Goal: Task Accomplishment & Management: Use online tool/utility

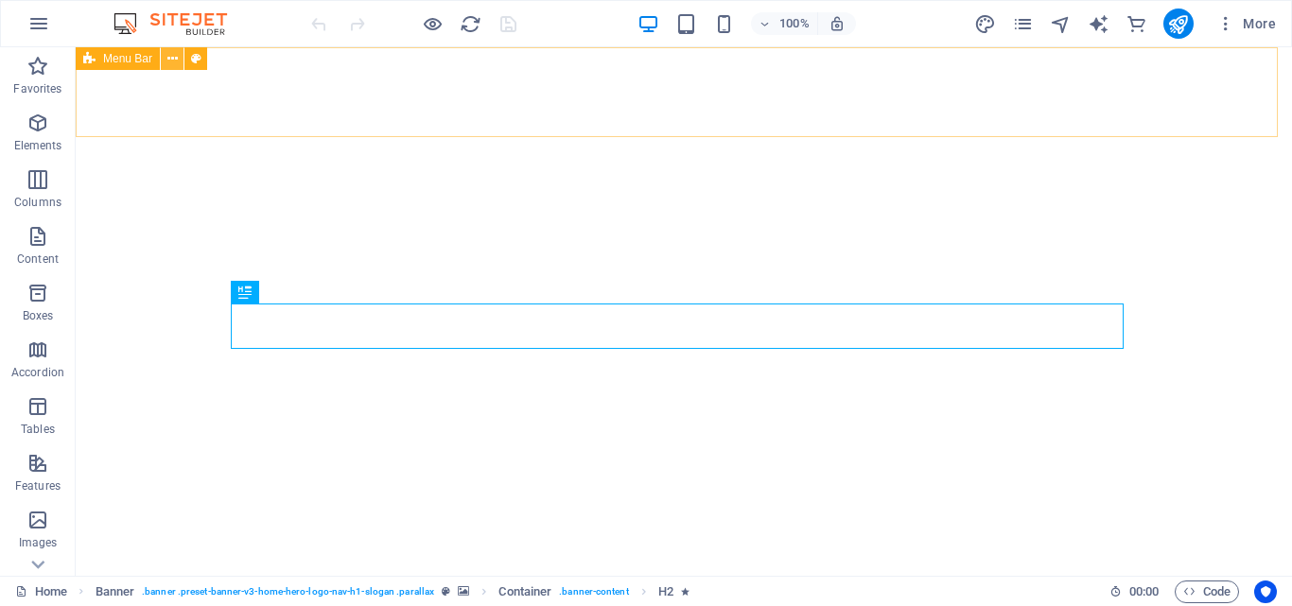
click at [168, 59] on icon at bounding box center [172, 59] width 10 height 20
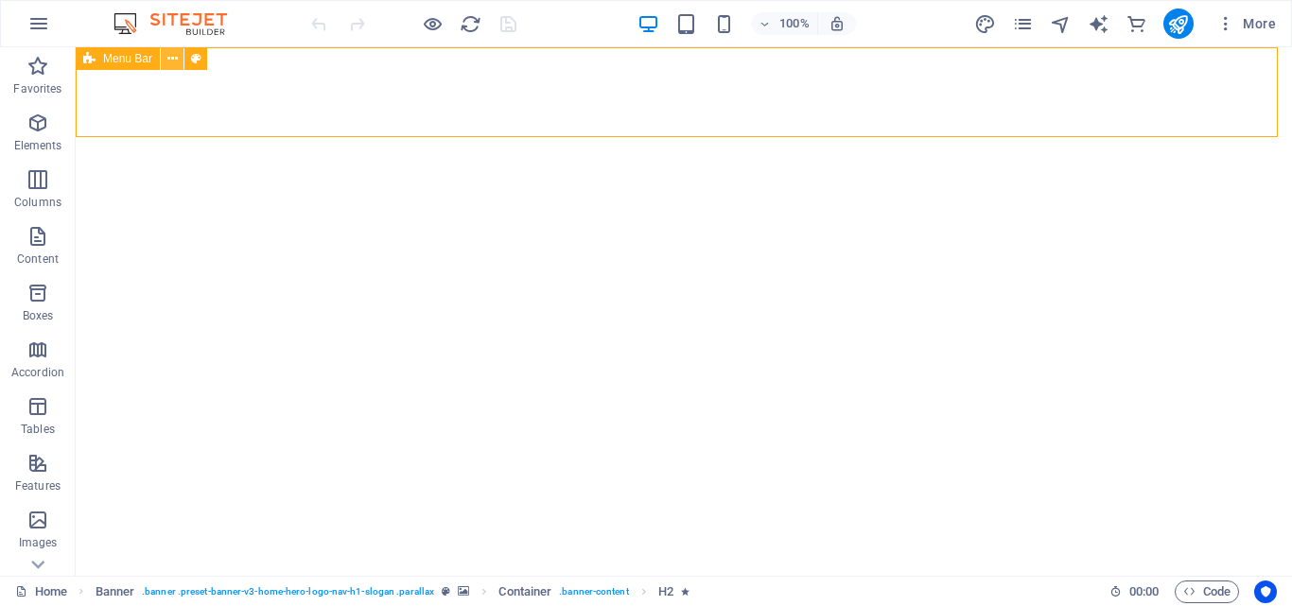
click at [172, 58] on icon at bounding box center [172, 59] width 10 height 20
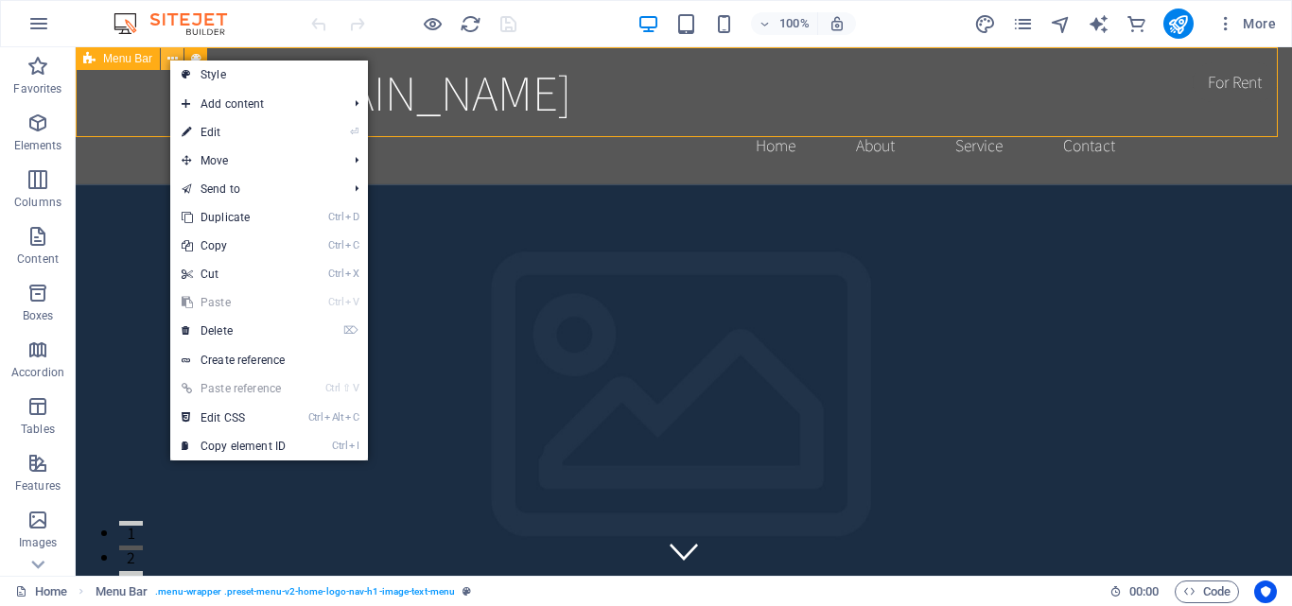
click at [172, 58] on icon at bounding box center [172, 59] width 10 height 20
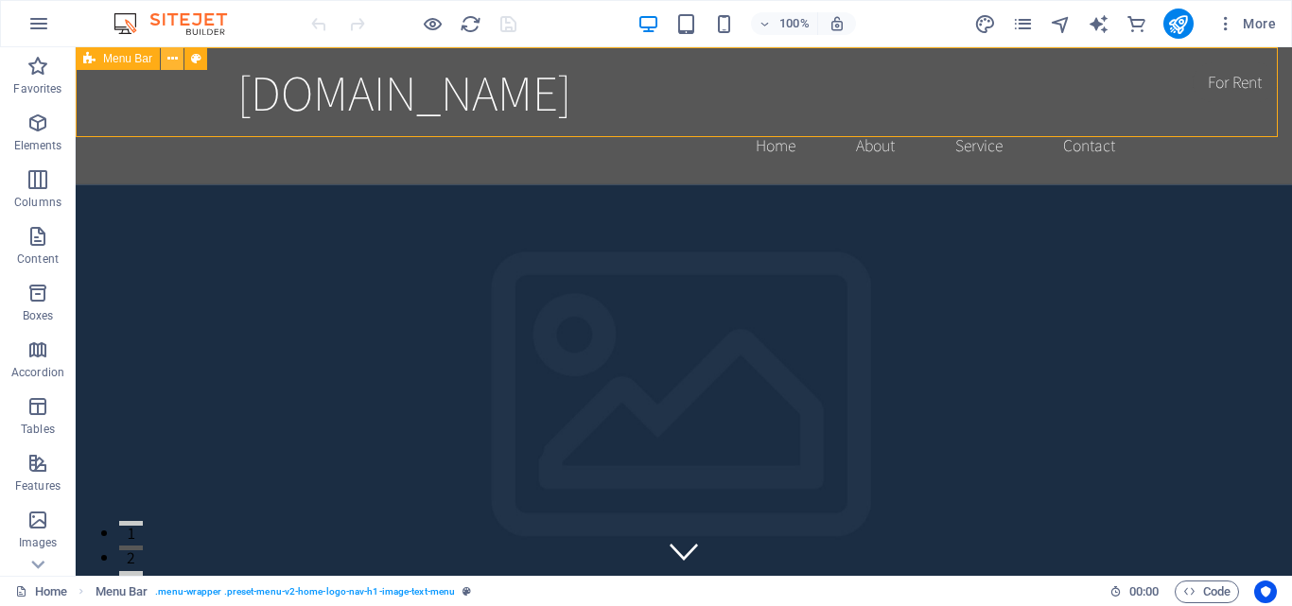
click at [172, 58] on icon at bounding box center [172, 59] width 10 height 20
click at [169, 56] on icon at bounding box center [172, 59] width 10 height 20
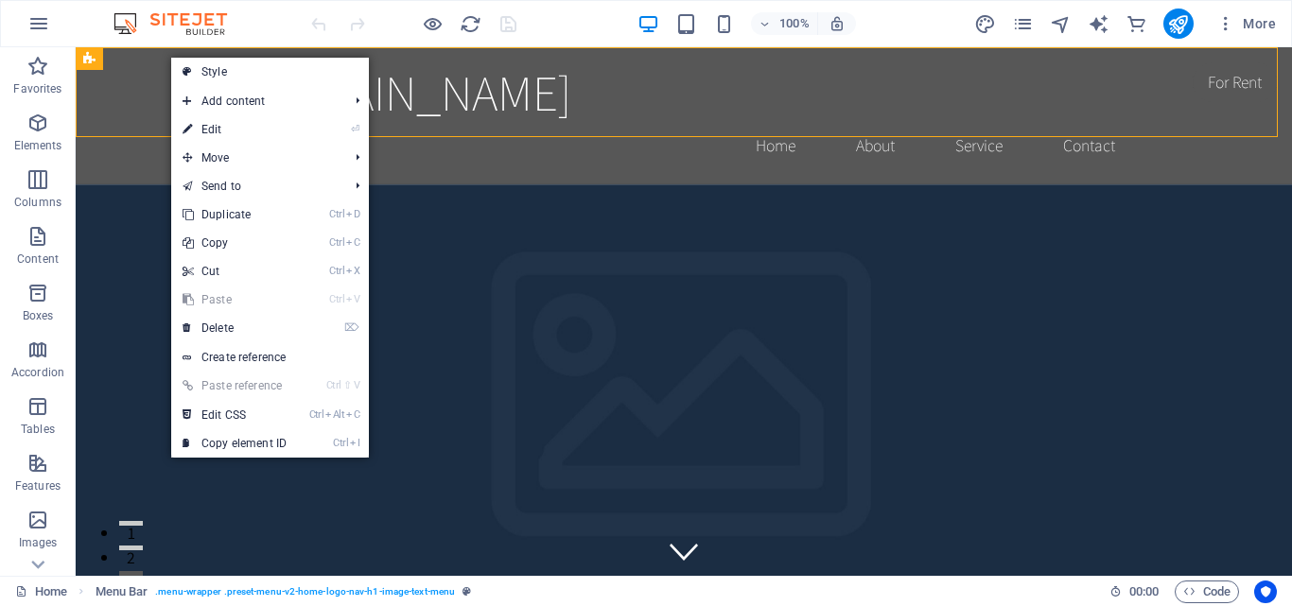
click at [219, 133] on link "⏎ Edit" at bounding box center [234, 129] width 127 height 28
select select "header"
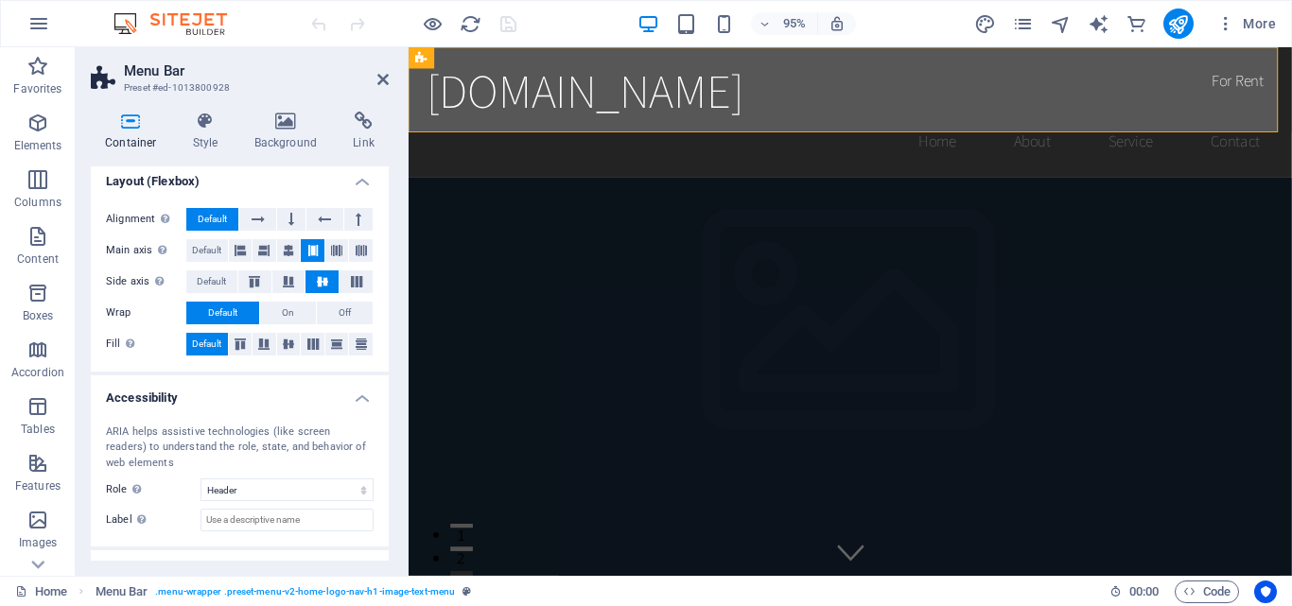
scroll to position [338, 0]
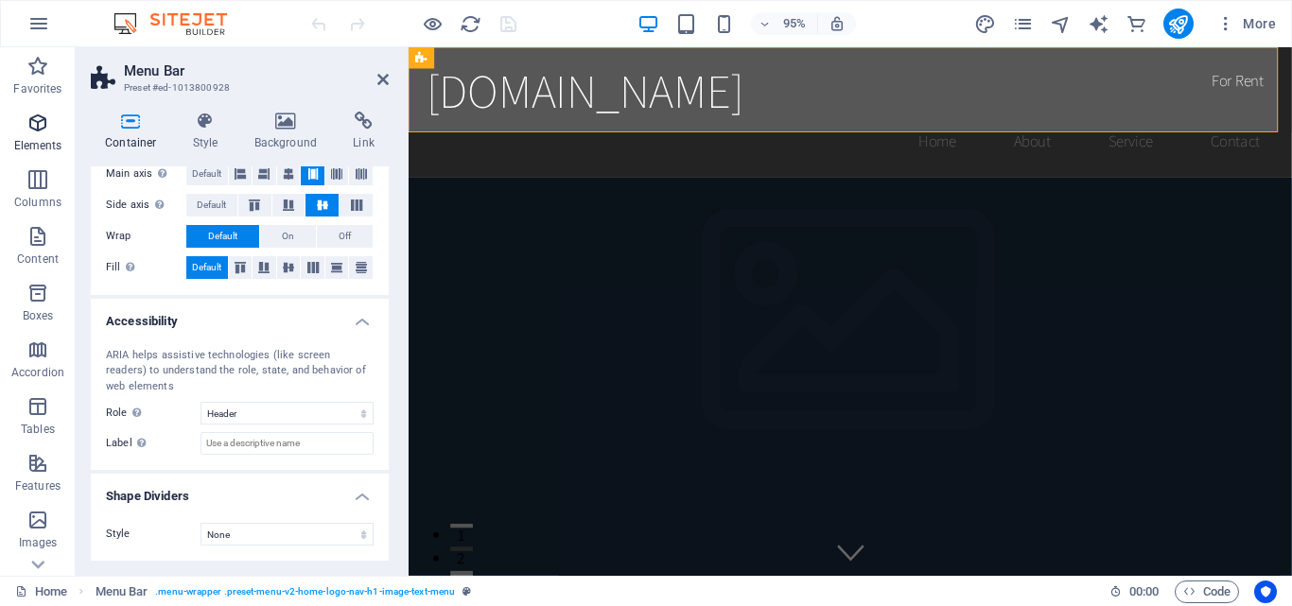
drag, startPoint x: 46, startPoint y: 141, endPoint x: 46, endPoint y: 129, distance: 12.3
click at [46, 141] on p "Elements" at bounding box center [38, 145] width 48 height 15
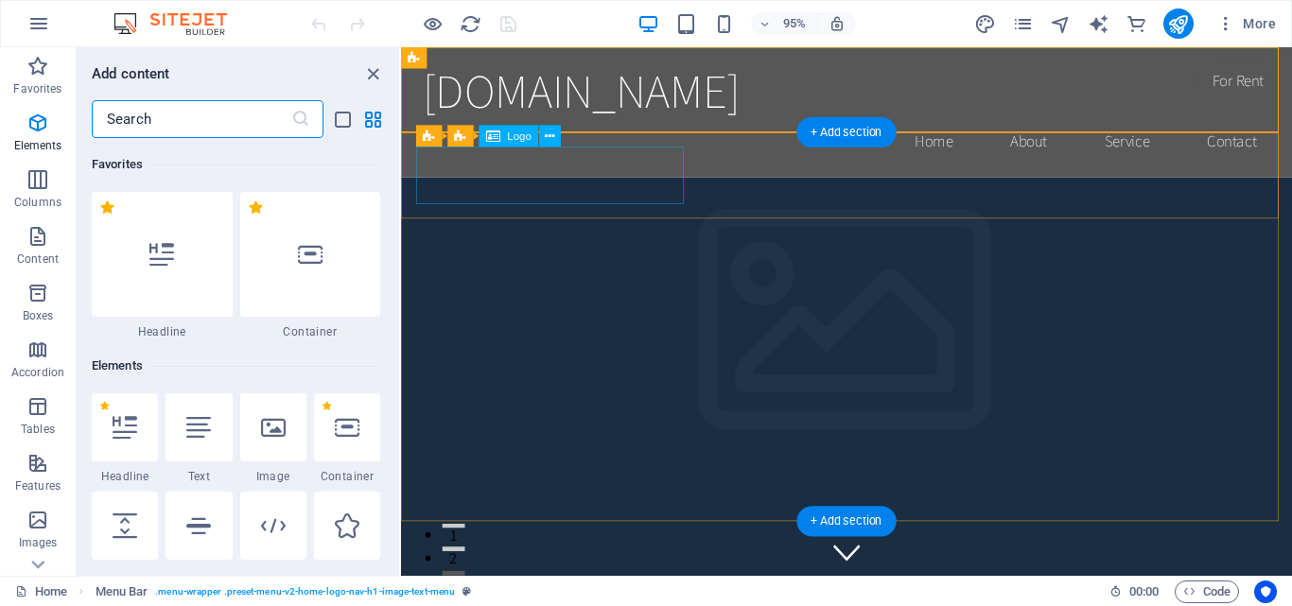
scroll to position [201, 0]
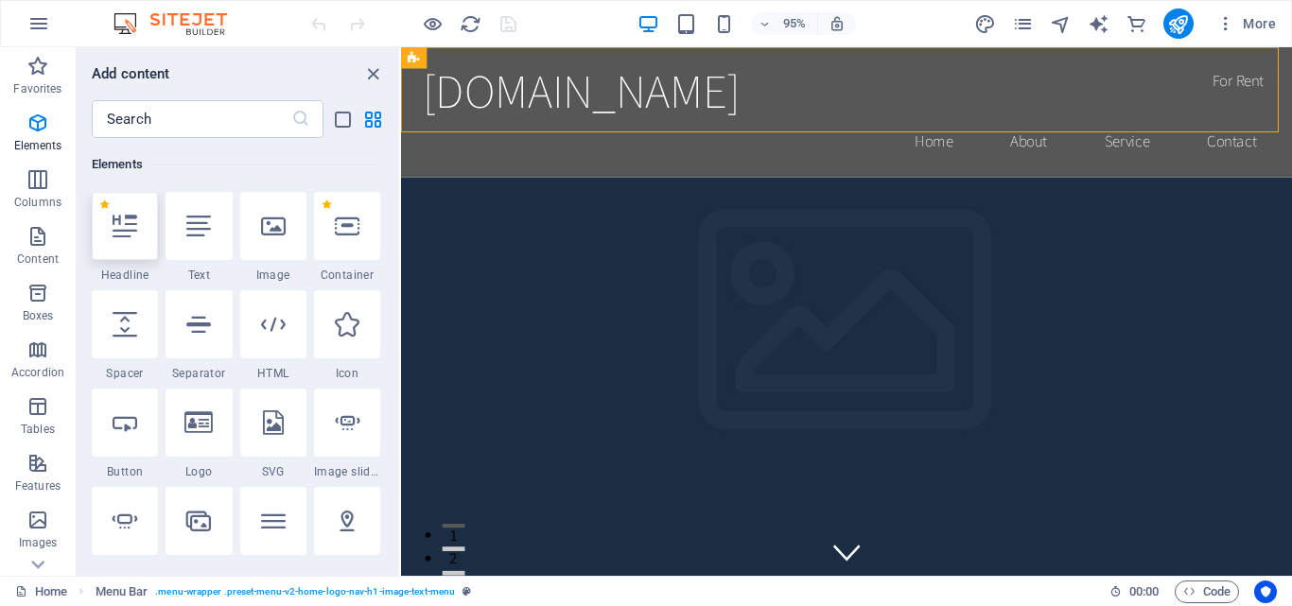
click at [126, 228] on icon at bounding box center [125, 226] width 25 height 25
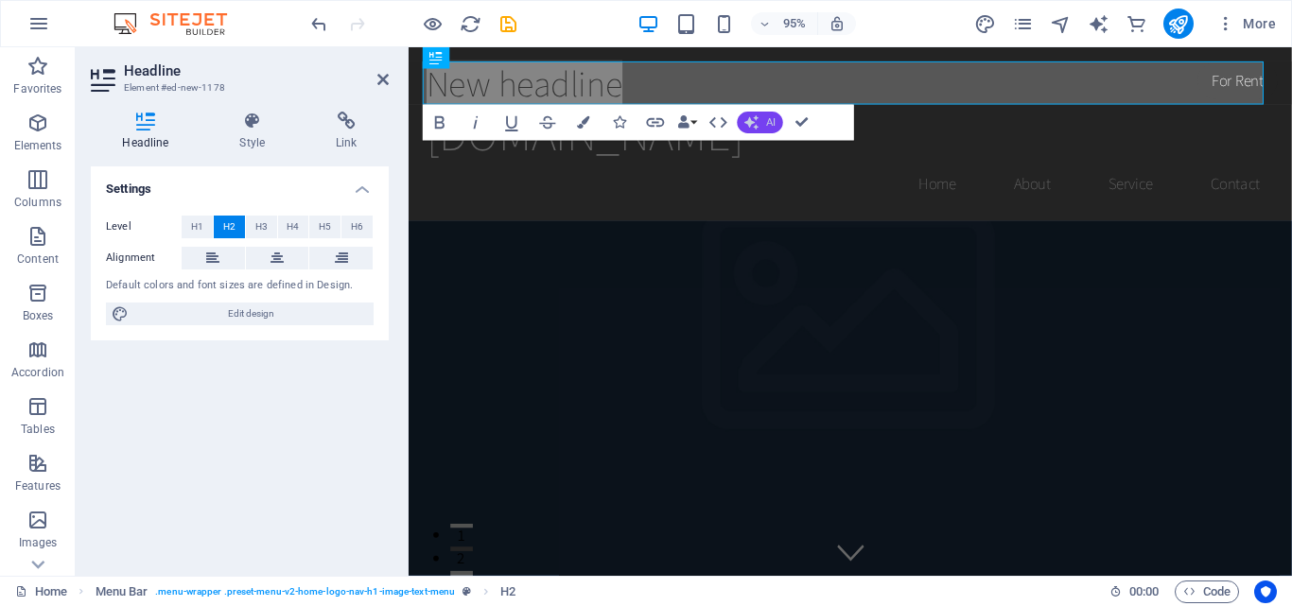
click at [769, 120] on span "AI" at bounding box center [770, 122] width 9 height 10
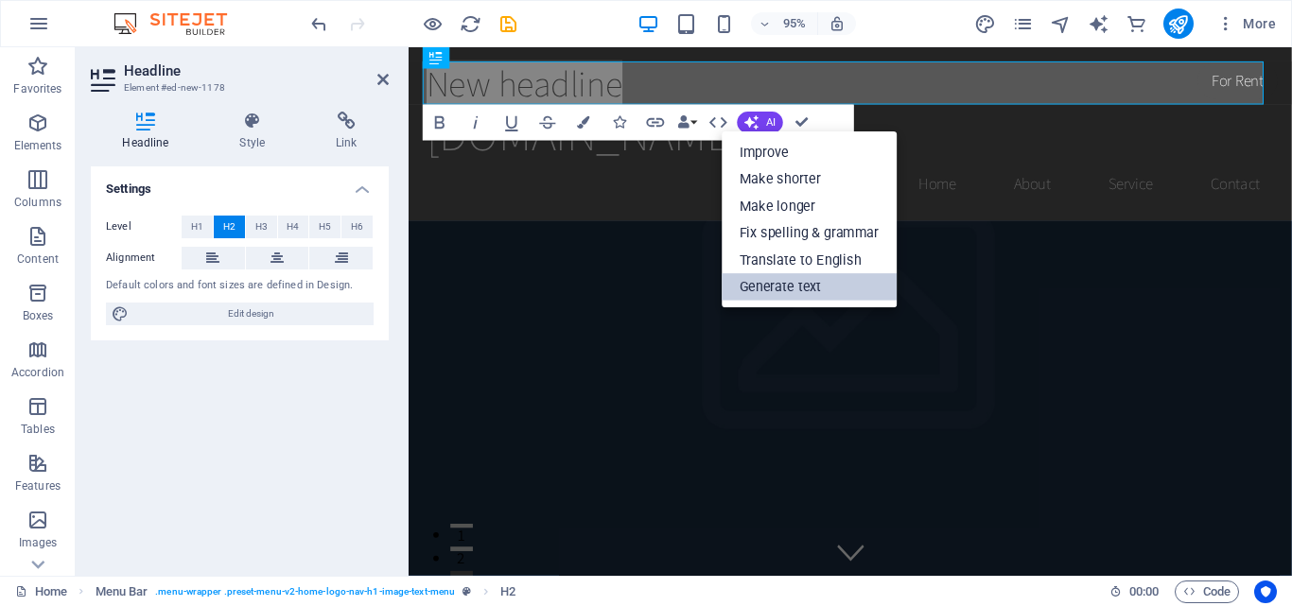
click at [796, 286] on link "Generate text" at bounding box center [808, 286] width 175 height 27
select select "English"
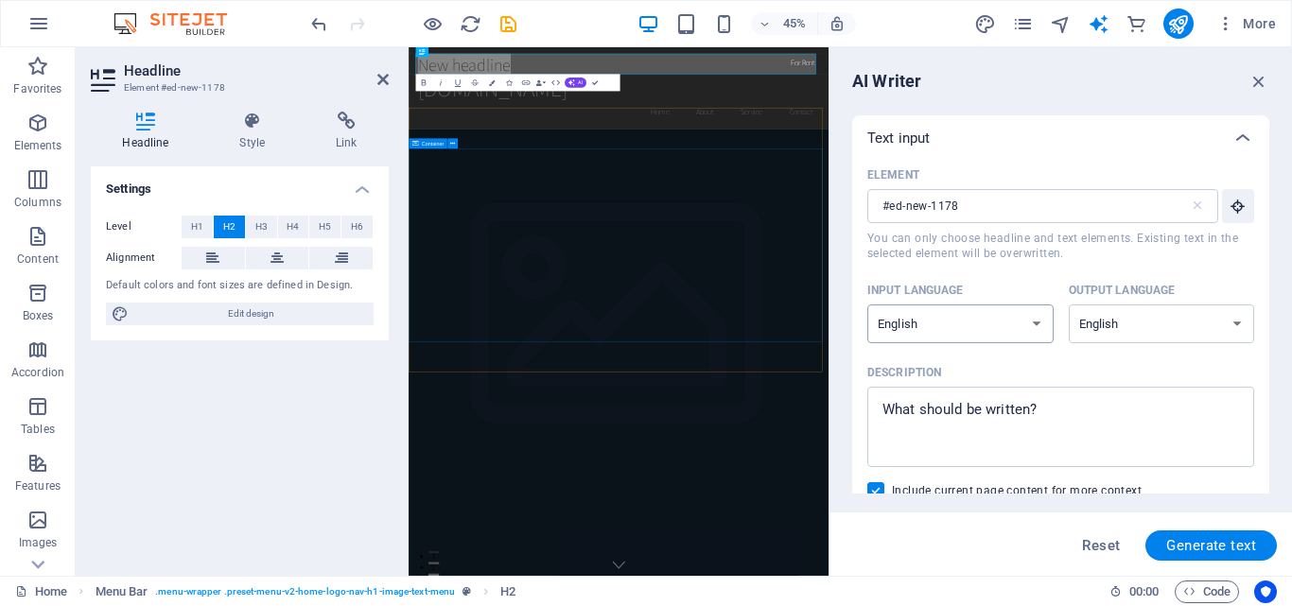
scroll to position [0, 0]
type textarea "x"
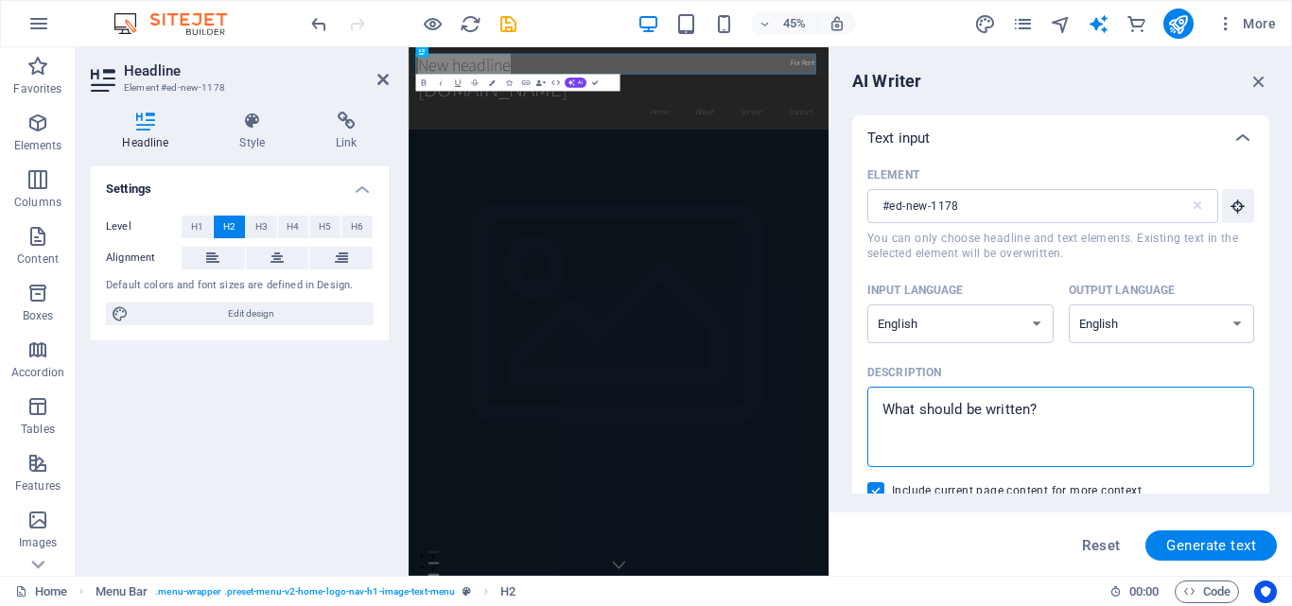
click at [984, 410] on textarea "Description x ​" at bounding box center [1060, 426] width 368 height 61
paste textarea "<!DOCTYPE html> <html lang="en"> <head> <meta charset="UTF-8"> <meta http-equiv…"
type textarea "<!DOCTYPE html> <html lang="en"> <head> <meta charset="UTF-8"> <meta http-equiv…"
type textarea "x"
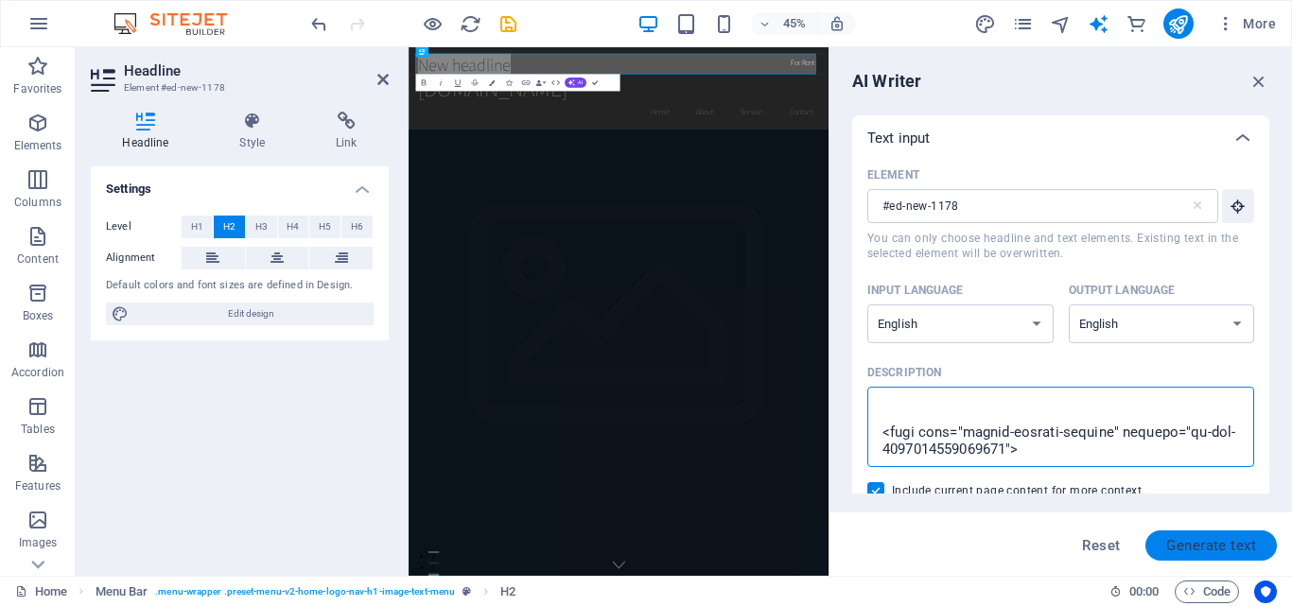
type textarea "<!DOCTYPE html> <html lang="en"> <head> <meta charset="UTF-8"> <meta http-equiv…"
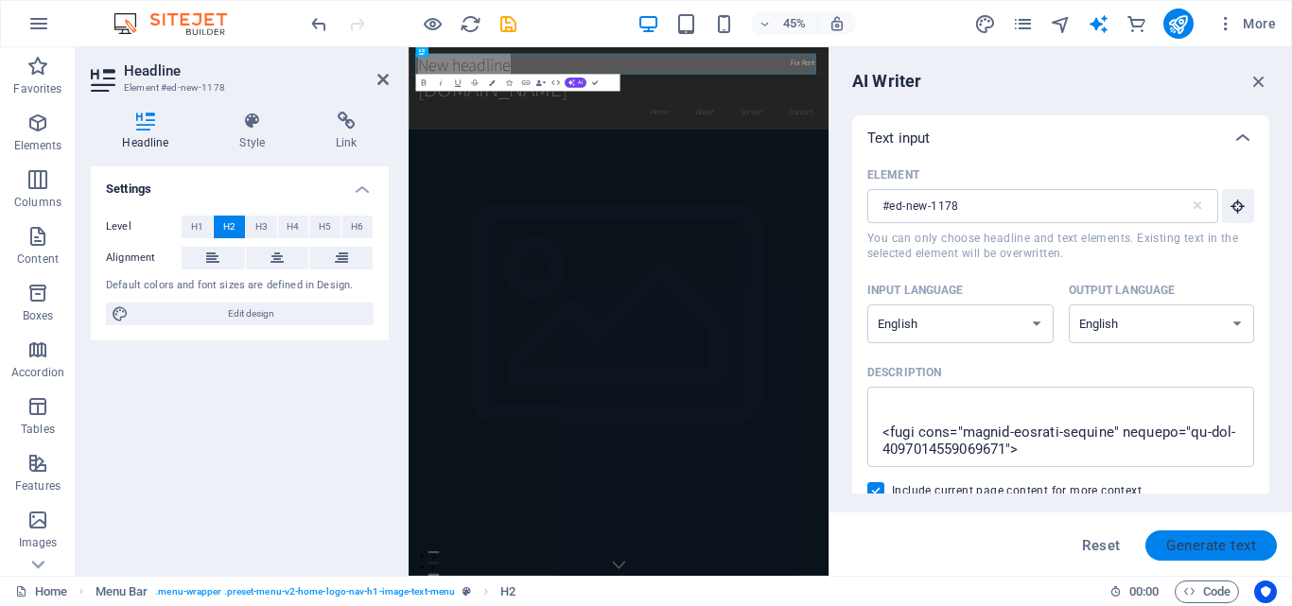
click at [1171, 543] on span "Generate text" at bounding box center [1211, 545] width 90 height 15
type textarea "x"
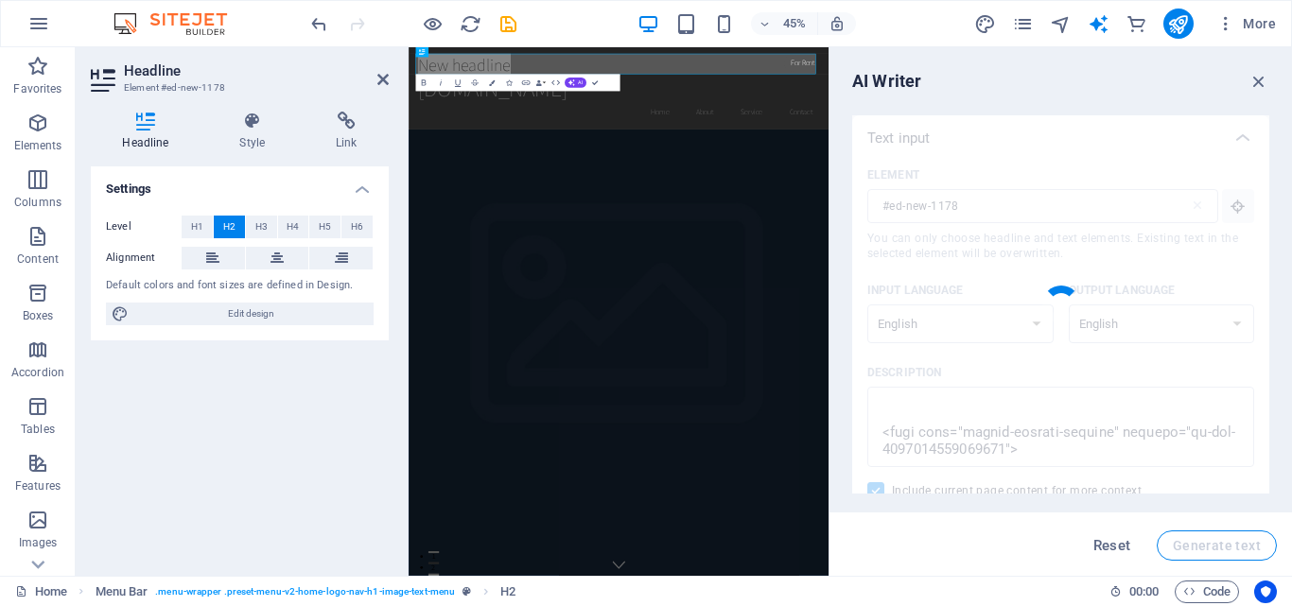
scroll to position [2386, 0]
type textarea "x"
type textarea "Top Tamil News Plus delivers truth and insightful news updates."
type textarea "x"
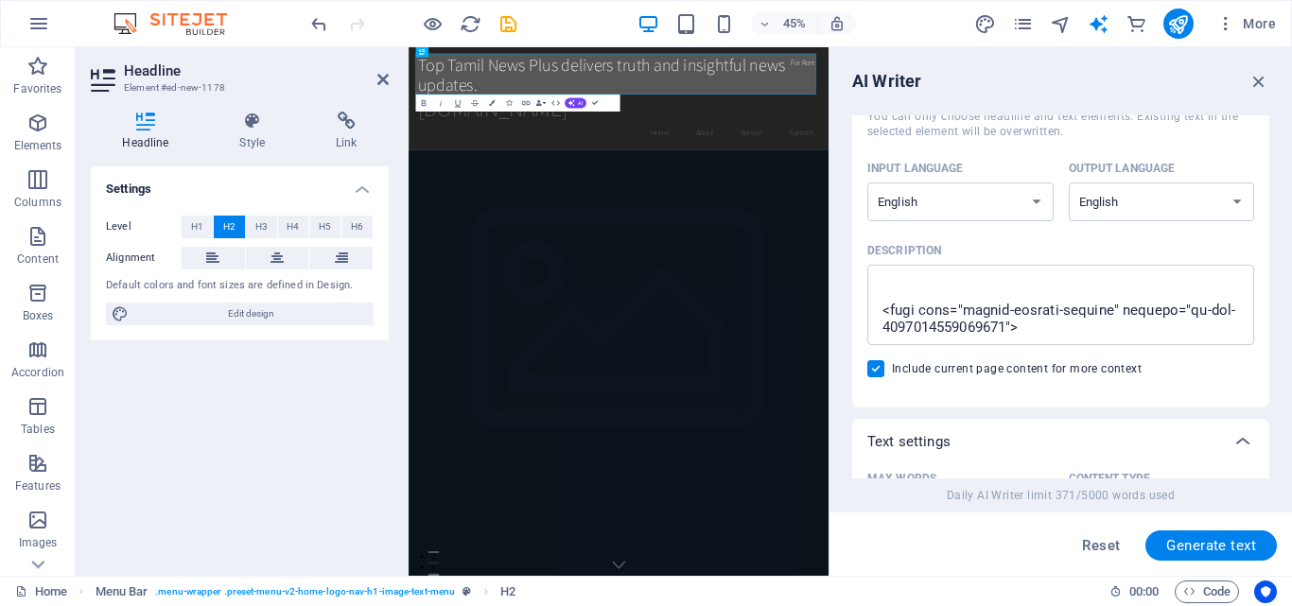
scroll to position [634, 0]
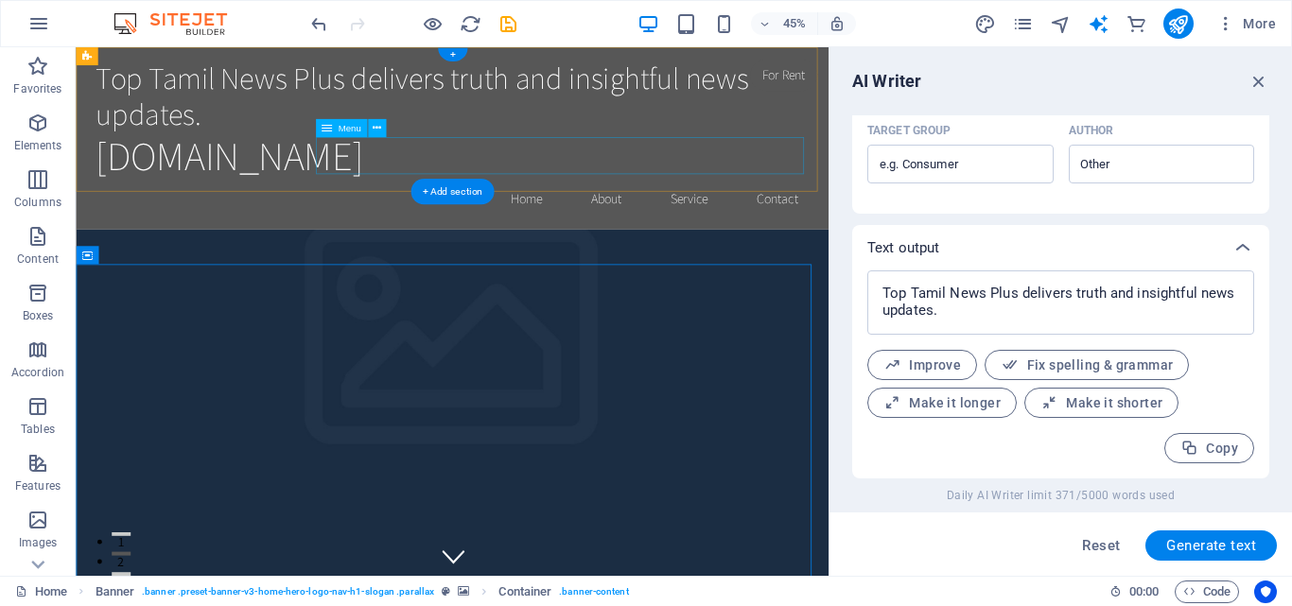
click at [527, 213] on nav "Home About Service Contact" at bounding box center [546, 236] width 893 height 47
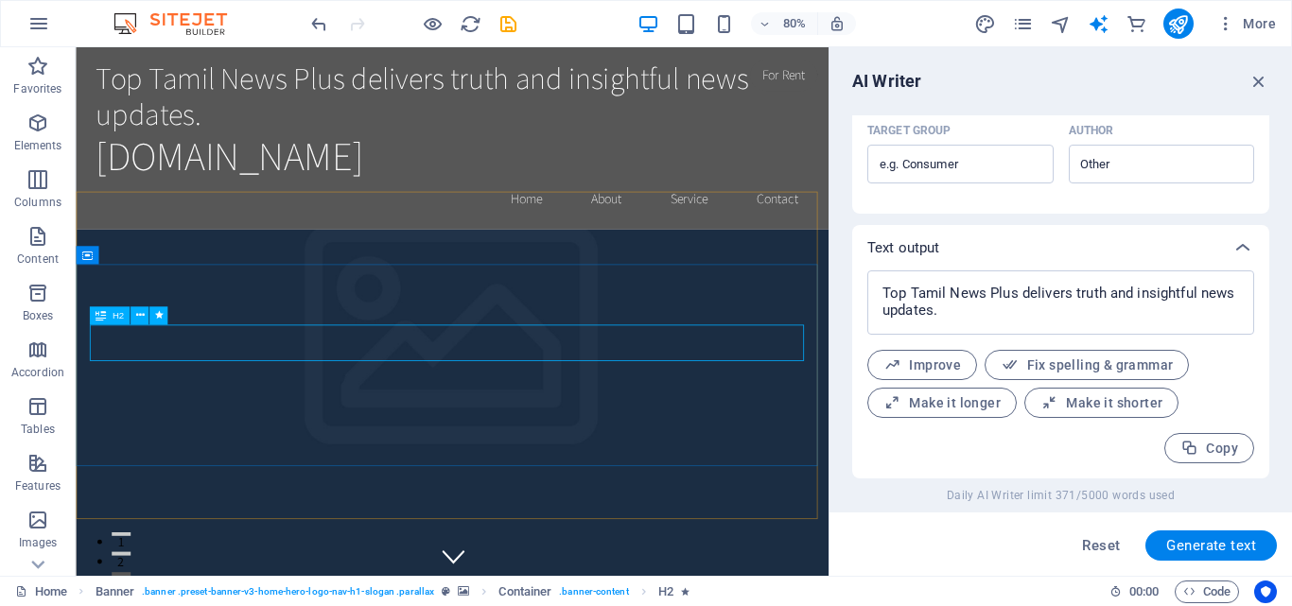
click at [121, 318] on span "H2" at bounding box center [117, 315] width 11 height 9
click at [138, 317] on icon at bounding box center [139, 315] width 9 height 16
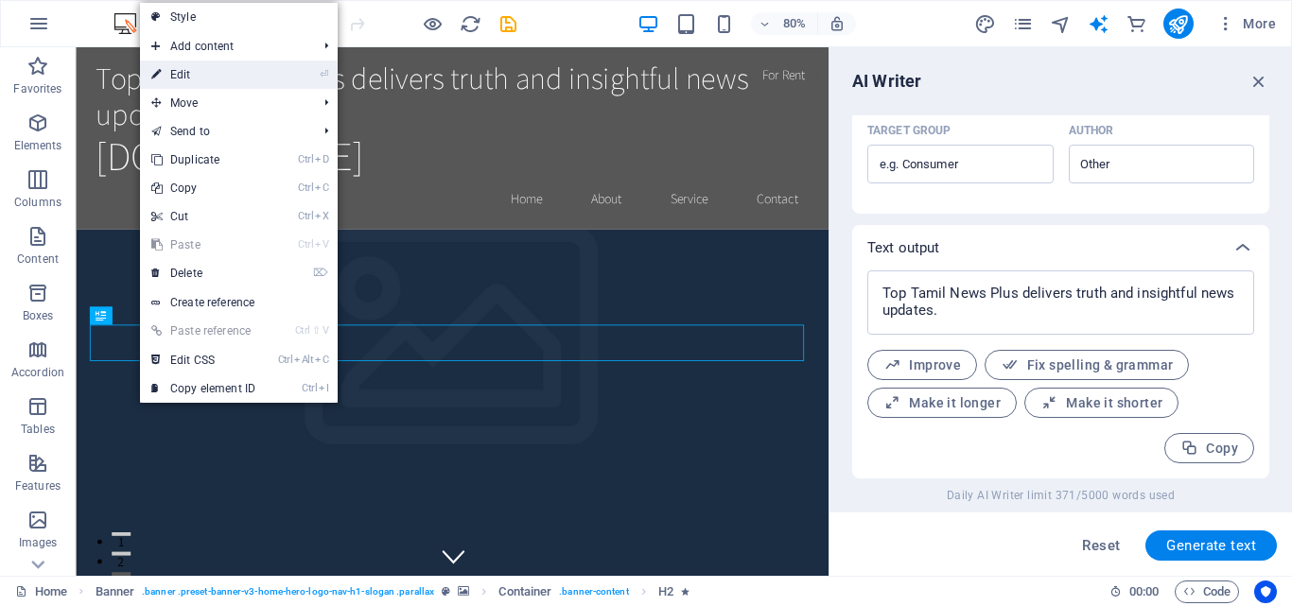
click at [198, 74] on link "⏎ Edit" at bounding box center [203, 75] width 127 height 28
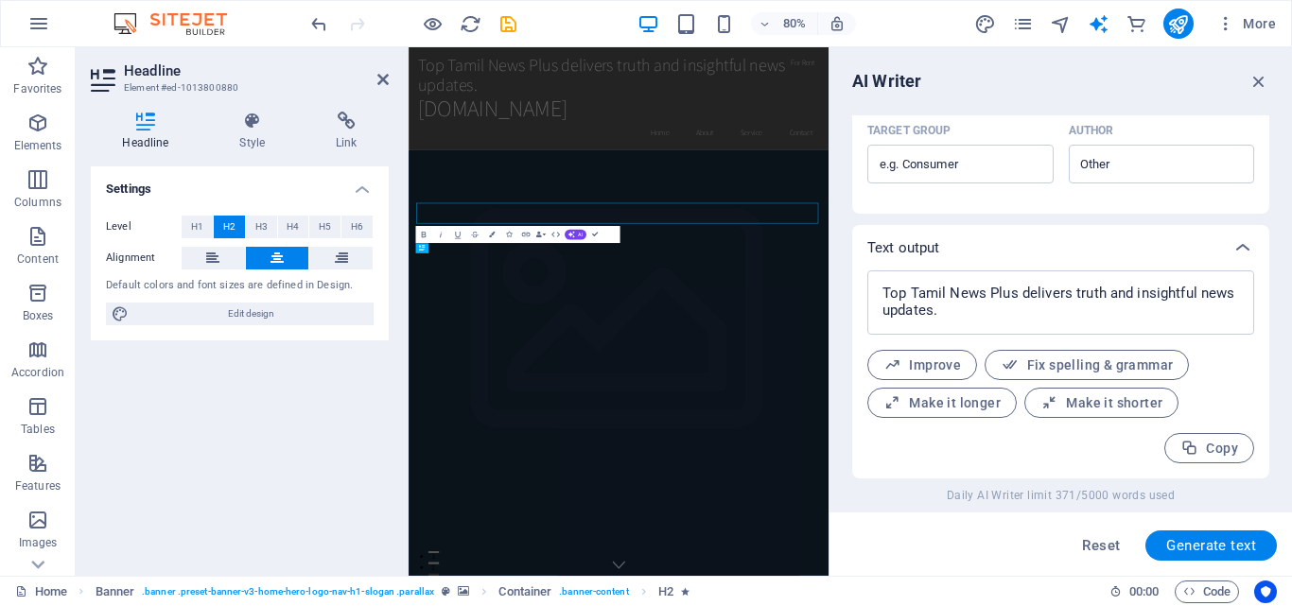
type input "#ed-1013800880"
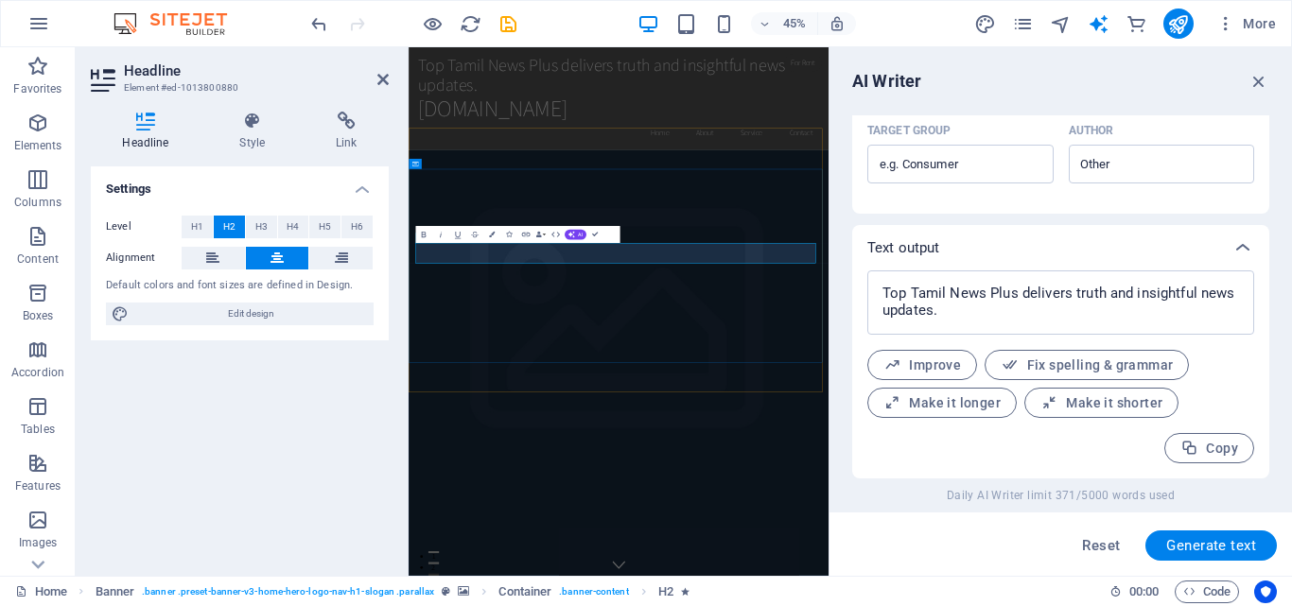
click at [346, 123] on icon at bounding box center [346, 121] width 84 height 19
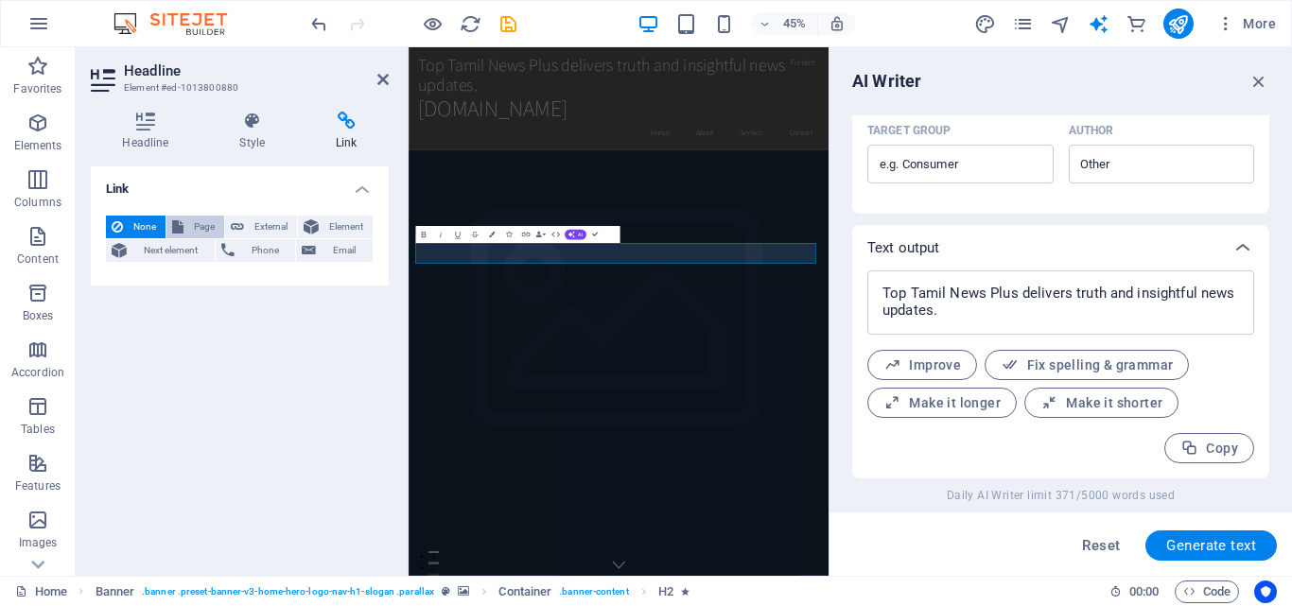
click at [198, 224] on span "Page" at bounding box center [203, 227] width 29 height 23
select select
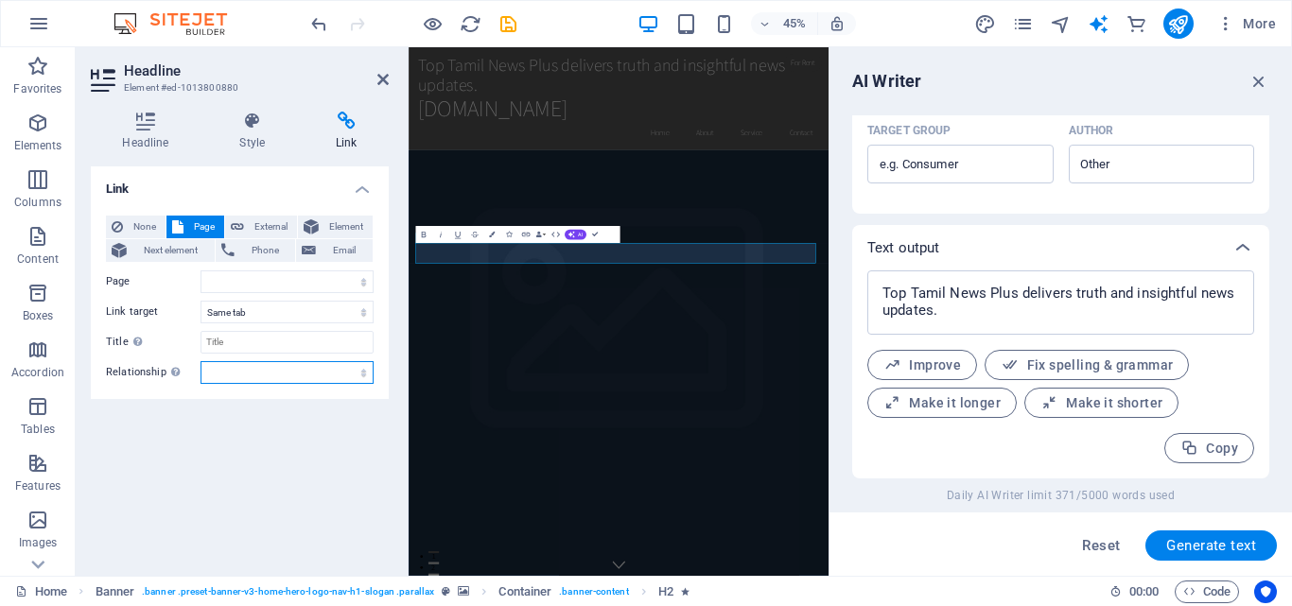
click at [366, 370] on select "alternate author bookmark external help license next nofollow noreferrer noopen…" at bounding box center [286, 372] width 173 height 23
click at [205, 463] on div "Link None Page External Element Next element Phone Email Page Home Subpage Lega…" at bounding box center [240, 363] width 298 height 394
click at [43, 141] on p "Elements" at bounding box center [38, 145] width 48 height 15
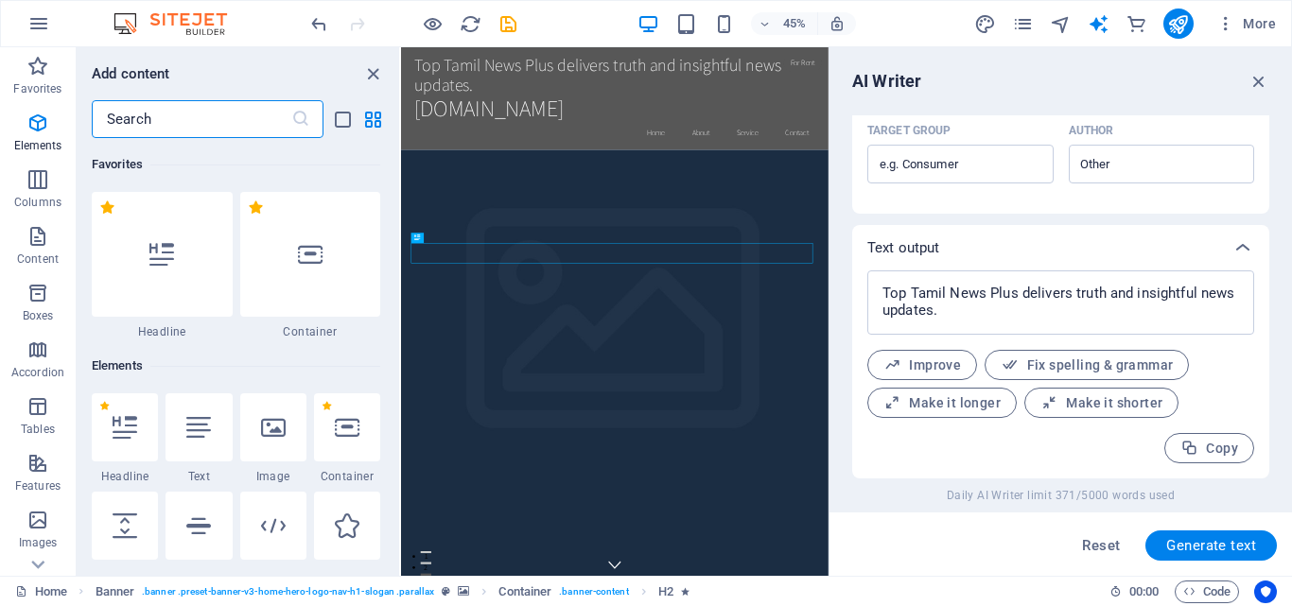
scroll to position [201, 0]
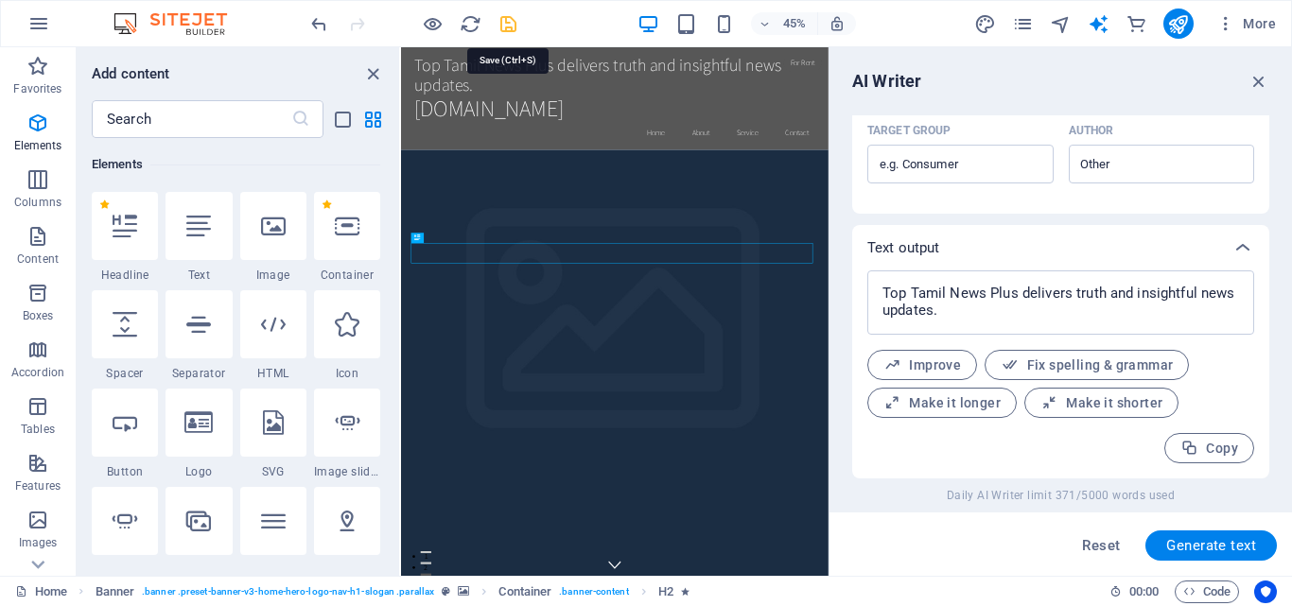
click at [505, 22] on icon "save" at bounding box center [508, 24] width 22 height 22
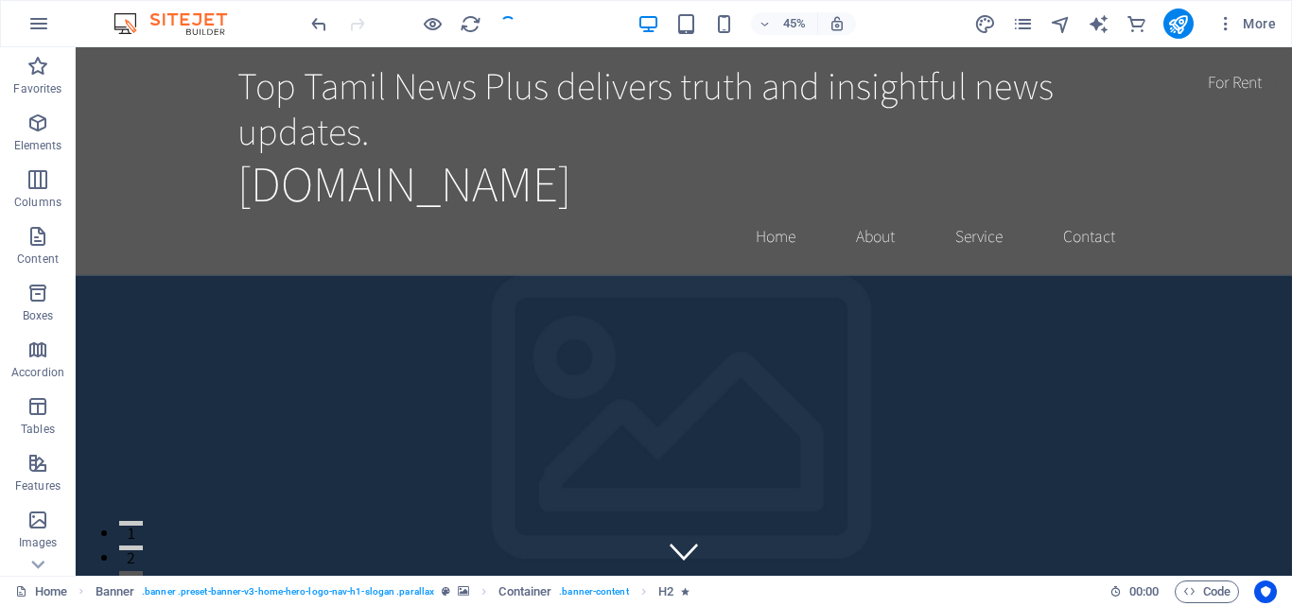
checkbox input "false"
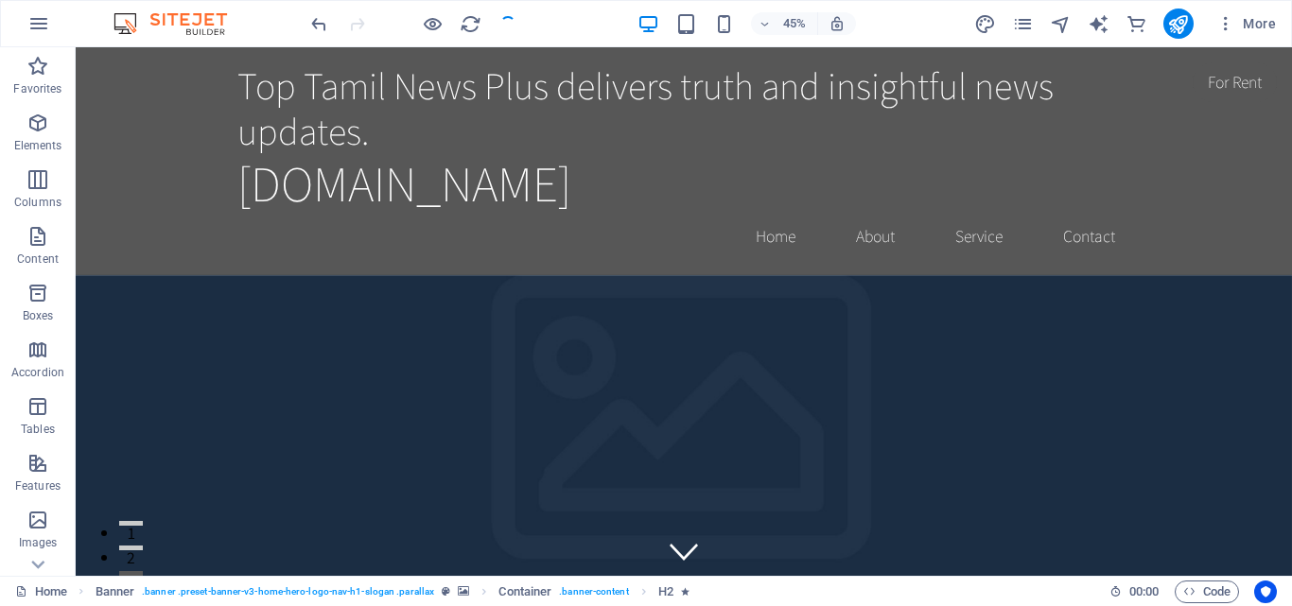
checkbox input "false"
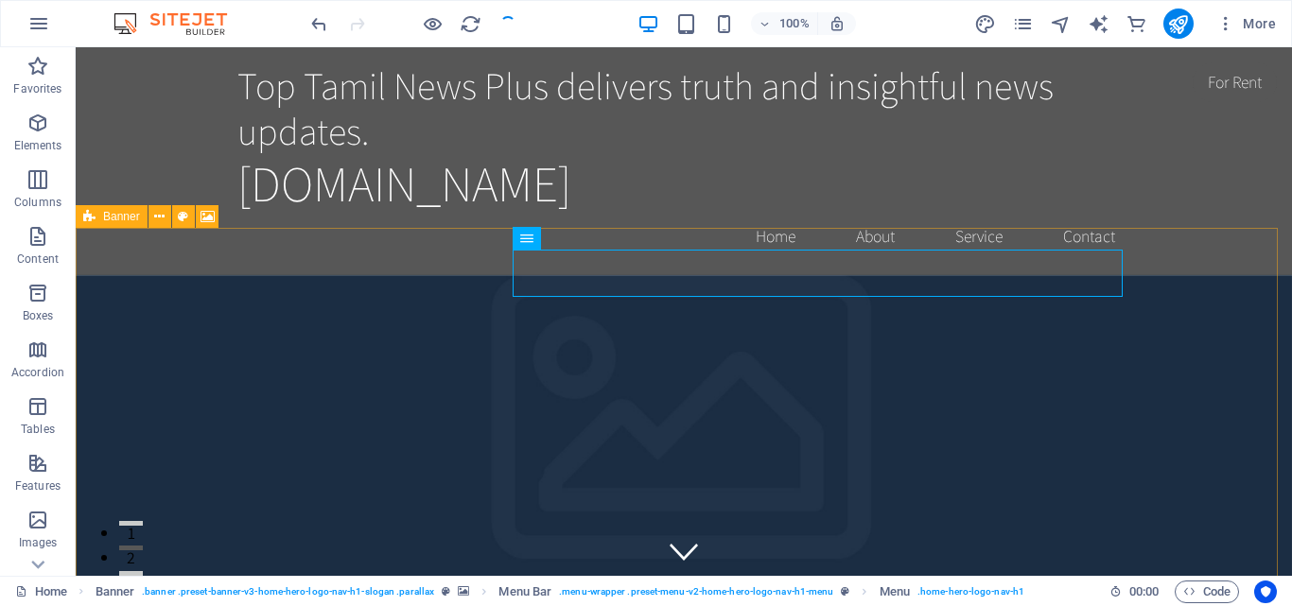
click at [92, 217] on icon at bounding box center [89, 216] width 12 height 23
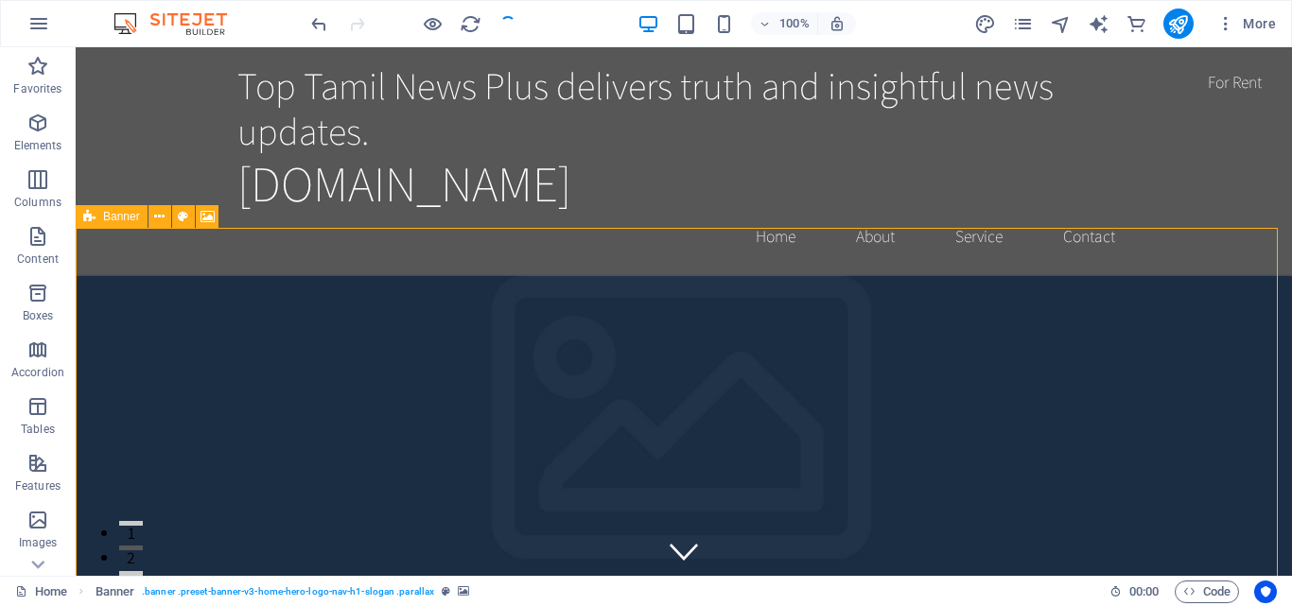
click at [92, 217] on icon at bounding box center [89, 216] width 12 height 23
click at [94, 217] on icon at bounding box center [89, 216] width 12 height 23
select select "vh"
select select "header"
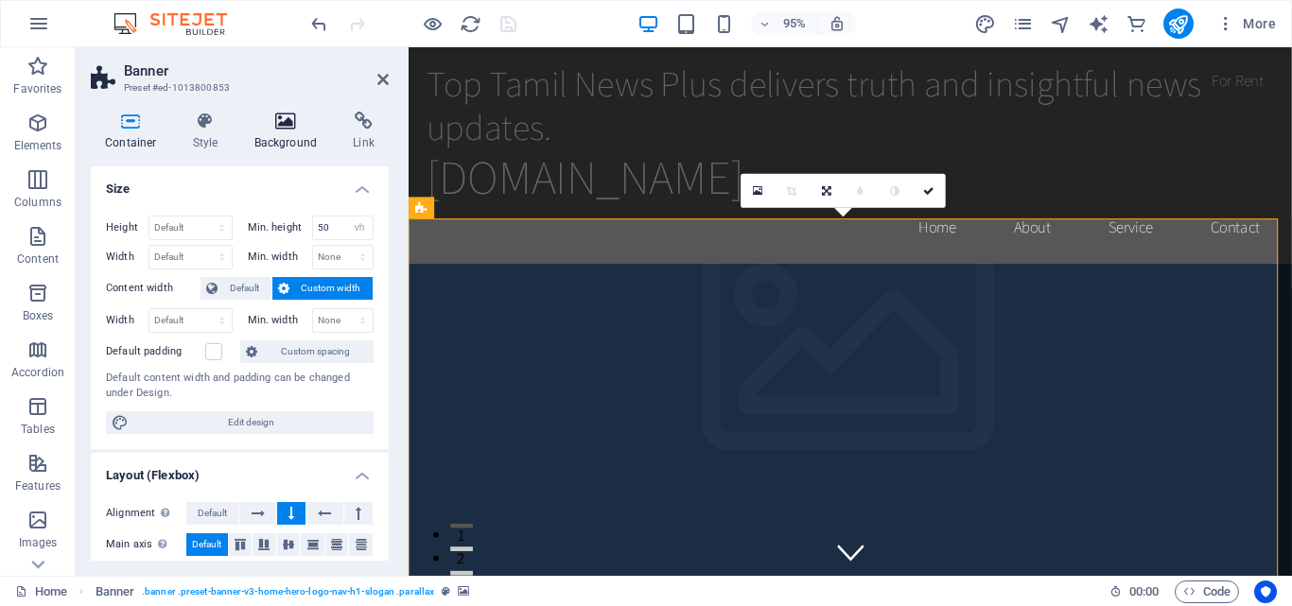
click at [283, 140] on h4 "Background" at bounding box center [289, 132] width 99 height 40
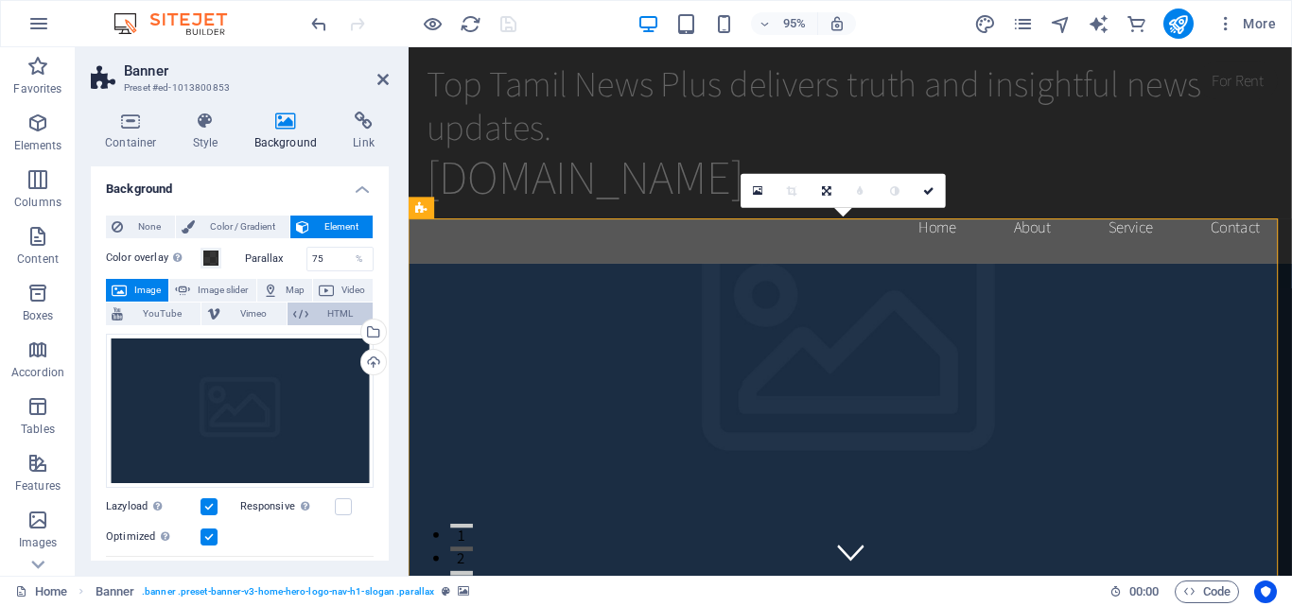
click at [330, 310] on span "HTML" at bounding box center [340, 314] width 53 height 23
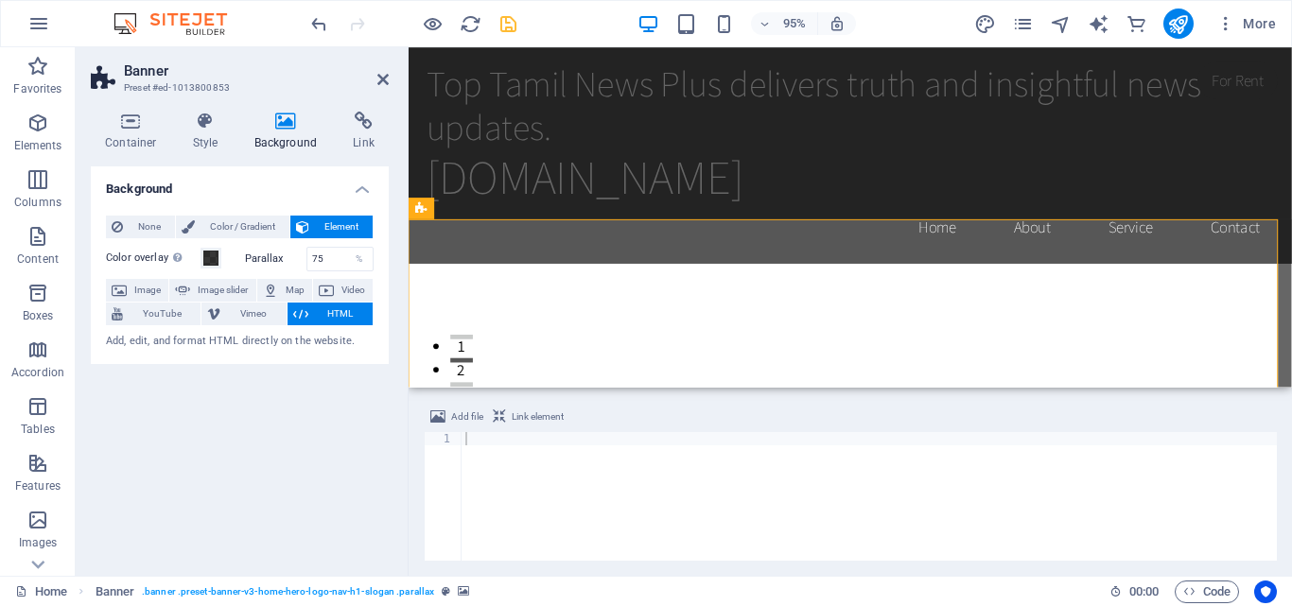
click at [535, 467] on div at bounding box center [868, 509] width 815 height 155
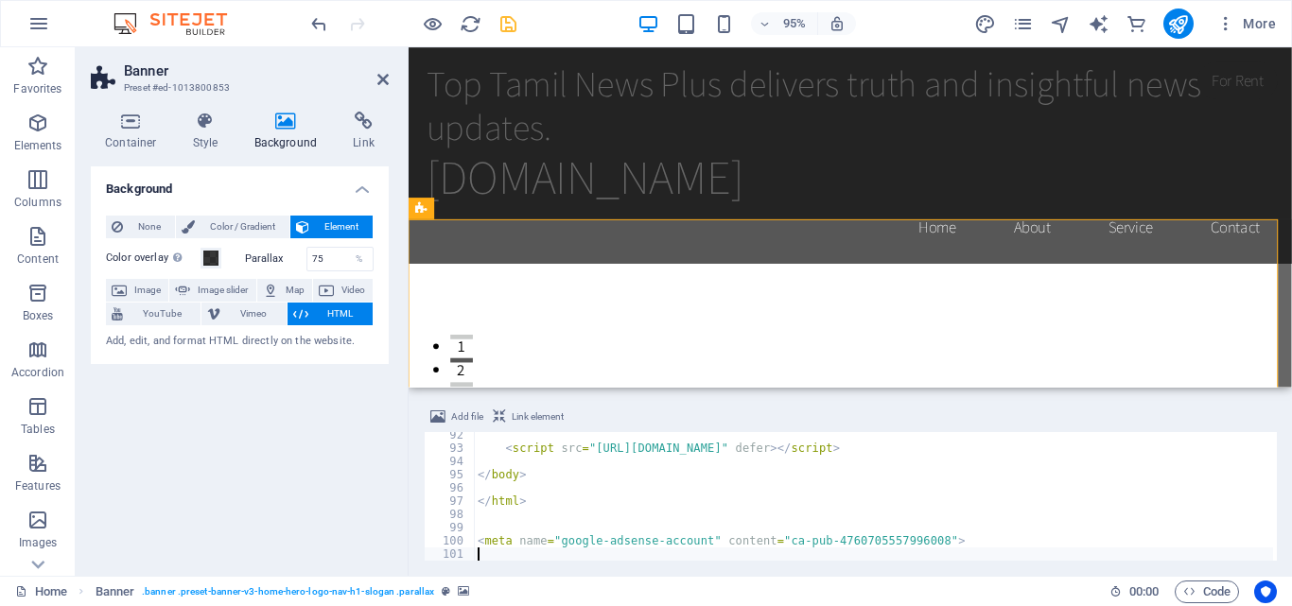
scroll to position [1208, 0]
click at [283, 130] on icon at bounding box center [286, 121] width 92 height 19
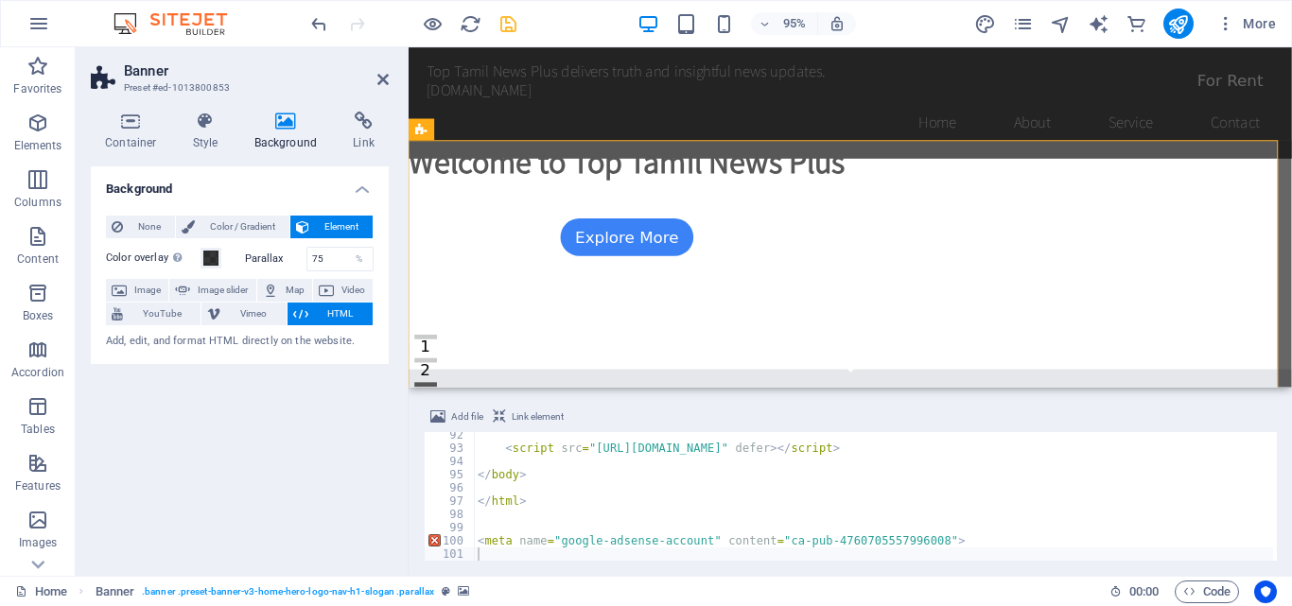
click at [291, 133] on h4 "Background" at bounding box center [289, 132] width 99 height 40
click at [504, 25] on icon "save" at bounding box center [508, 24] width 22 height 22
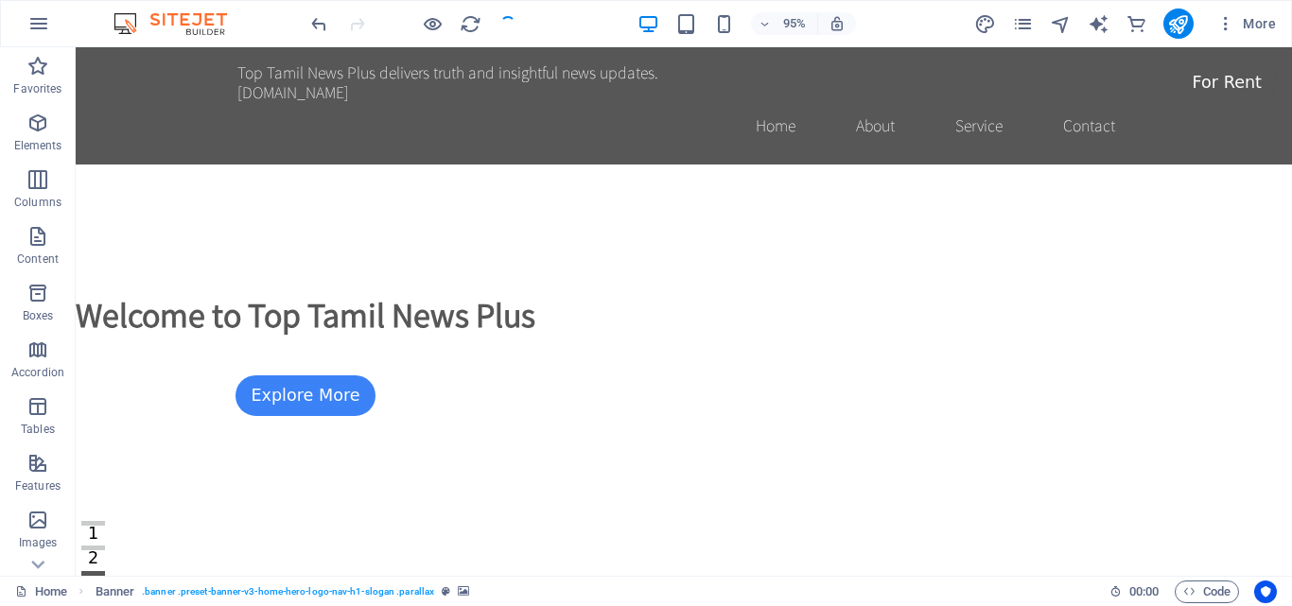
checkbox input "false"
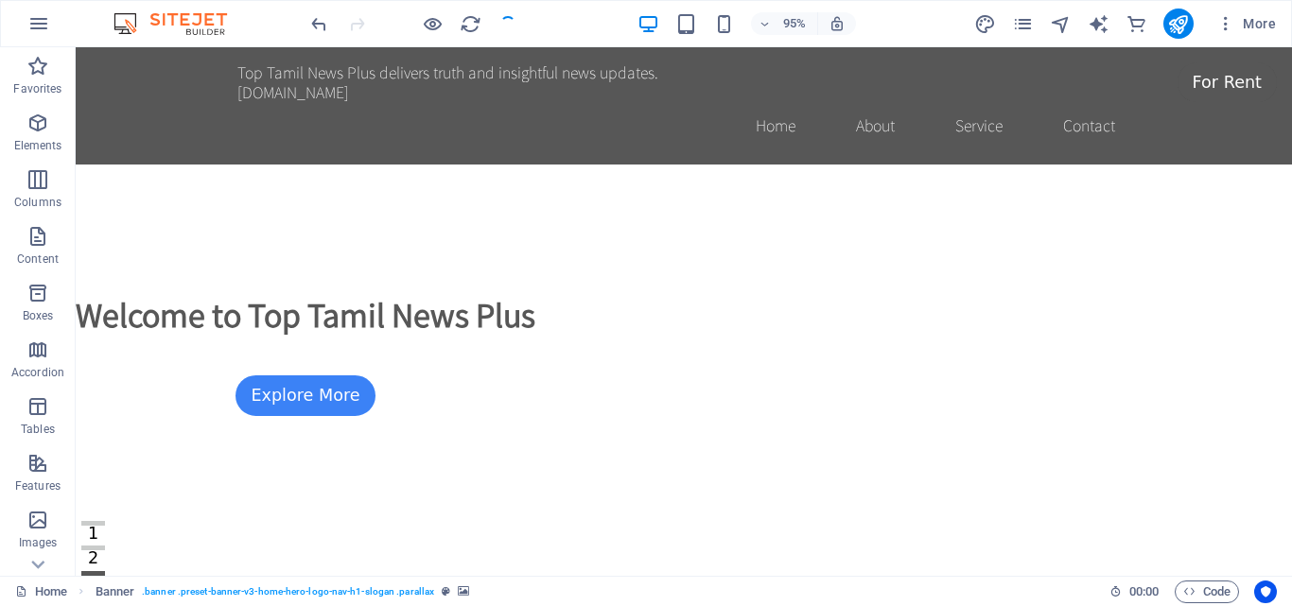
checkbox input "false"
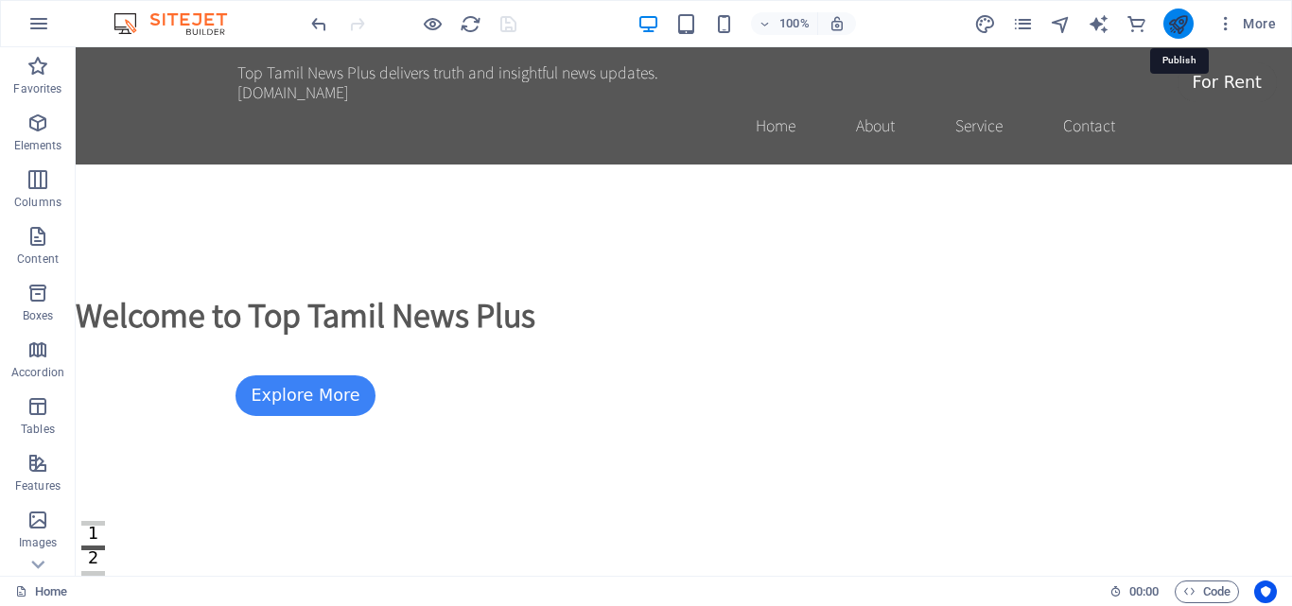
click at [1173, 20] on icon "publish" at bounding box center [1178, 24] width 22 height 22
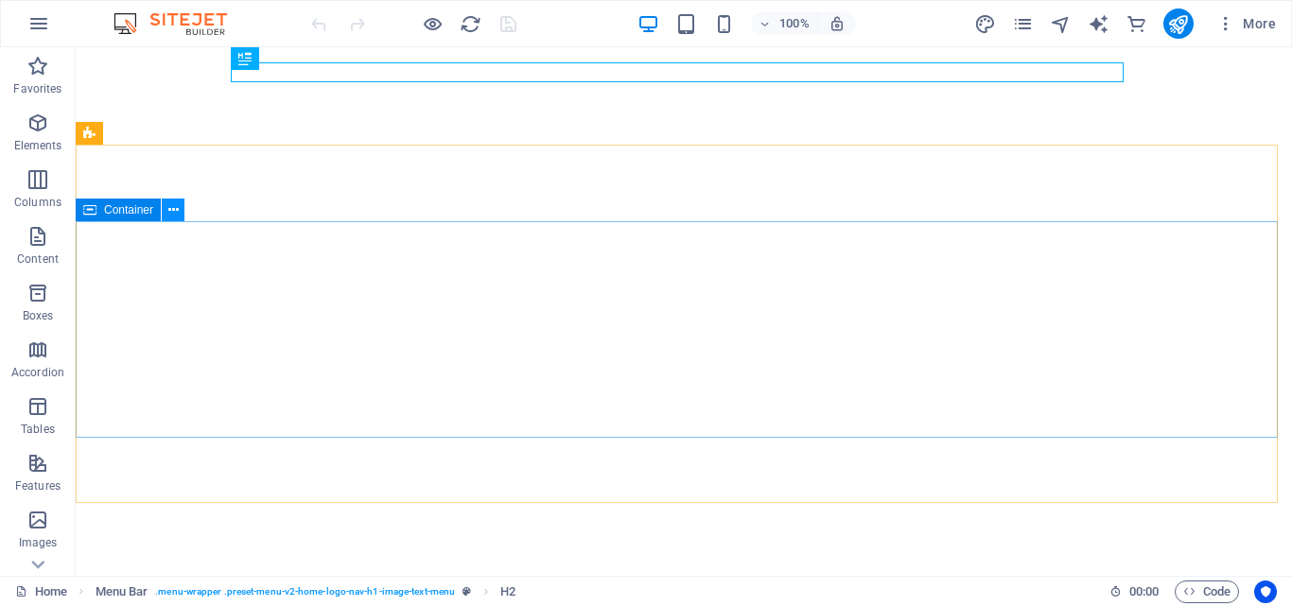
click at [172, 209] on icon at bounding box center [173, 210] width 10 height 20
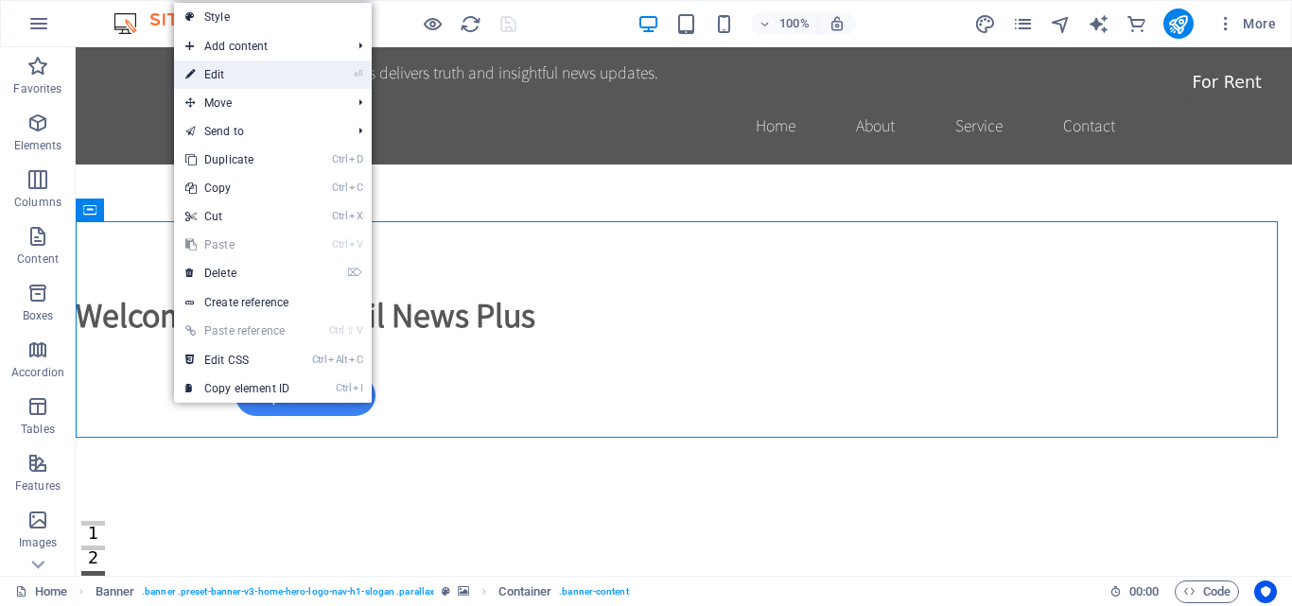
click at [223, 76] on link "⏎ Edit" at bounding box center [237, 75] width 127 height 28
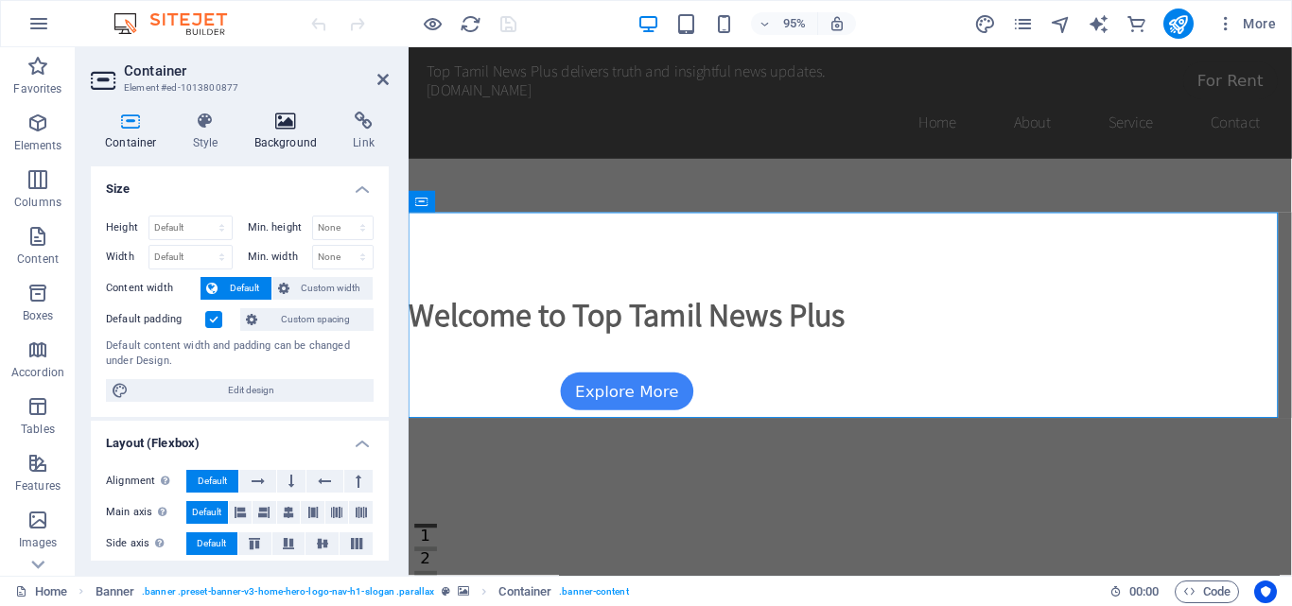
click at [283, 125] on icon at bounding box center [286, 121] width 92 height 19
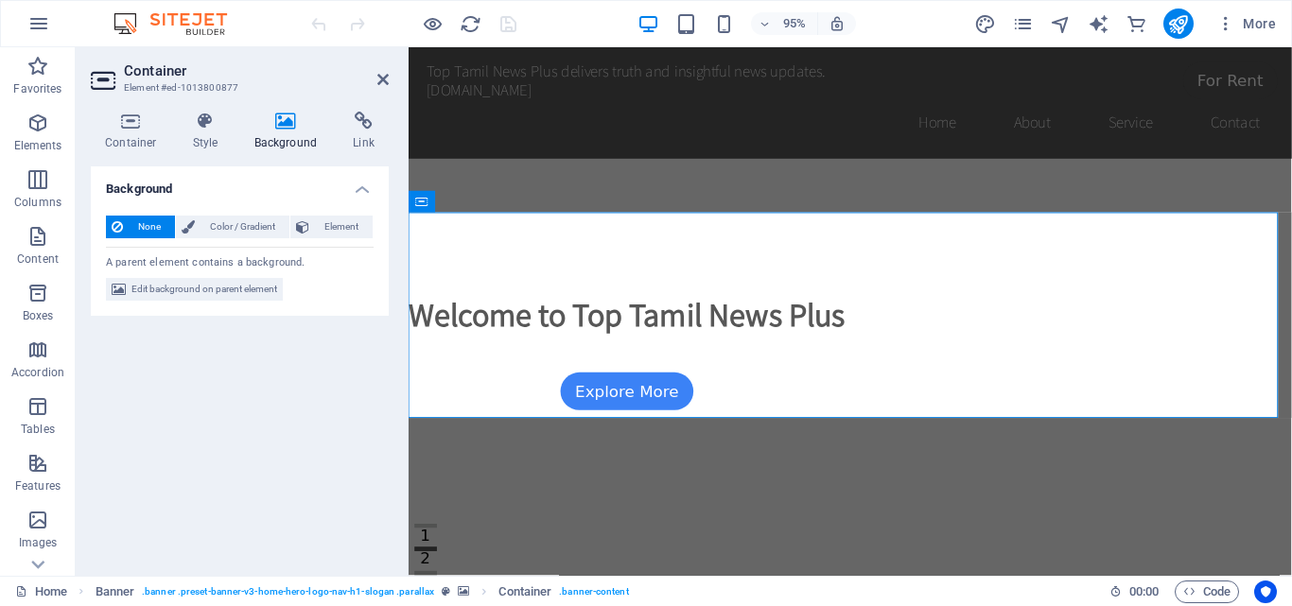
drag, startPoint x: 326, startPoint y: 221, endPoint x: 304, endPoint y: 280, distance: 62.9
click at [304, 280] on div "None Color / Gradient Element Stretch background to full-width Color overlay Pl…" at bounding box center [240, 258] width 298 height 116
click at [324, 225] on span "Element" at bounding box center [341, 227] width 52 height 23
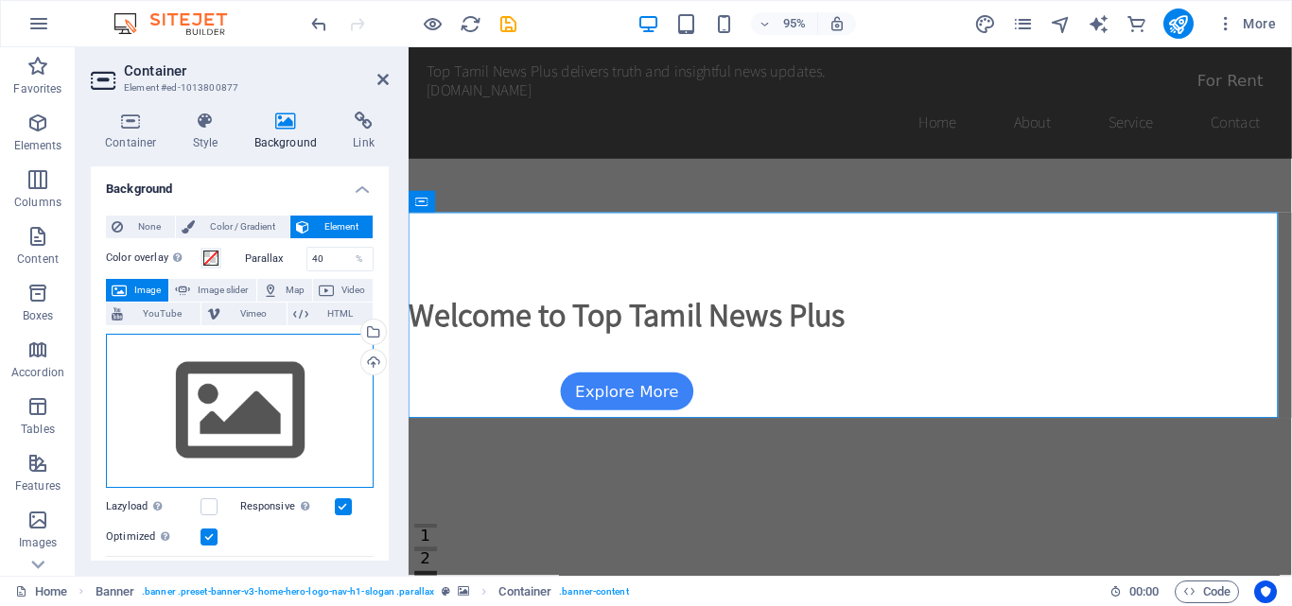
click at [225, 417] on div "Drag files here, click to choose files or select files from Files or our free s…" at bounding box center [240, 411] width 268 height 155
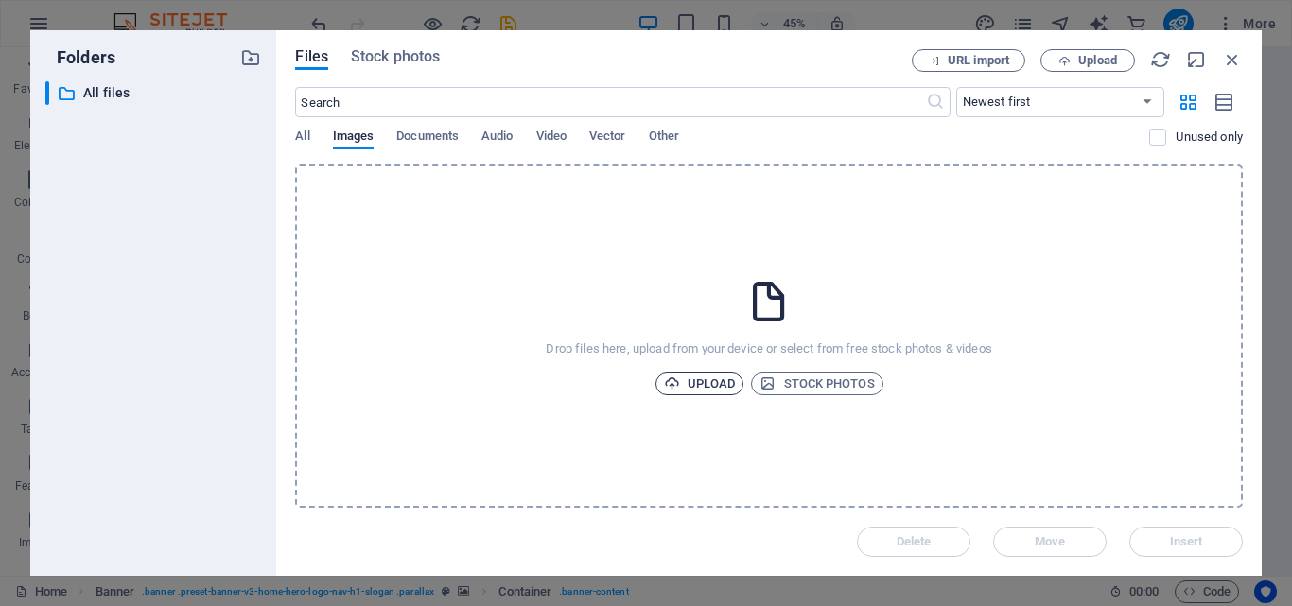
click at [709, 377] on span "Upload" at bounding box center [700, 384] width 72 height 23
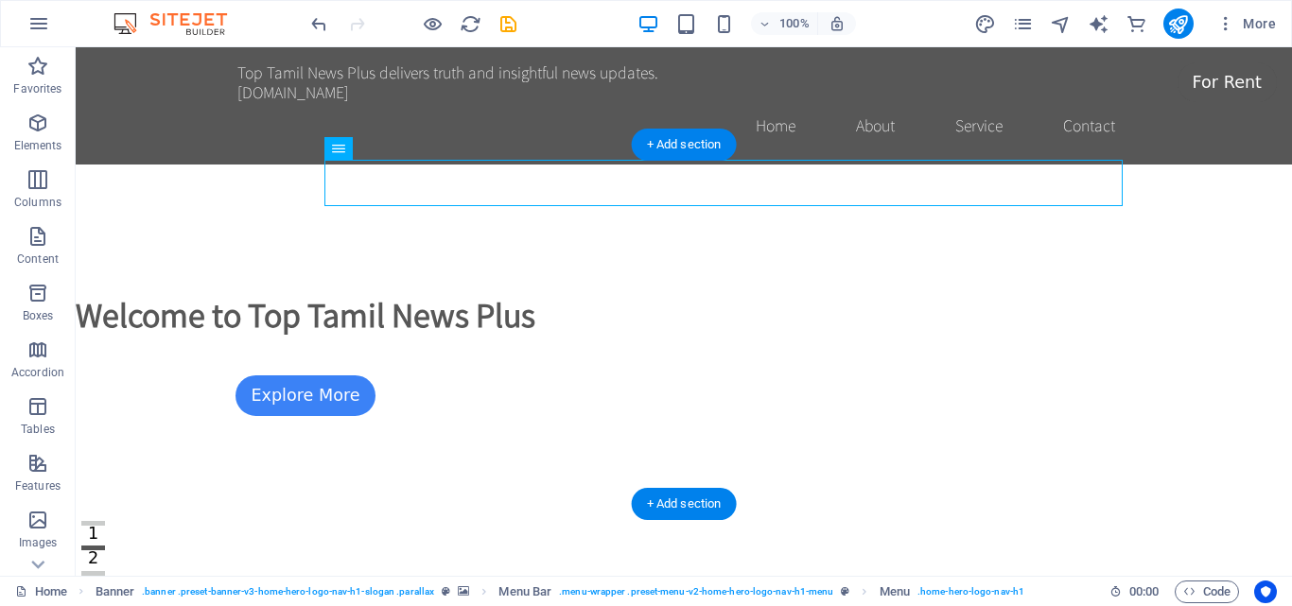
drag, startPoint x: 761, startPoint y: 321, endPoint x: 768, endPoint y: 253, distance: 68.4
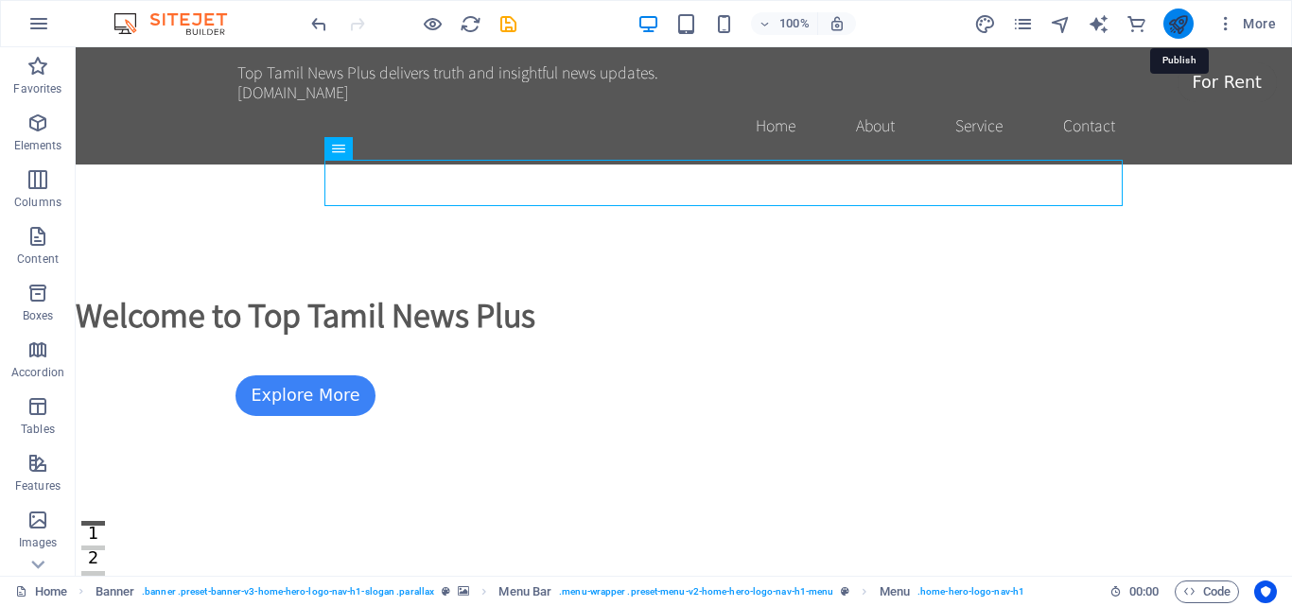
click at [1181, 18] on icon "publish" at bounding box center [1178, 24] width 22 height 22
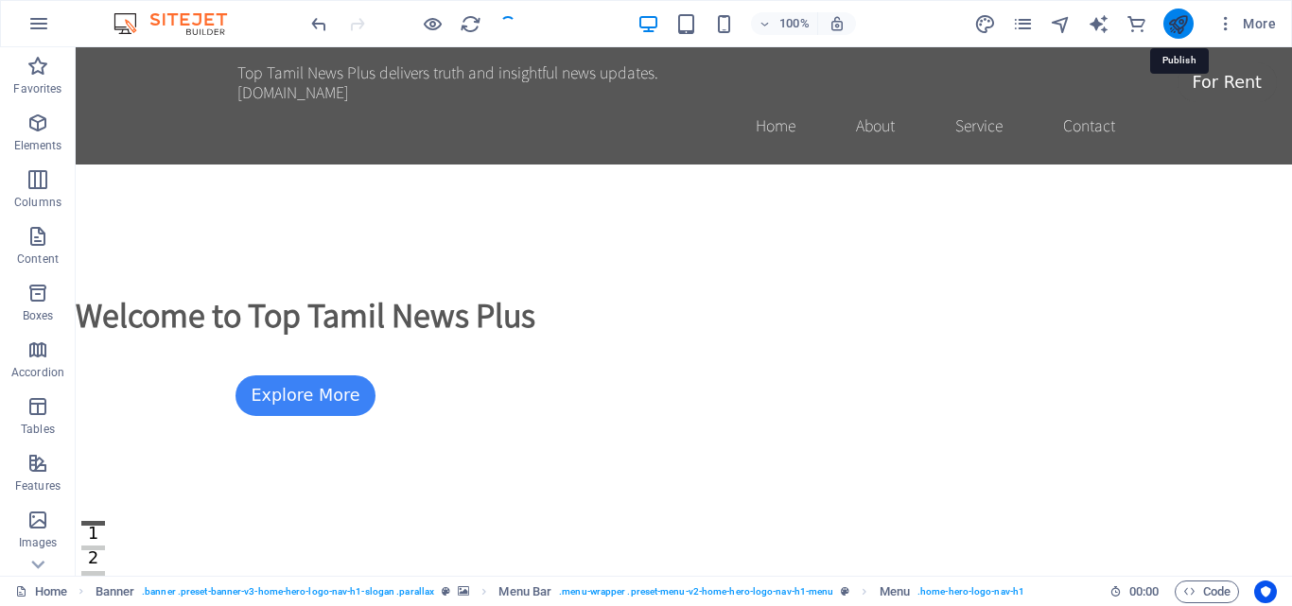
checkbox input "false"
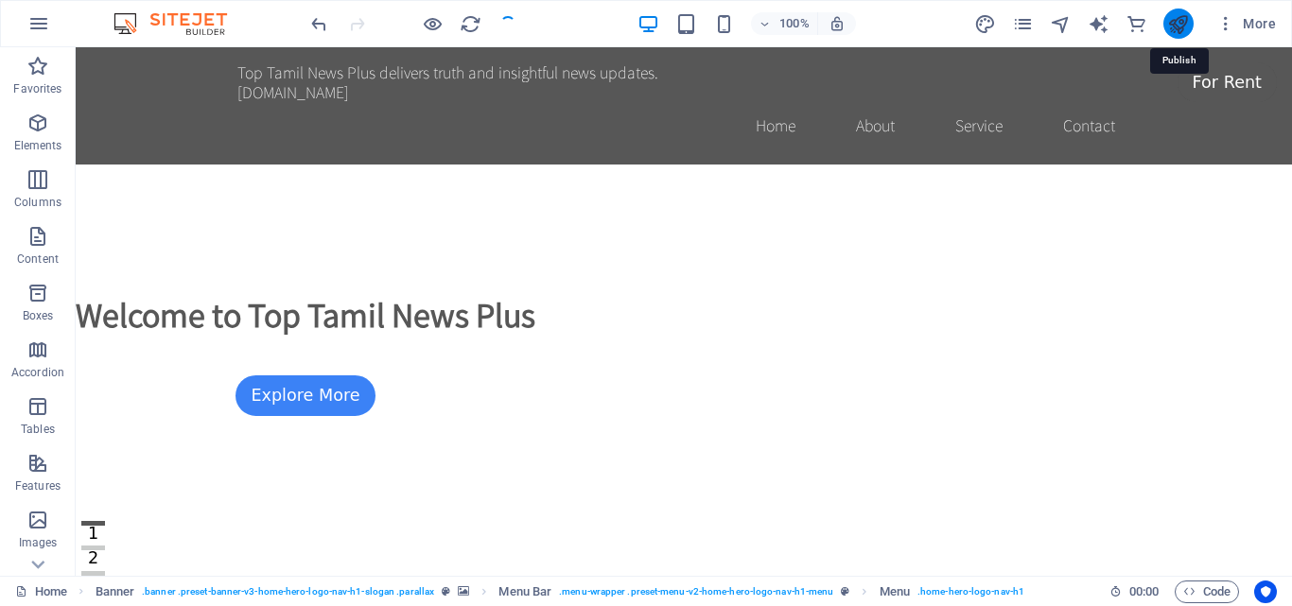
checkbox input "false"
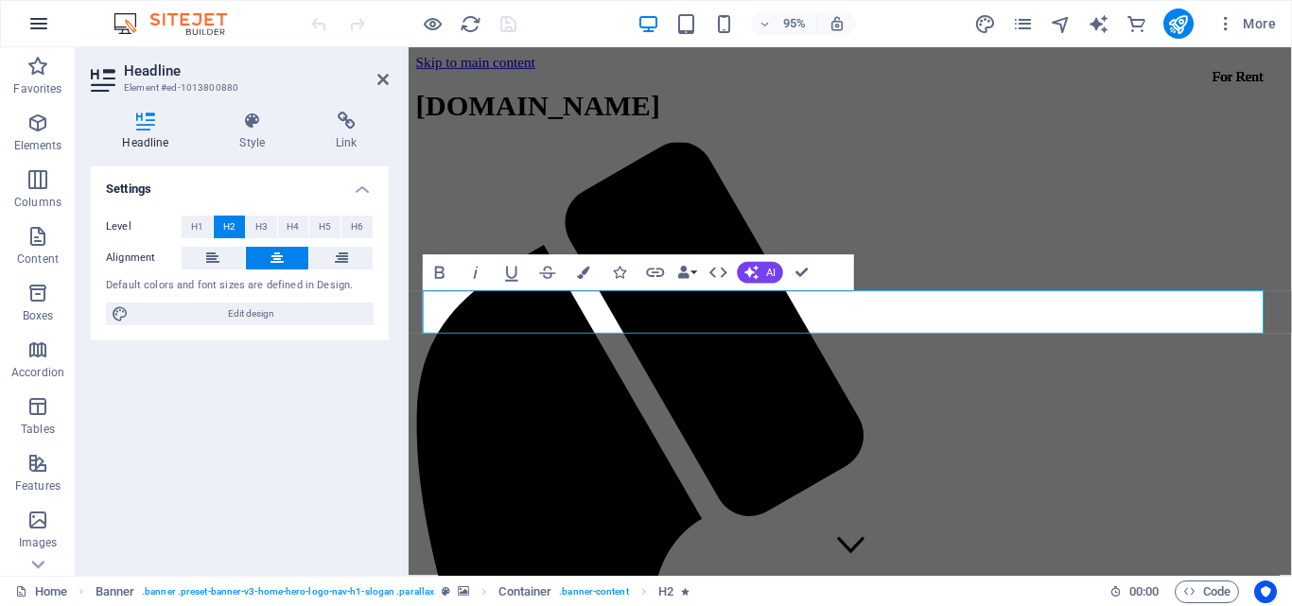
click at [32, 25] on icon "button" at bounding box center [38, 23] width 23 height 23
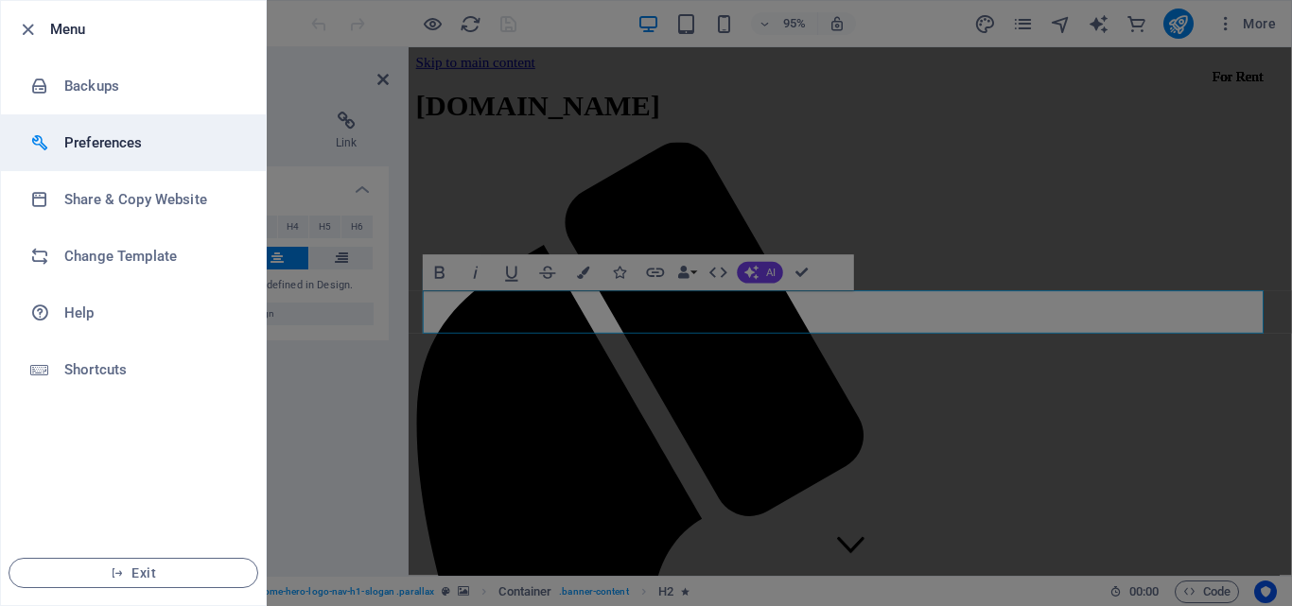
click at [98, 141] on h6 "Preferences" at bounding box center [151, 142] width 175 height 23
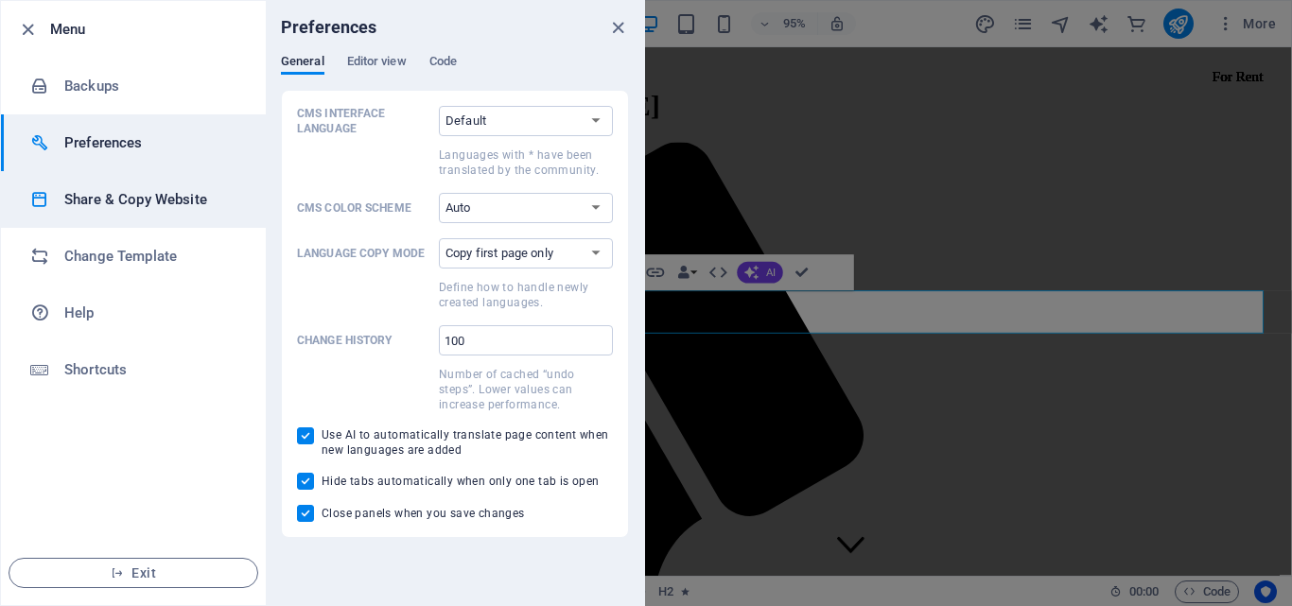
click at [132, 200] on h6 "Share & Copy Website" at bounding box center [151, 199] width 175 height 23
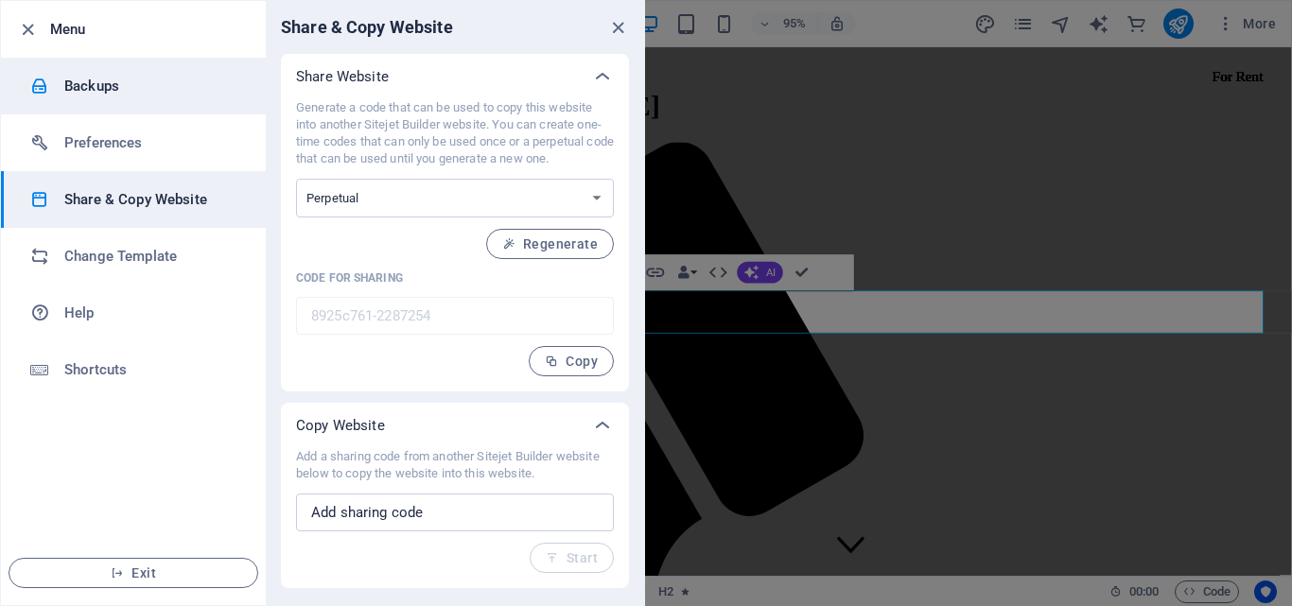
click at [95, 79] on h6 "Backups" at bounding box center [151, 86] width 175 height 23
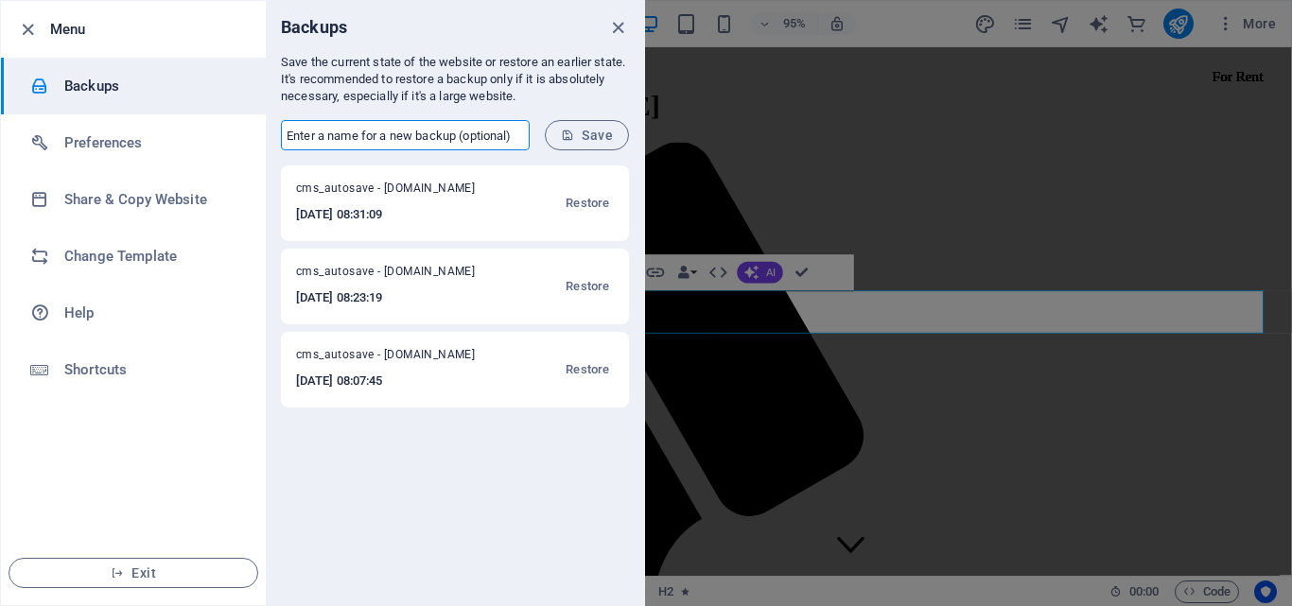
click at [419, 130] on input "text" at bounding box center [405, 135] width 249 height 30
click at [468, 131] on input "text" at bounding box center [405, 135] width 249 height 30
paste input "<!DOCTYPE html> <html lang="en"> <head> <meta charset="UTF-8"> <meta http-equiv…"
type input "<!DOCTYPE html> <html lang="en"> <head> <meta charset="UTF-8"> <meta http-equiv…"
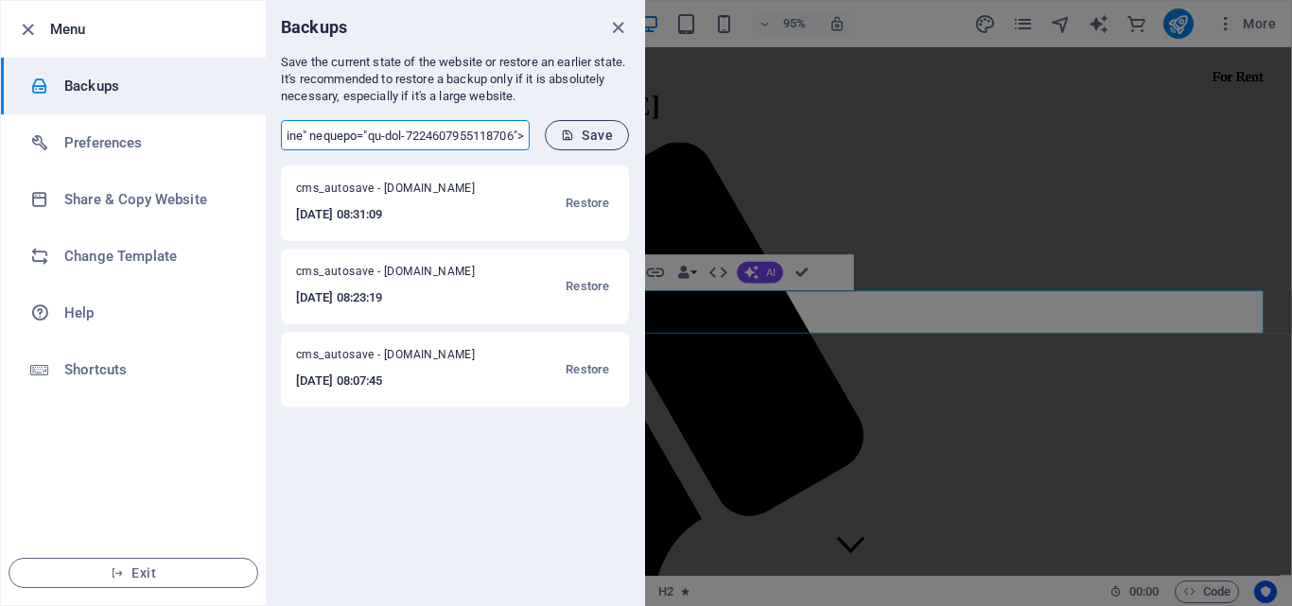
click at [577, 132] on span "Save" at bounding box center [587, 135] width 52 height 15
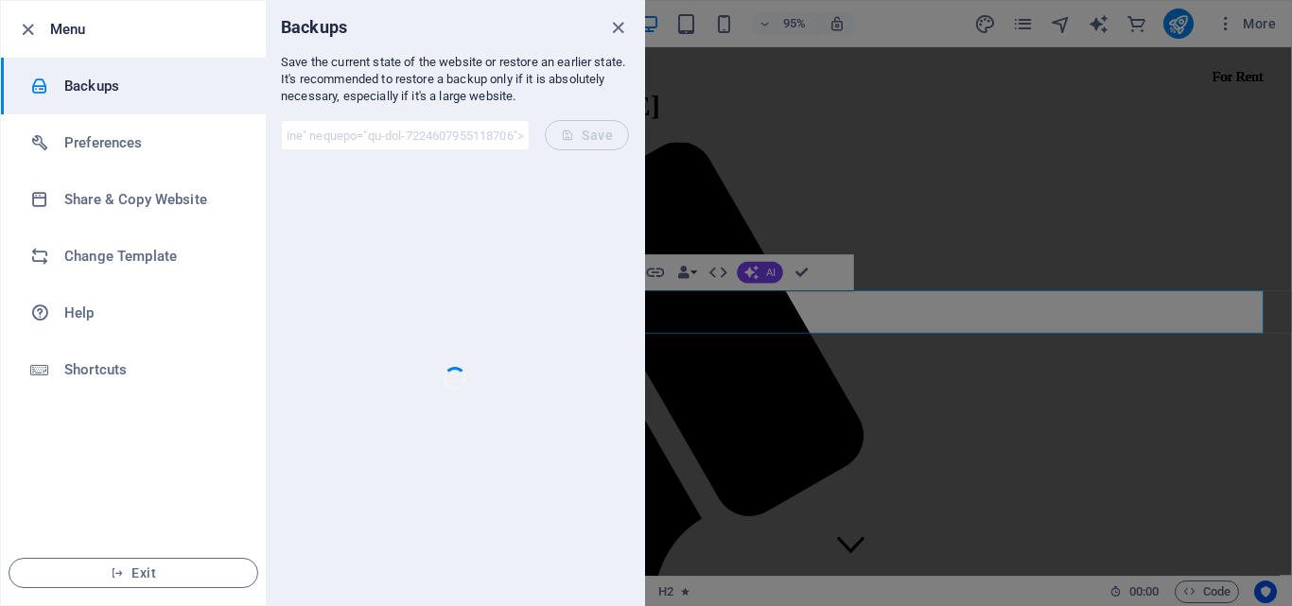
scroll to position [0, 0]
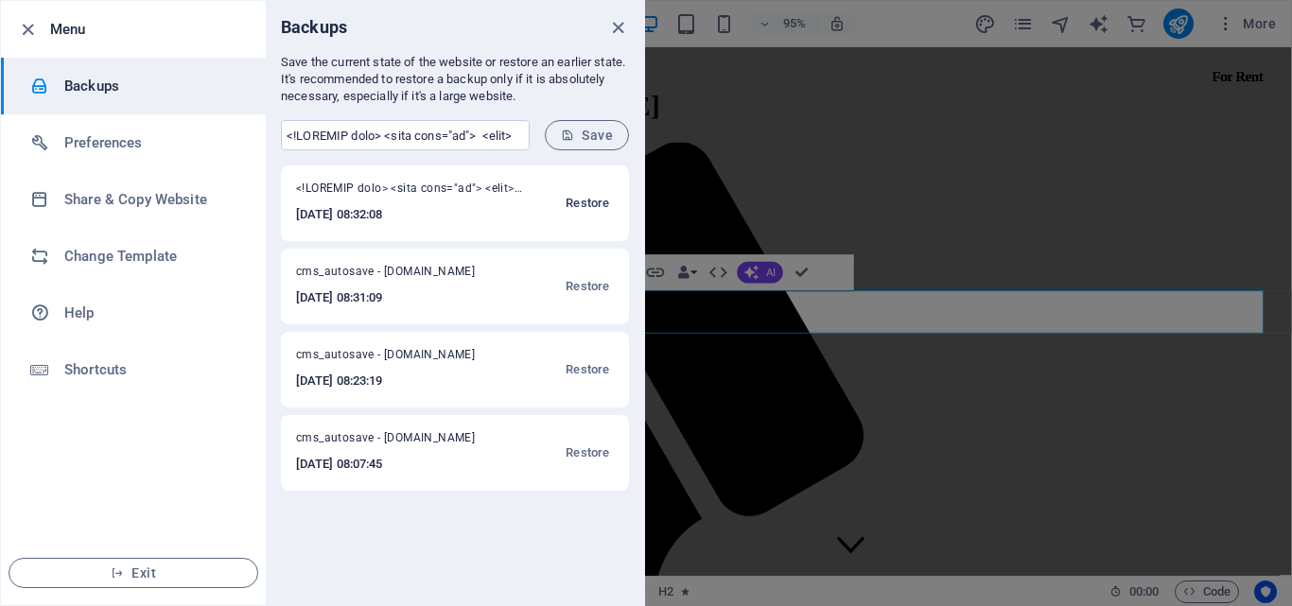
click at [590, 197] on span "Restore" at bounding box center [586, 203] width 43 height 23
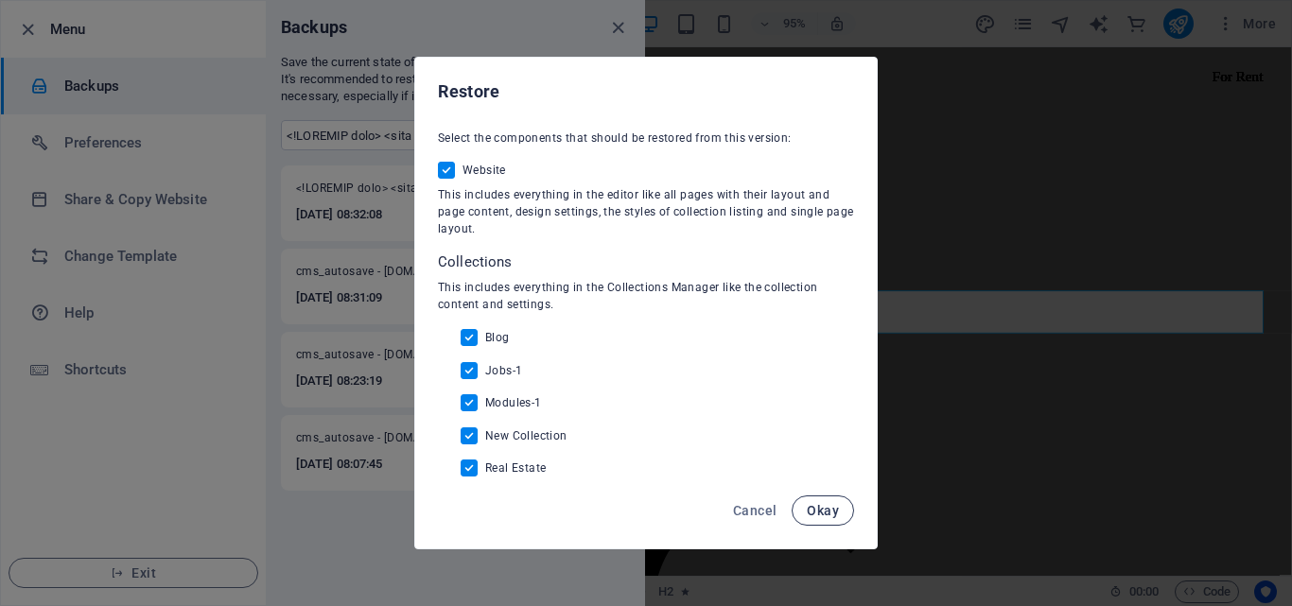
click at [818, 501] on button "Okay" at bounding box center [822, 510] width 62 height 30
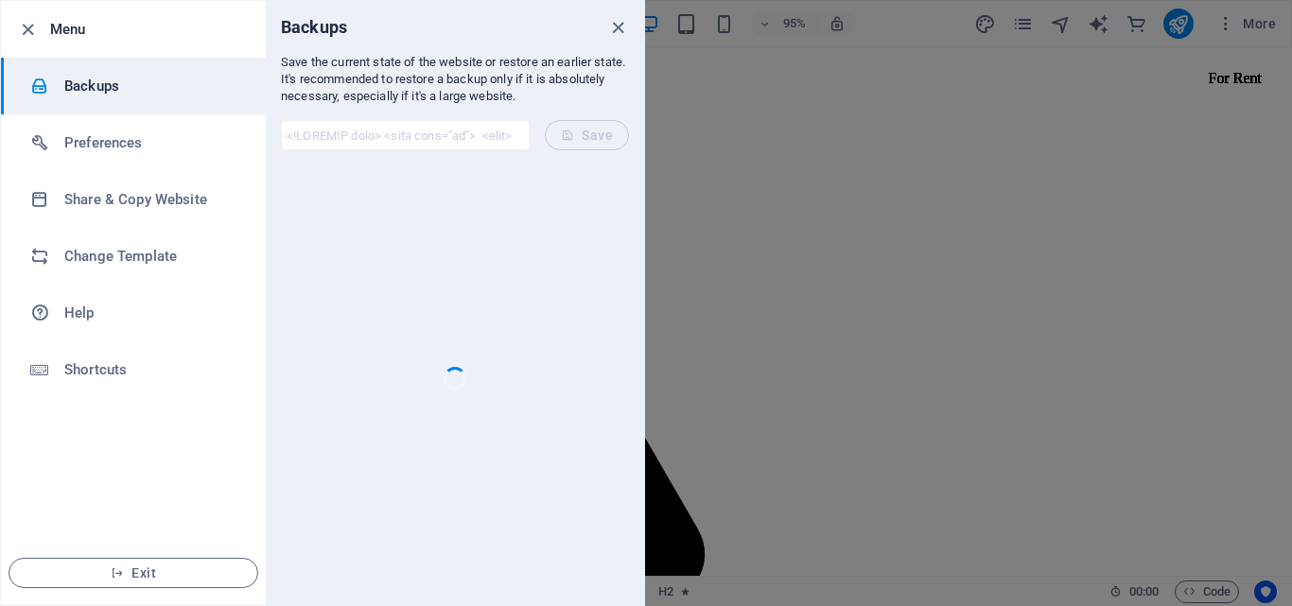
checkbox input "false"
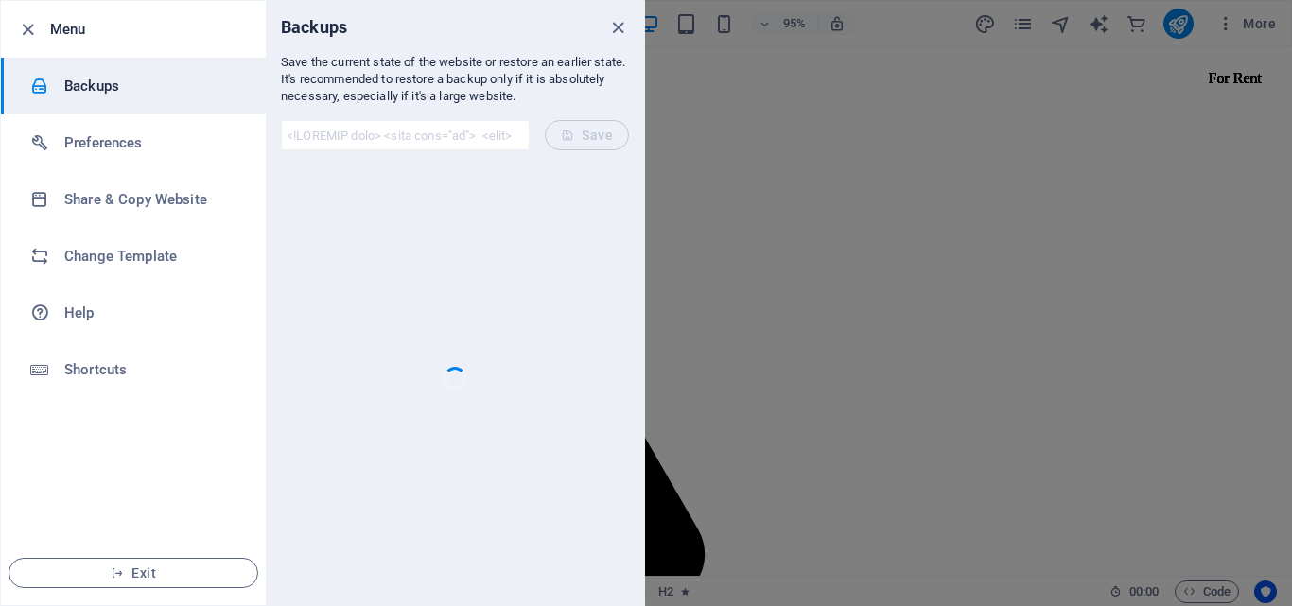
checkbox input "false"
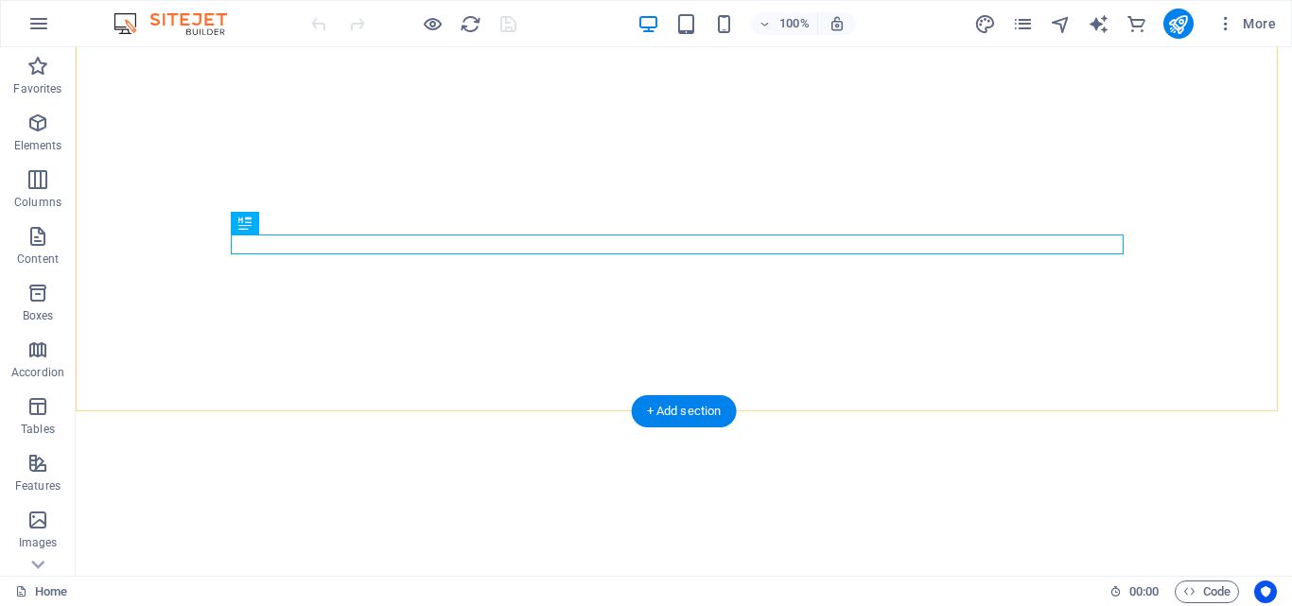
click at [680, 409] on div "+ Add section" at bounding box center [684, 411] width 105 height 32
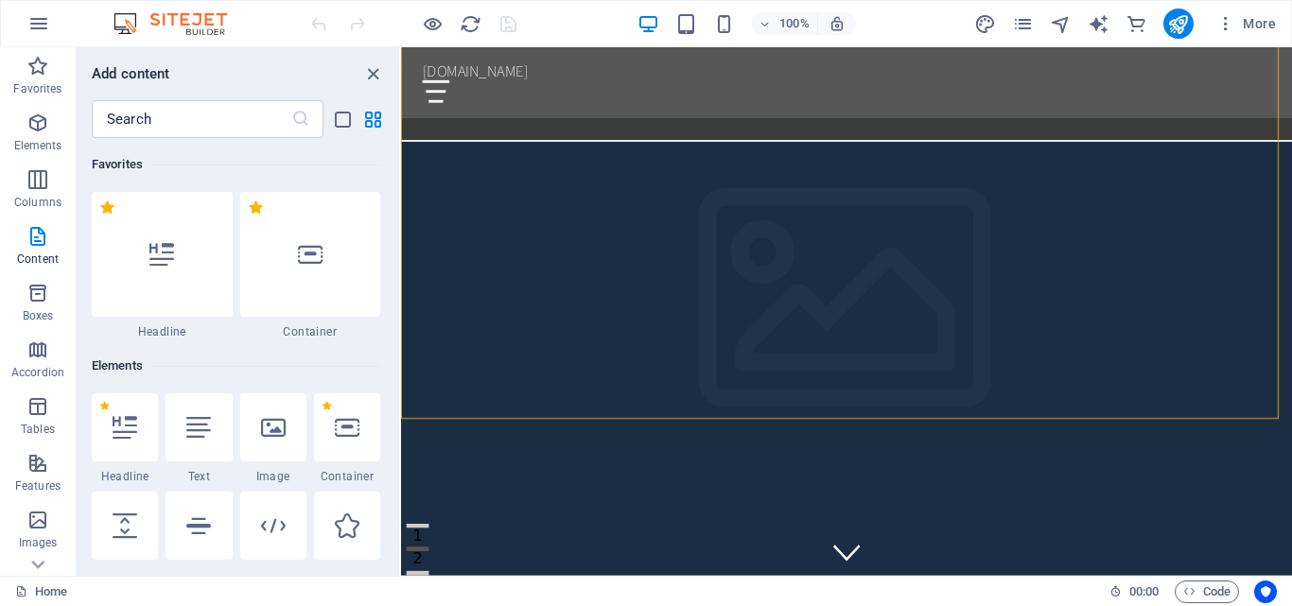
click at [285, 440] on div at bounding box center [273, 427] width 66 height 68
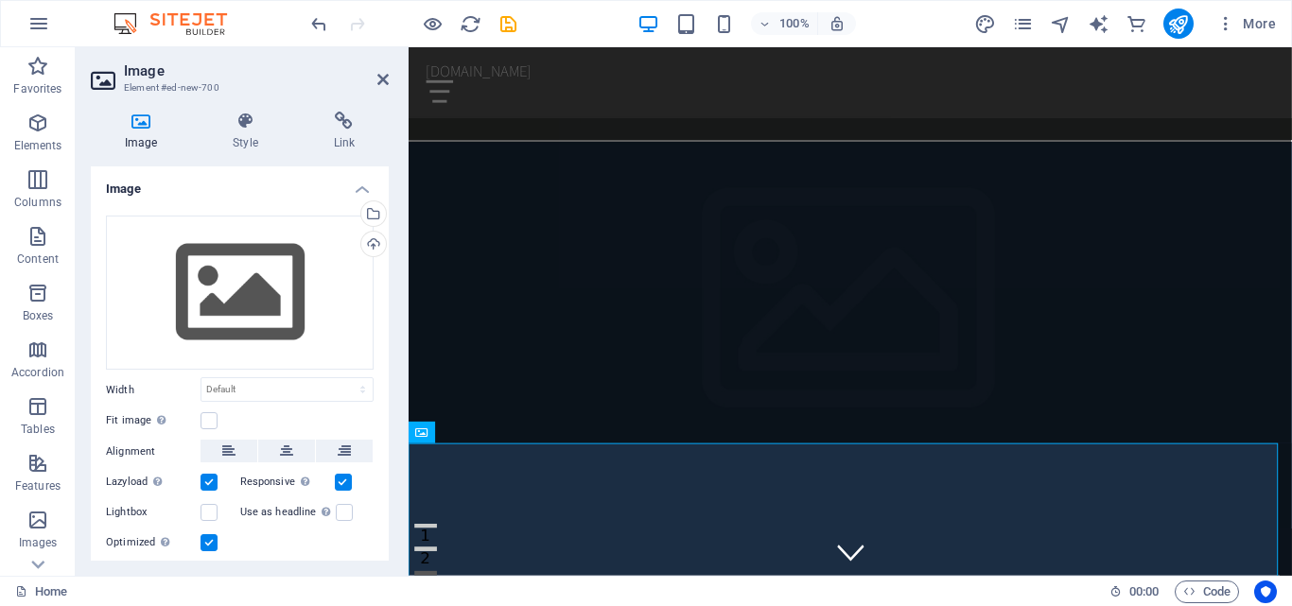
scroll to position [1478, 0]
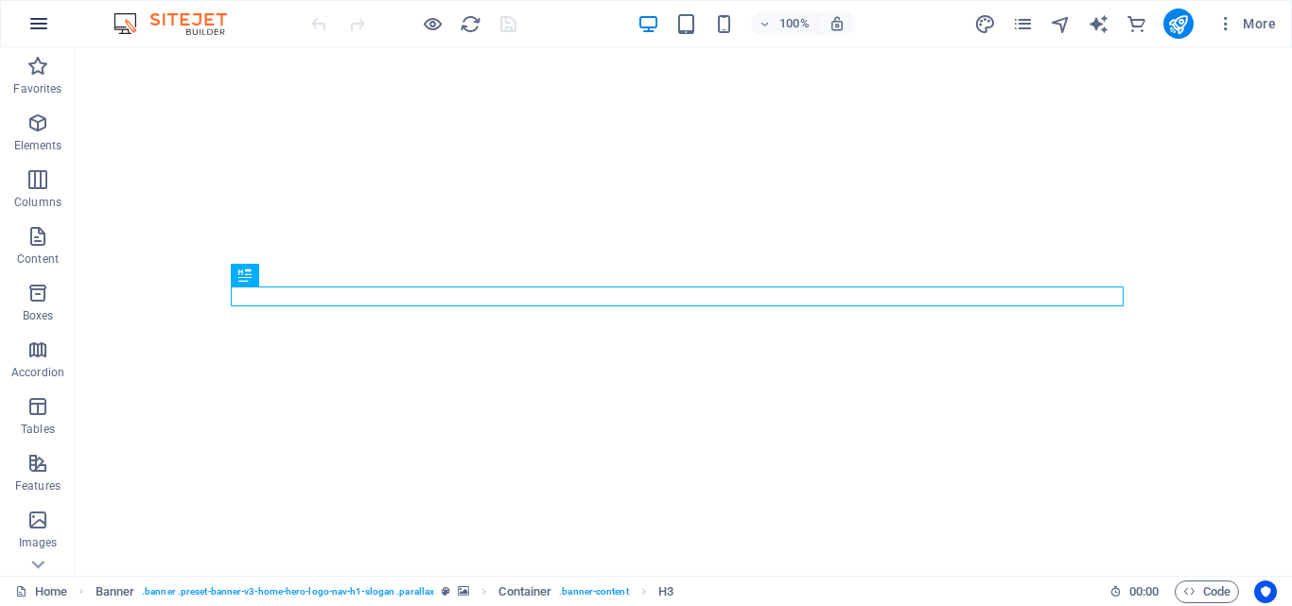
click at [42, 22] on icon "button" at bounding box center [38, 23] width 23 height 23
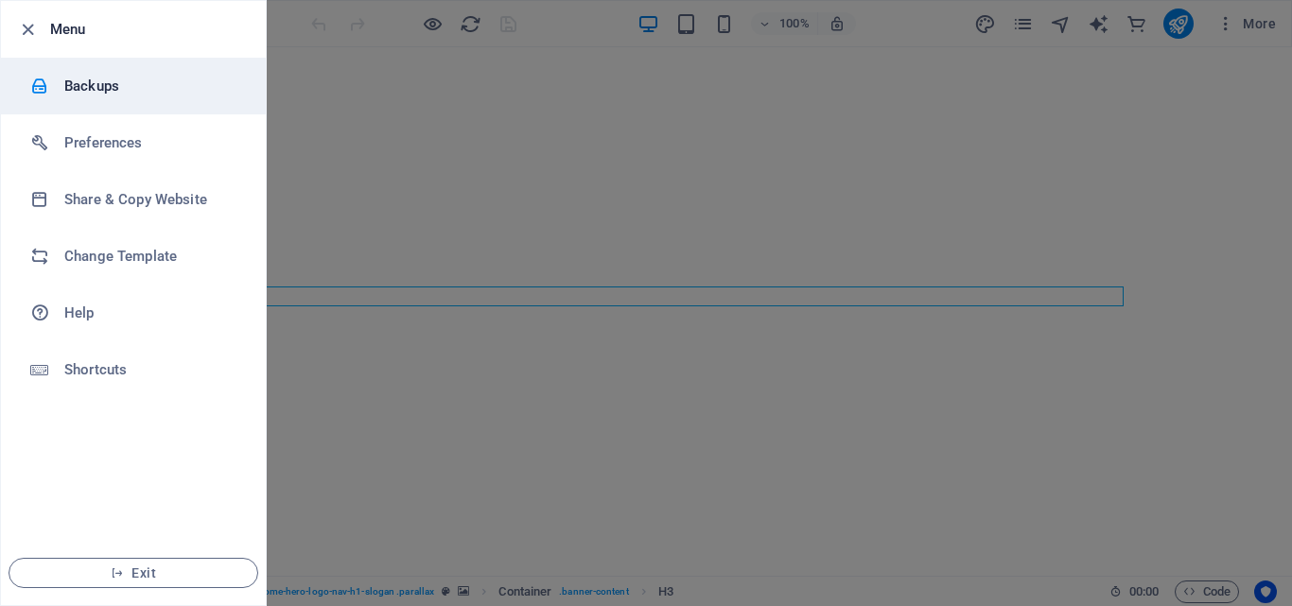
click at [101, 85] on h6 "Backups" at bounding box center [151, 86] width 175 height 23
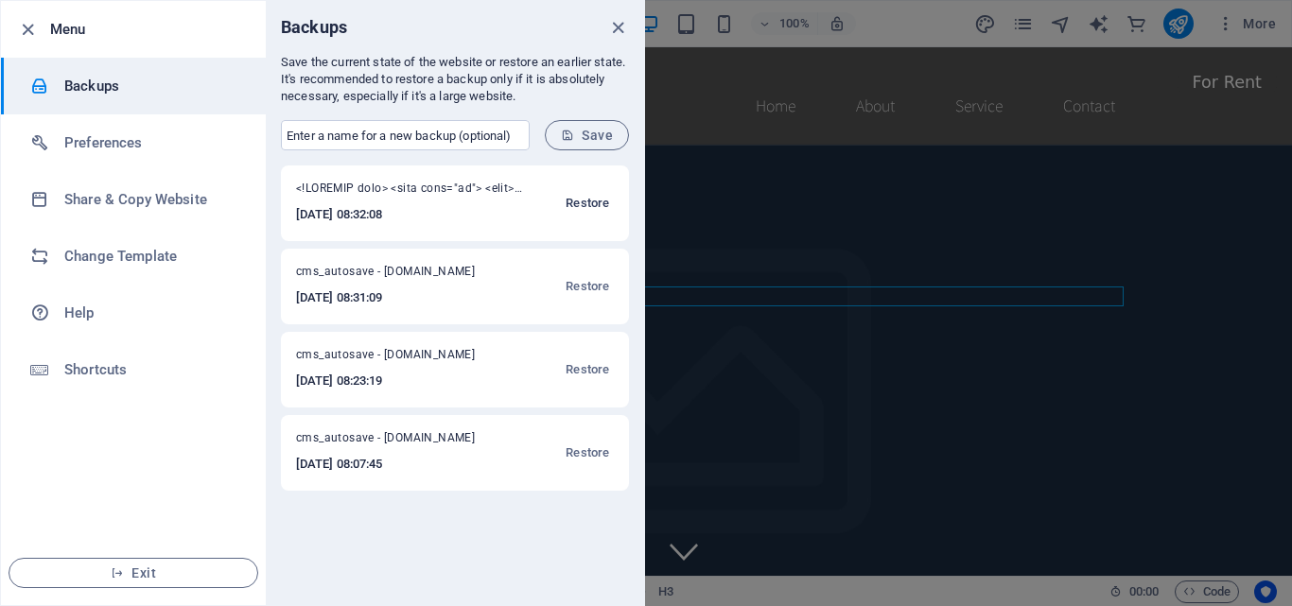
click at [588, 199] on span "Restore" at bounding box center [586, 203] width 43 height 23
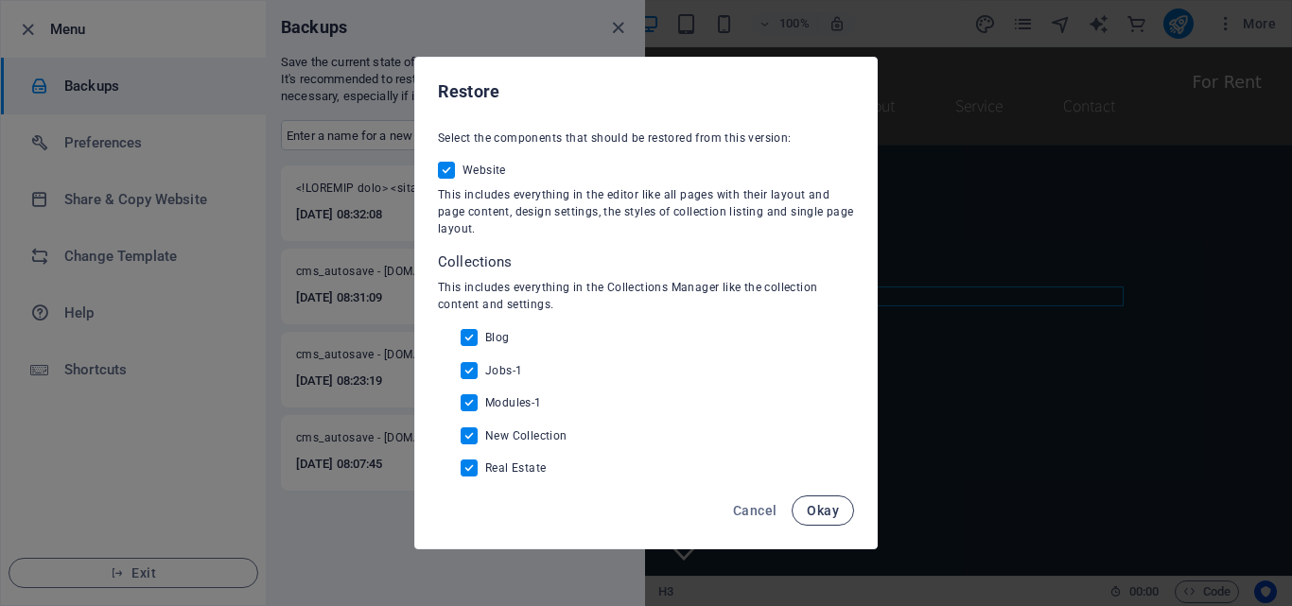
click at [822, 513] on span "Okay" at bounding box center [823, 510] width 32 height 15
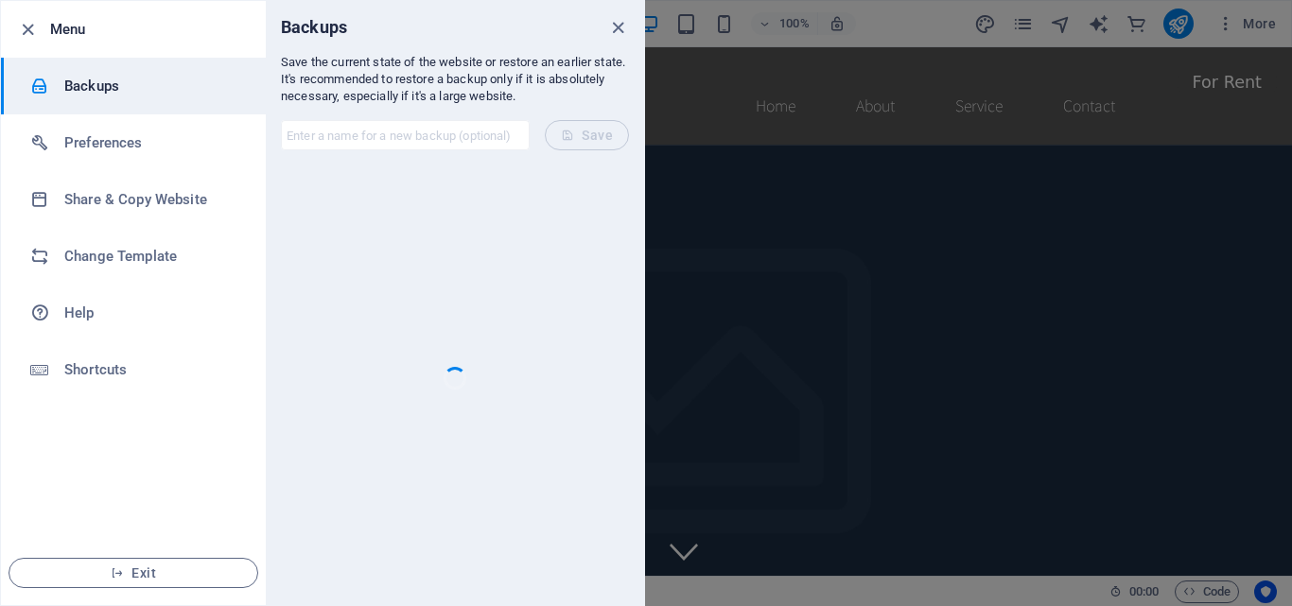
checkbox input "false"
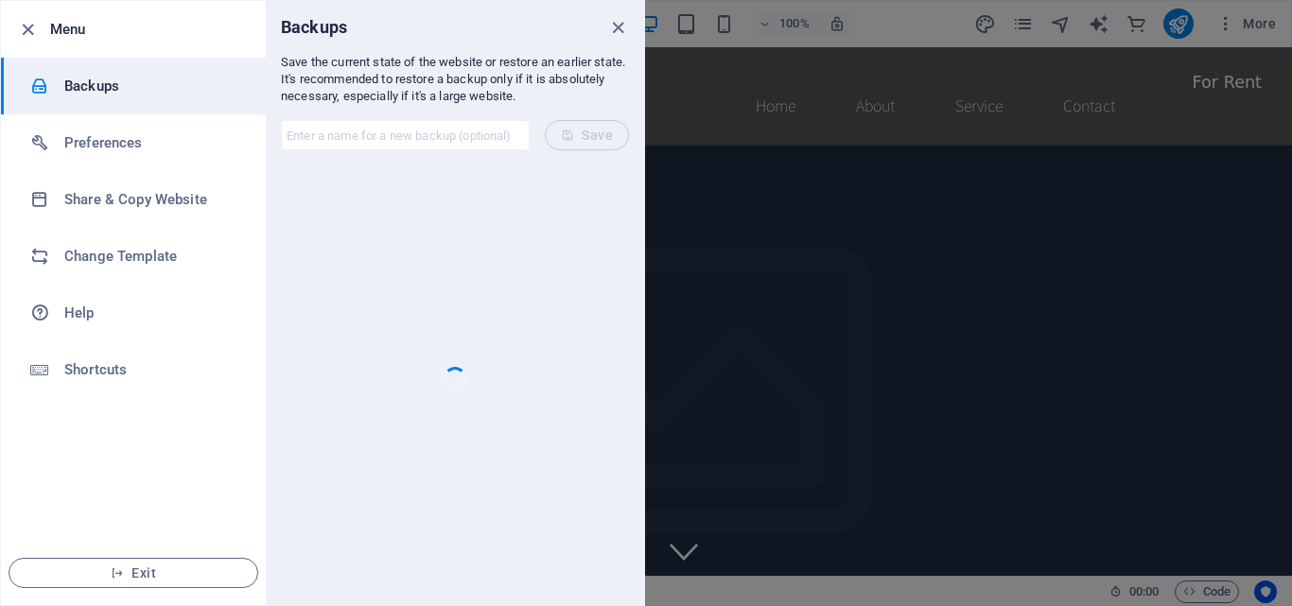
checkbox input "false"
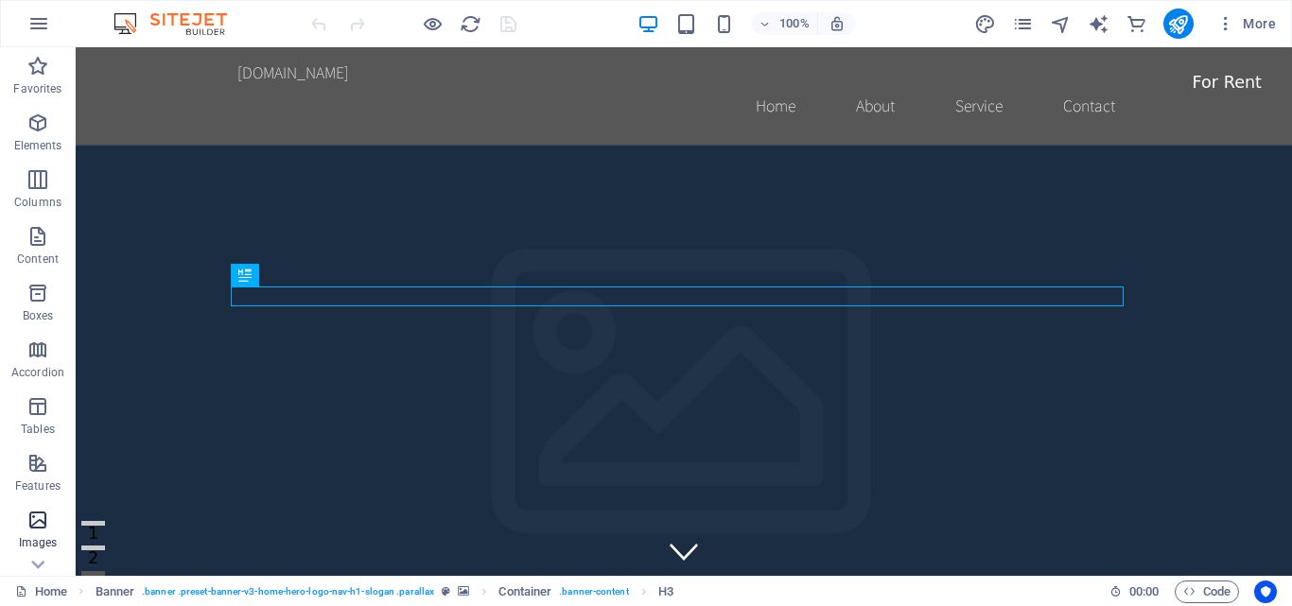
click at [52, 516] on span "Images" at bounding box center [38, 531] width 76 height 45
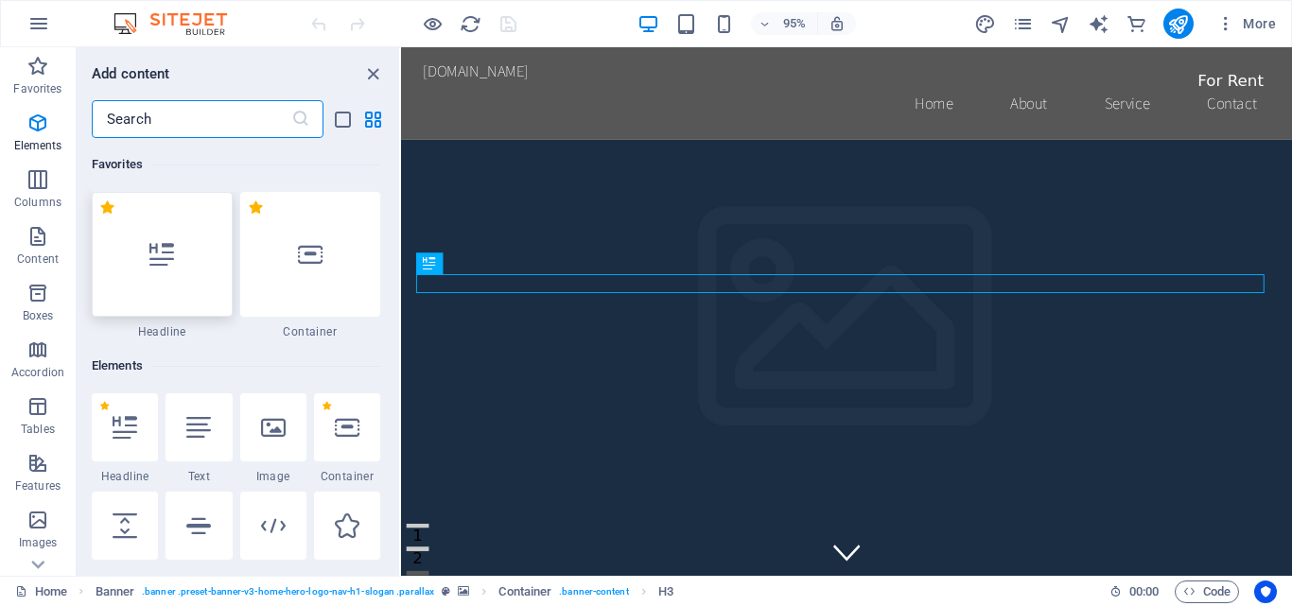
scroll to position [9587, 0]
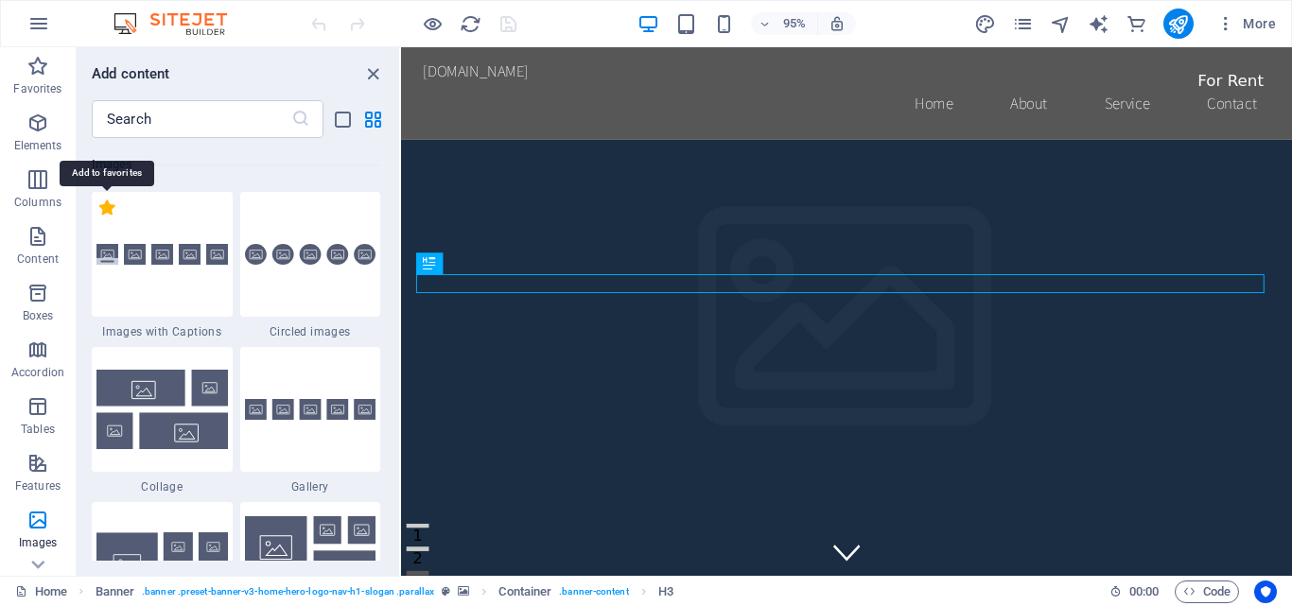
click at [110, 205] on label "1 Star" at bounding box center [107, 208] width 16 height 16
click at [99, 217] on input "1 Star" at bounding box center [98, 217] width 1 height 1
radio input "true"
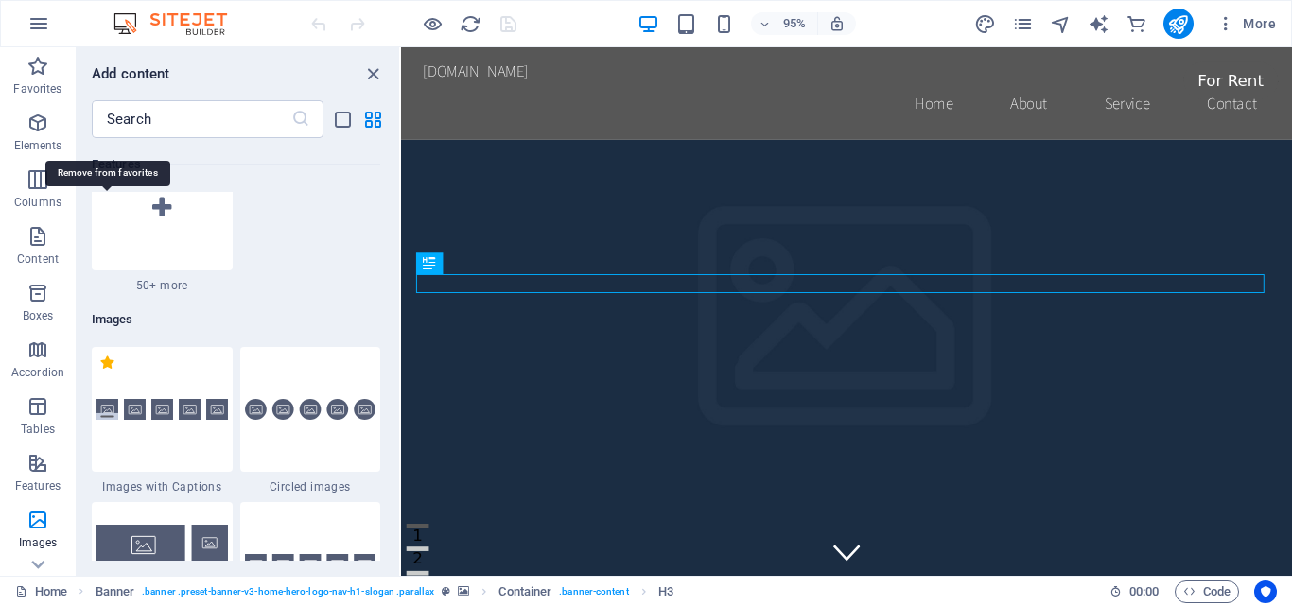
scroll to position [9743, 0]
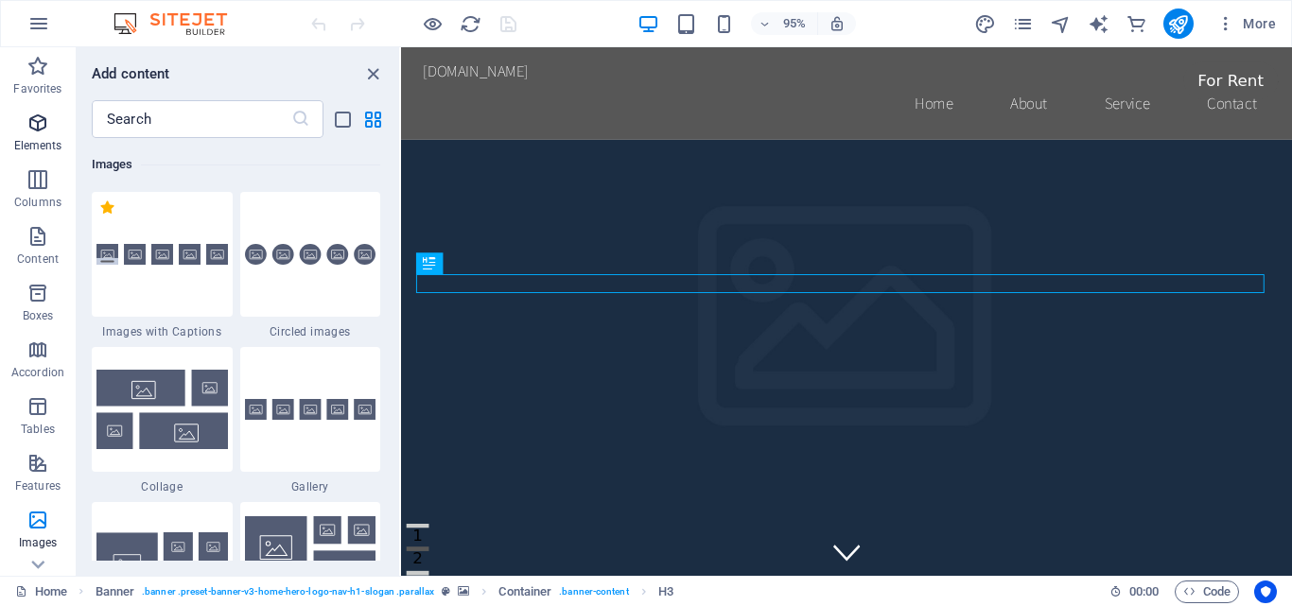
click at [39, 124] on icon "button" at bounding box center [37, 123] width 23 height 23
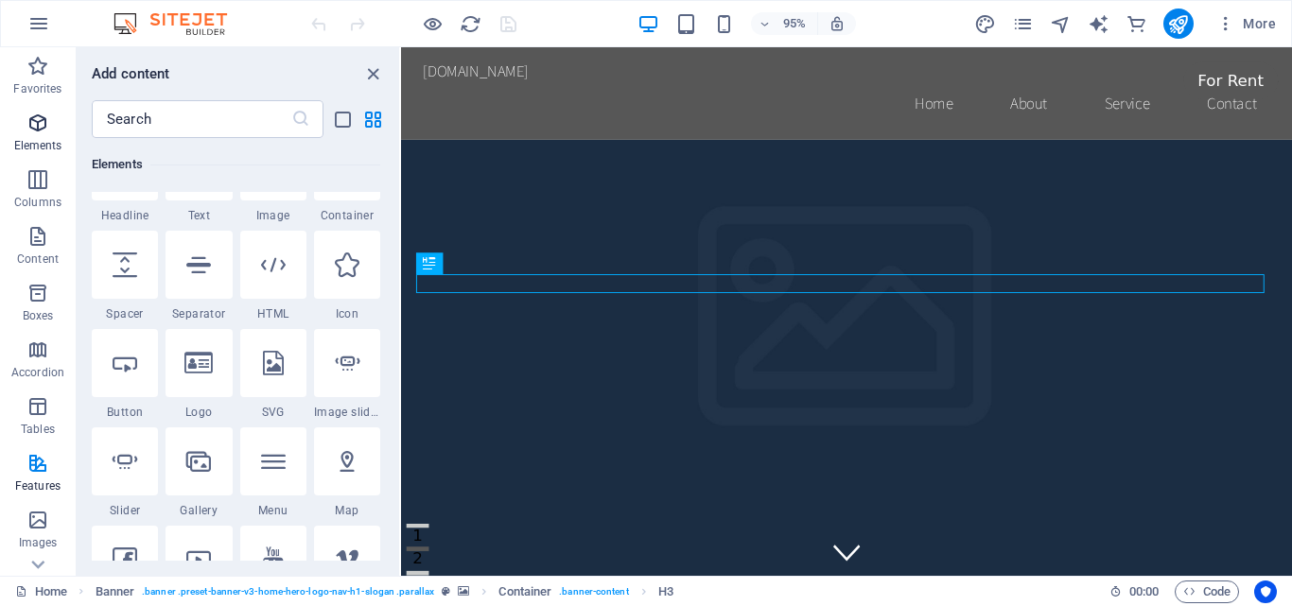
scroll to position [356, 0]
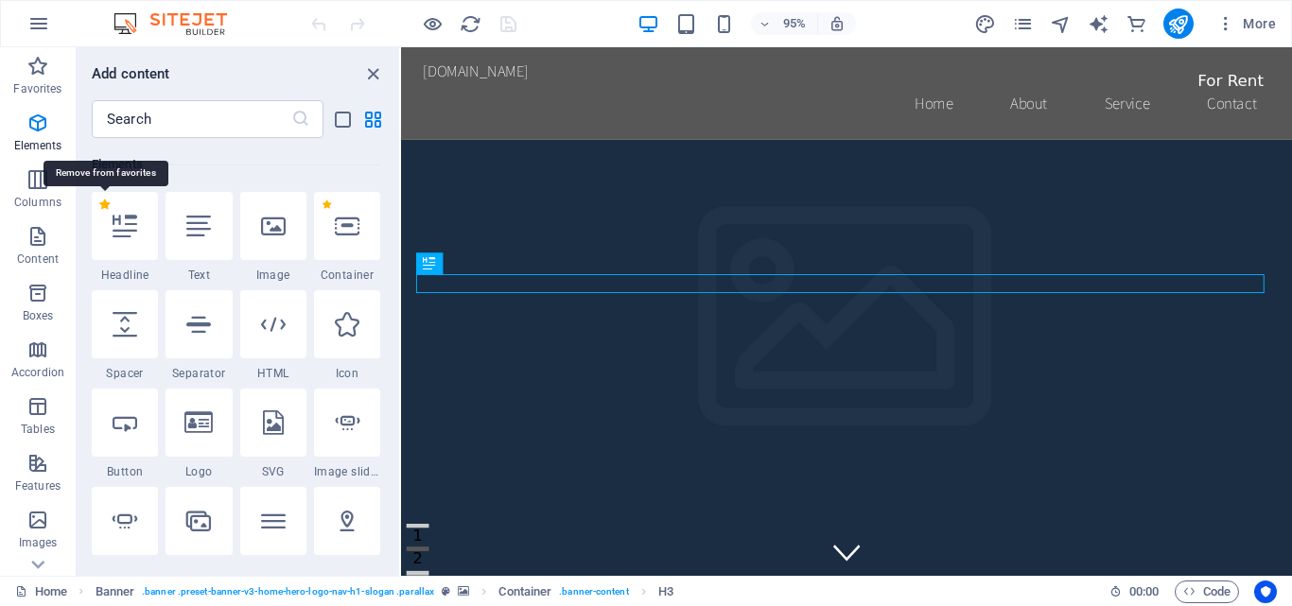
click at [105, 203] on label "1 Star" at bounding box center [104, 205] width 10 height 10
click at [99, 217] on input "1 Star" at bounding box center [98, 217] width 1 height 1
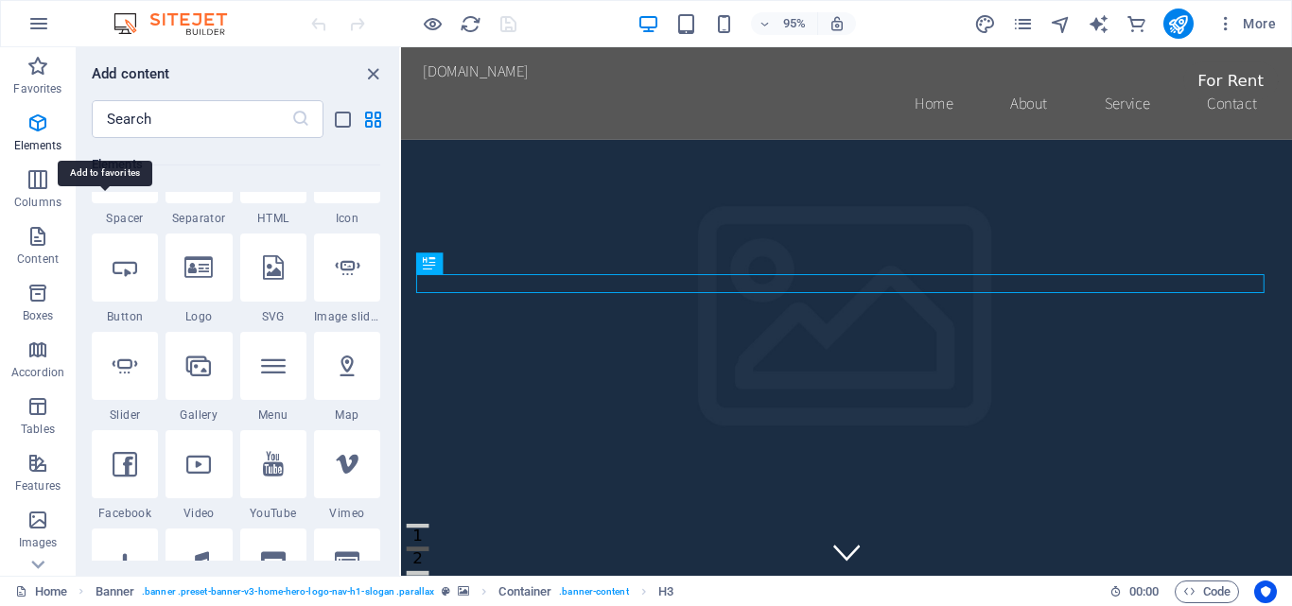
scroll to position [201, 0]
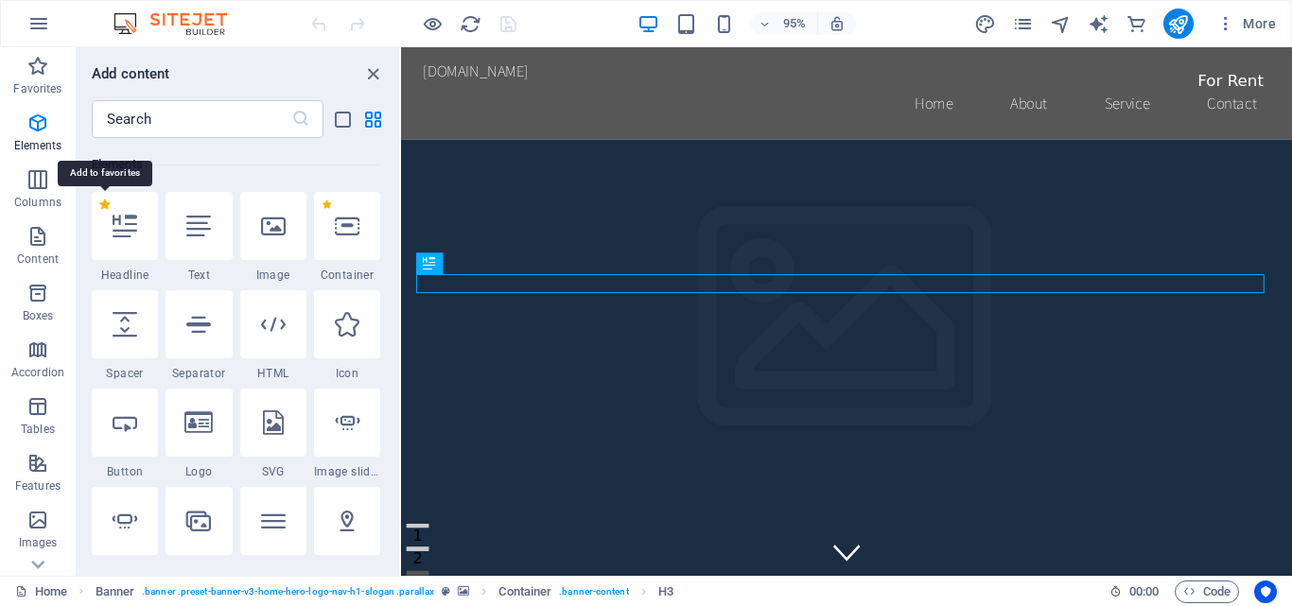
click at [104, 203] on label "1 Star" at bounding box center [104, 205] width 10 height 10
click at [99, 217] on input "1 Star" at bounding box center [98, 217] width 1 height 1
radio input "true"
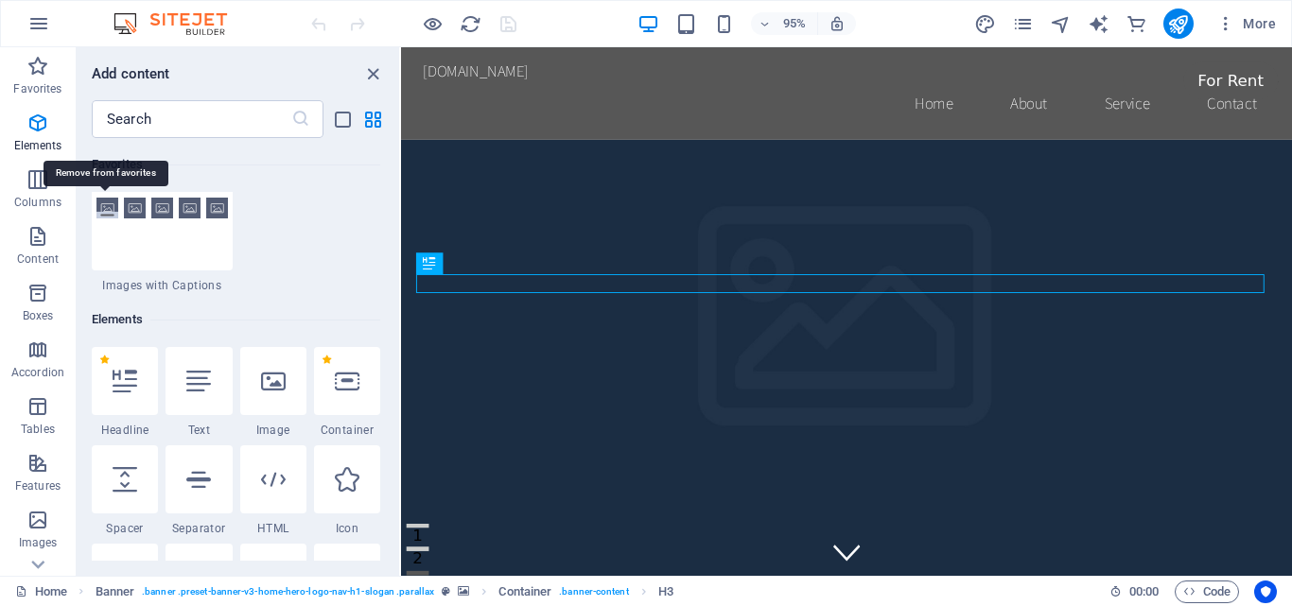
scroll to position [356, 0]
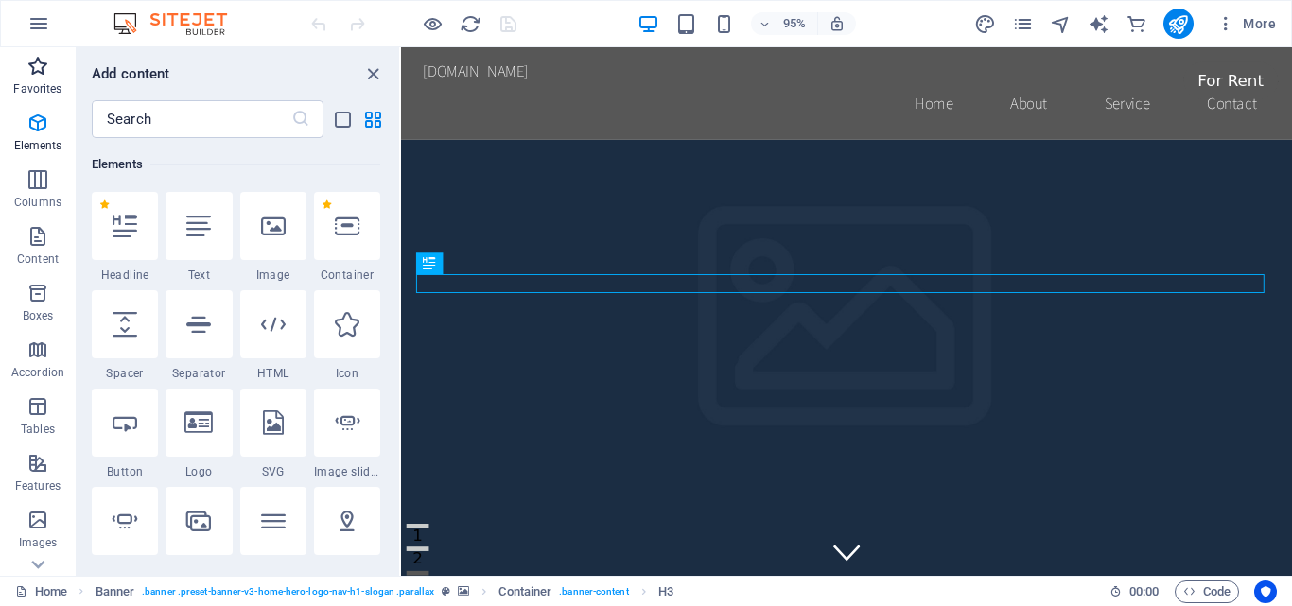
click at [29, 77] on icon "button" at bounding box center [37, 66] width 23 height 23
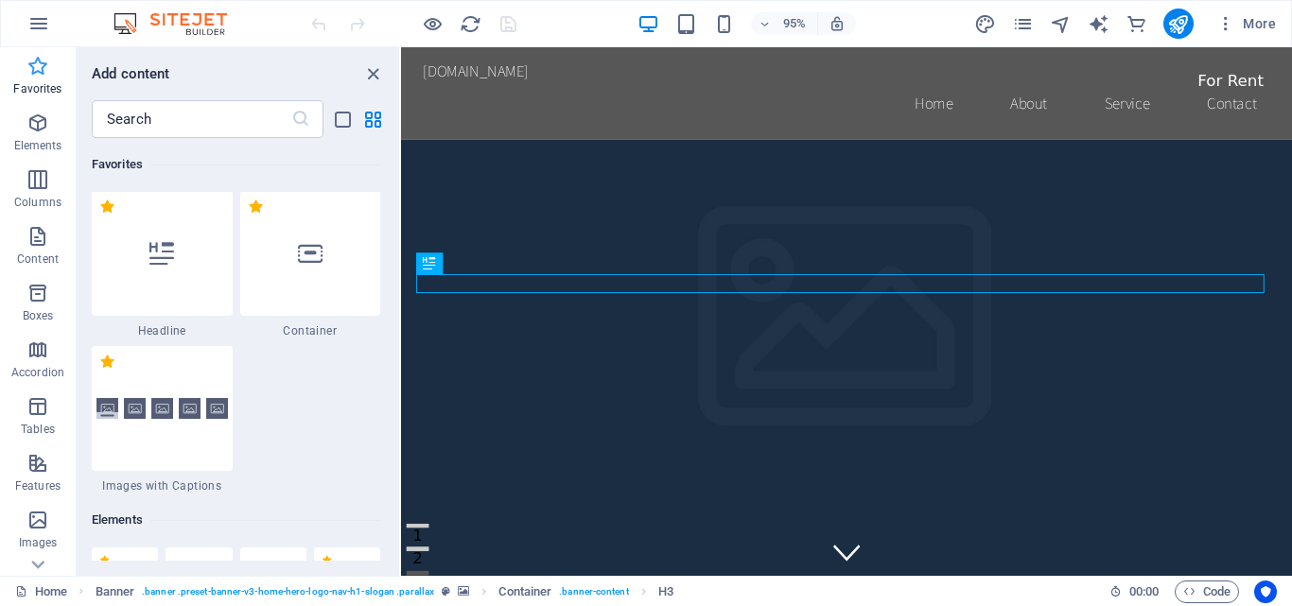
scroll to position [0, 0]
click at [43, 260] on p "Content" at bounding box center [38, 259] width 42 height 15
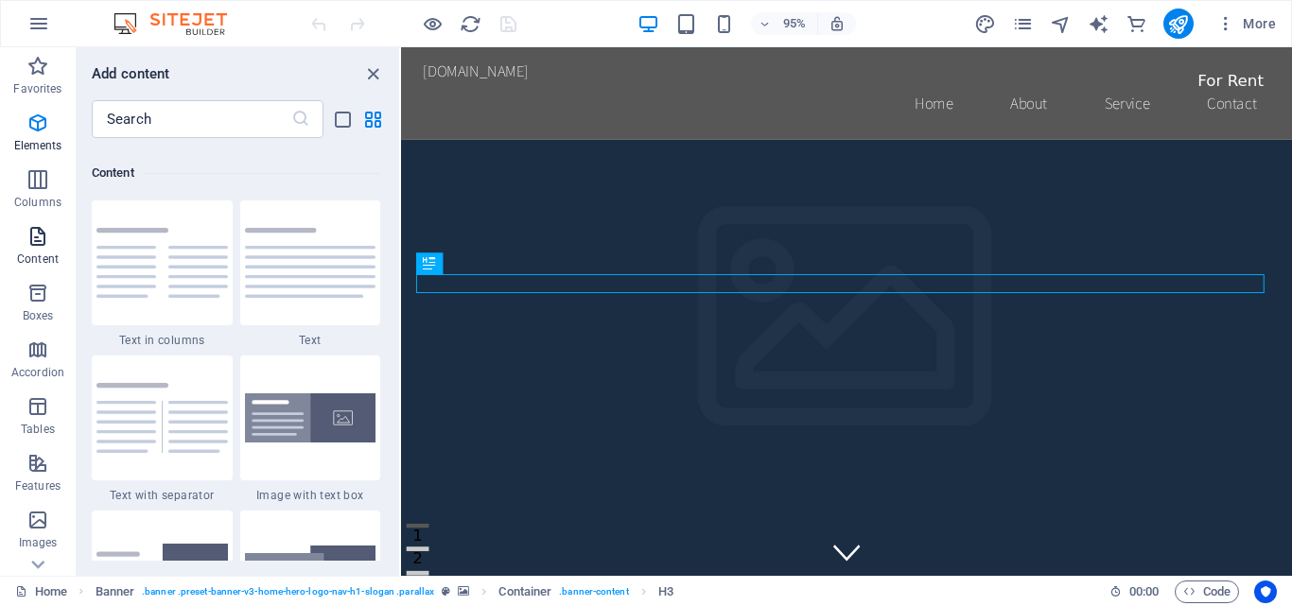
scroll to position [3463, 0]
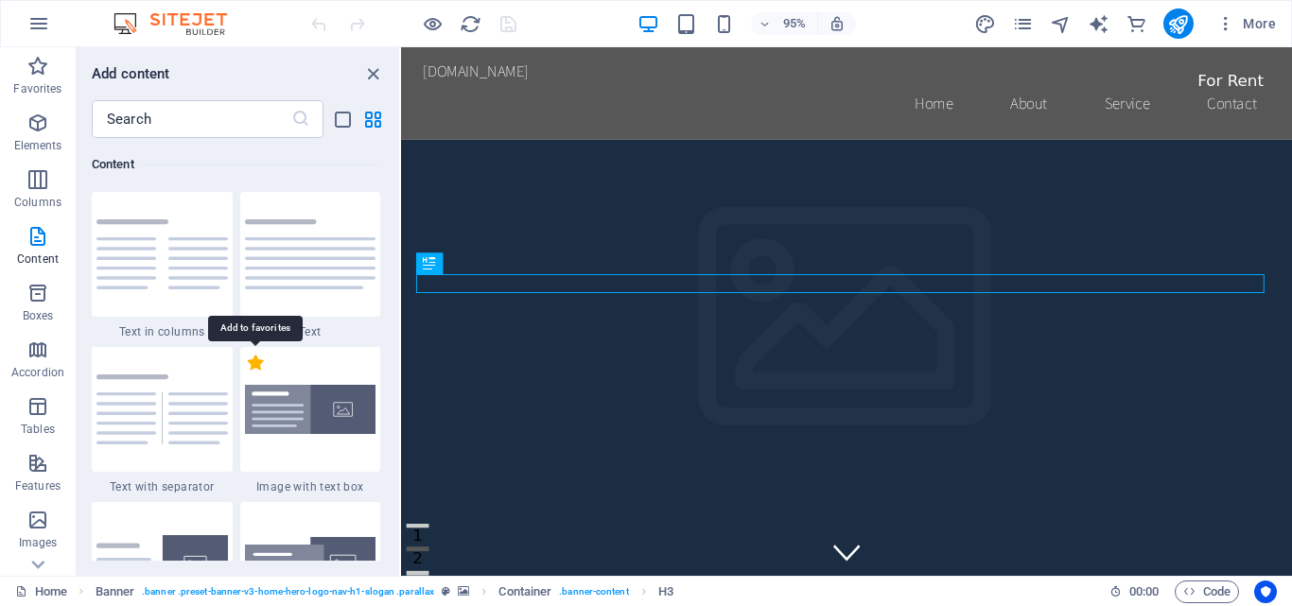
click at [257, 363] on label "1 Star" at bounding box center [256, 363] width 16 height 16
click at [248, 373] on input "1 Star" at bounding box center [247, 373] width 1 height 1
radio input "true"
click at [39, 304] on icon "button" at bounding box center [37, 293] width 23 height 23
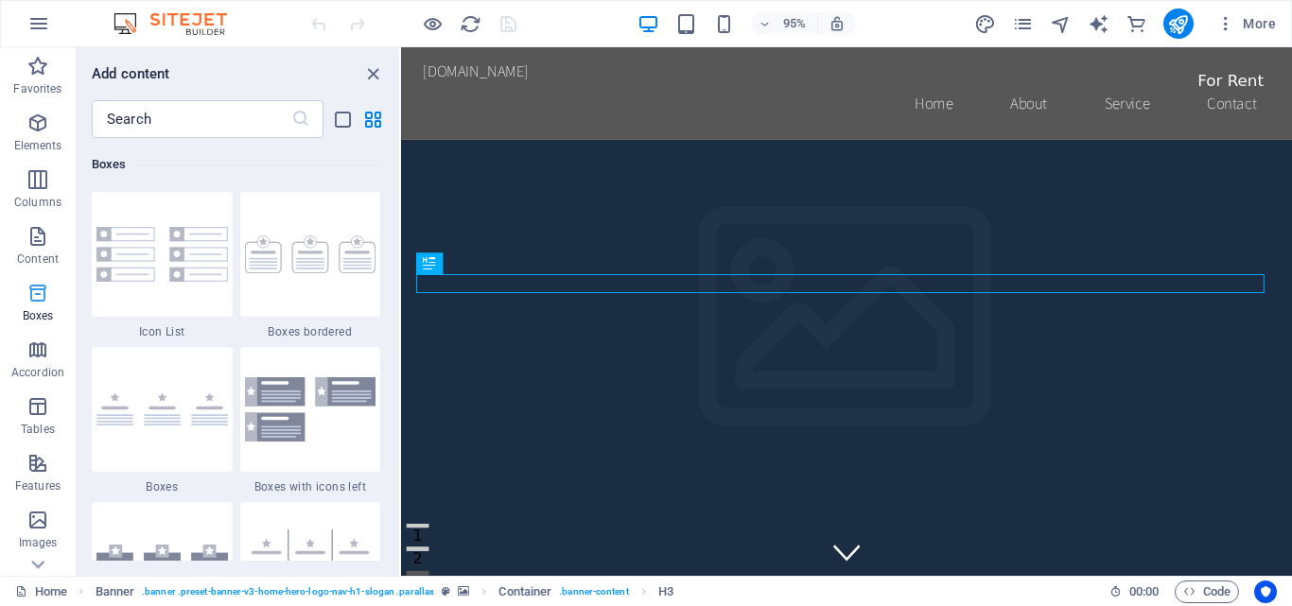
scroll to position [5370, 0]
click at [253, 210] on label "1 Star" at bounding box center [256, 208] width 16 height 16
click at [248, 217] on input "1 Star" at bounding box center [247, 217] width 1 height 1
radio input "true"
click at [42, 369] on p "Accordion" at bounding box center [37, 372] width 53 height 15
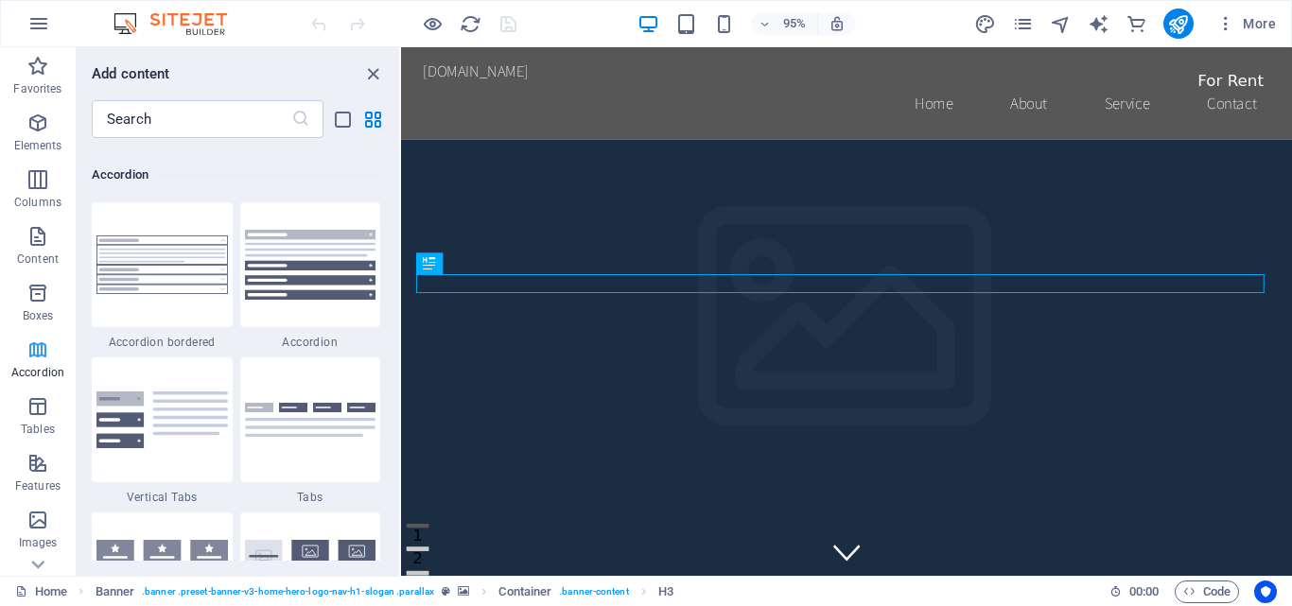
scroll to position [6347, 0]
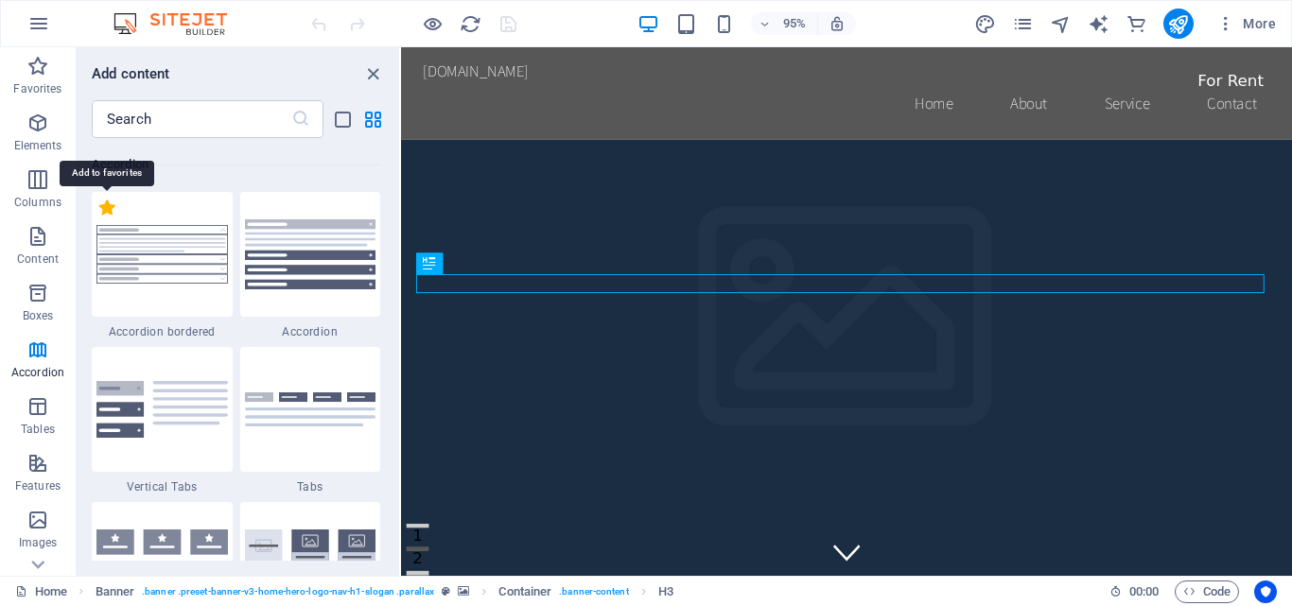
click at [108, 207] on label "1 Star" at bounding box center [107, 208] width 16 height 16
click at [99, 217] on input "1 Star" at bounding box center [98, 217] width 1 height 1
radio input "true"
click at [41, 410] on icon "button" at bounding box center [37, 406] width 23 height 23
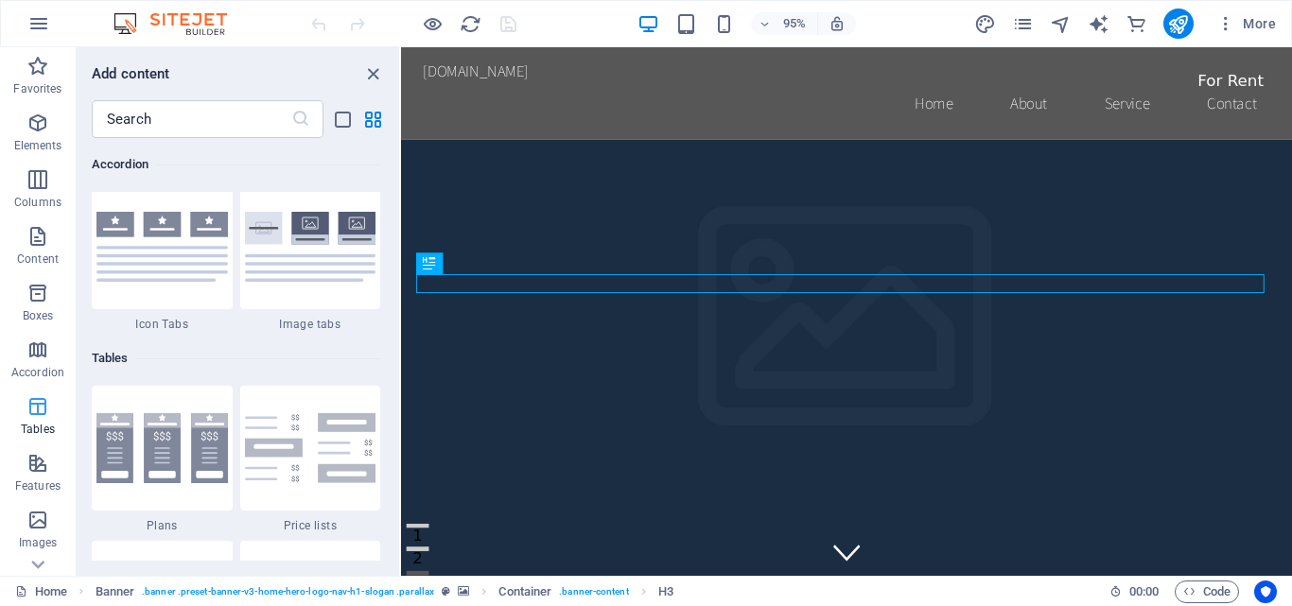
scroll to position [6859, 0]
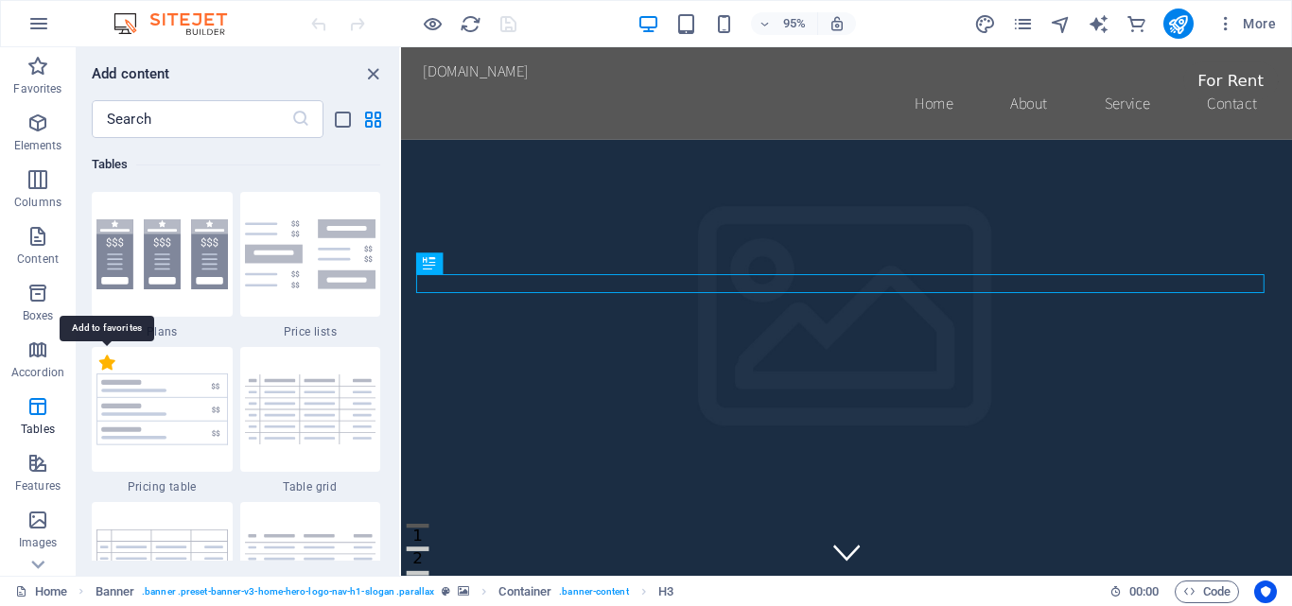
click at [107, 362] on label "1 Star" at bounding box center [107, 363] width 16 height 16
click at [99, 373] on input "1 Star" at bounding box center [98, 373] width 1 height 1
radio input "true"
click at [44, 464] on icon "button" at bounding box center [37, 463] width 23 height 23
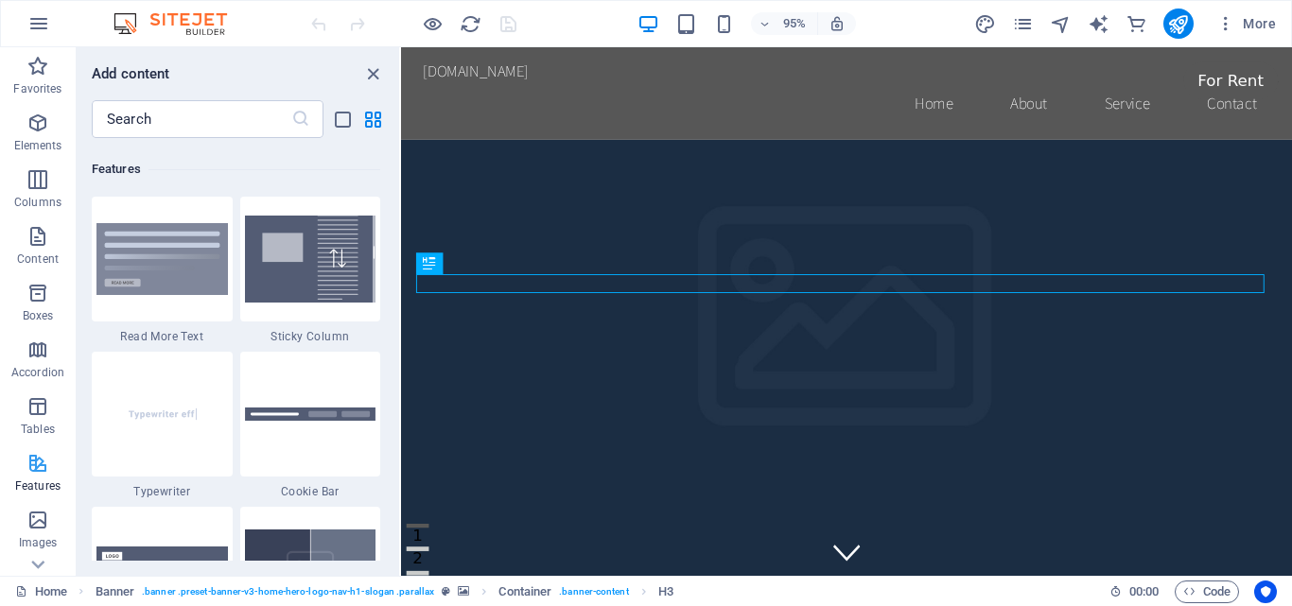
scroll to position [7835, 0]
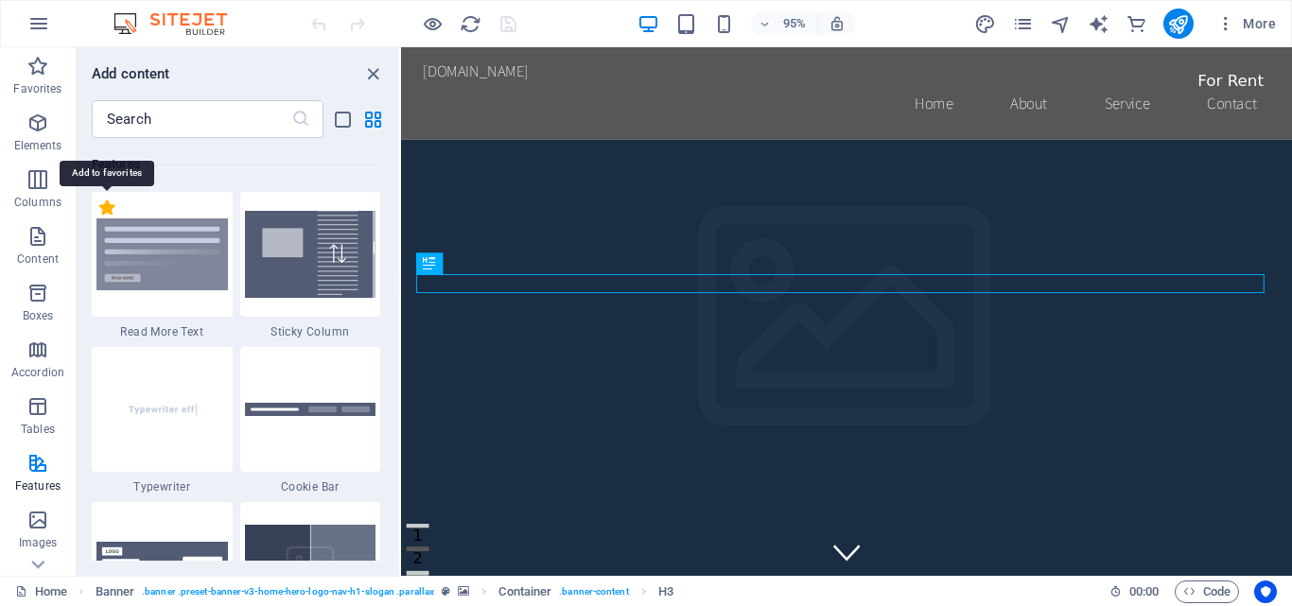
click at [104, 214] on label "1 Star" at bounding box center [107, 208] width 16 height 16
click at [99, 217] on input "1 Star" at bounding box center [98, 217] width 1 height 1
radio input "true"
click at [37, 530] on icon "button" at bounding box center [37, 520] width 23 height 23
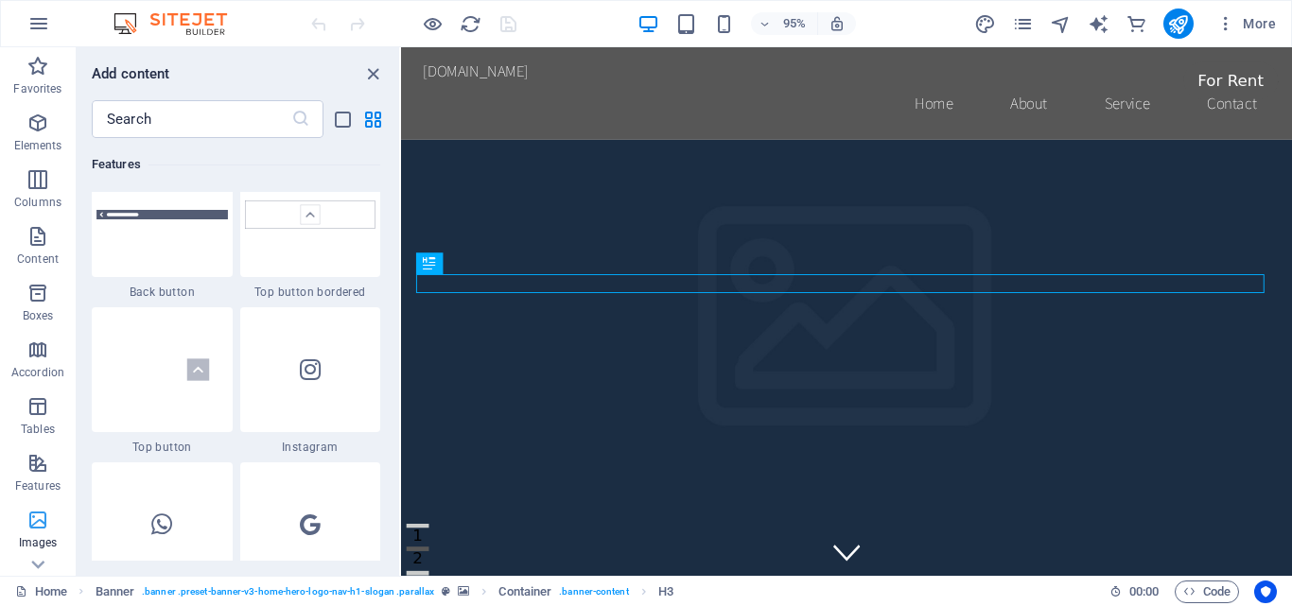
scroll to position [10053, 0]
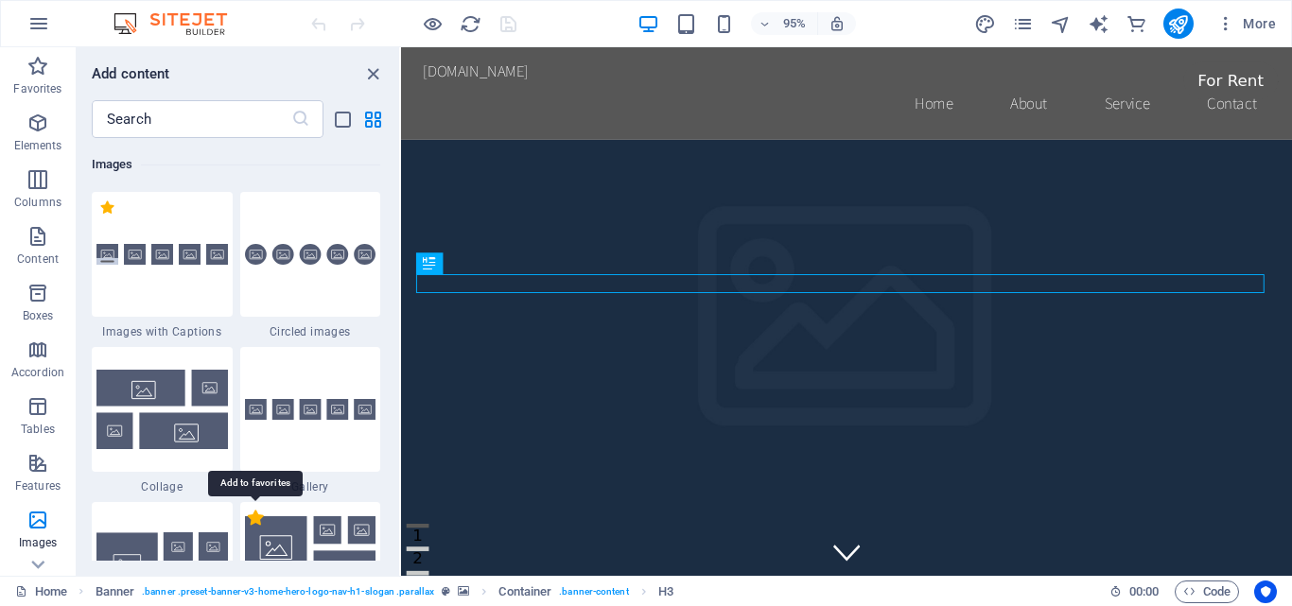
click at [259, 519] on label "1 Star" at bounding box center [256, 518] width 16 height 16
click at [248, 528] on input "1 Star" at bounding box center [247, 528] width 1 height 1
radio input "true"
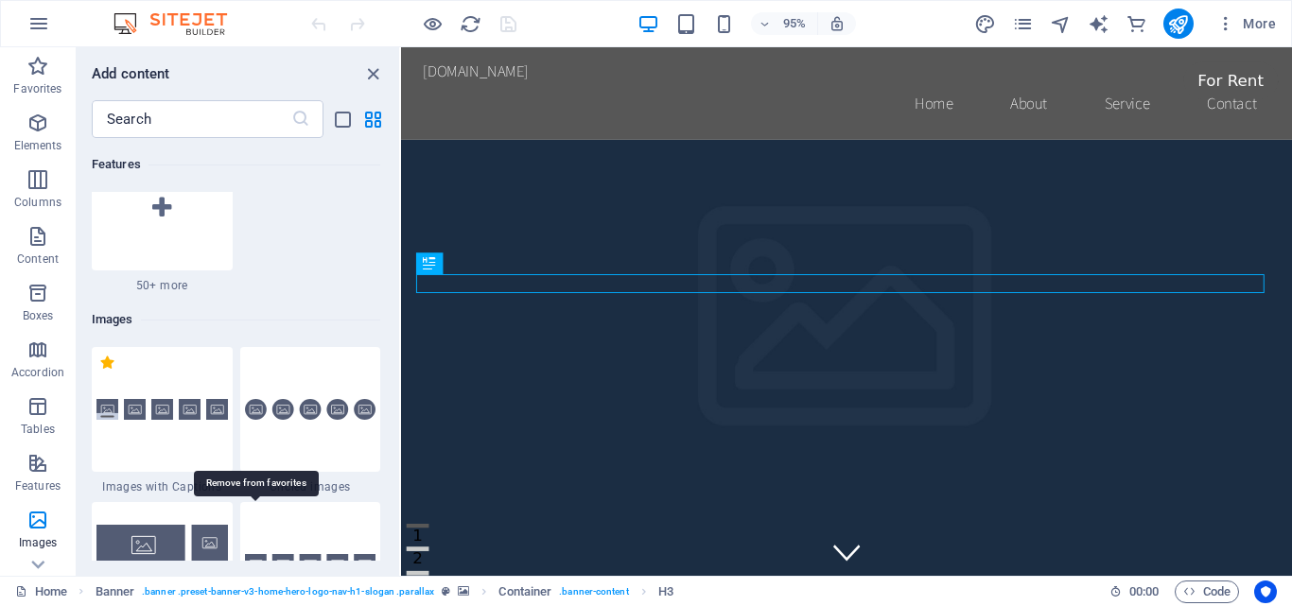
scroll to position [10208, 0]
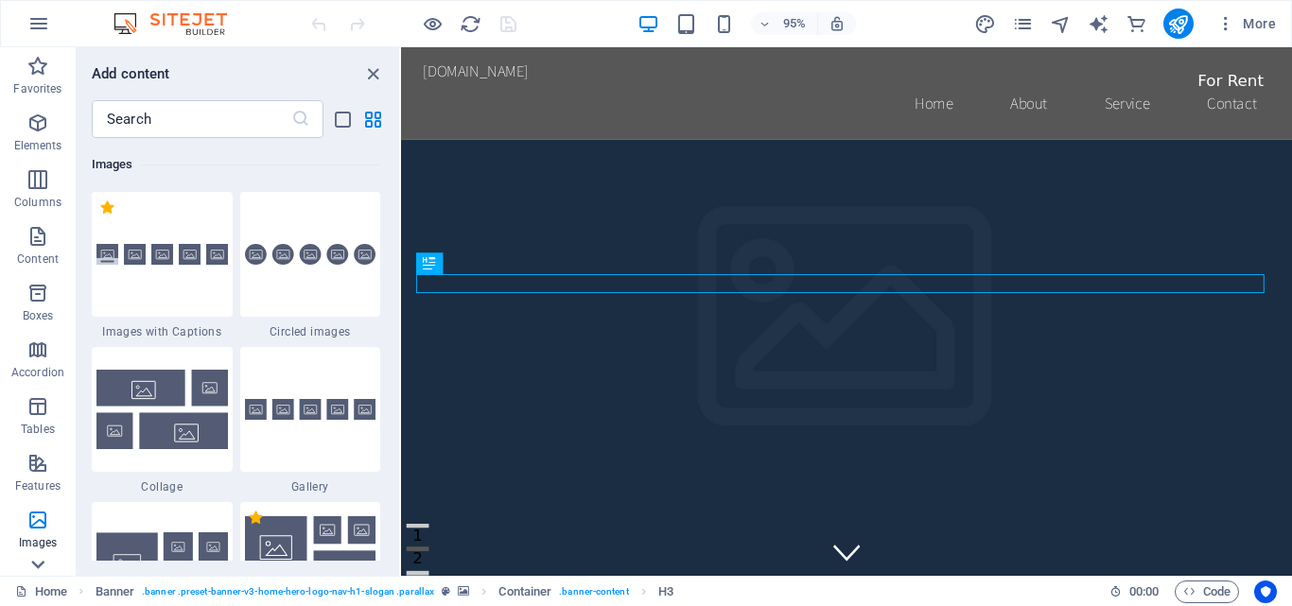
click at [38, 561] on icon at bounding box center [38, 564] width 26 height 26
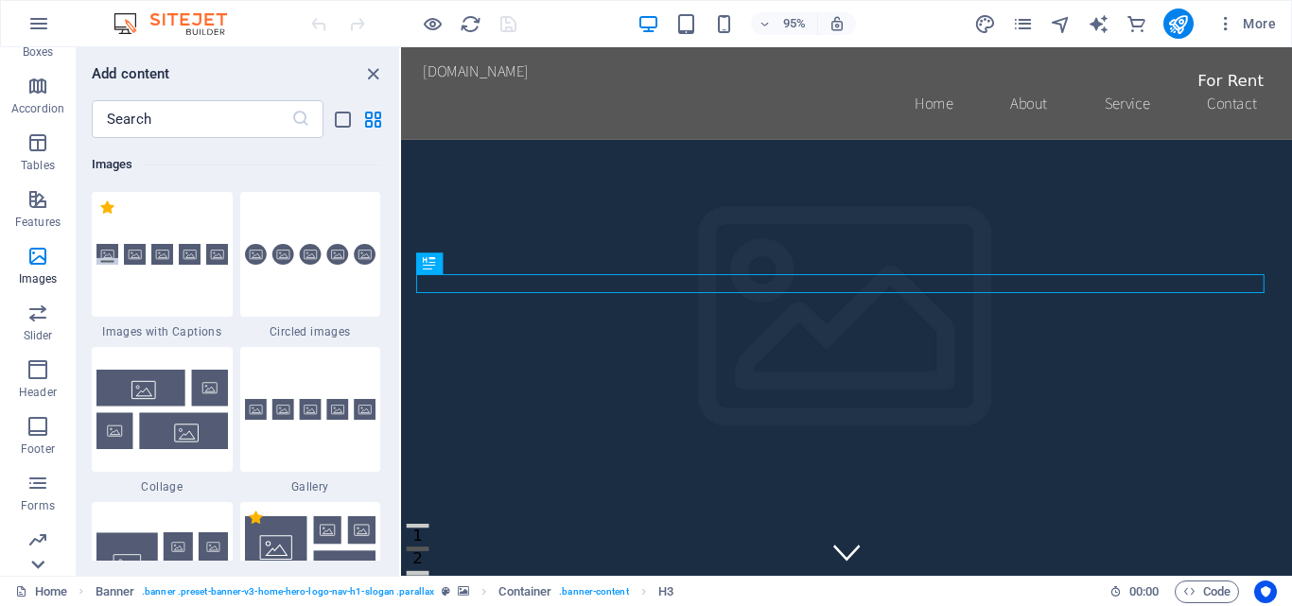
scroll to position [379, 0]
click at [45, 222] on p "Slider" at bounding box center [38, 220] width 29 height 15
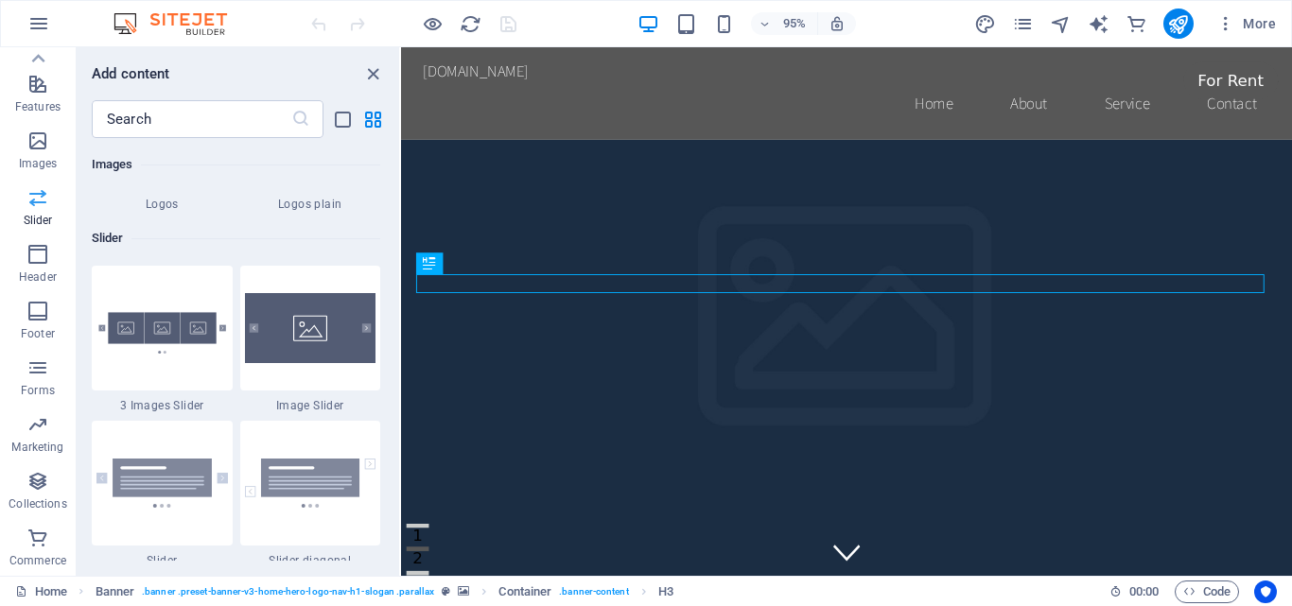
scroll to position [11339, 0]
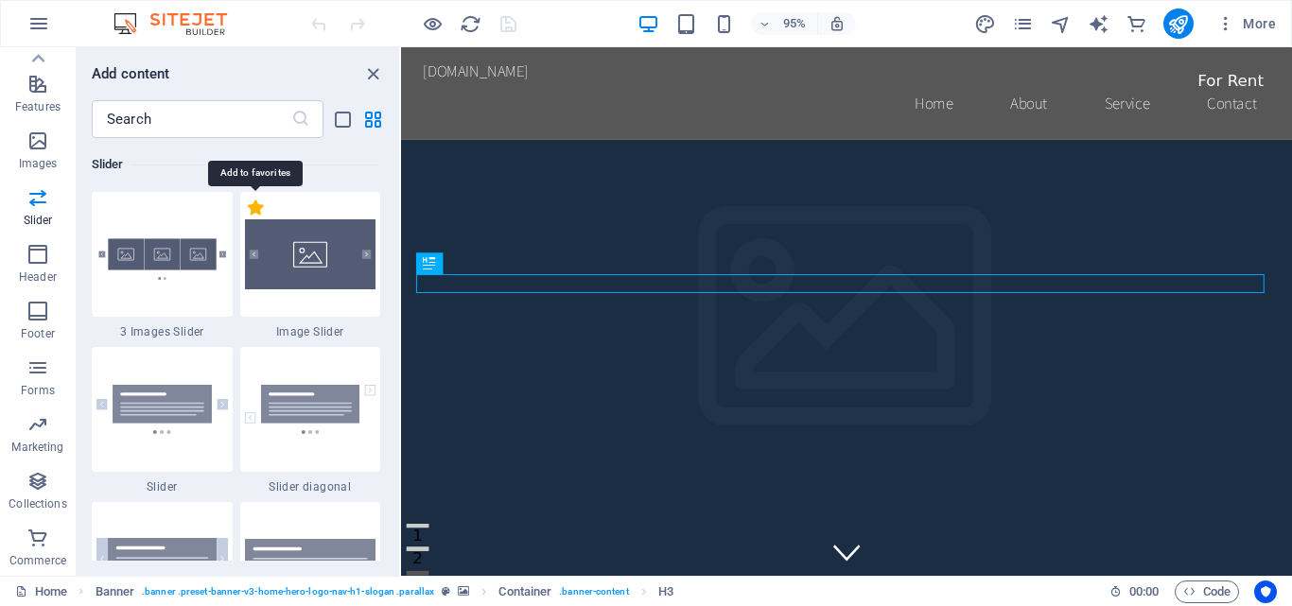
click at [259, 209] on label "1 Star" at bounding box center [256, 208] width 16 height 16
click at [248, 217] on input "1 Star" at bounding box center [247, 217] width 1 height 1
radio input "true"
click at [41, 253] on icon "button" at bounding box center [37, 254] width 23 height 23
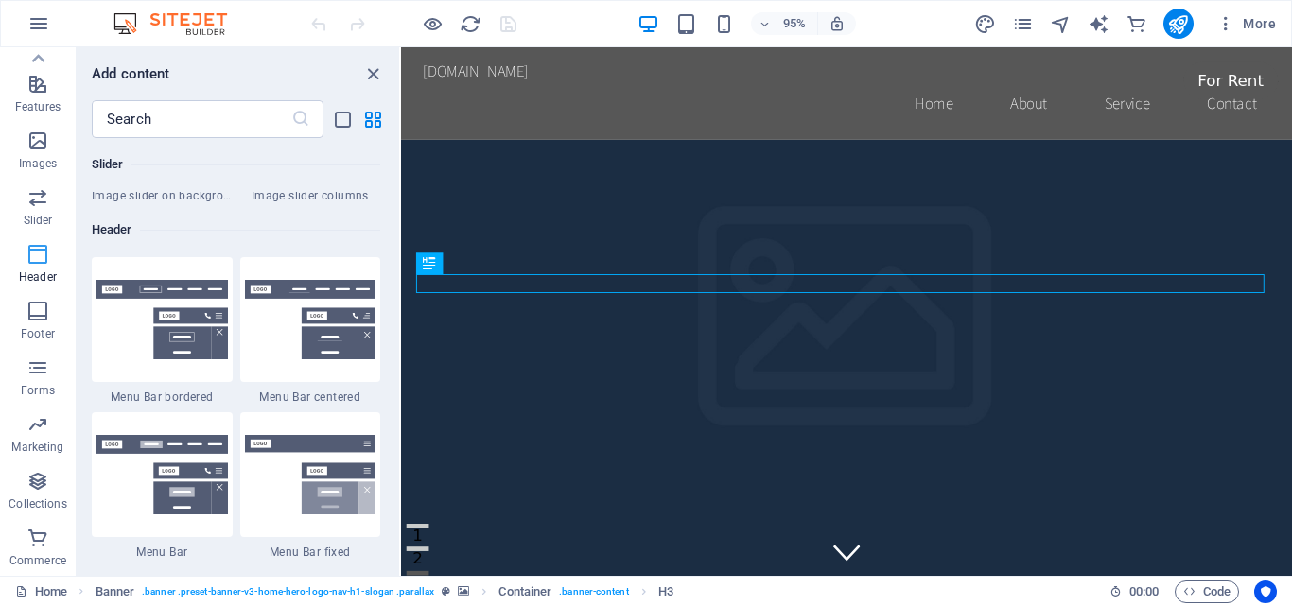
scroll to position [12006, 0]
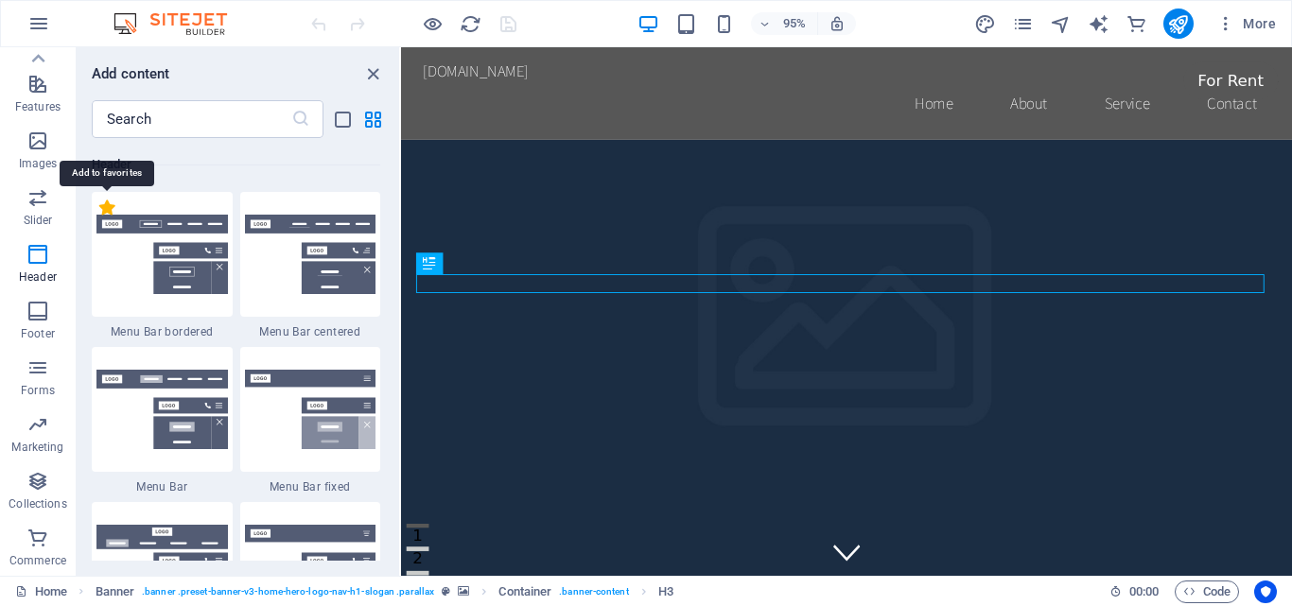
click at [110, 209] on label "1 Star" at bounding box center [107, 208] width 16 height 16
click at [99, 217] on input "1 Star" at bounding box center [98, 217] width 1 height 1
radio input "true"
click at [44, 320] on icon "button" at bounding box center [37, 311] width 23 height 23
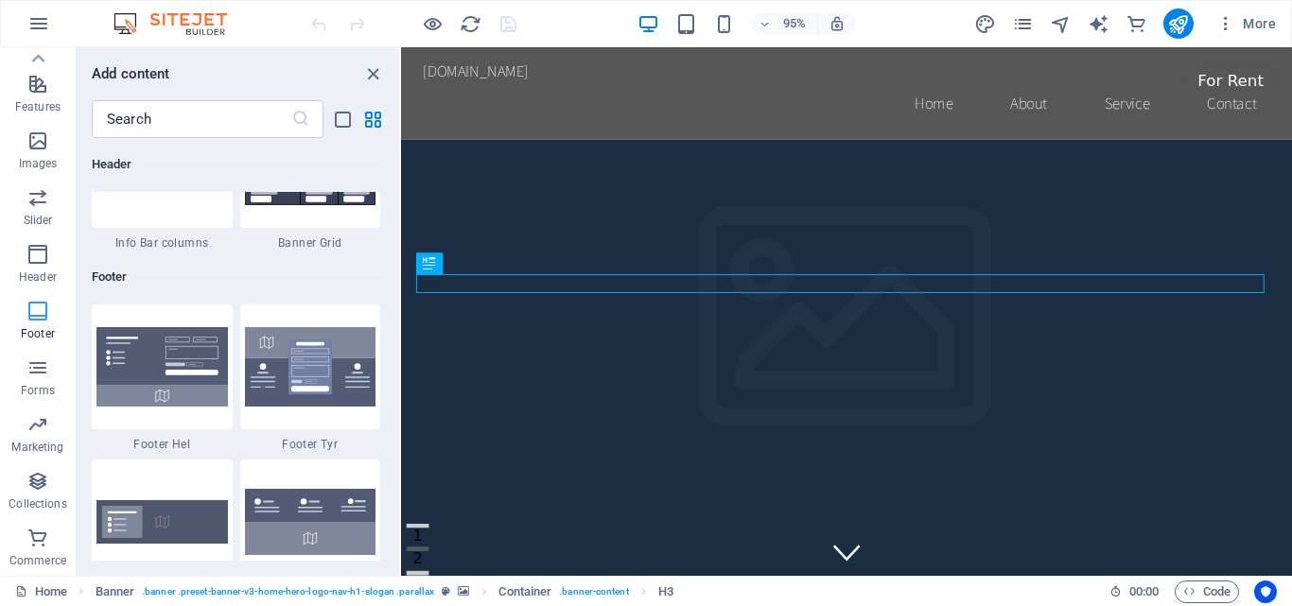
scroll to position [13293, 0]
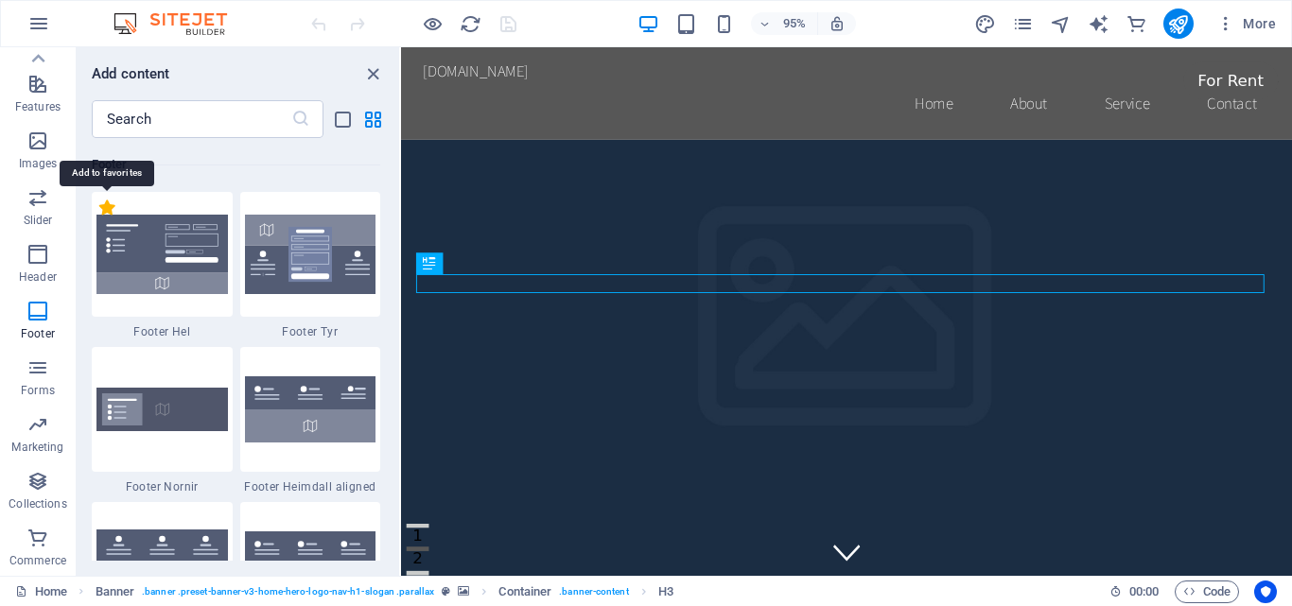
click at [111, 205] on label "1 Star" at bounding box center [107, 208] width 16 height 16
click at [99, 217] on input "1 Star" at bounding box center [98, 217] width 1 height 1
radio input "true"
click at [38, 379] on span "Forms" at bounding box center [38, 378] width 76 height 45
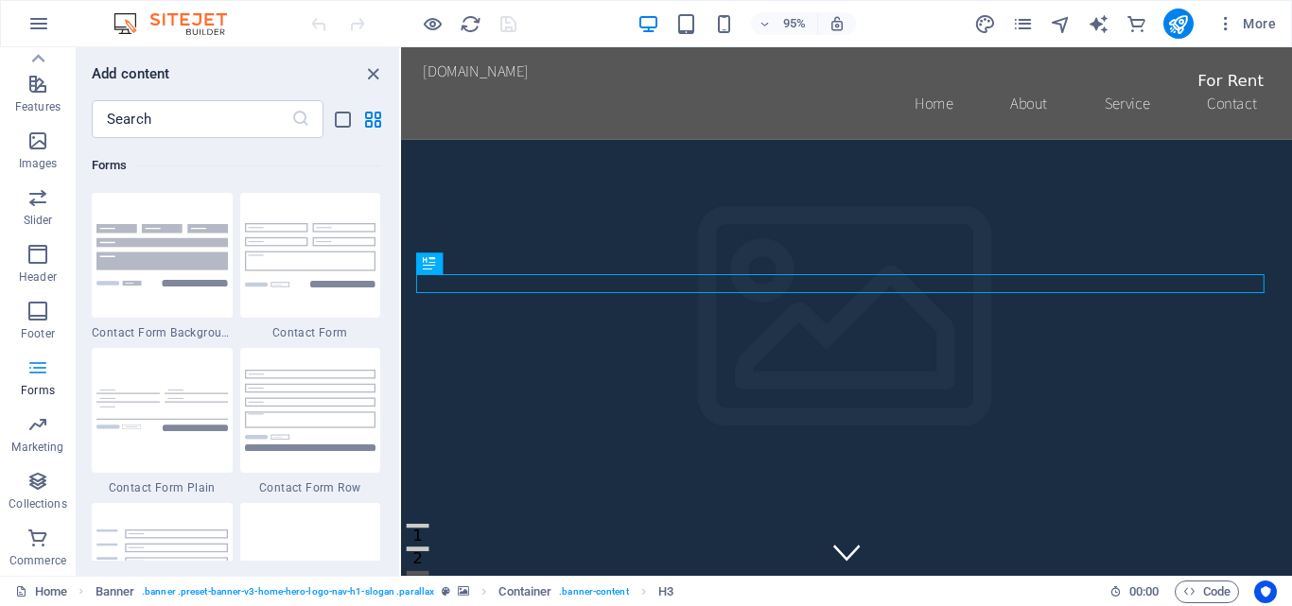
scroll to position [14580, 0]
click at [113, 211] on label "1 Star" at bounding box center [107, 208] width 16 height 16
click at [99, 217] on input "1 Star" at bounding box center [98, 217] width 1 height 1
radio input "true"
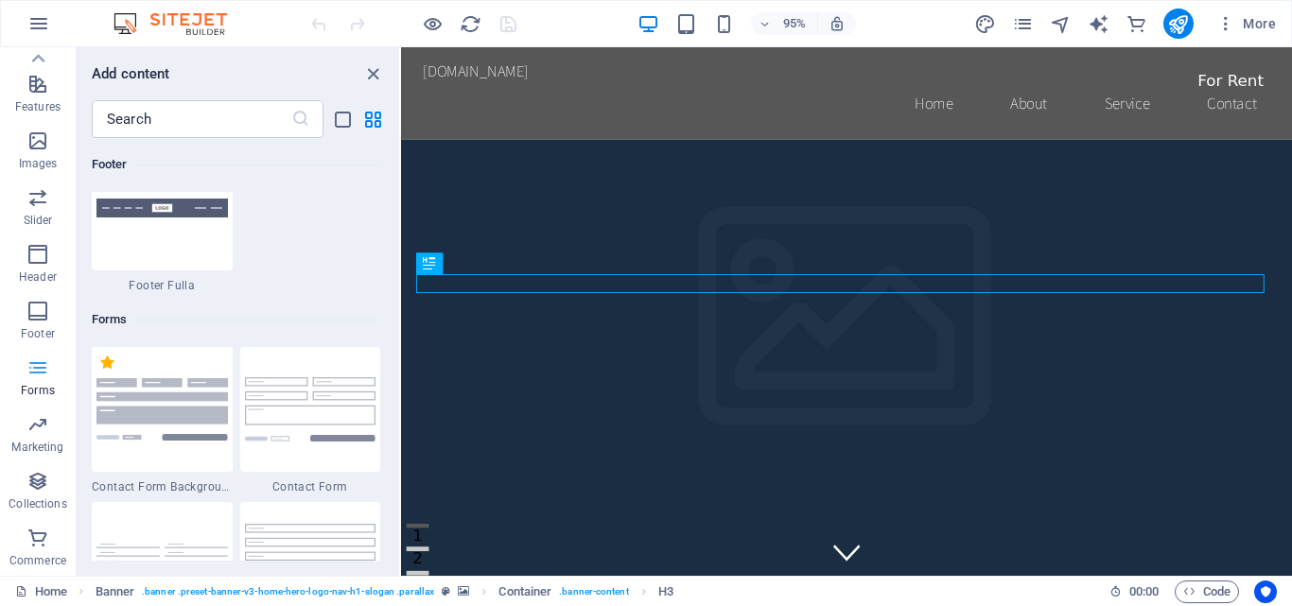
scroll to position [14735, 0]
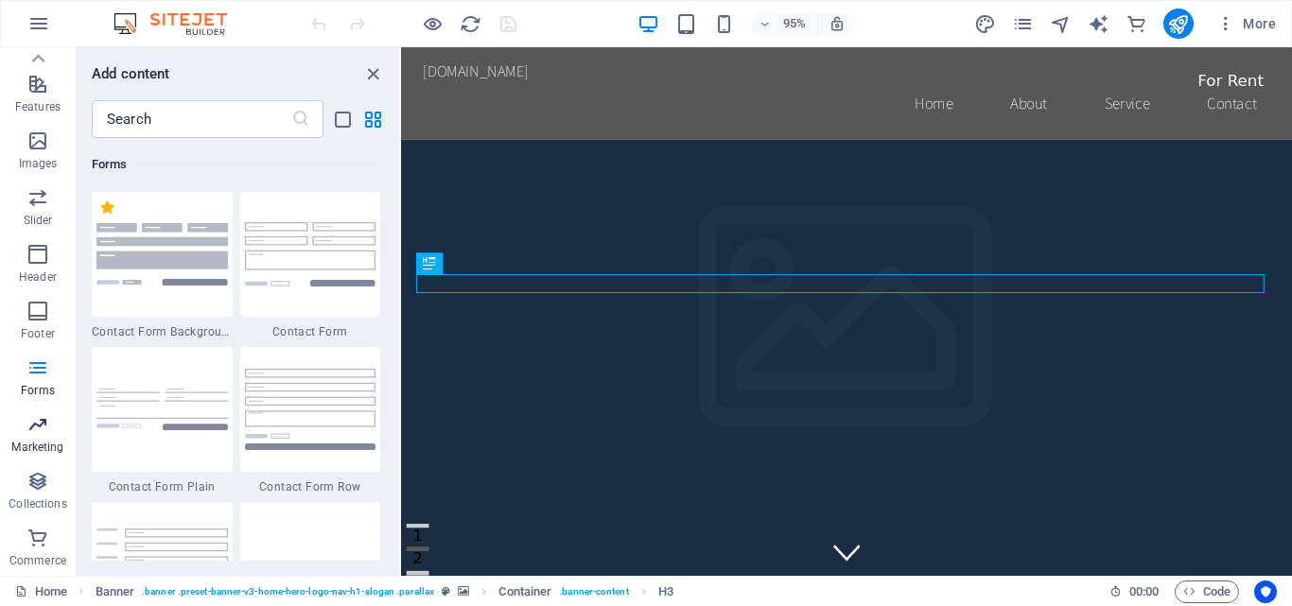
click at [40, 440] on p "Marketing" at bounding box center [37, 447] width 52 height 15
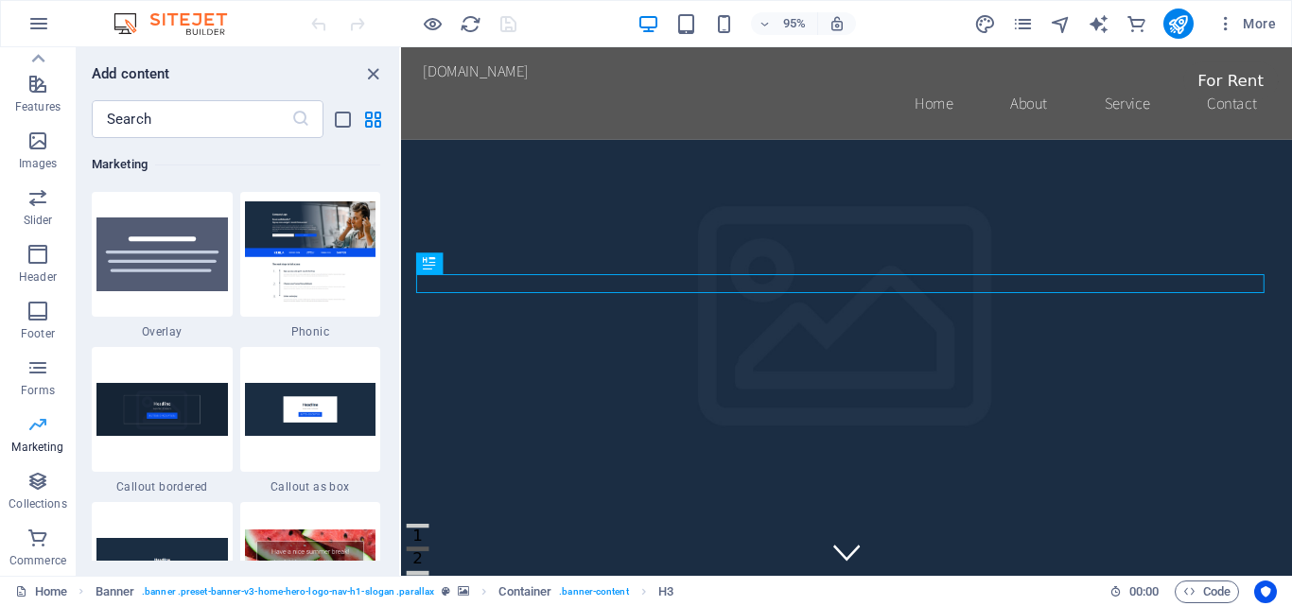
scroll to position [16332, 0]
click at [254, 212] on label "1 Star" at bounding box center [256, 208] width 16 height 16
click at [248, 217] on input "1 Star" at bounding box center [247, 217] width 1 height 1
radio input "true"
click at [47, 495] on span "Collections" at bounding box center [38, 492] width 76 height 45
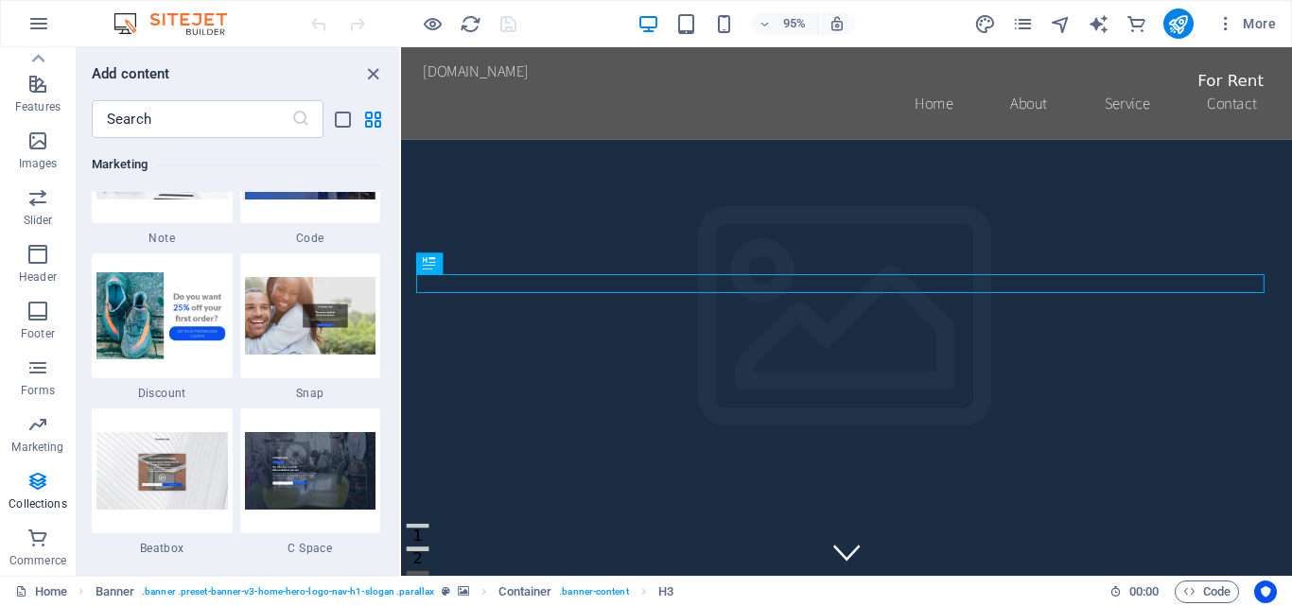
scroll to position [18239, 0]
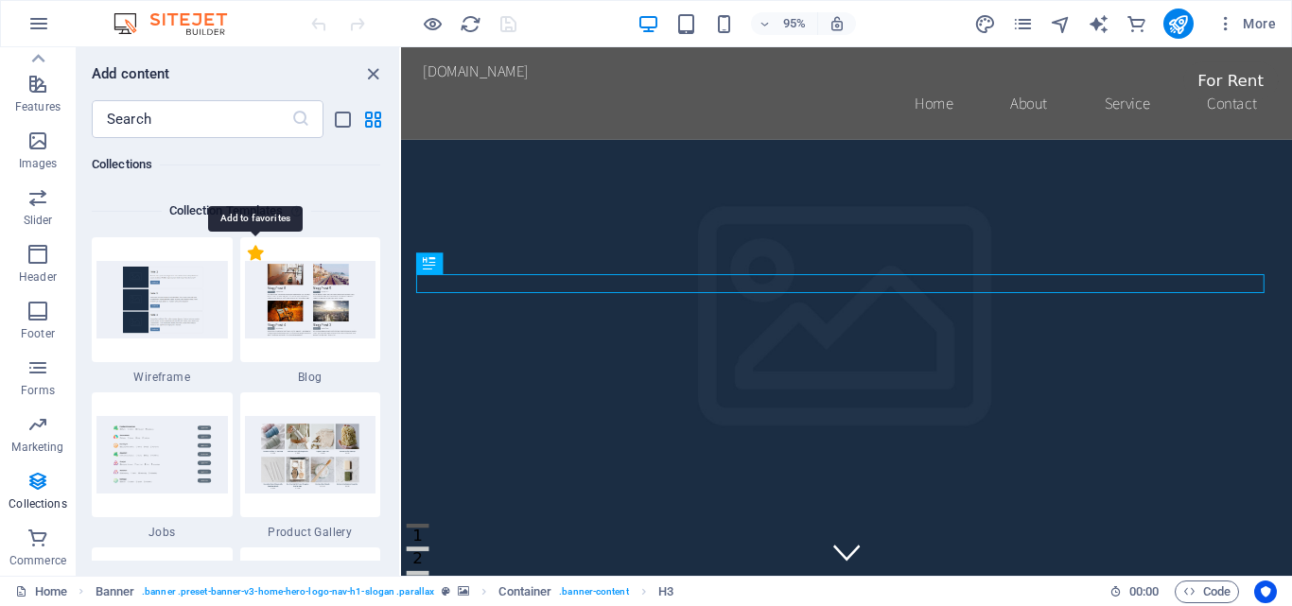
click at [254, 254] on label "1 Star" at bounding box center [256, 253] width 16 height 16
click at [248, 263] on input "1 Star" at bounding box center [247, 263] width 1 height 1
radio input "true"
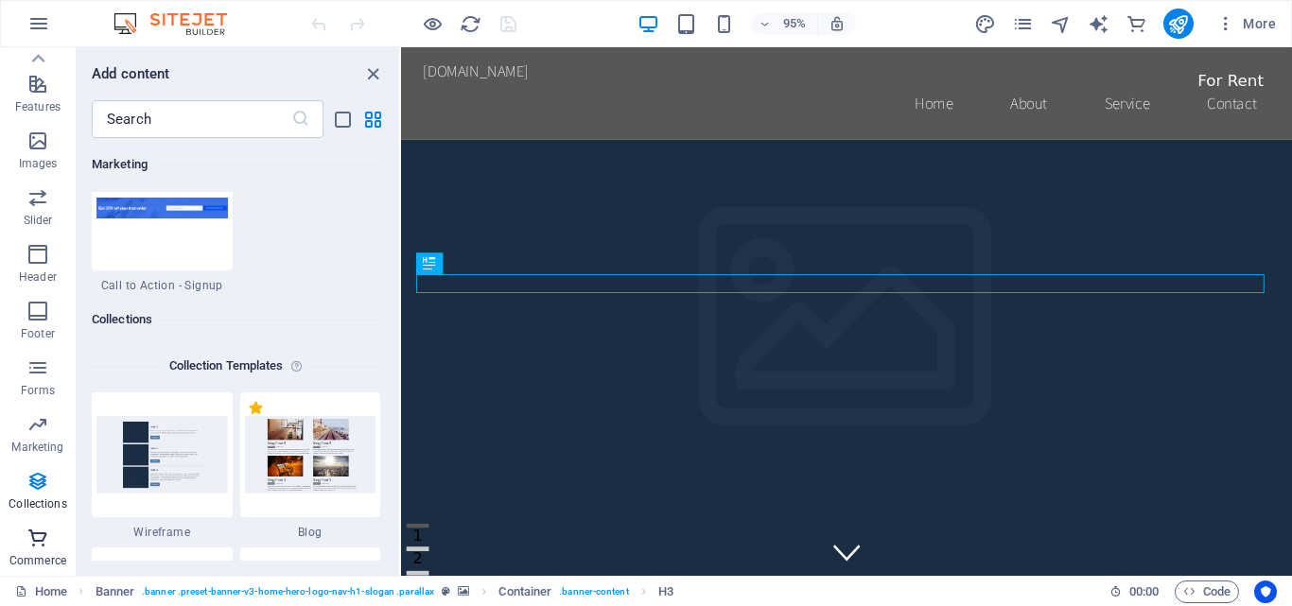
scroll to position [18394, 0]
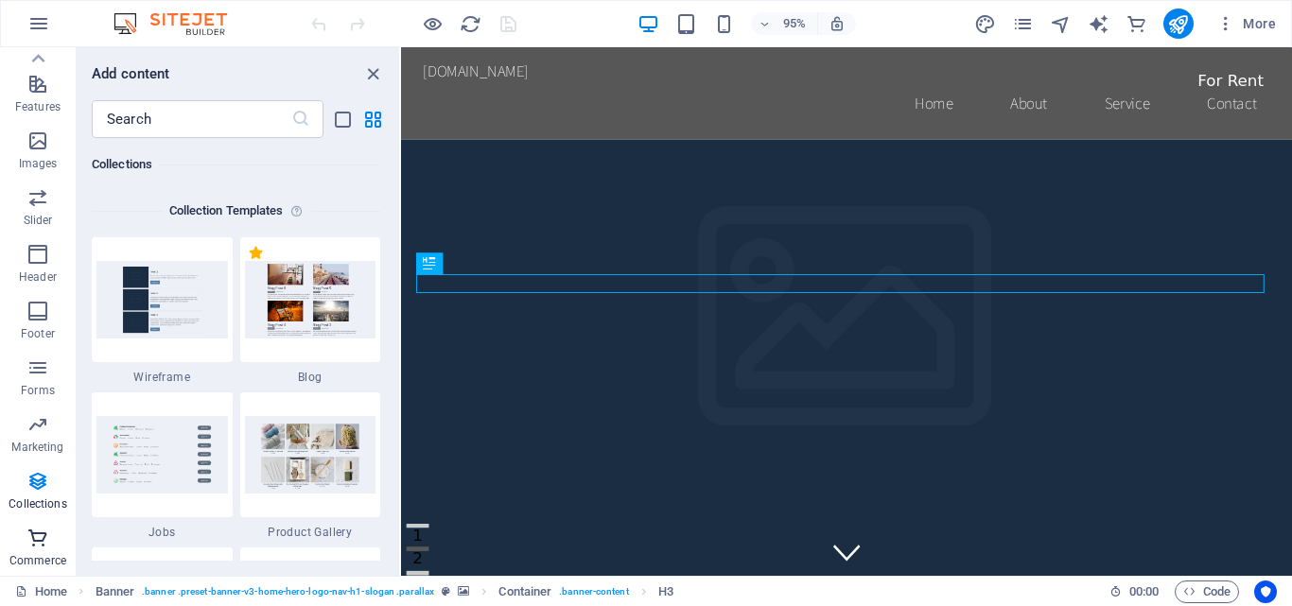
click at [41, 550] on span "Commerce" at bounding box center [38, 549] width 76 height 45
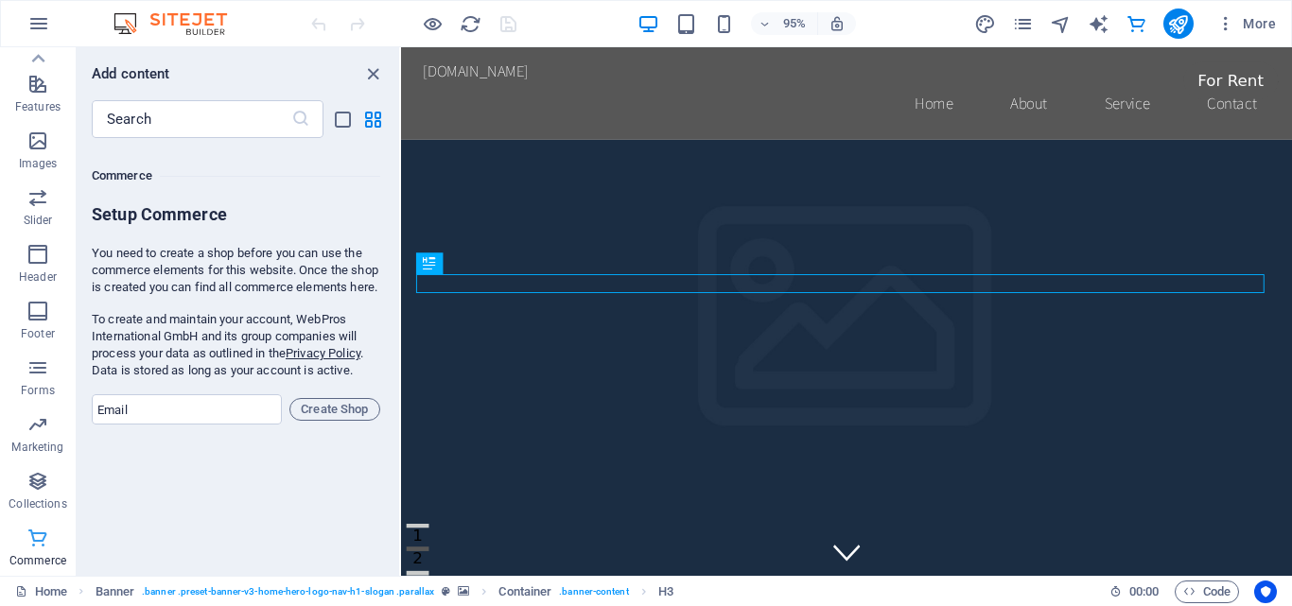
scroll to position [19306, 0]
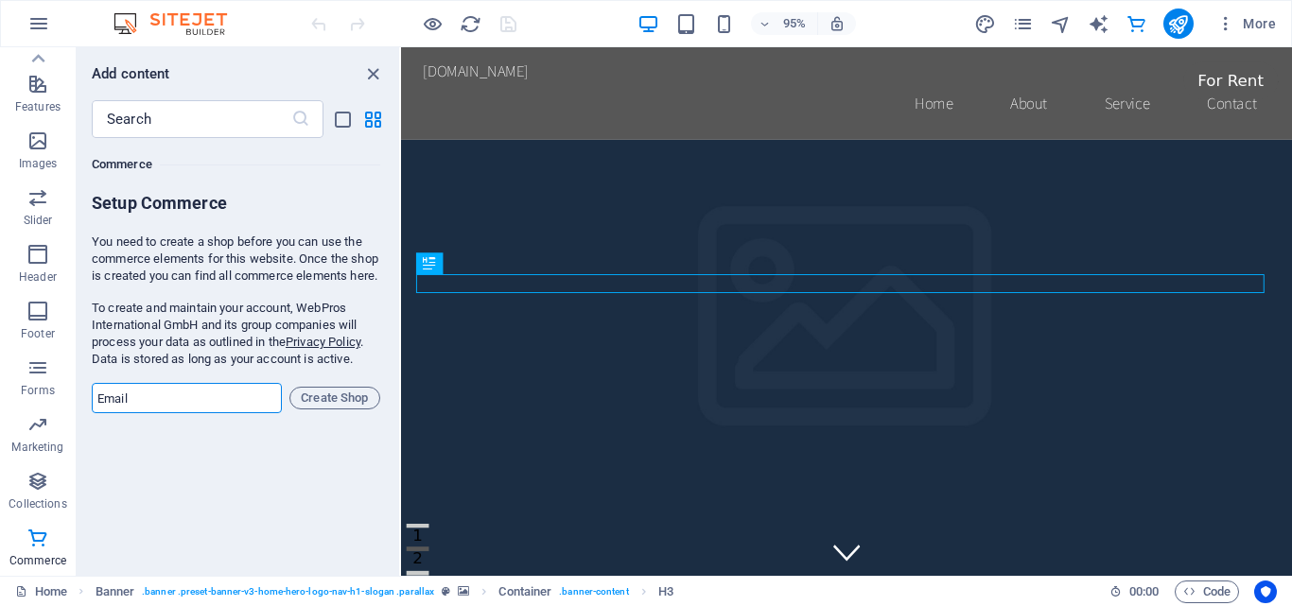
click at [204, 413] on input "email" at bounding box center [187, 398] width 190 height 30
type input "[EMAIL_ADDRESS][DOMAIN_NAME]"
click at [333, 409] on span "Create Shop" at bounding box center [335, 398] width 74 height 23
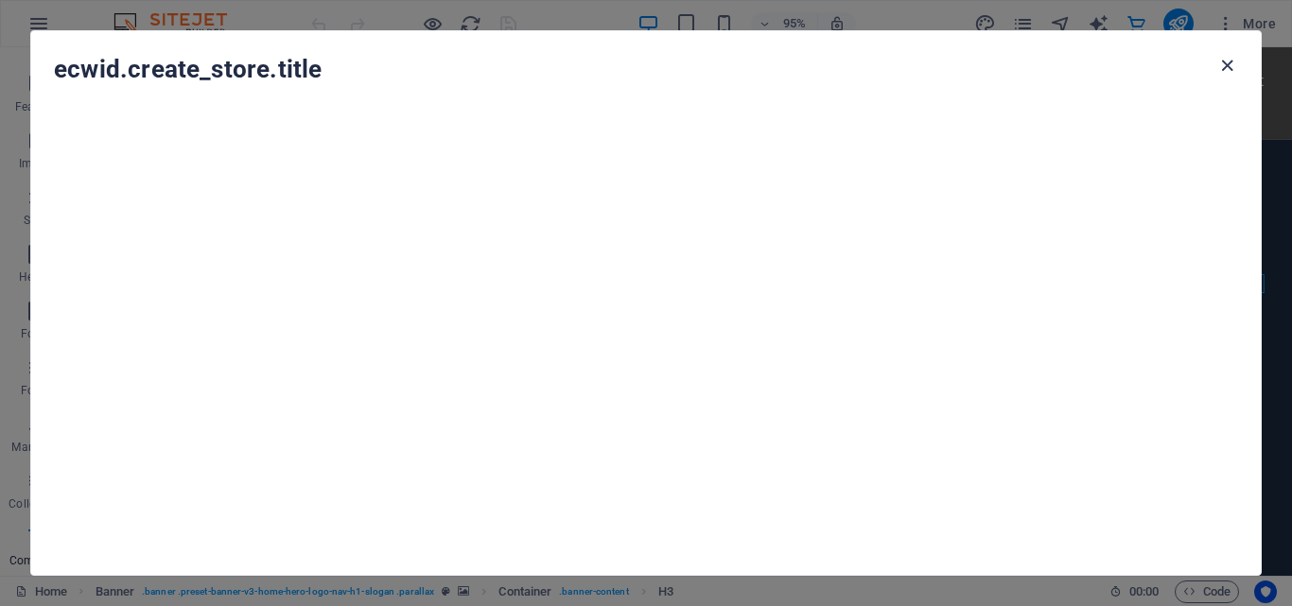
click at [1227, 64] on icon "button" at bounding box center [1227, 66] width 22 height 22
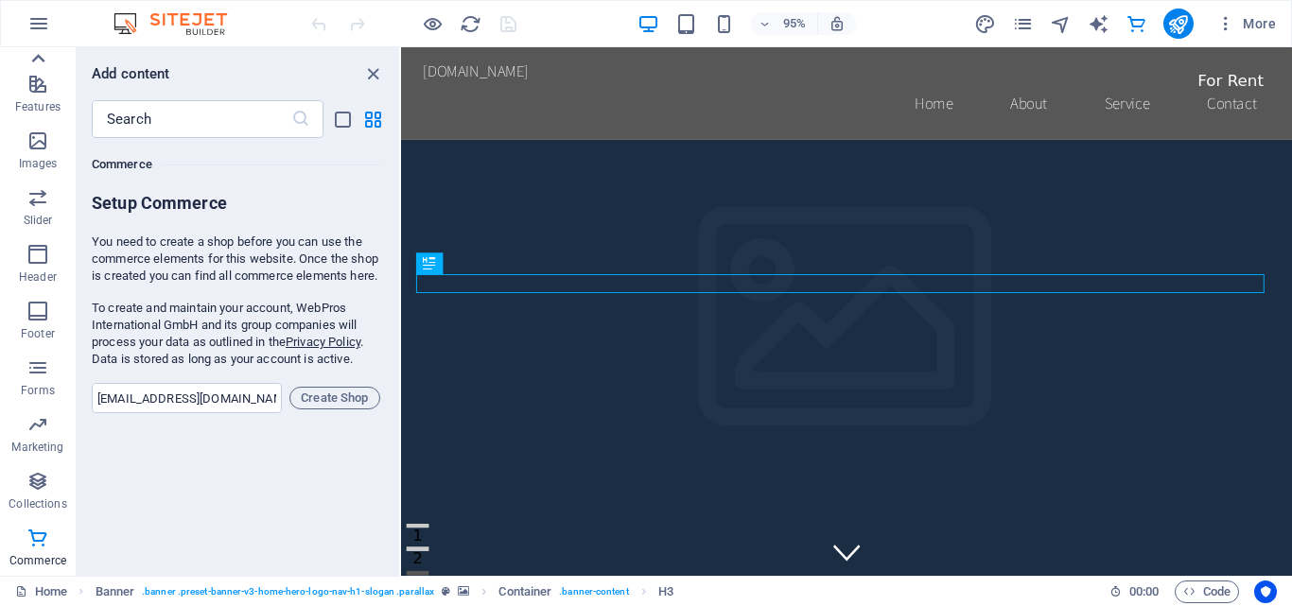
click at [44, 56] on icon at bounding box center [38, 58] width 26 height 26
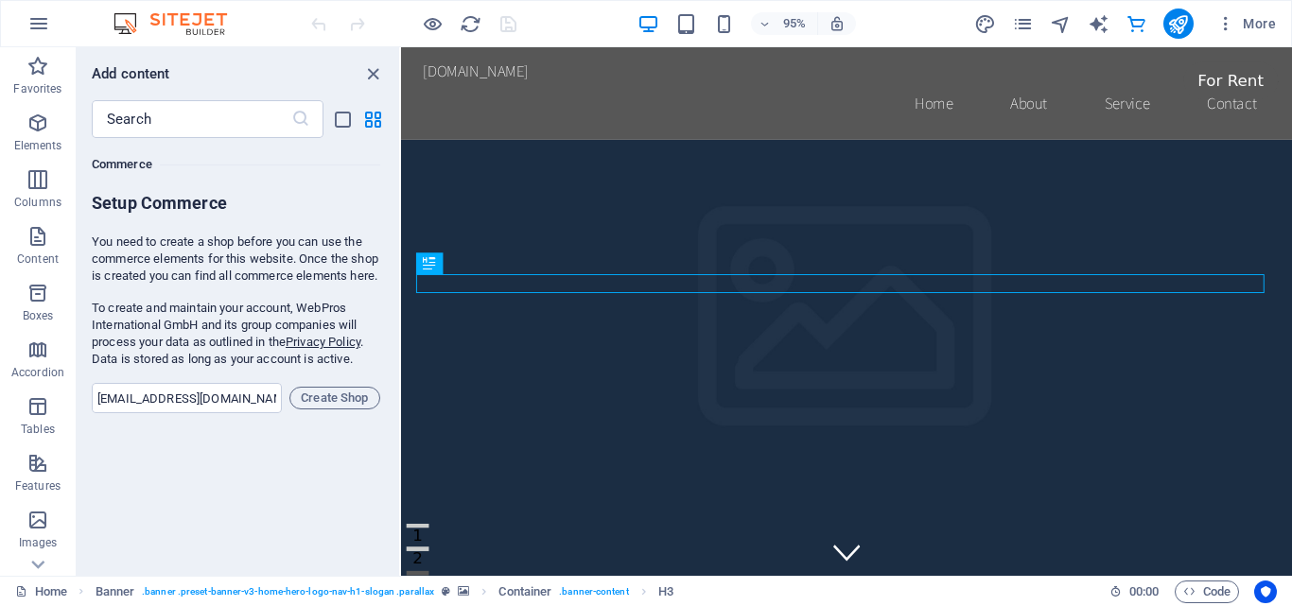
click at [44, 56] on icon "button" at bounding box center [37, 66] width 23 height 23
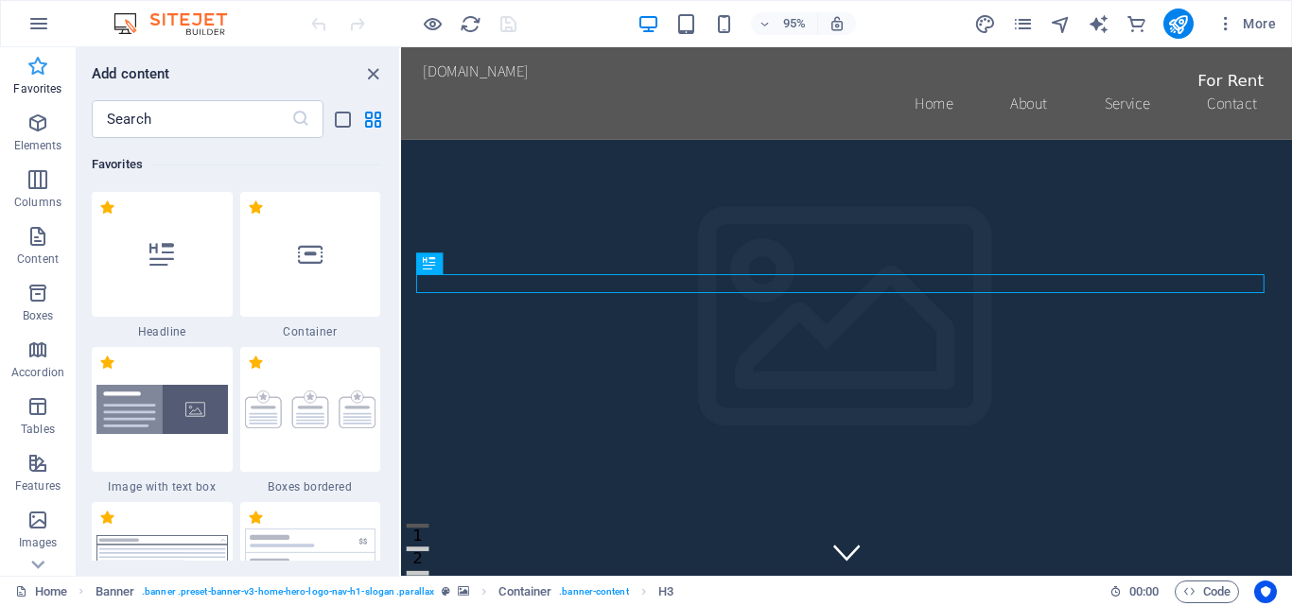
click at [37, 63] on icon "button" at bounding box center [37, 66] width 23 height 23
click at [157, 255] on icon at bounding box center [161, 254] width 25 height 25
click at [401, 254] on div "Drag here to replace the existing content. Press “Ctrl” if you want to create a…" at bounding box center [846, 311] width 891 height 529
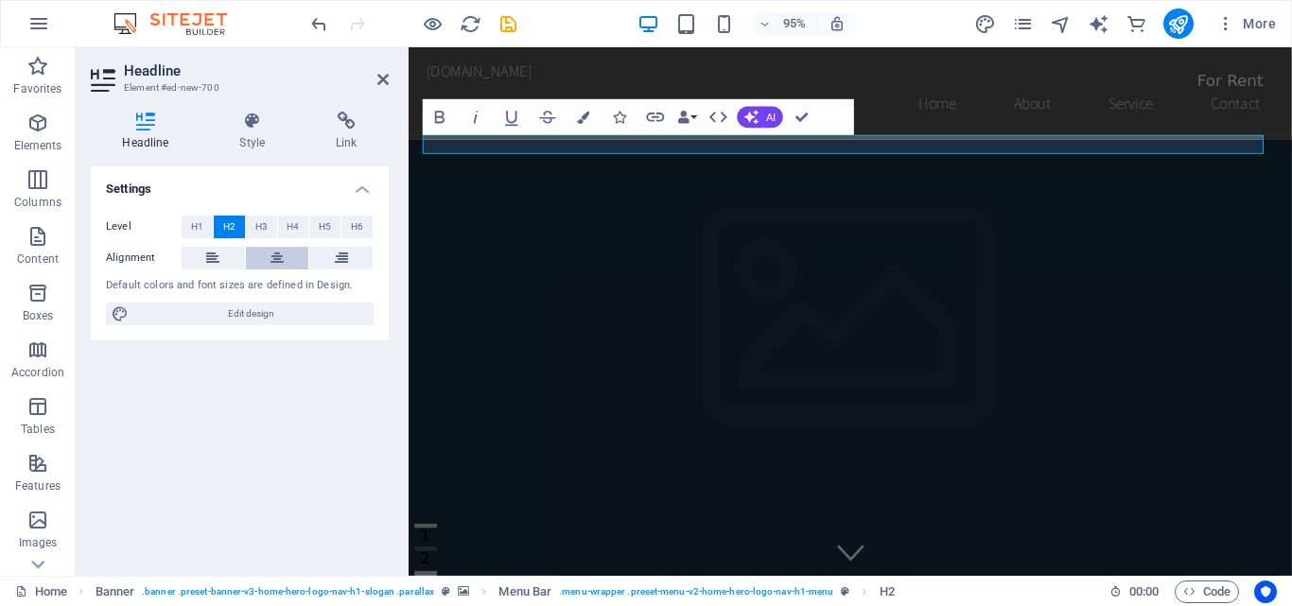
click at [276, 257] on icon at bounding box center [276, 258] width 13 height 23
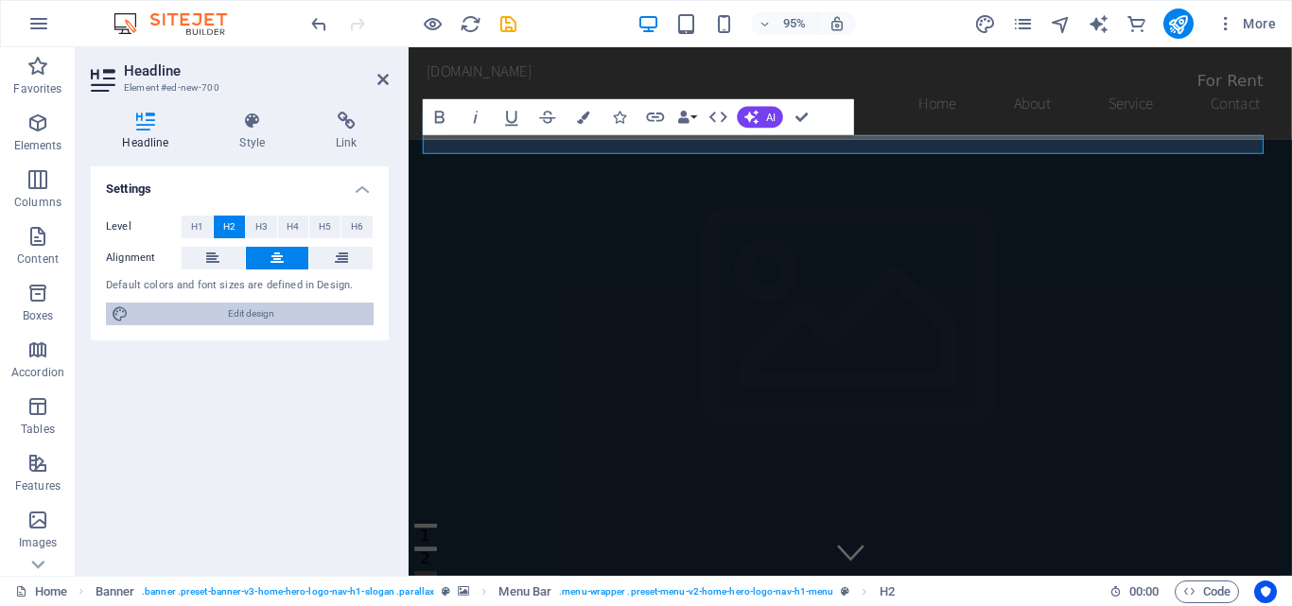
click at [232, 315] on span "Edit design" at bounding box center [251, 314] width 234 height 23
select select "rem"
select select "200"
select select "px"
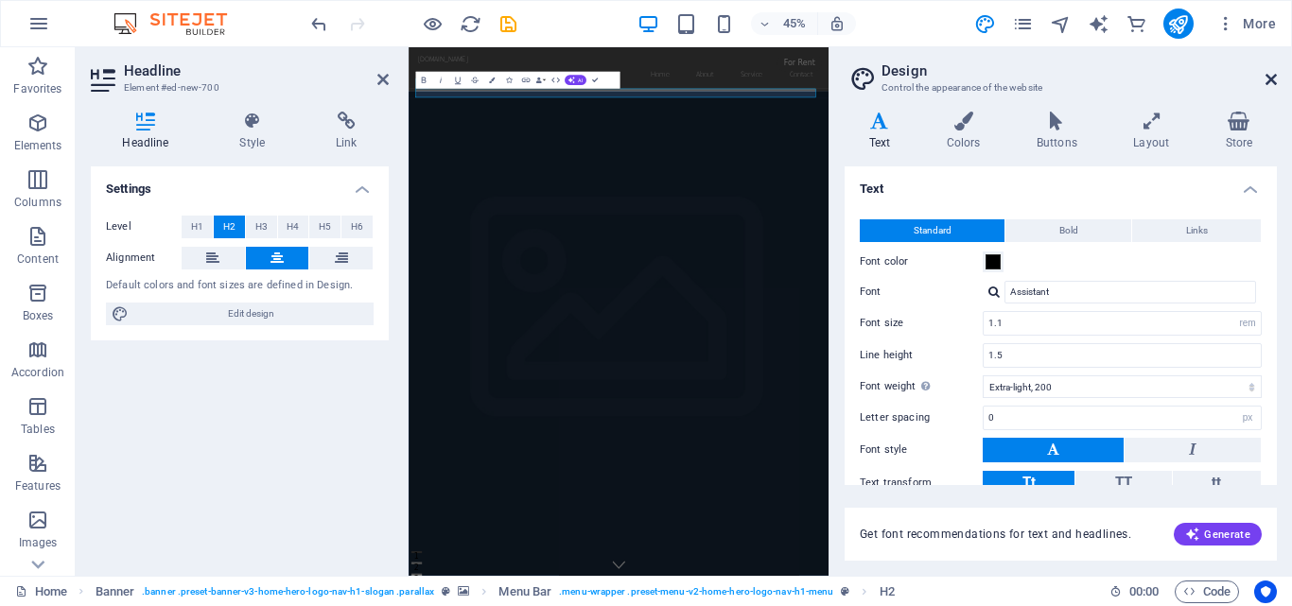
drag, startPoint x: 1267, startPoint y: 79, endPoint x: 840, endPoint y: 33, distance: 429.9
click at [1267, 79] on icon at bounding box center [1270, 79] width 11 height 15
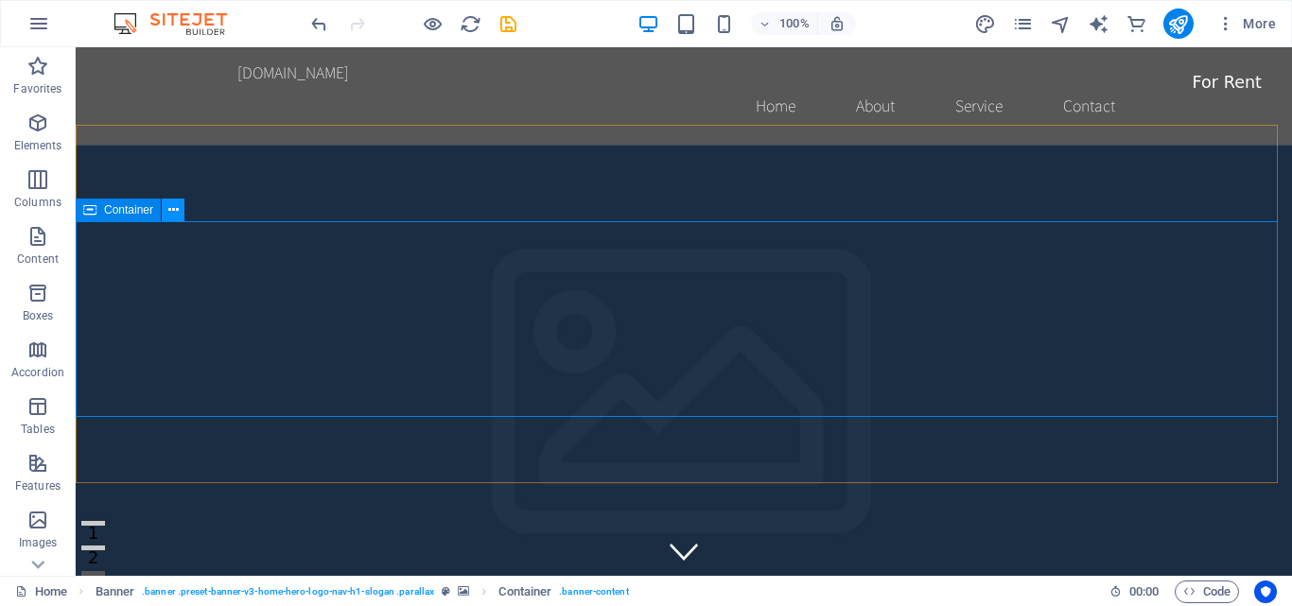
click at [172, 214] on icon at bounding box center [173, 210] width 10 height 20
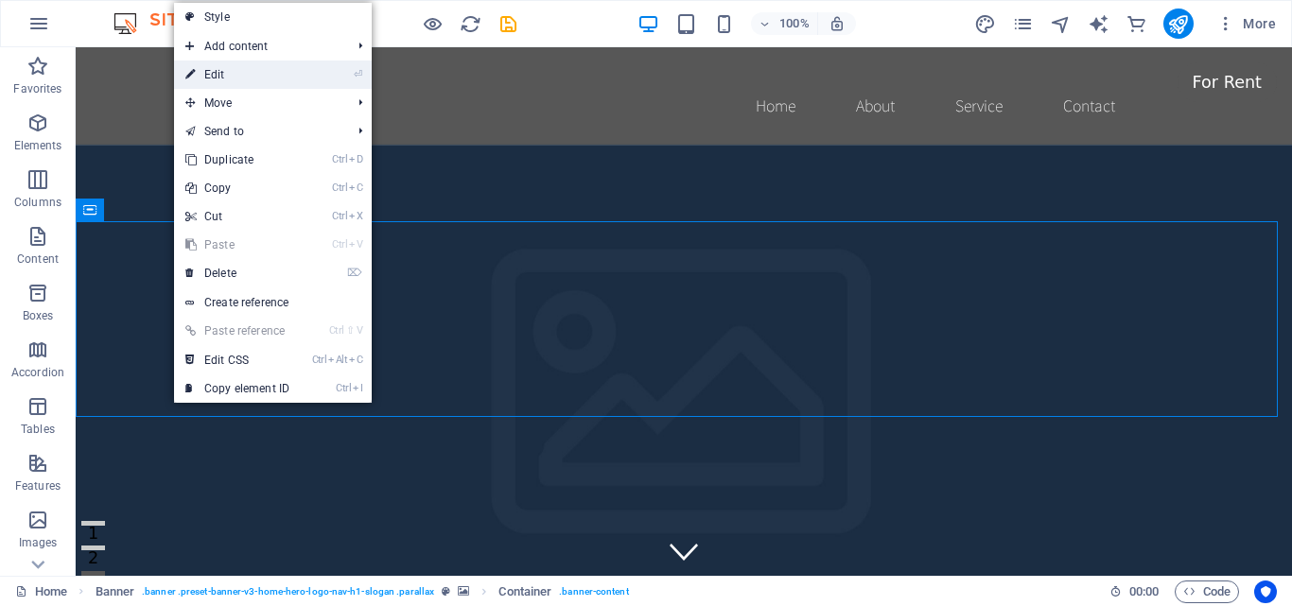
drag, startPoint x: 238, startPoint y: 72, endPoint x: 87, endPoint y: 242, distance: 227.7
click at [238, 72] on link "⏎ Edit" at bounding box center [237, 75] width 127 height 28
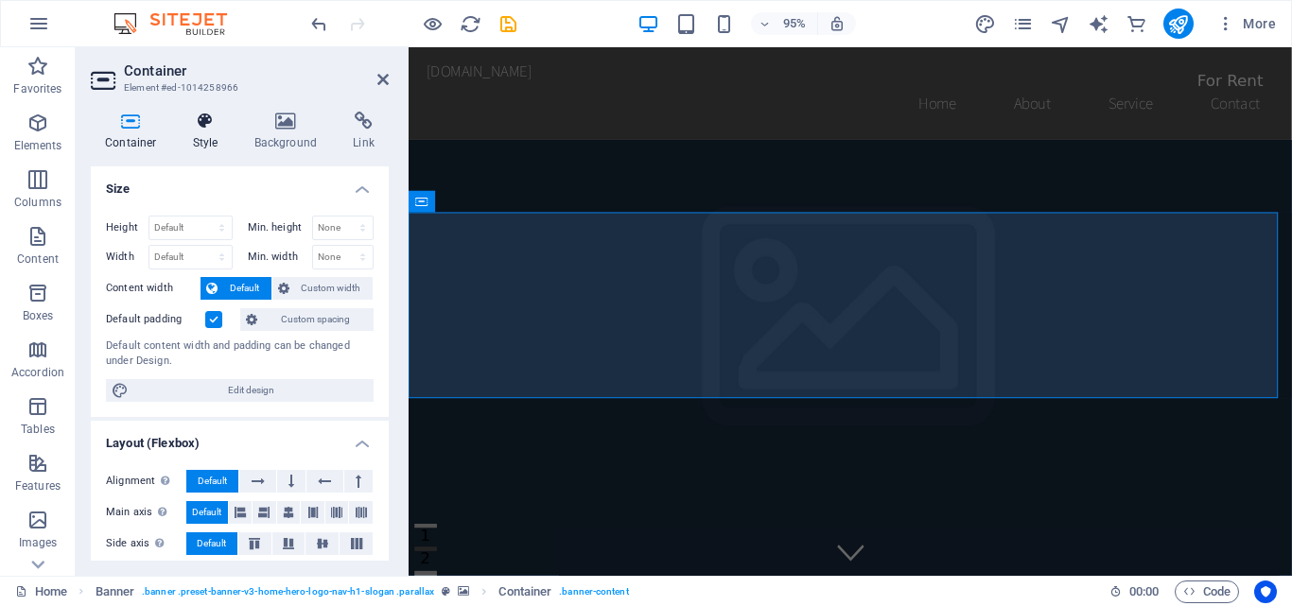
click at [209, 135] on h4 "Style" at bounding box center [209, 132] width 61 height 40
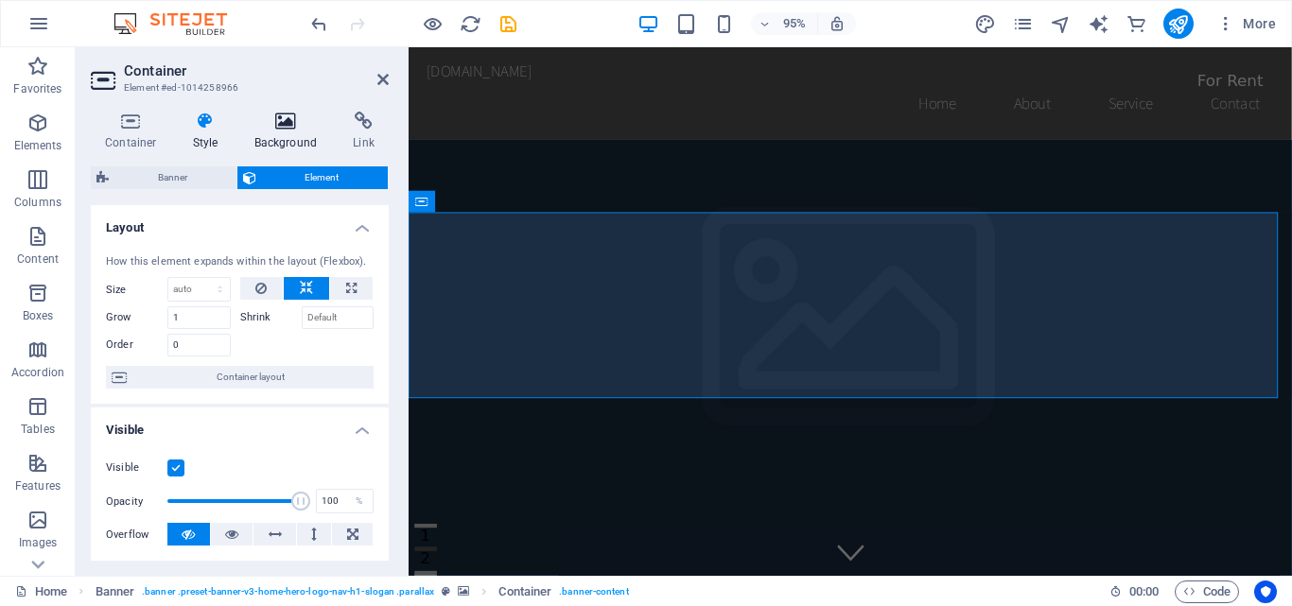
click at [289, 127] on icon at bounding box center [286, 121] width 92 height 19
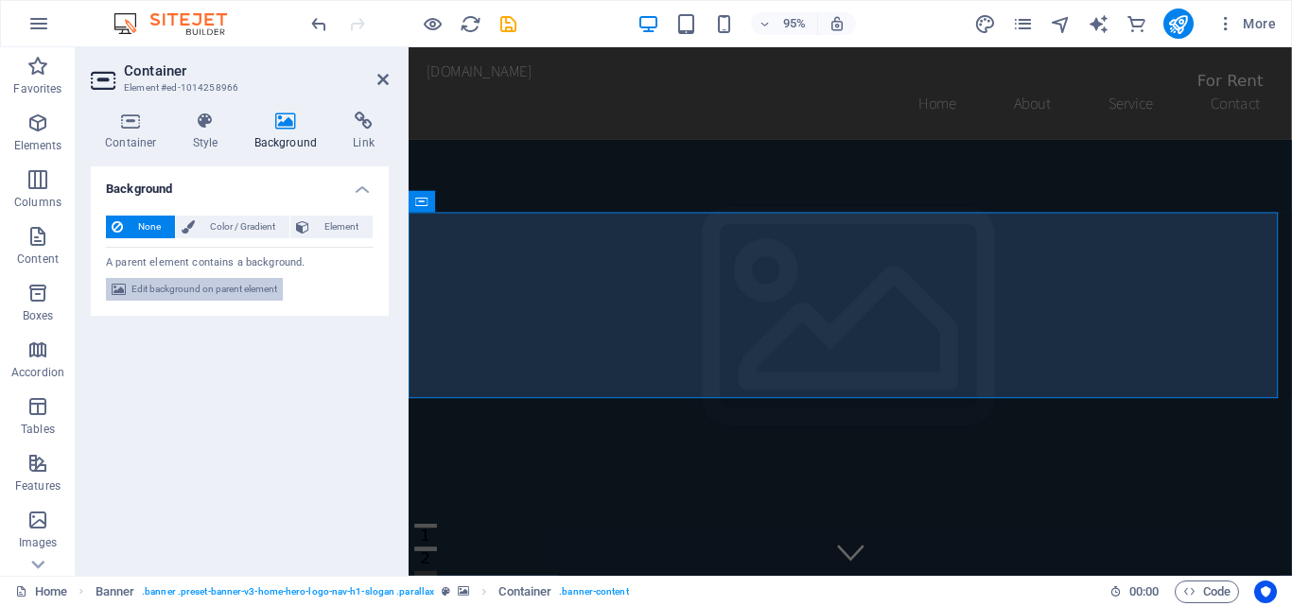
click at [209, 285] on span "Edit background on parent element" at bounding box center [204, 289] width 146 height 23
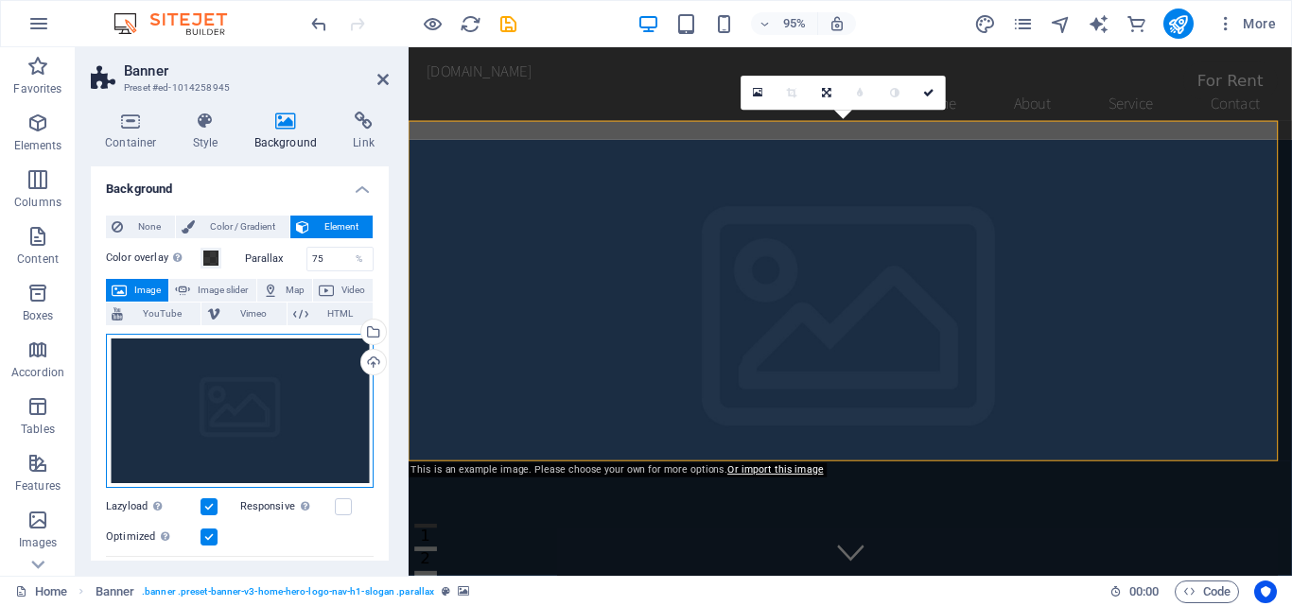
click at [278, 412] on div "Drag files here, click to choose files or select files from Files or our free s…" at bounding box center [240, 411] width 268 height 155
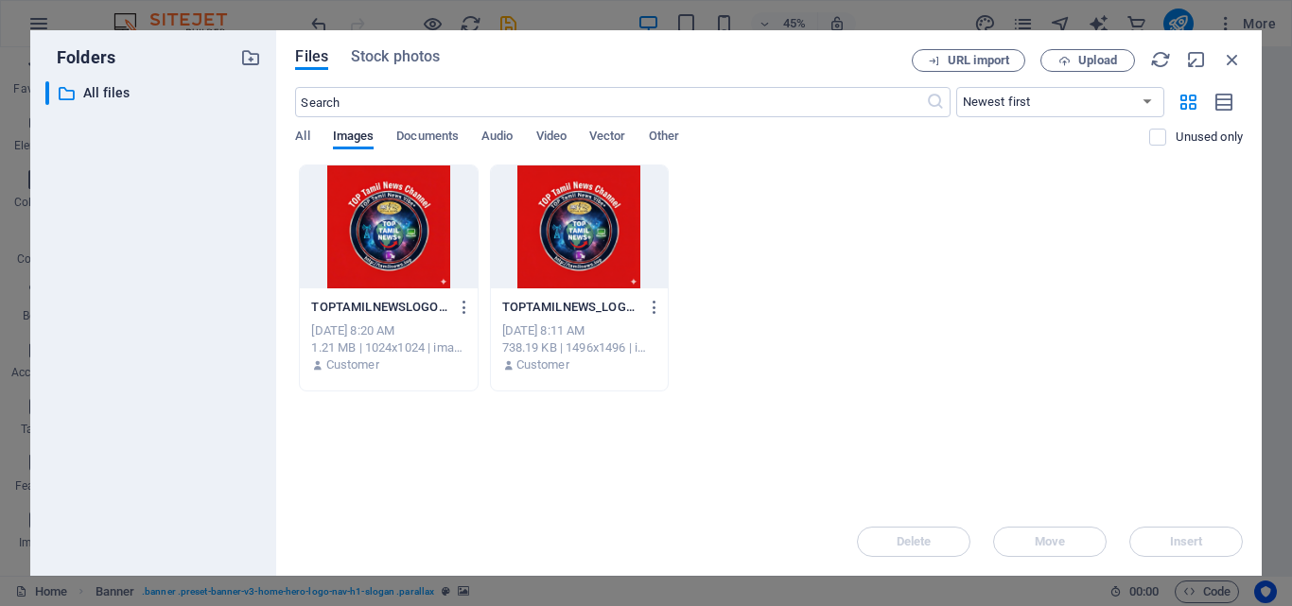
click at [405, 253] on div at bounding box center [388, 226] width 177 height 123
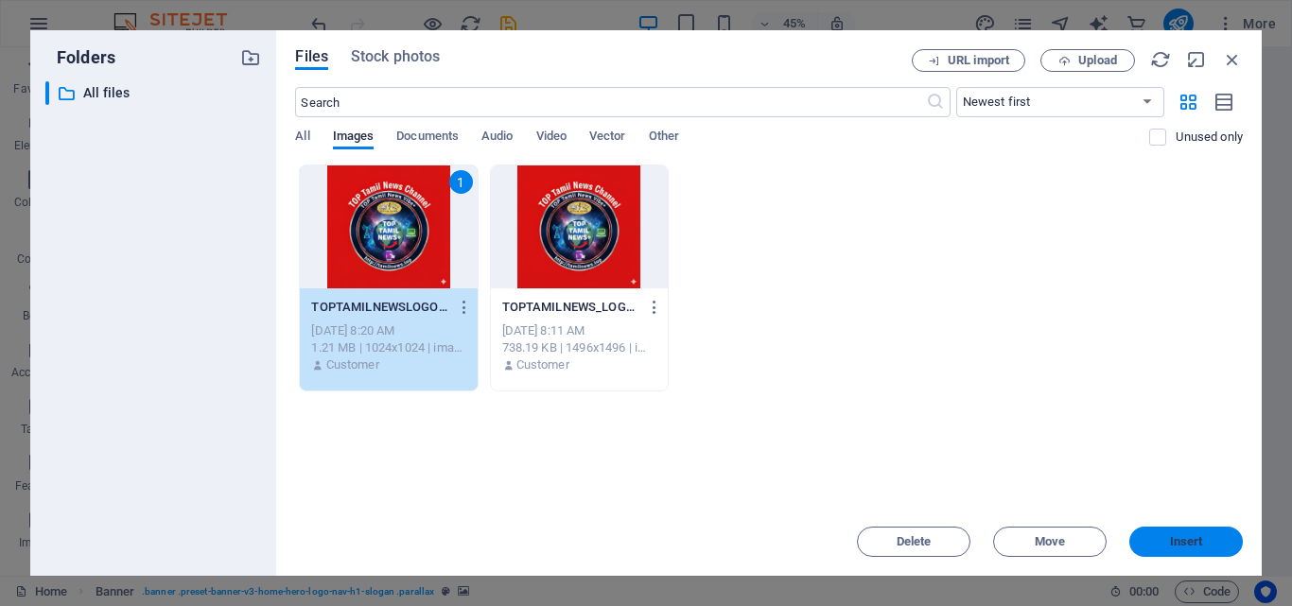
click at [1156, 531] on button "Insert" at bounding box center [1185, 542] width 113 height 30
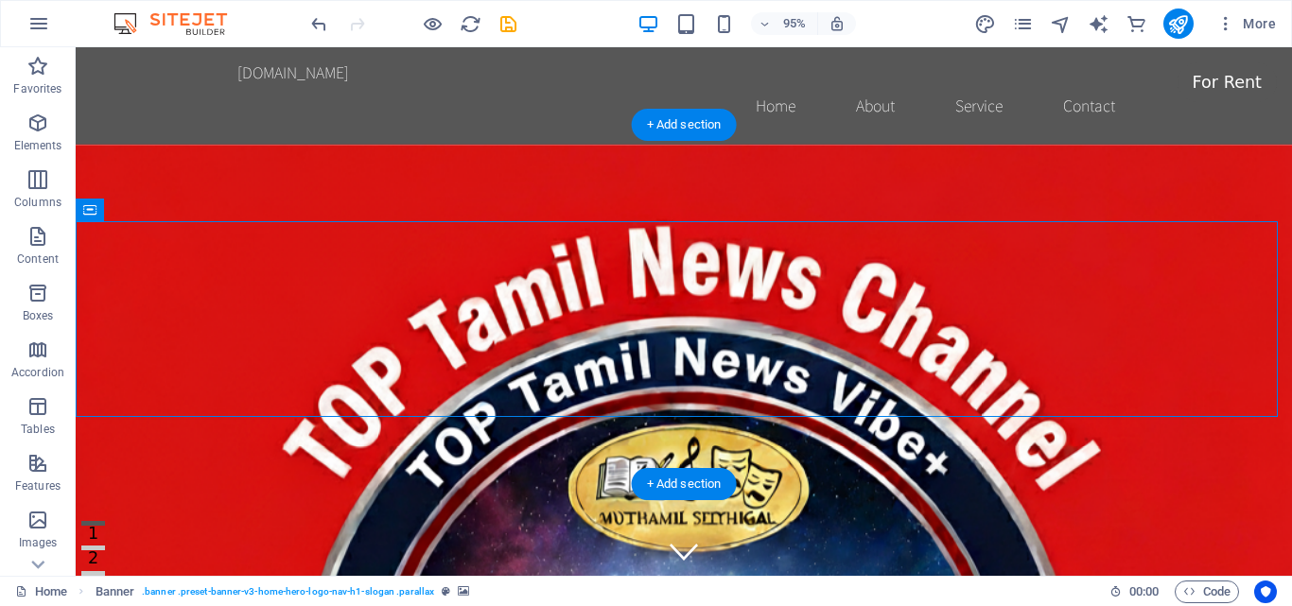
drag, startPoint x: 743, startPoint y: 383, endPoint x: 1039, endPoint y: 297, distance: 308.2
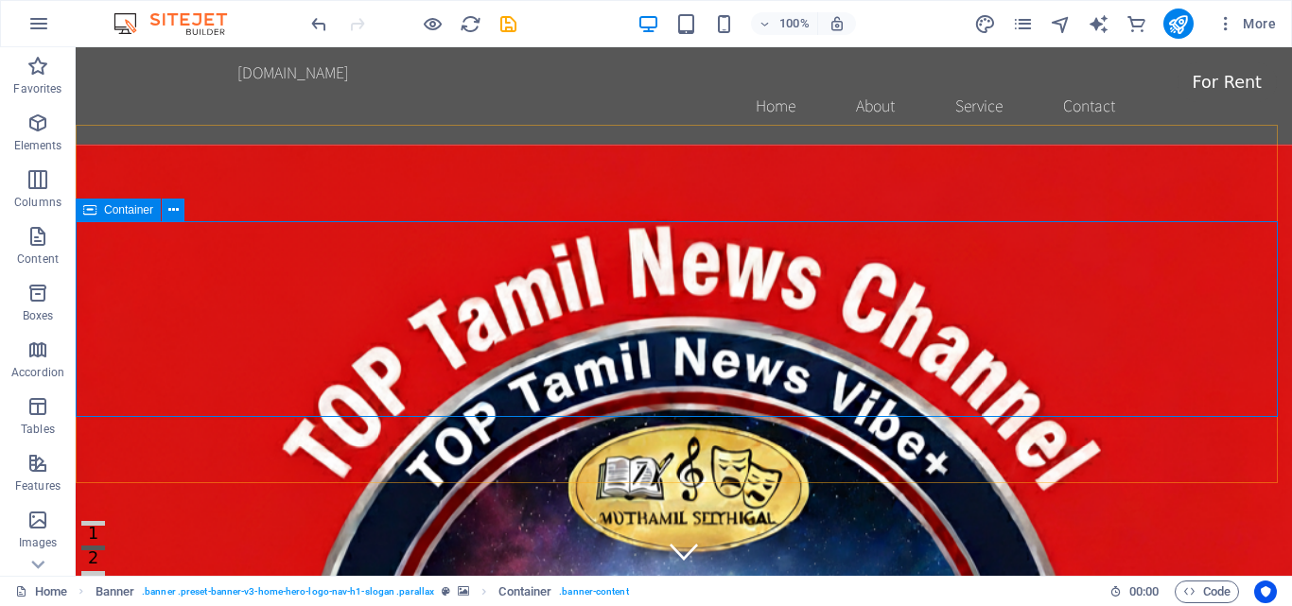
click at [149, 212] on span "Container" at bounding box center [128, 209] width 49 height 11
click at [178, 208] on icon at bounding box center [173, 210] width 10 height 20
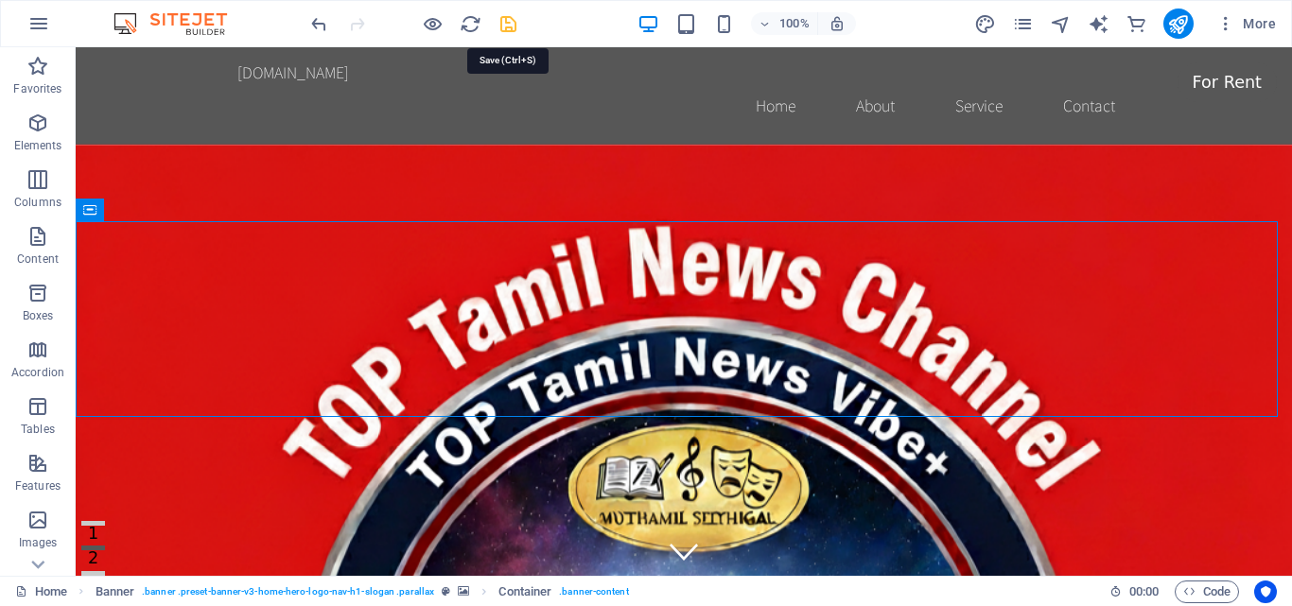
click at [511, 25] on icon "save" at bounding box center [508, 24] width 22 height 22
checkbox input "false"
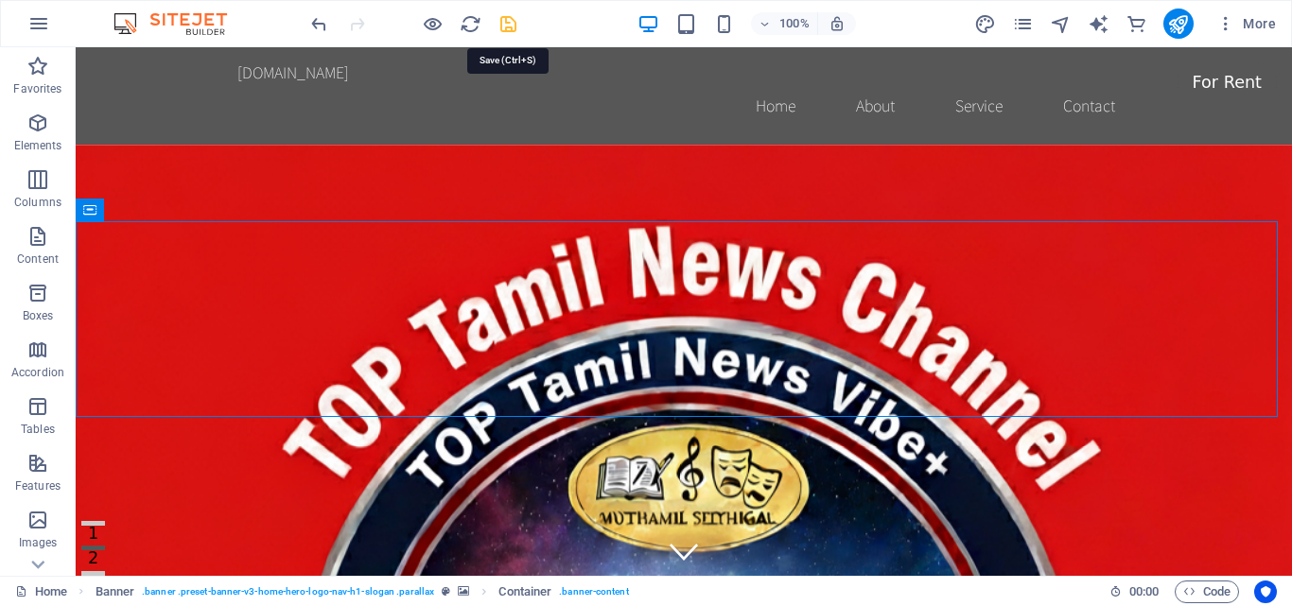
checkbox input "false"
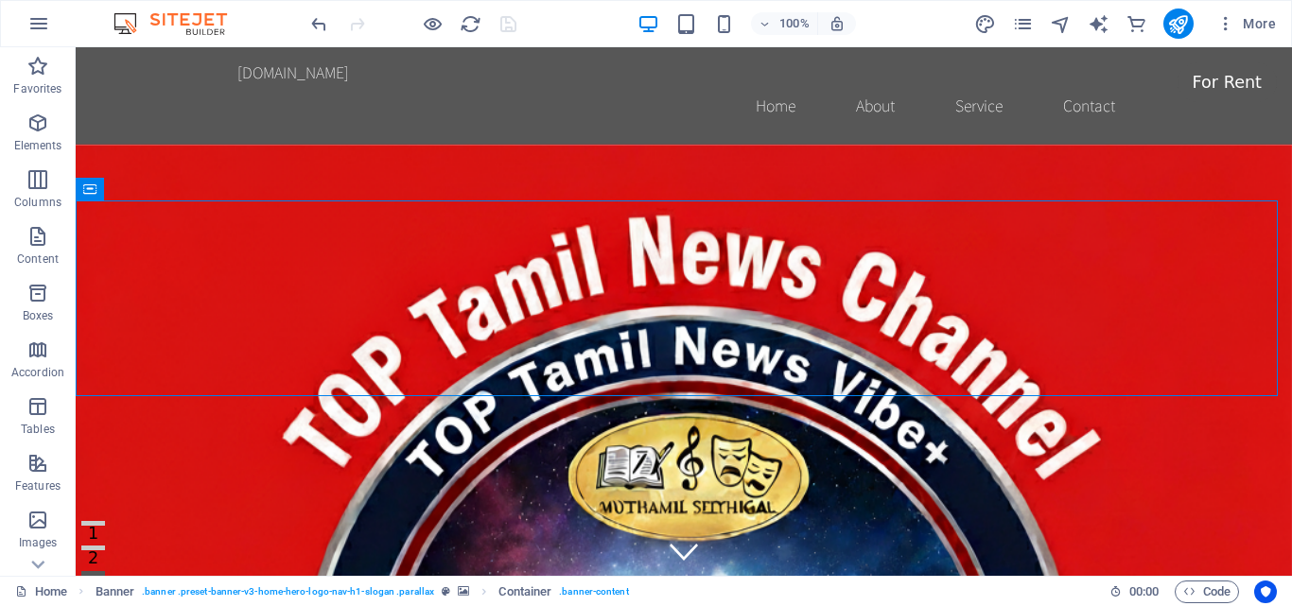
scroll to position [43, 0]
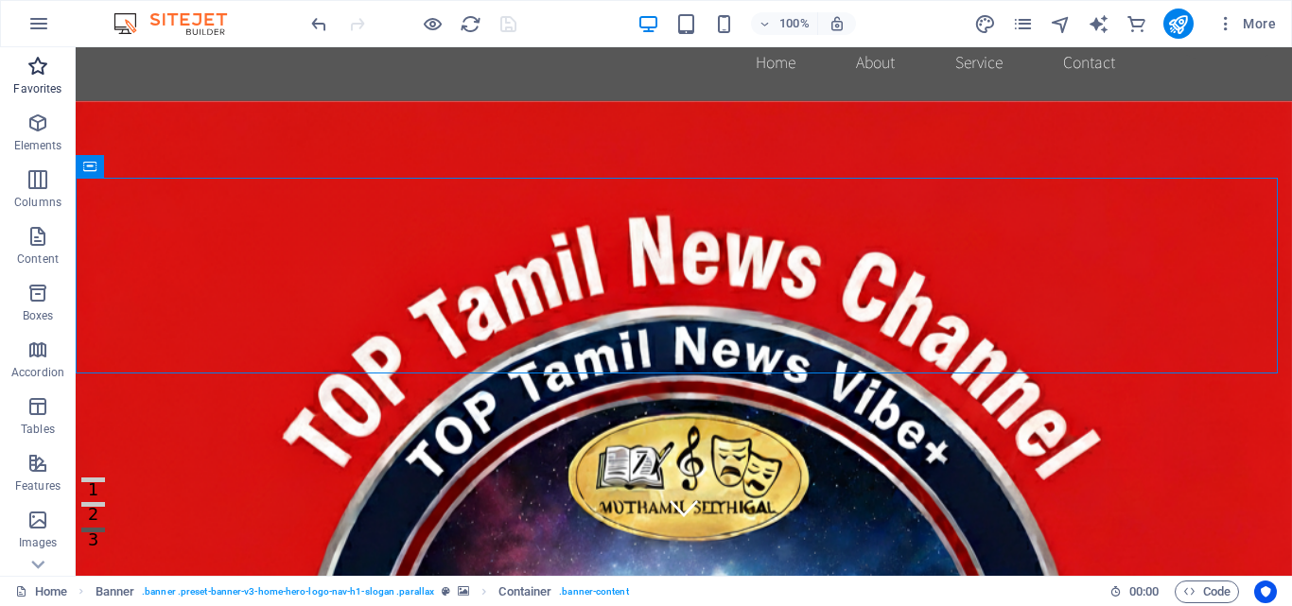
click at [46, 74] on icon "button" at bounding box center [37, 66] width 23 height 23
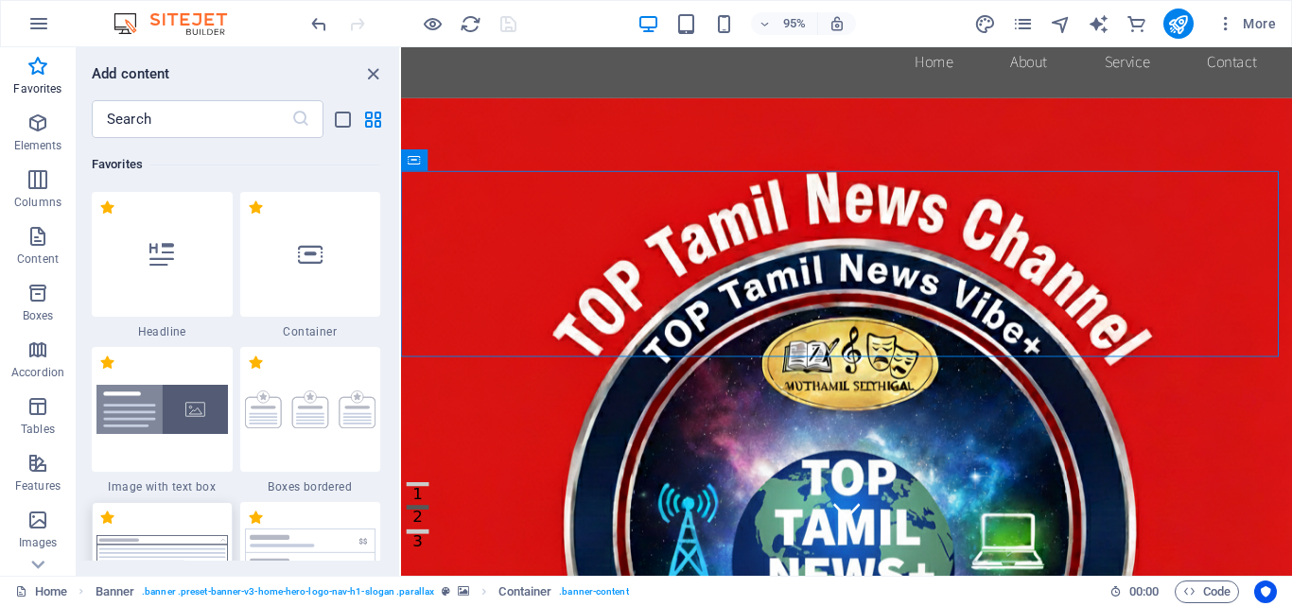
drag, startPoint x: 154, startPoint y: 547, endPoint x: 1452, endPoint y: 46, distance: 1391.5
click at [154, 547] on img at bounding box center [161, 564] width 131 height 59
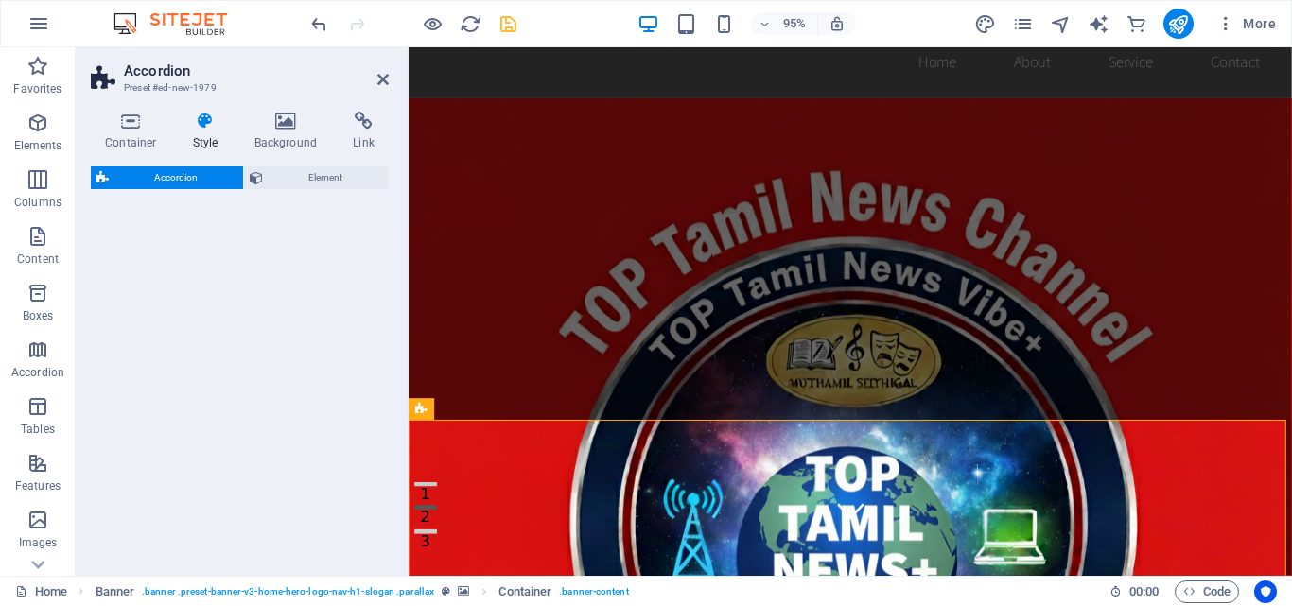
drag, startPoint x: 1330, startPoint y: 72, endPoint x: 683, endPoint y: 178, distance: 656.3
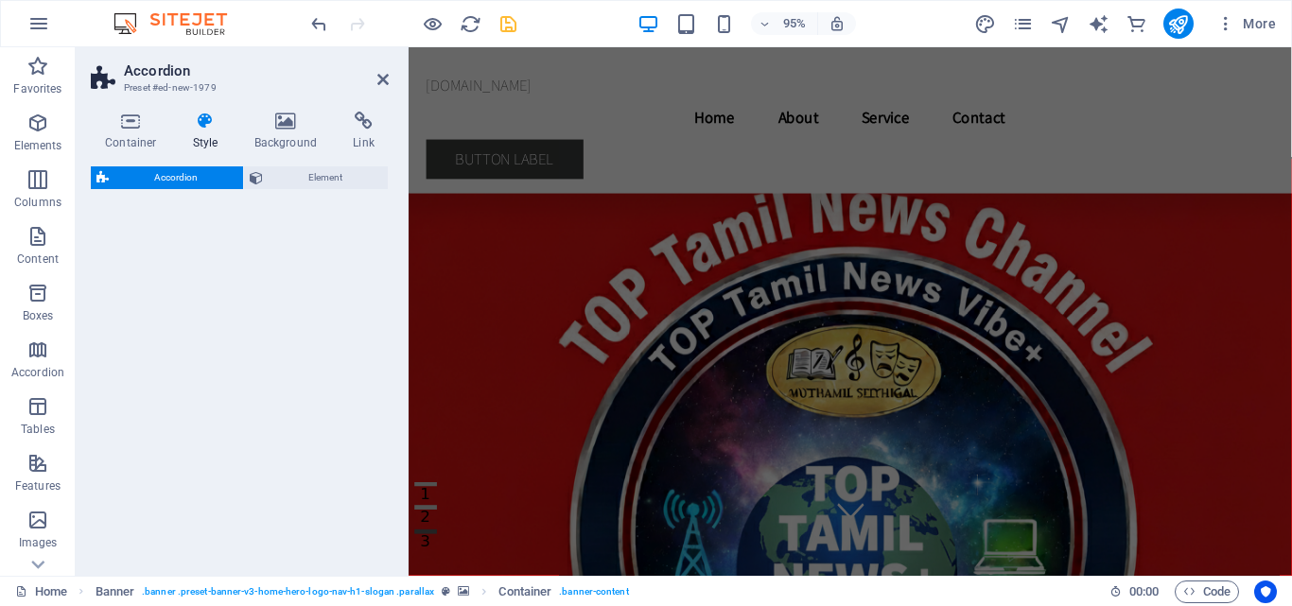
select select "rem"
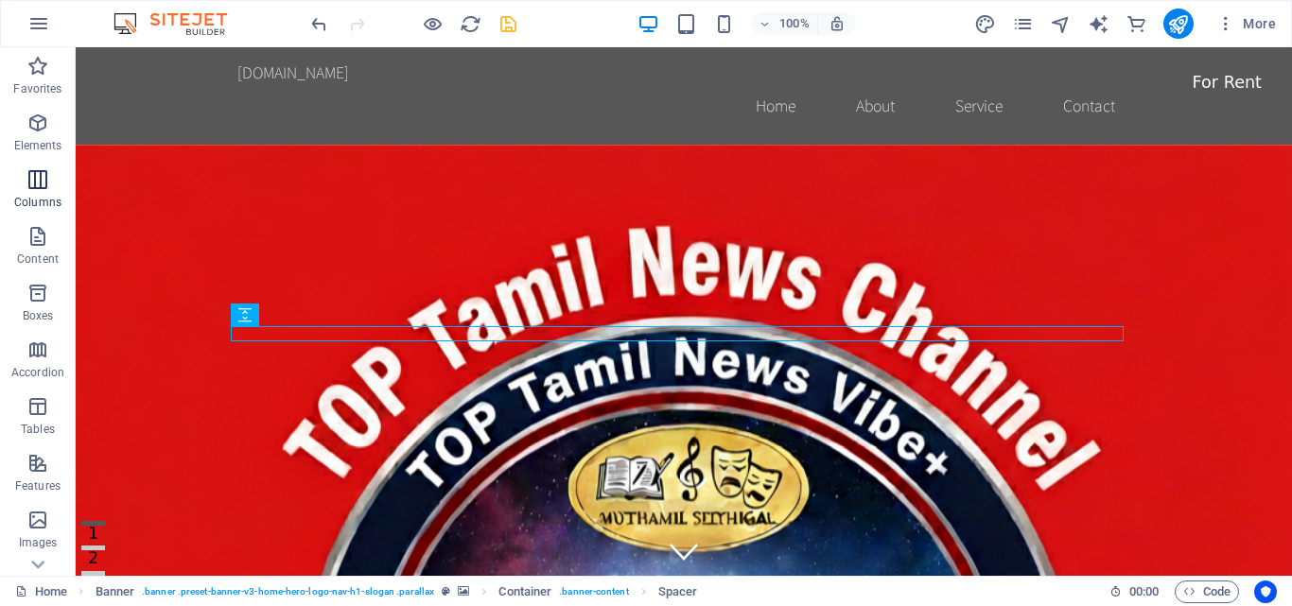
click at [39, 188] on icon "button" at bounding box center [37, 179] width 23 height 23
click at [35, 74] on icon "button" at bounding box center [37, 66] width 23 height 23
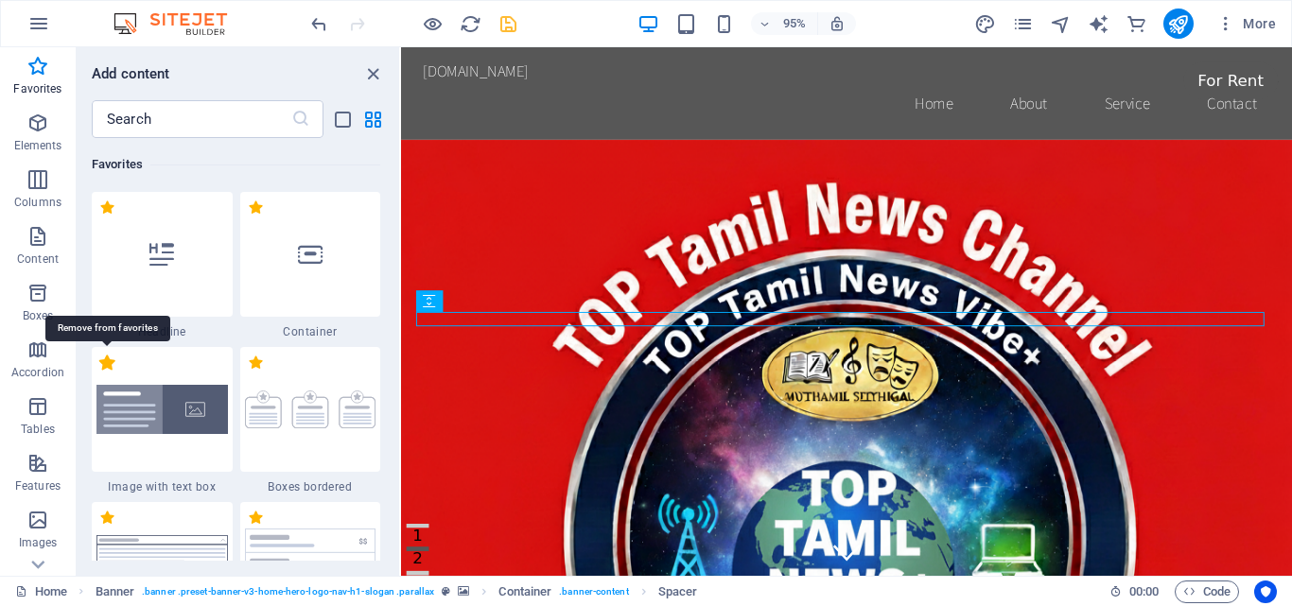
click at [109, 361] on label "1 Star" at bounding box center [107, 363] width 16 height 16
click at [99, 373] on input "1 Star" at bounding box center [98, 373] width 1 height 1
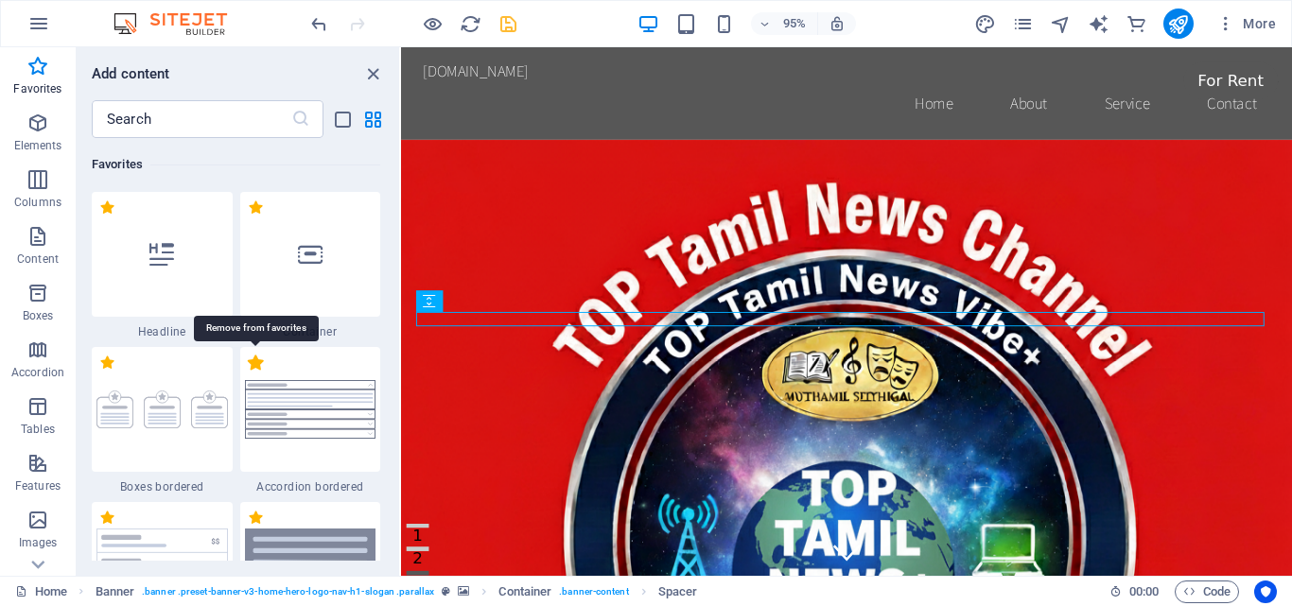
click at [258, 362] on label "1 Star" at bounding box center [256, 363] width 16 height 16
click at [248, 373] on input "1 Star" at bounding box center [247, 373] width 1 height 1
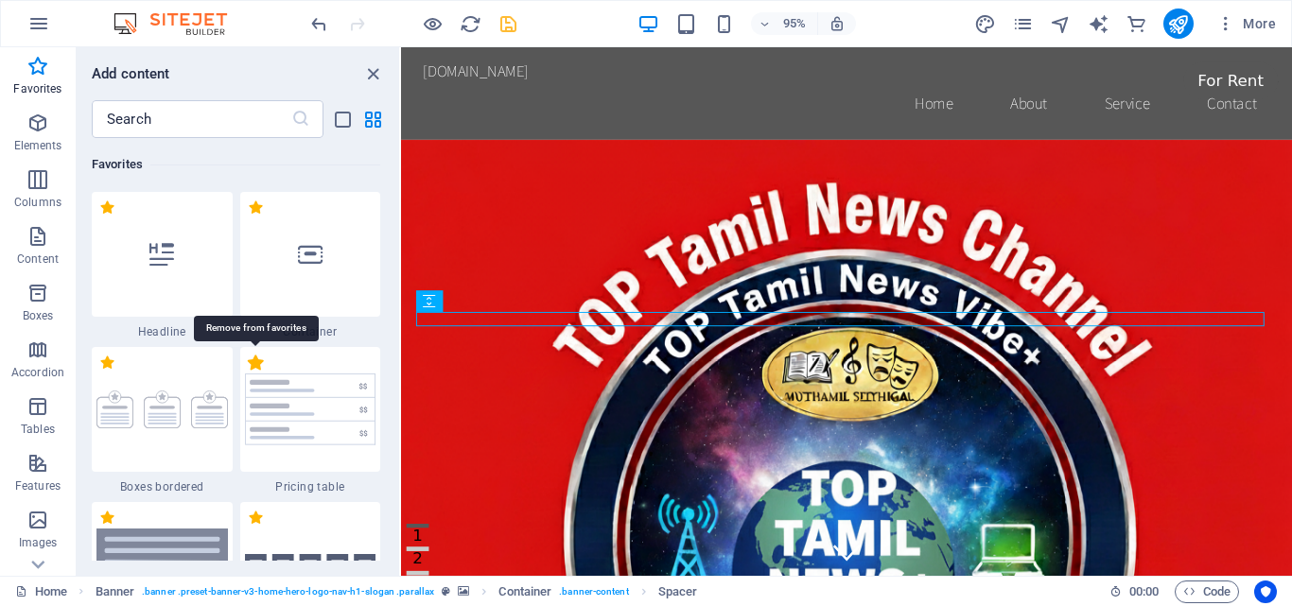
click at [253, 361] on label "1 Star" at bounding box center [256, 363] width 16 height 16
click at [248, 373] on input "1 Star" at bounding box center [247, 373] width 1 height 1
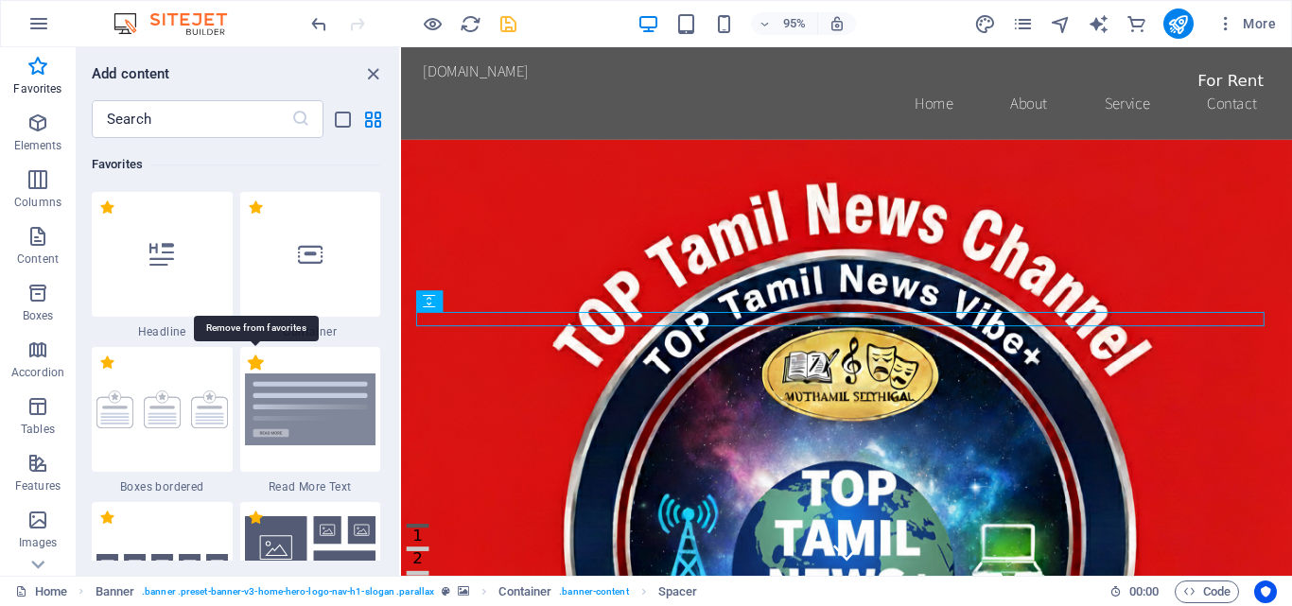
click at [256, 363] on label "1 Star" at bounding box center [256, 363] width 16 height 16
click at [248, 373] on input "1 Star" at bounding box center [247, 373] width 1 height 1
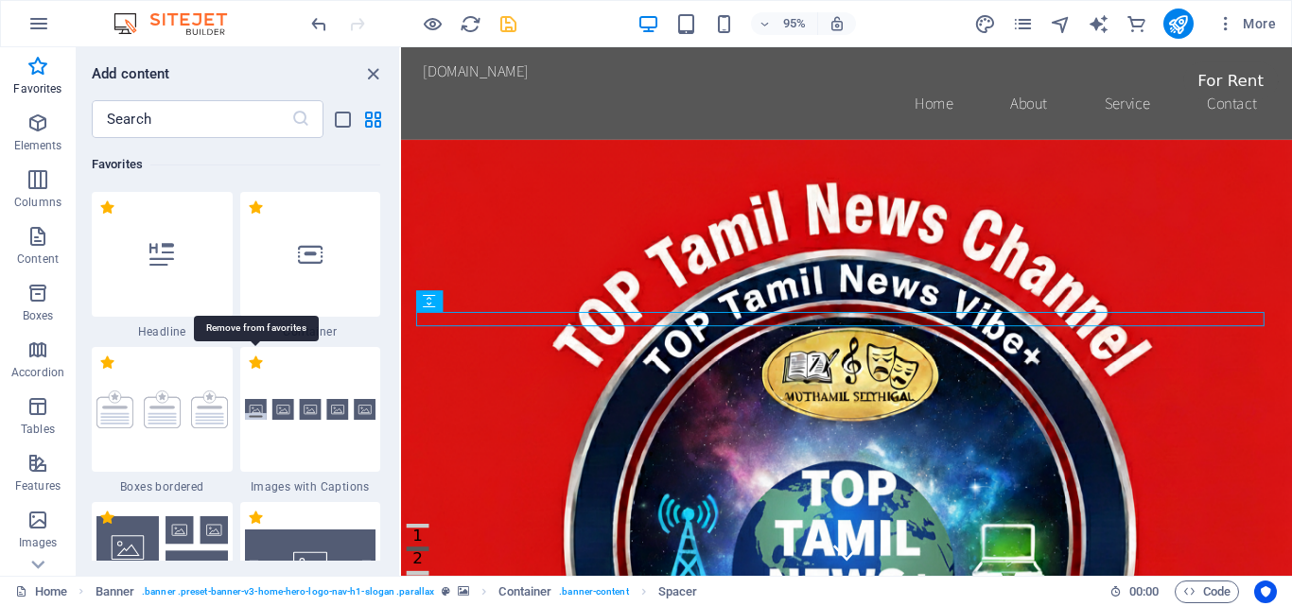
click at [256, 363] on label "1 Star" at bounding box center [256, 363] width 16 height 16
click at [248, 373] on input "1 Star" at bounding box center [247, 373] width 1 height 1
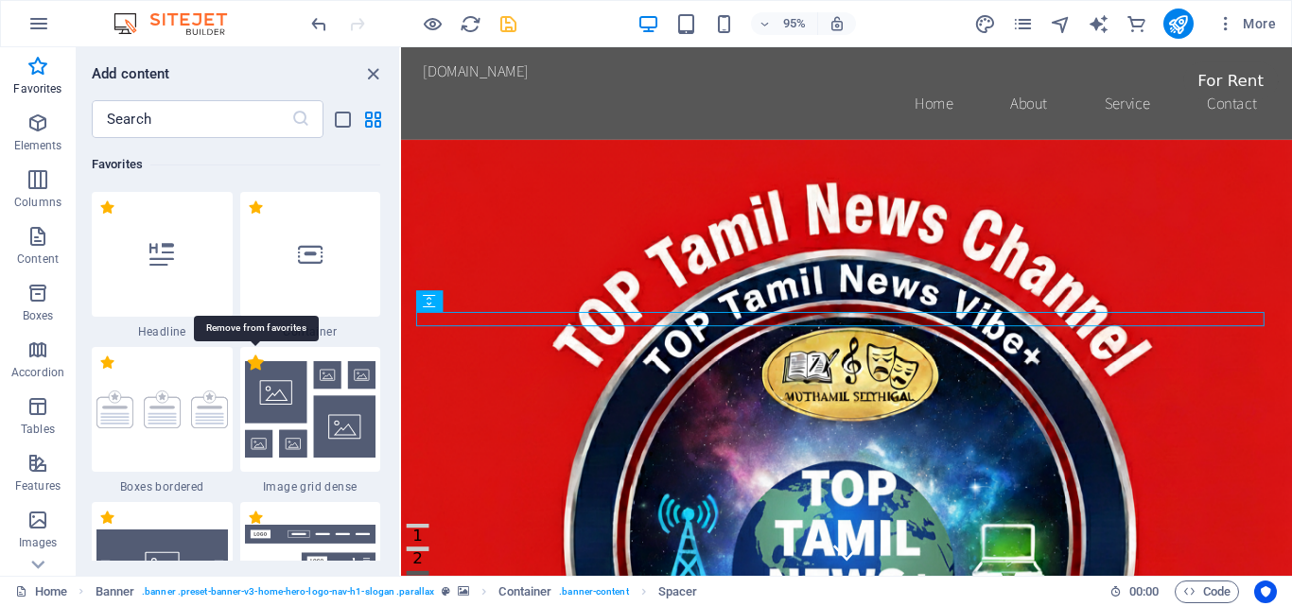
click at [256, 362] on label "1 Star" at bounding box center [256, 363] width 16 height 16
click at [248, 373] on input "1 Star" at bounding box center [247, 373] width 1 height 1
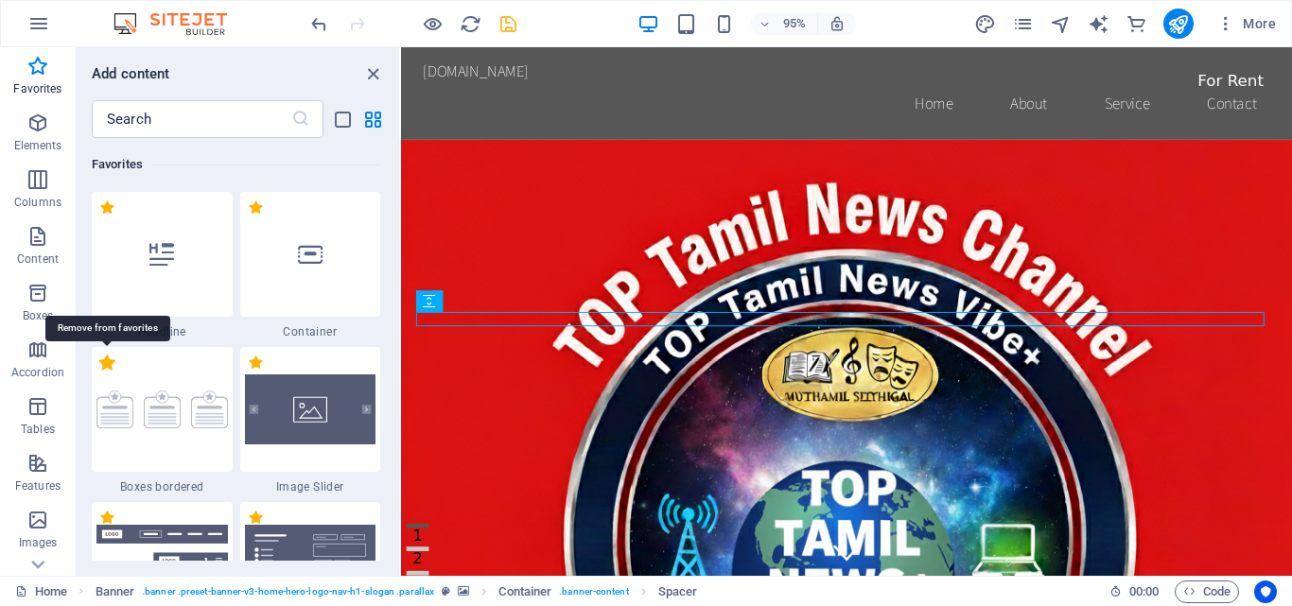
click at [111, 365] on label "1 Star" at bounding box center [107, 363] width 16 height 16
click at [99, 373] on input "1 Star" at bounding box center [98, 373] width 1 height 1
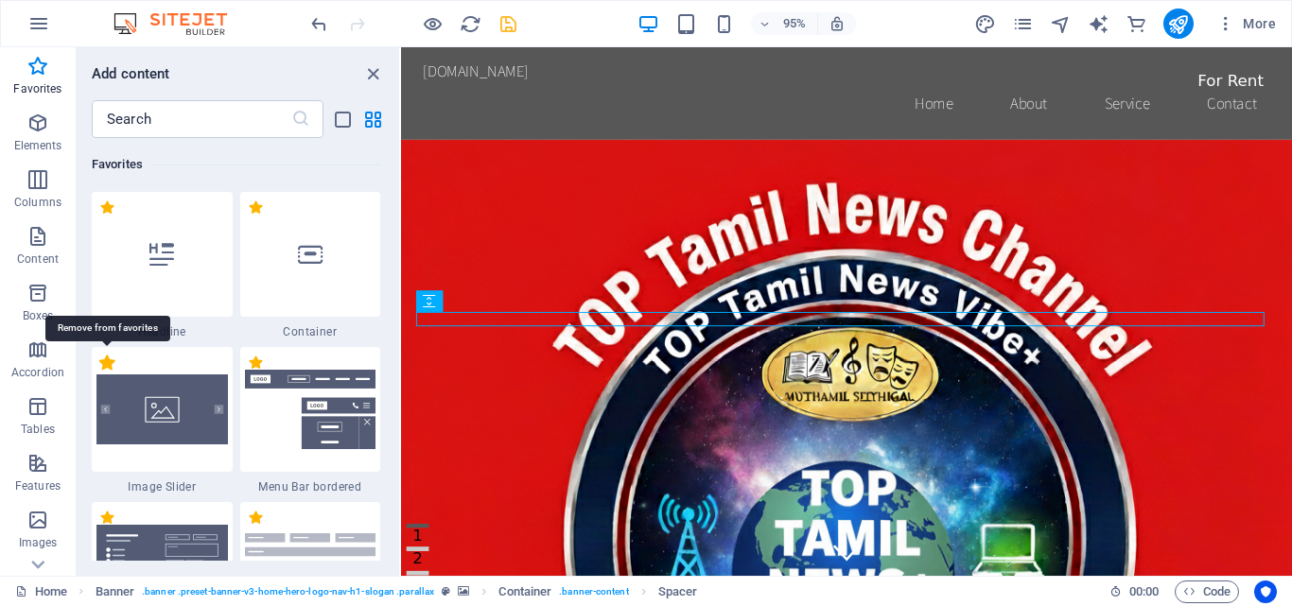
click at [106, 366] on label "1 Star" at bounding box center [107, 363] width 16 height 16
click at [99, 373] on input "1 Star" at bounding box center [98, 373] width 1 height 1
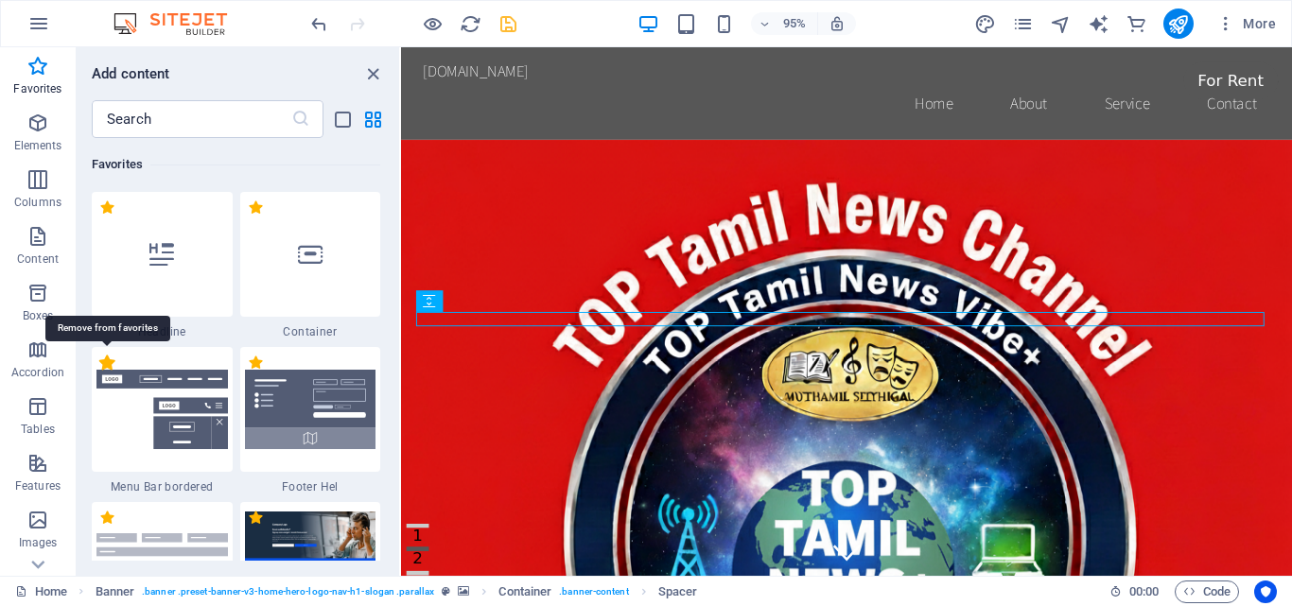
click at [105, 363] on label "1 Star" at bounding box center [107, 363] width 16 height 16
click at [99, 373] on input "1 Star" at bounding box center [98, 373] width 1 height 1
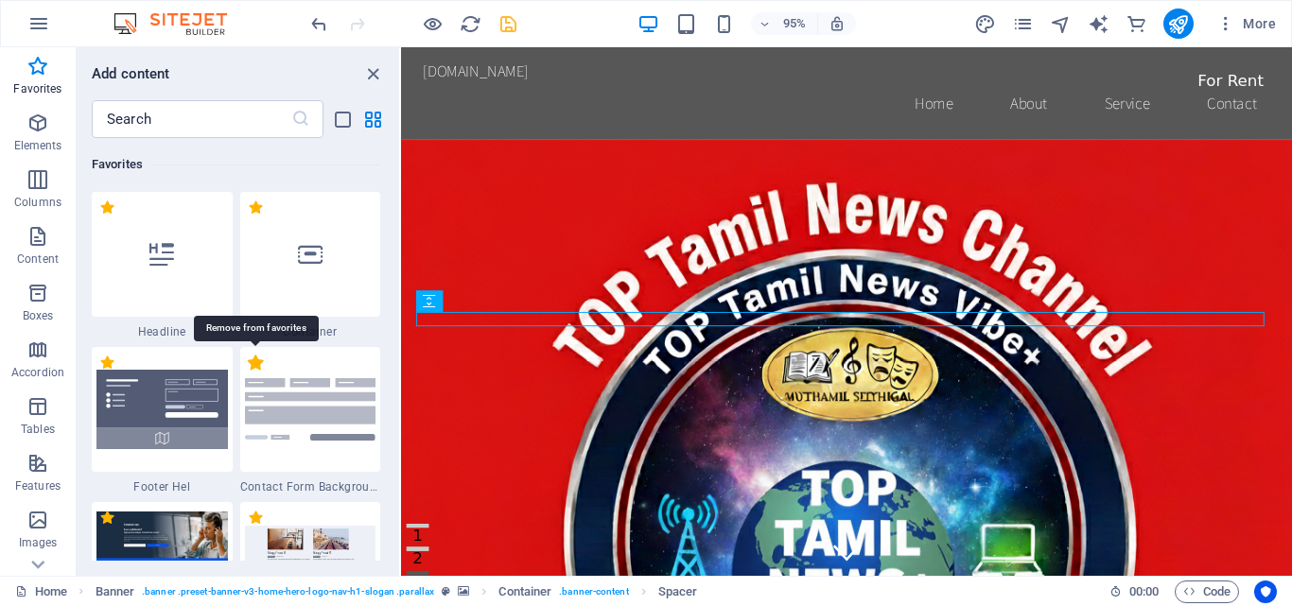
click at [256, 365] on label "1 Star" at bounding box center [256, 363] width 16 height 16
click at [248, 373] on input "1 Star" at bounding box center [247, 373] width 1 height 1
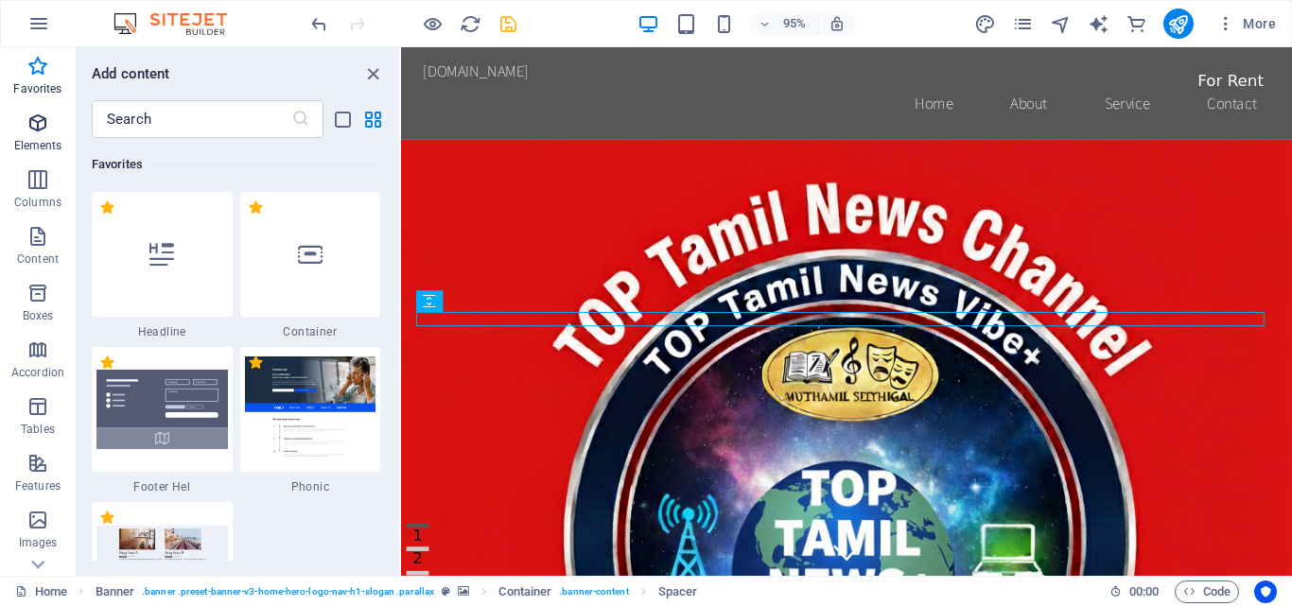
click at [41, 137] on span "Elements" at bounding box center [38, 134] width 76 height 45
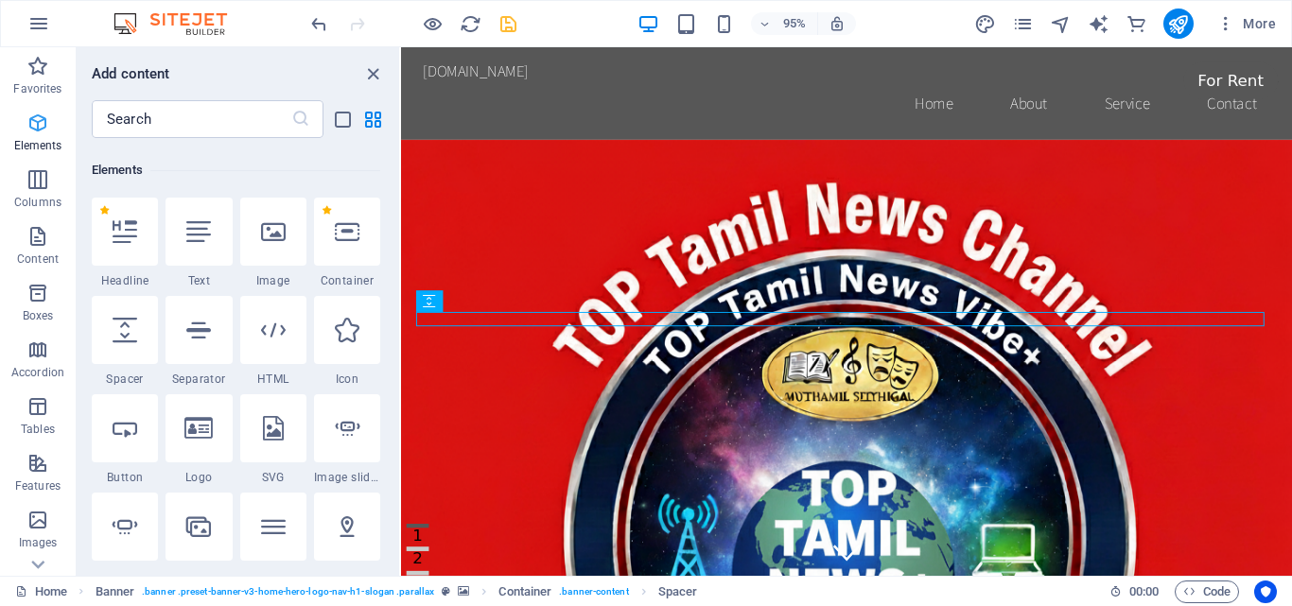
scroll to position [512, 0]
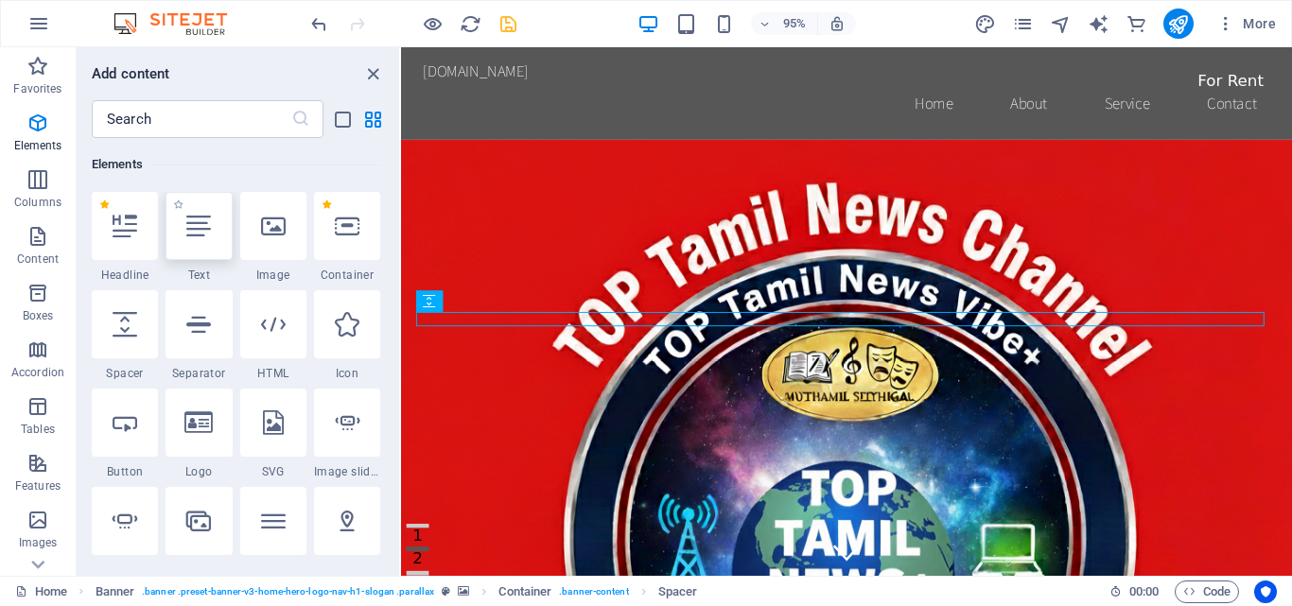
click at [200, 224] on icon at bounding box center [198, 226] width 25 height 25
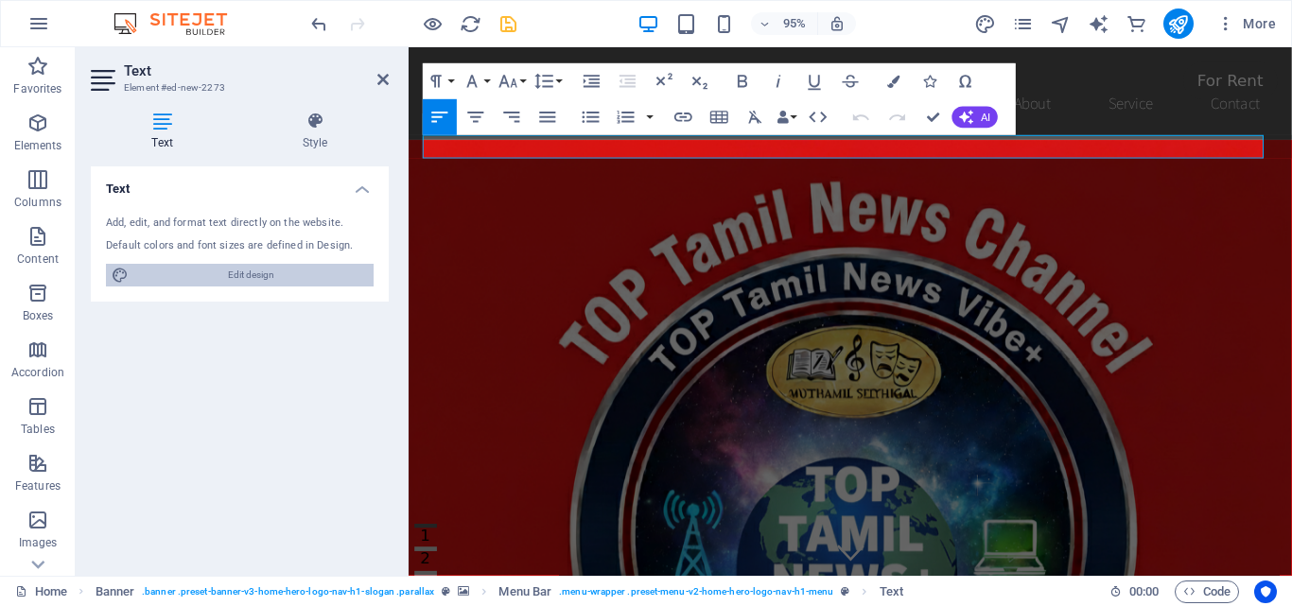
click at [259, 272] on span "Edit design" at bounding box center [251, 275] width 234 height 23
select select "rem"
select select "200"
select select "px"
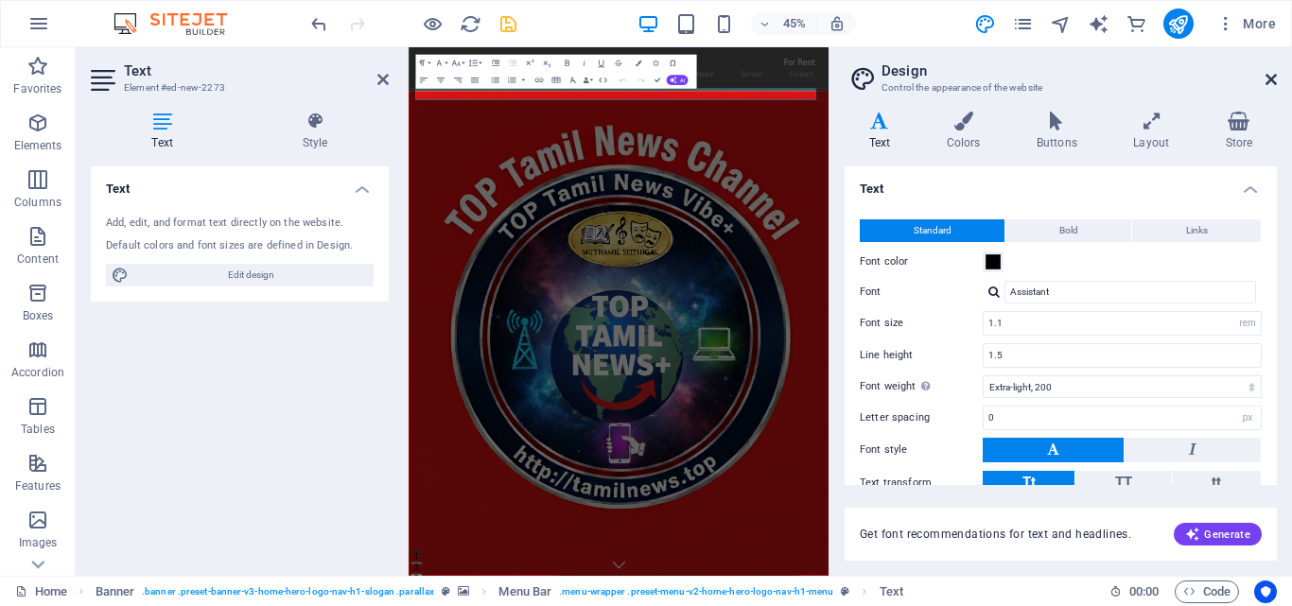
click at [1271, 79] on icon at bounding box center [1270, 79] width 11 height 15
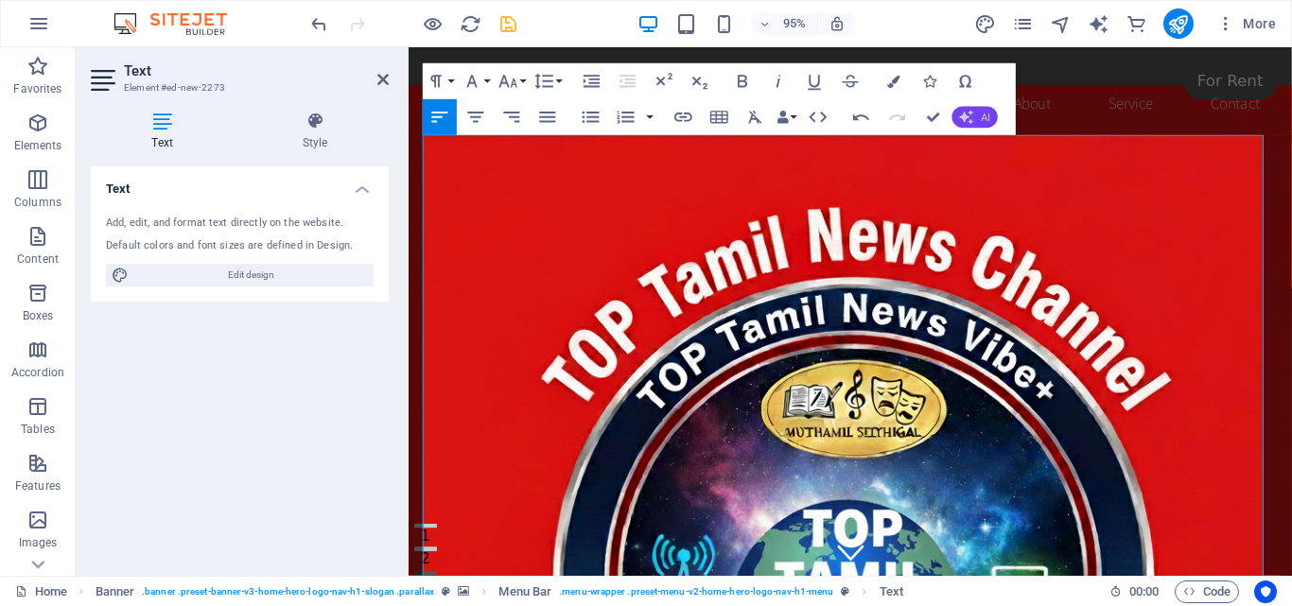
click at [969, 118] on icon "button" at bounding box center [966, 117] width 14 height 14
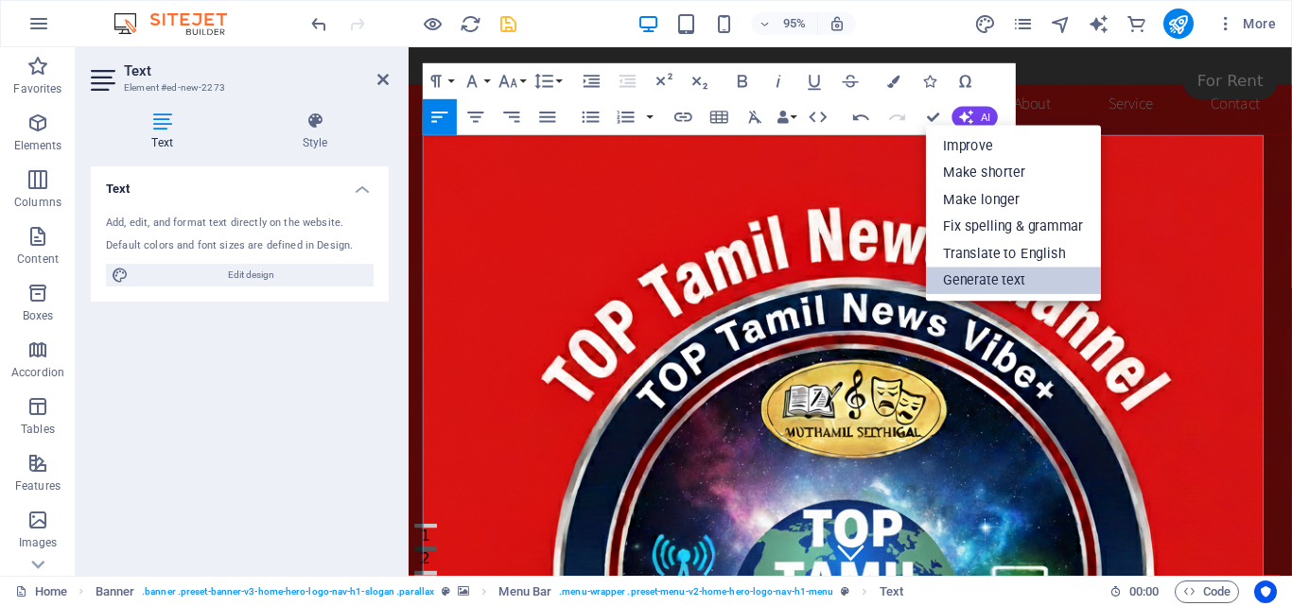
click at [1005, 277] on link "Generate text" at bounding box center [1013, 281] width 175 height 27
select select "English"
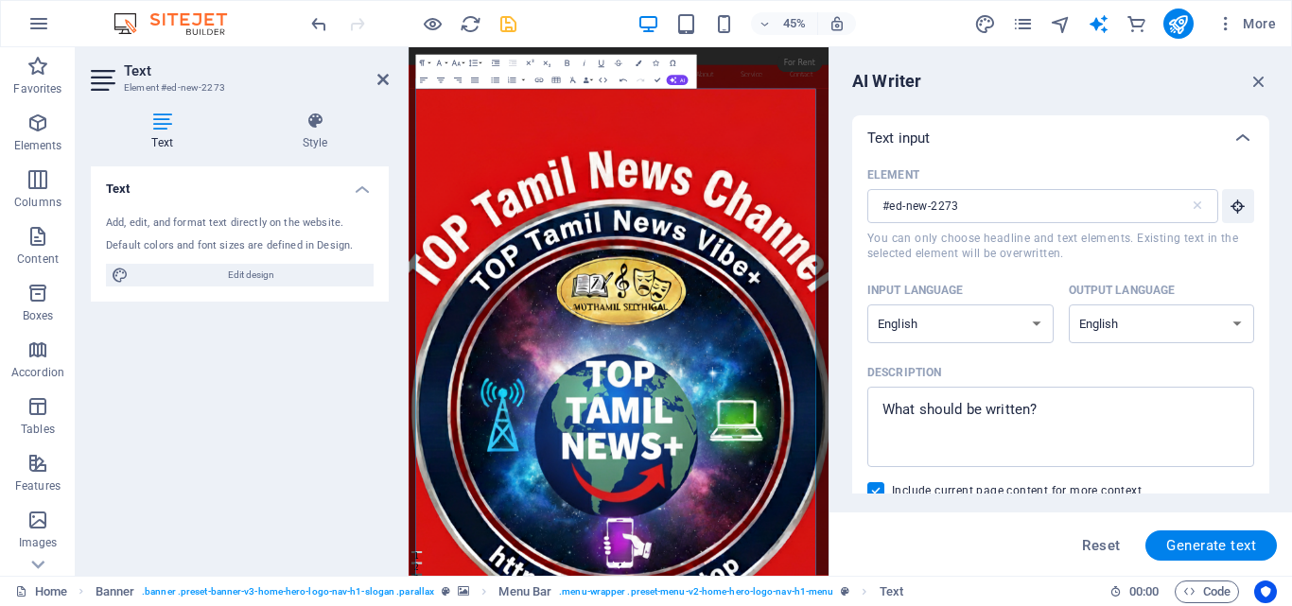
scroll to position [0, 0]
type textarea "x"
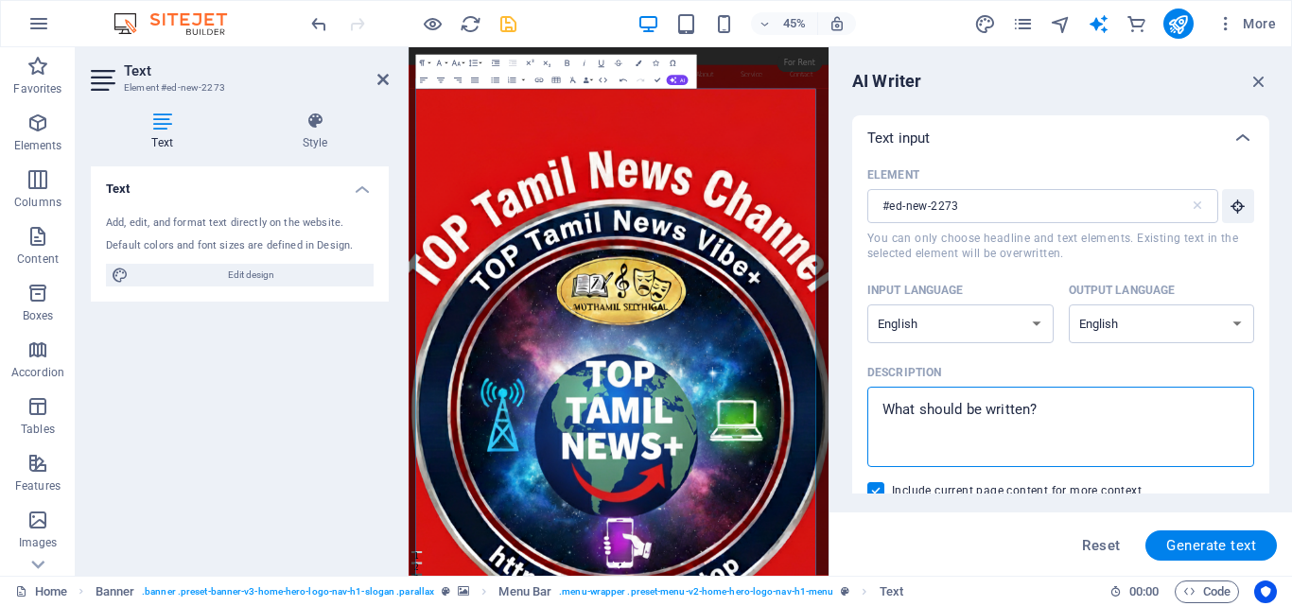
click at [971, 418] on textarea "Description x ​" at bounding box center [1060, 426] width 368 height 61
paste textarea "<!DOCTYPE html> <html lang="en"> <head> <meta charset="UTF-8"> <meta http-equiv…"
type textarea "<!DOCTYPE html> <html lang="en"> <head> <meta charset="UTF-8"> <meta http-equiv…"
type textarea "x"
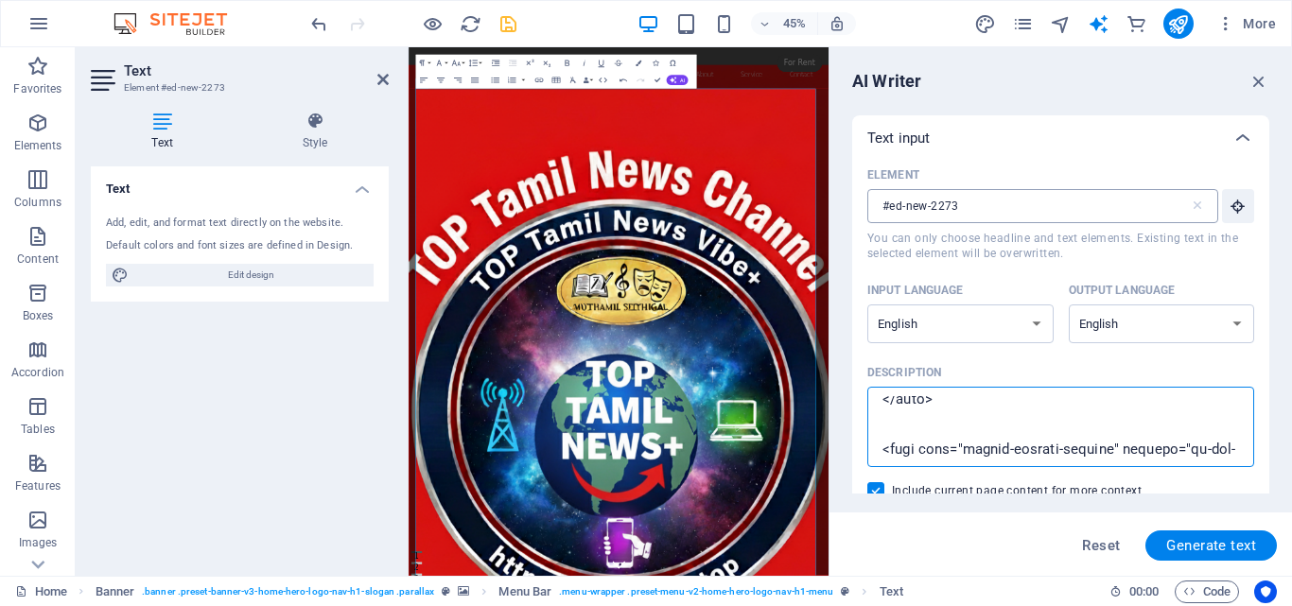
type textarea "<!DOCTYPE html> <html lang="en"> <head> <meta charset="UTF-8"> <meta http-equiv…"
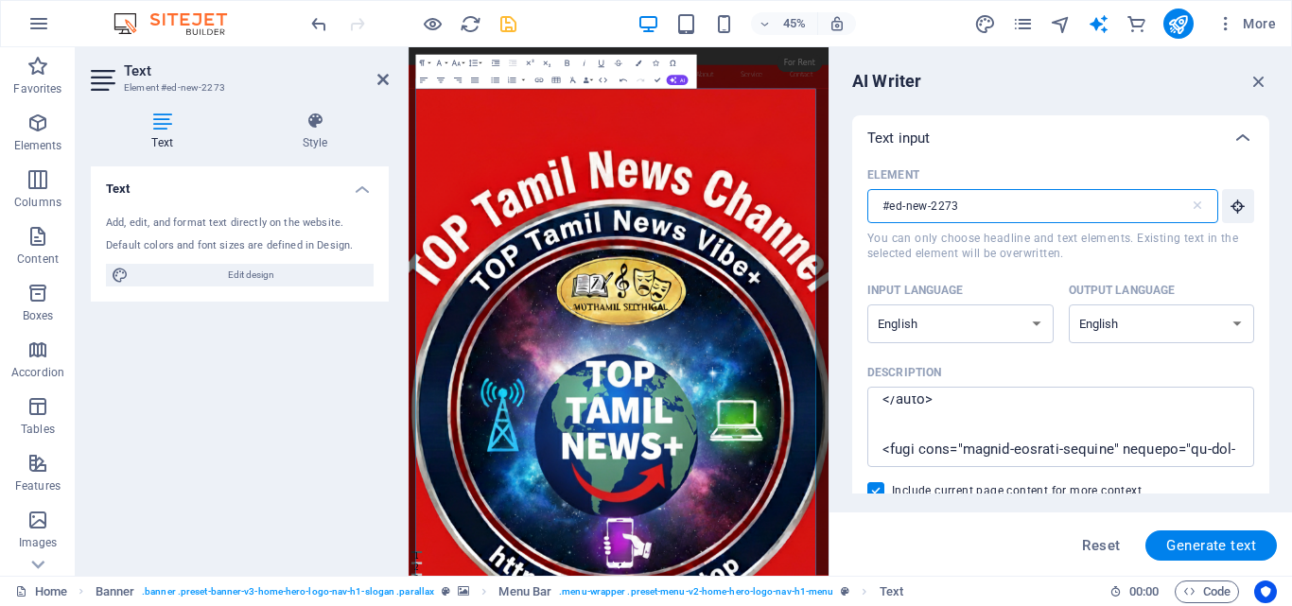
click at [1043, 206] on input "#ed-new-2273" at bounding box center [1028, 206] width 322 height 34
drag, startPoint x: 1043, startPoint y: 206, endPoint x: 862, endPoint y: 152, distance: 188.5
drag, startPoint x: 862, startPoint y: 152, endPoint x: 1184, endPoint y: 146, distance: 321.5
click at [1184, 146] on div "Text input" at bounding box center [1043, 138] width 353 height 19
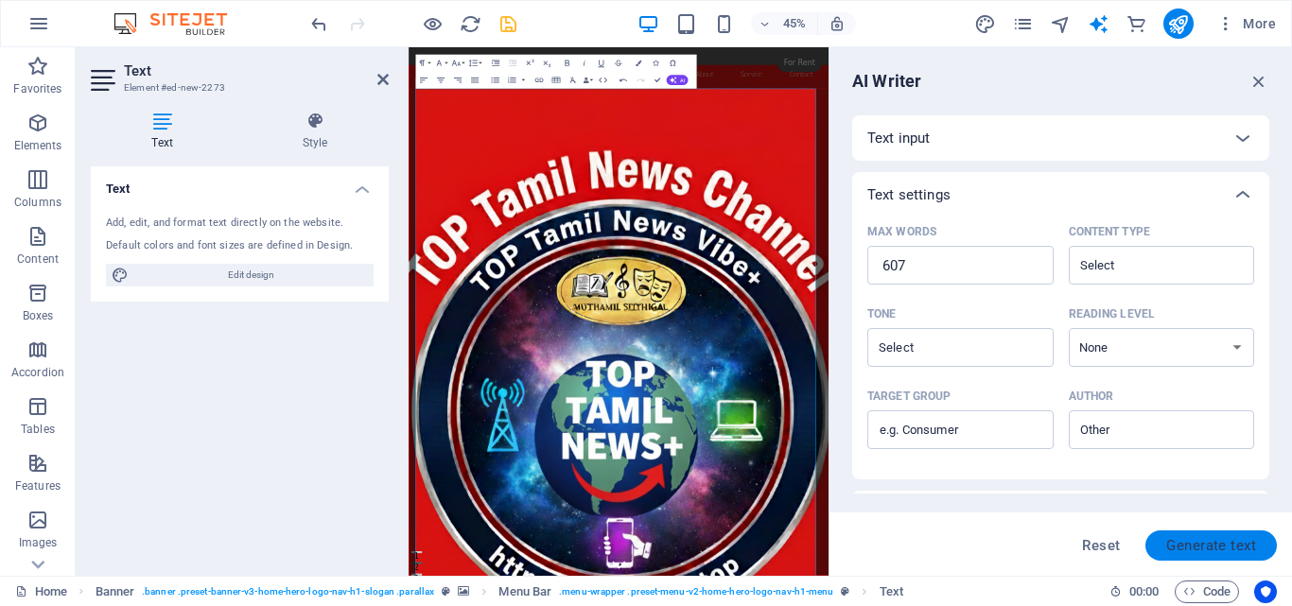
click at [1197, 545] on span "Generate text" at bounding box center [1211, 545] width 90 height 15
type textarea "x"
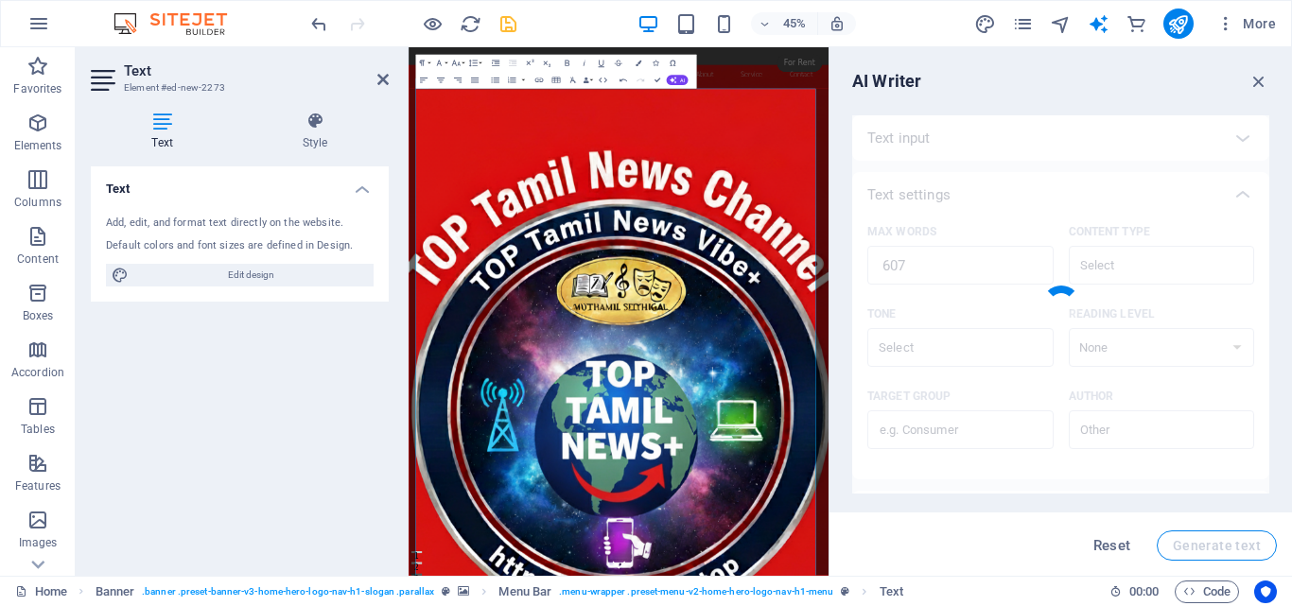
type textarea "x"
type textarea "Creating an engaging online space for Tamil news, "Top Tamil News Plus" emerges…"
type textarea "x"
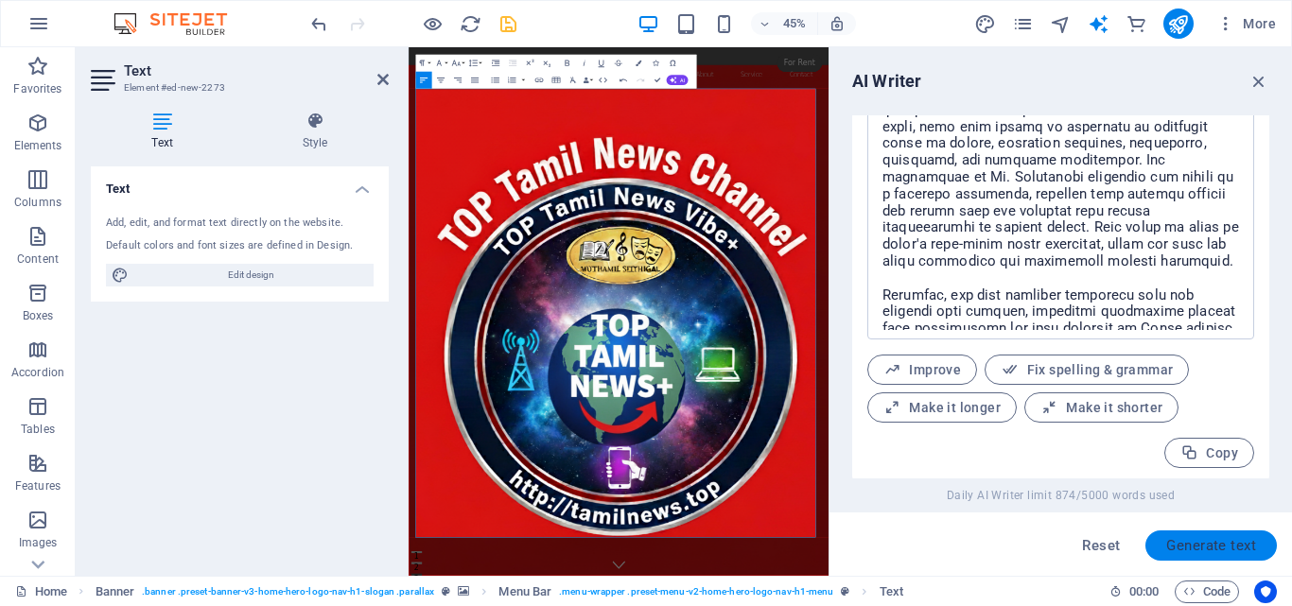
scroll to position [572, 0]
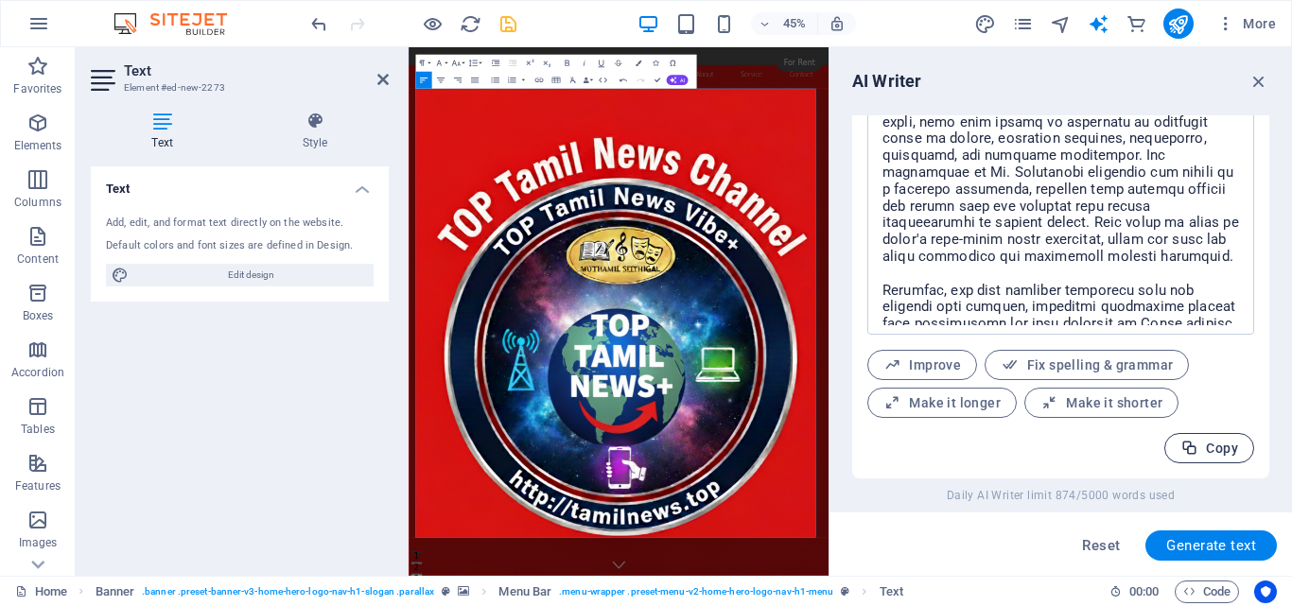
click at [1183, 442] on icon "button" at bounding box center [1189, 449] width 18 height 18
type textarea "x"
click at [476, 79] on icon "button" at bounding box center [474, 81] width 10 height 10
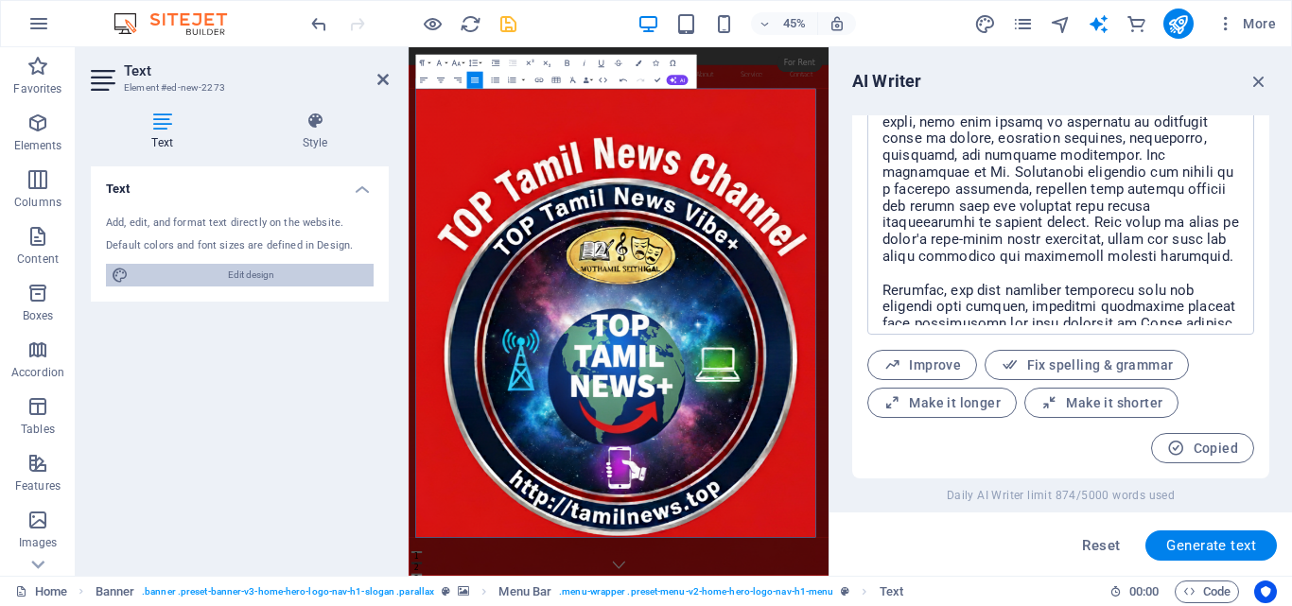
click at [244, 278] on span "Edit design" at bounding box center [251, 275] width 234 height 23
select select "rem"
select select "200"
select select "px"
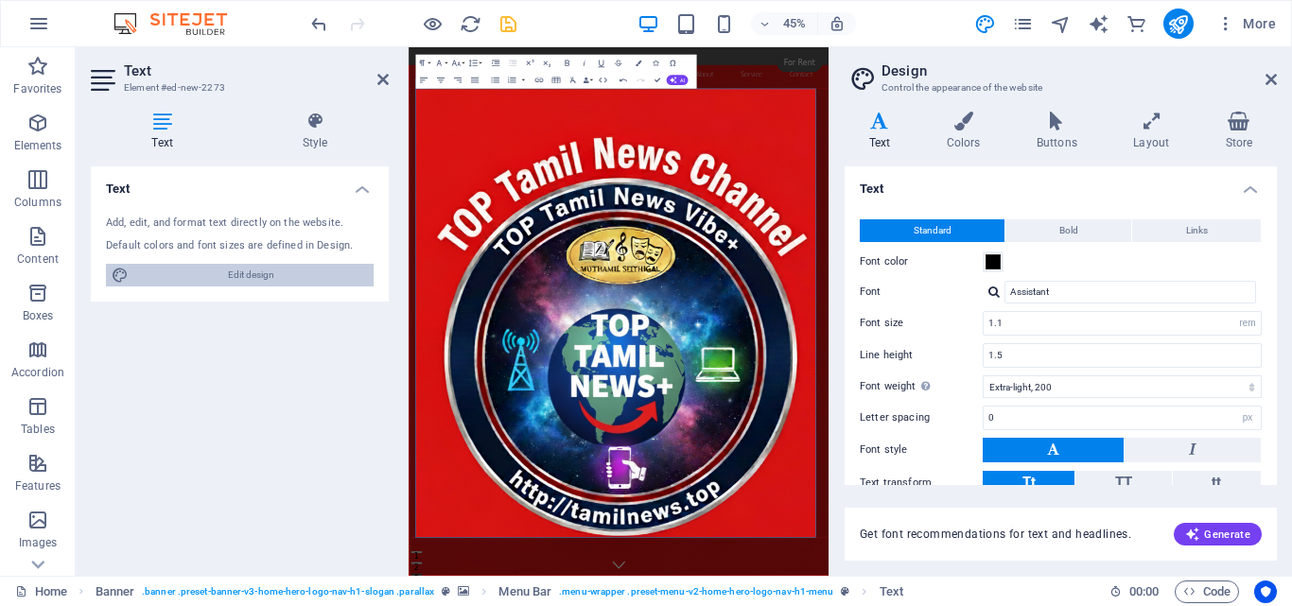
click at [250, 271] on span "Edit design" at bounding box center [251, 275] width 234 height 23
click at [1268, 77] on icon at bounding box center [1270, 79] width 11 height 15
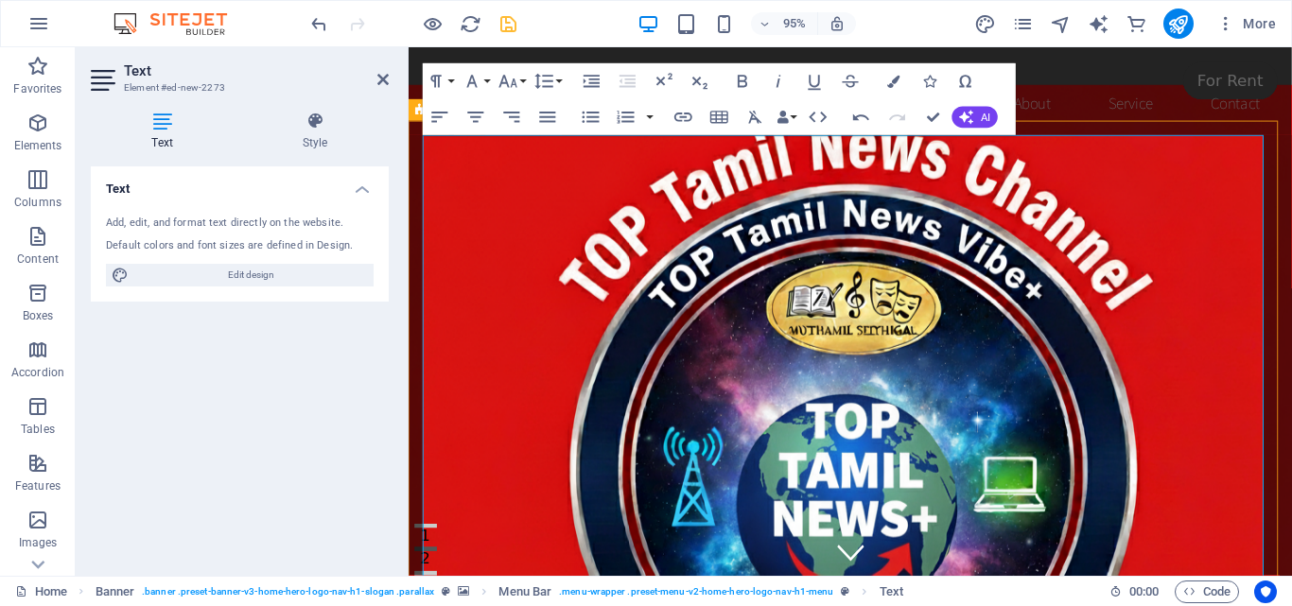
click at [547, 113] on icon "button" at bounding box center [548, 117] width 16 height 10
click at [448, 79] on button "Paragraph Format" at bounding box center [440, 81] width 34 height 36
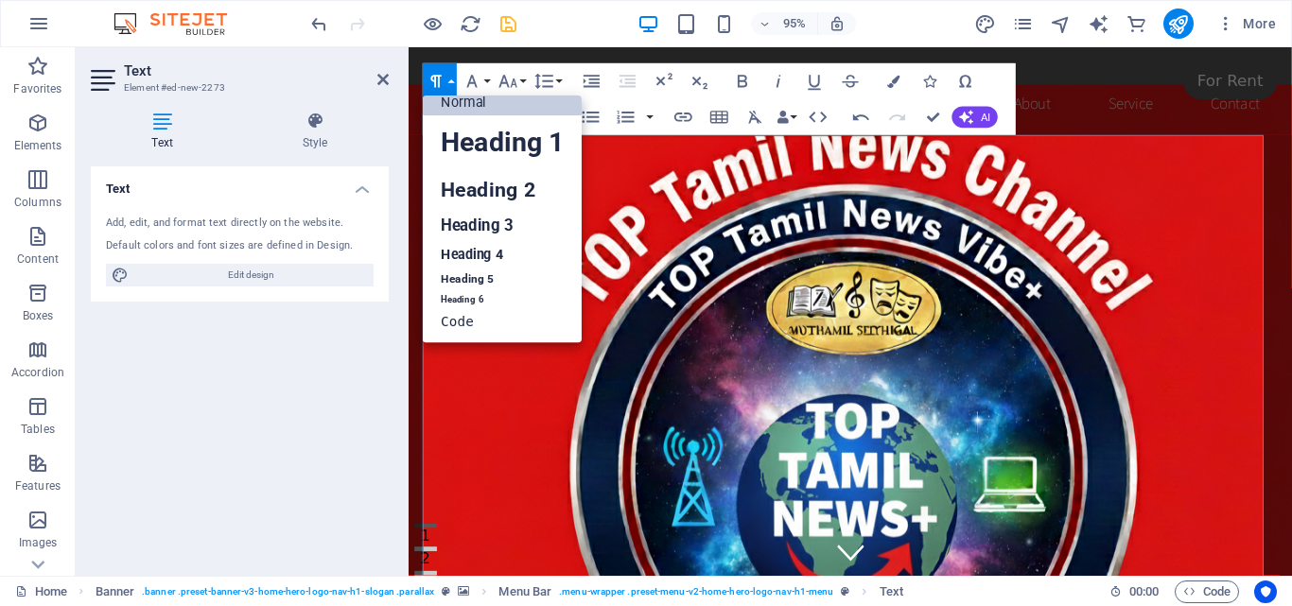
scroll to position [15, 0]
click at [503, 183] on link "Heading 2" at bounding box center [502, 189] width 159 height 41
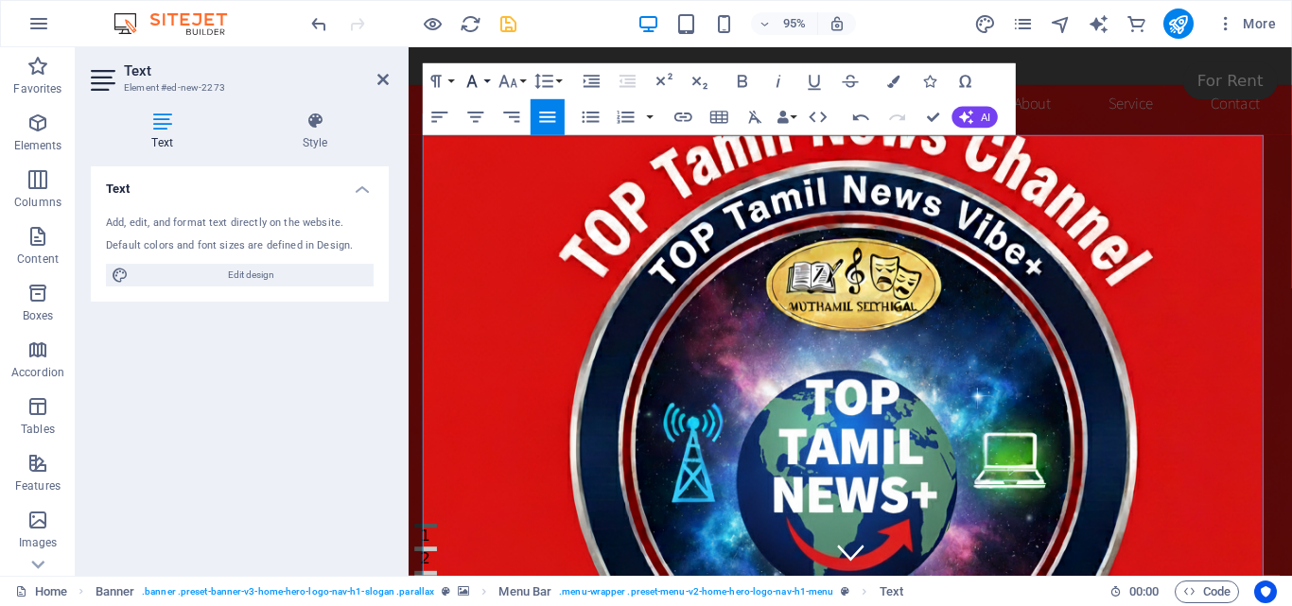
click at [481, 74] on icon "button" at bounding box center [472, 81] width 22 height 22
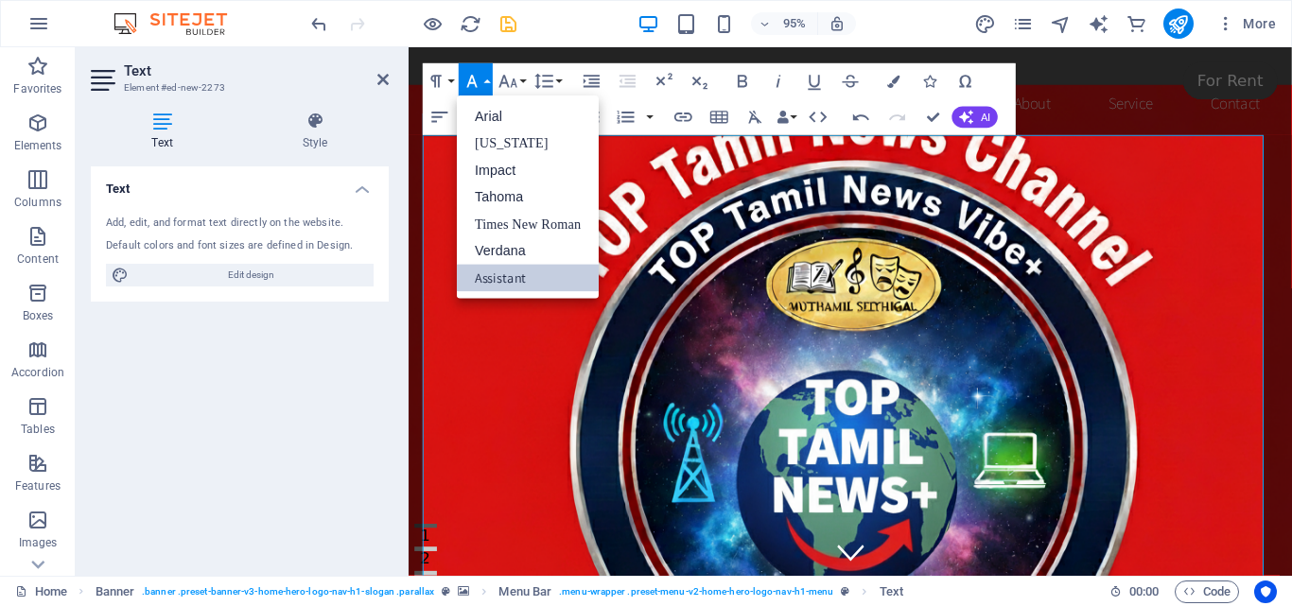
scroll to position [0, 0]
click at [498, 171] on link "Impact" at bounding box center [528, 170] width 142 height 26
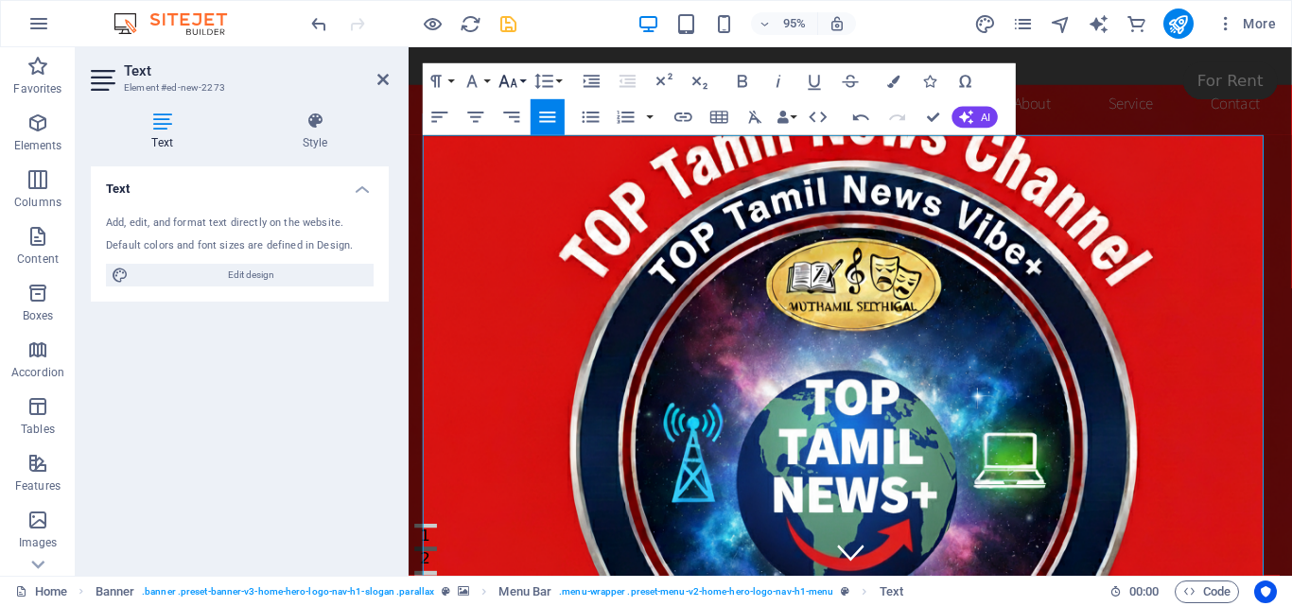
click at [509, 74] on icon "button" at bounding box center [508, 81] width 22 height 22
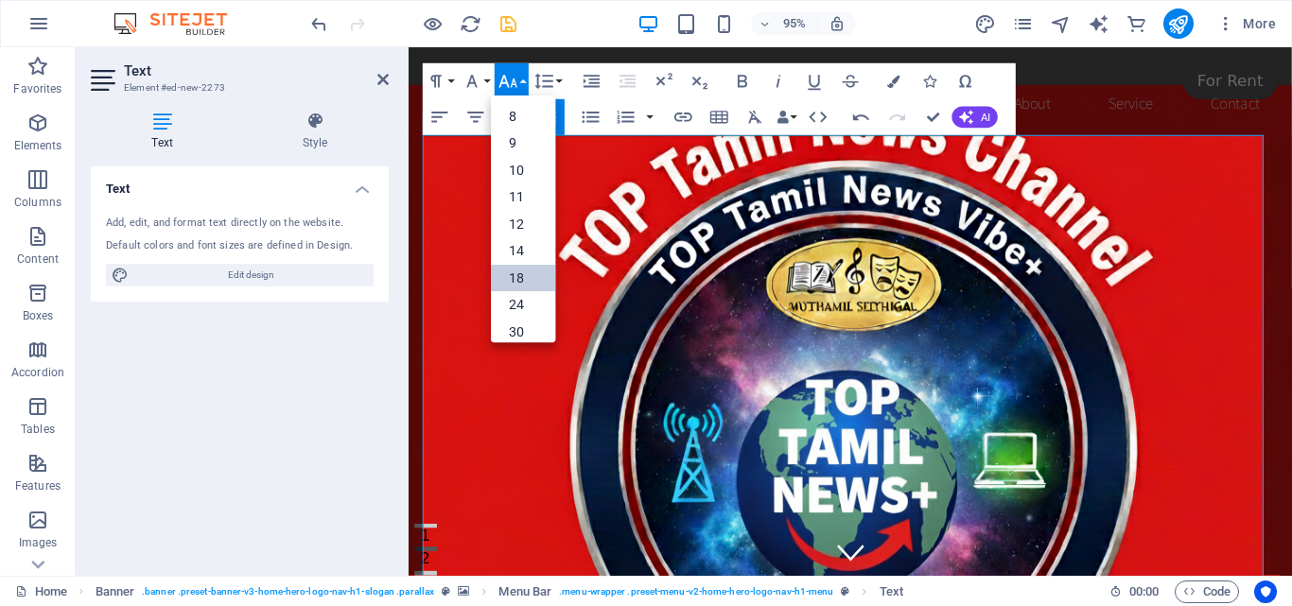
click at [521, 282] on link "18" at bounding box center [523, 278] width 64 height 27
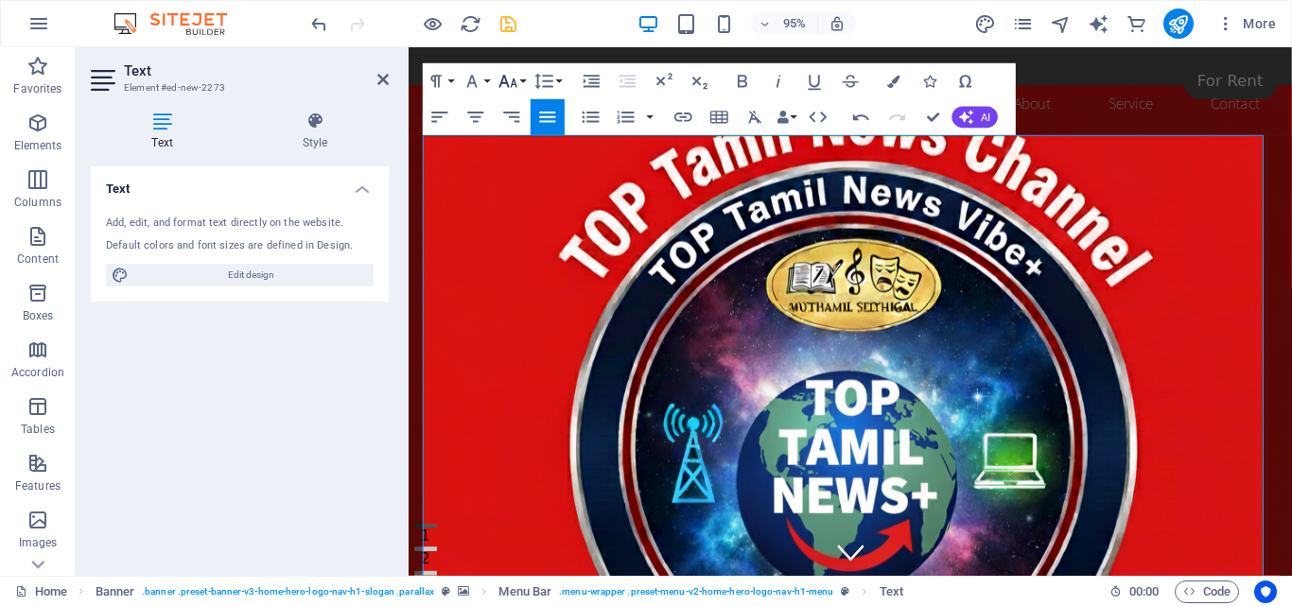
click at [514, 80] on icon "button" at bounding box center [508, 81] width 18 height 12
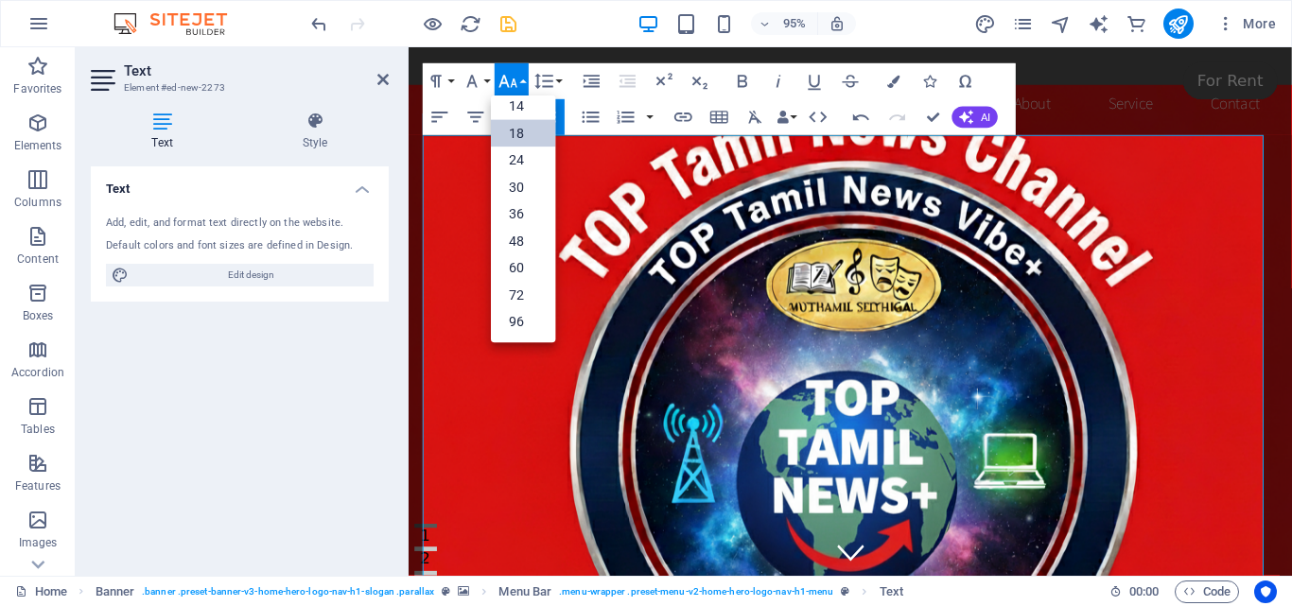
scroll to position [152, 0]
click at [516, 185] on link "30" at bounding box center [523, 187] width 64 height 27
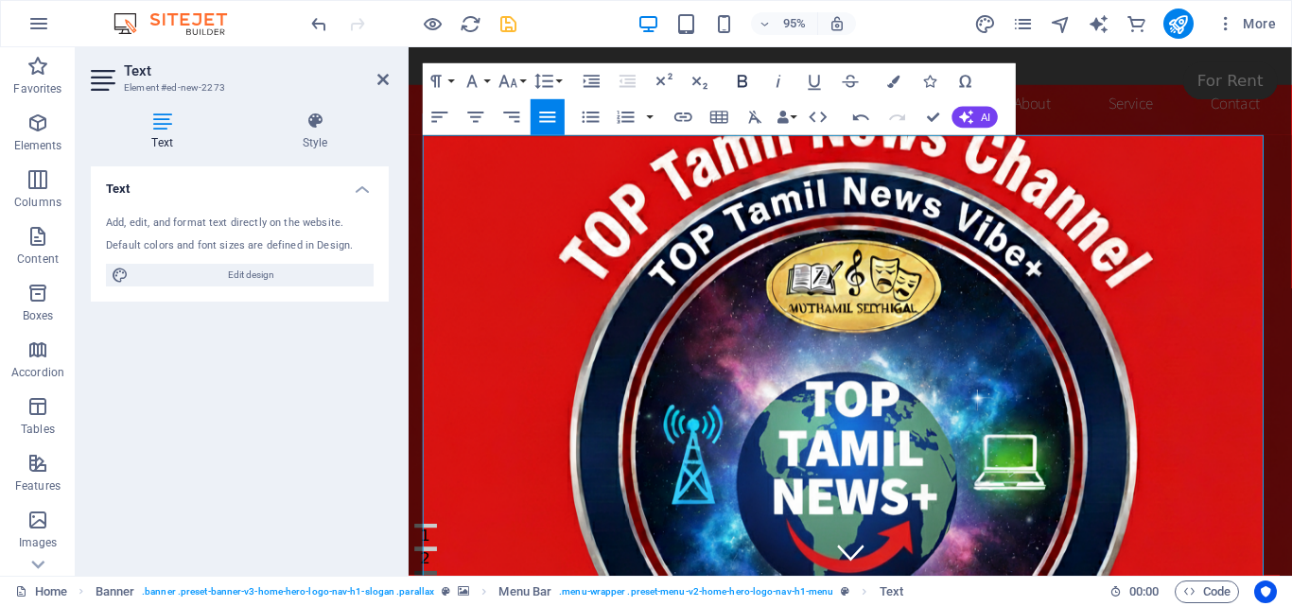
click at [745, 78] on icon "button" at bounding box center [741, 81] width 9 height 12
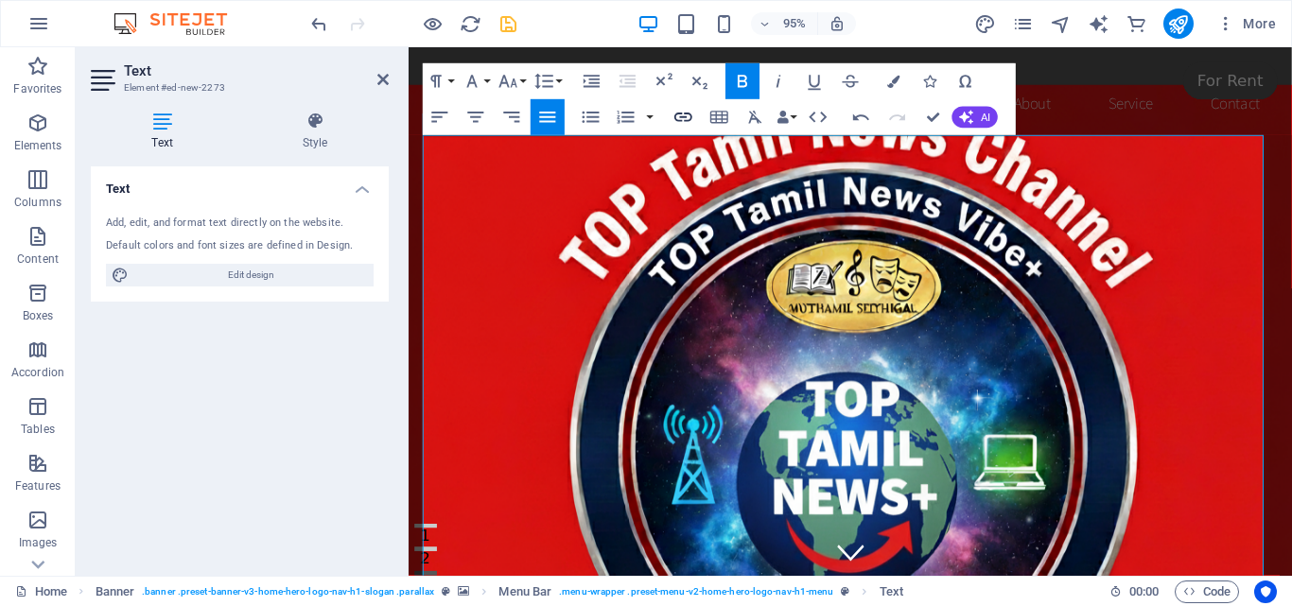
click at [685, 118] on icon "button" at bounding box center [683, 117] width 22 height 22
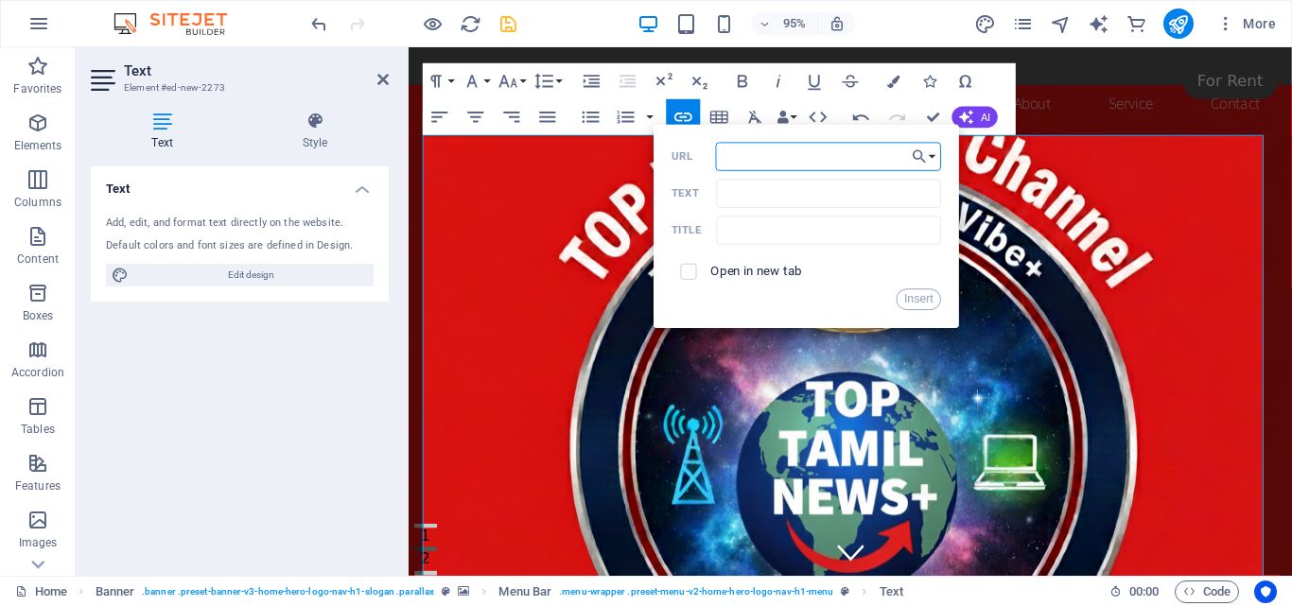
paste input "[DOMAIN_NAME][URL]"
type input "[DOMAIN_NAME][URL]"
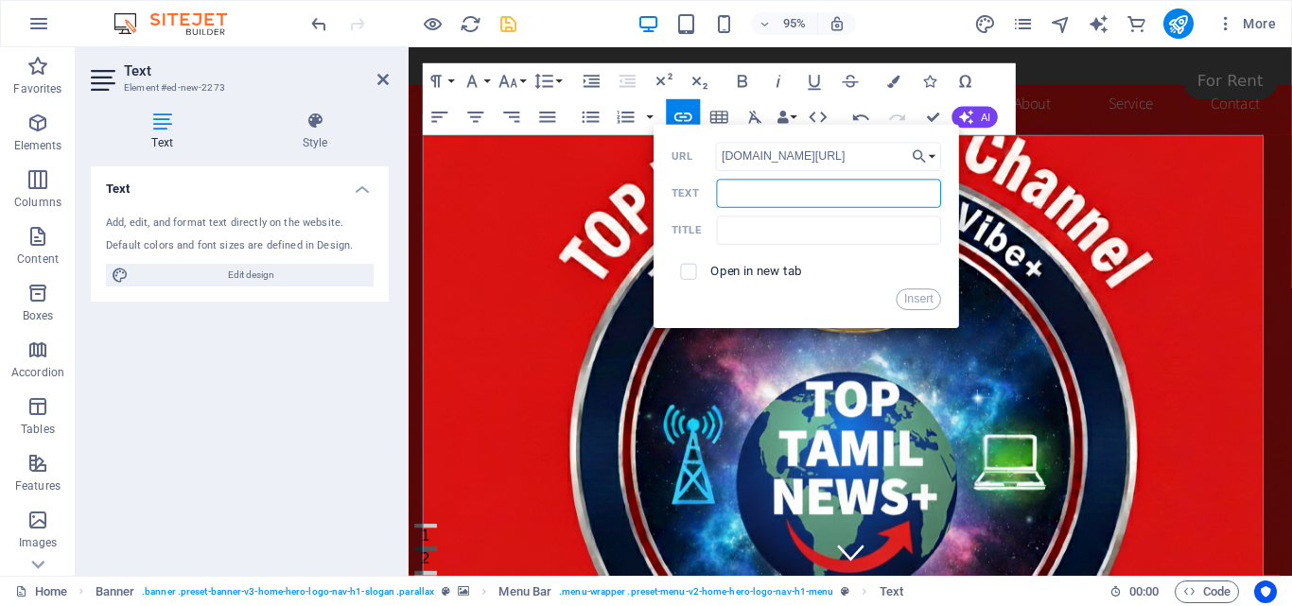
scroll to position [0, 0]
click at [804, 189] on input "Text" at bounding box center [829, 193] width 225 height 28
type input "Top Tamil News Plus`"
click at [742, 229] on input "text" at bounding box center [829, 230] width 225 height 28
click at [782, 225] on input "text" at bounding box center [829, 230] width 225 height 28
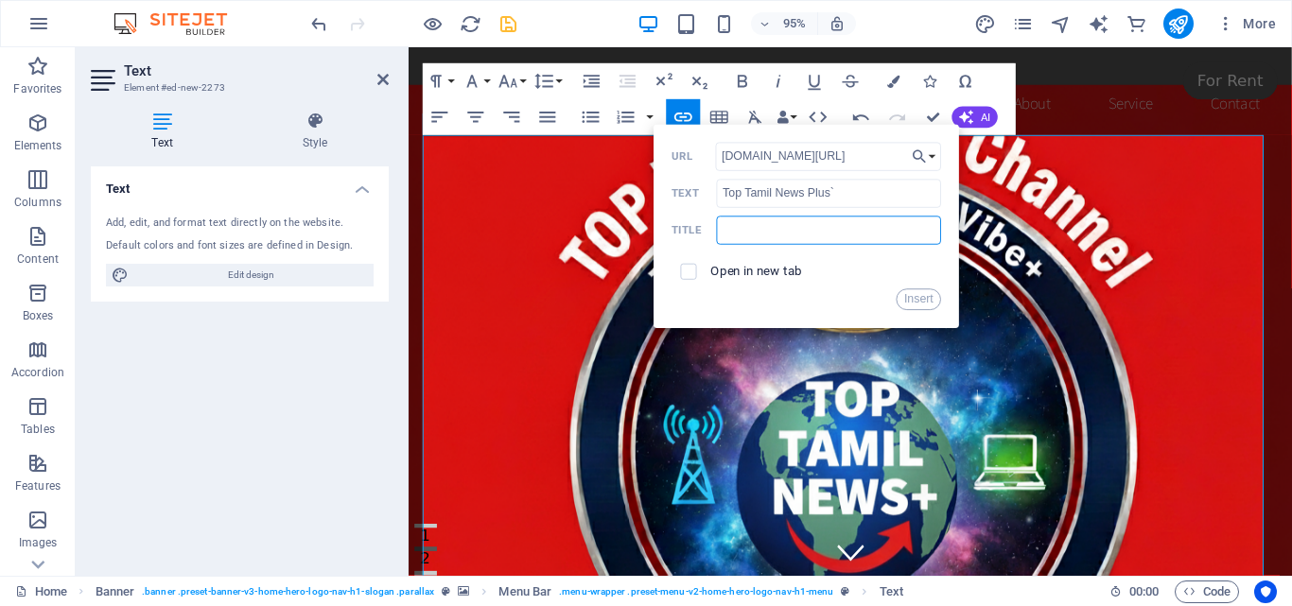
paste input "Welcome to Top Tamil News Plus, led by [PERSON_NAME]. Here, we provide comprehe…"
click at [778, 229] on input "Welcome to Top Tamil News Plus, led by [PERSON_NAME]. Here, we provide comprehe…" at bounding box center [829, 230] width 225 height 28
paste input "[DOMAIN_NAME], pub-4760705557996008, DIRECT, f08c47fec0942fa0"
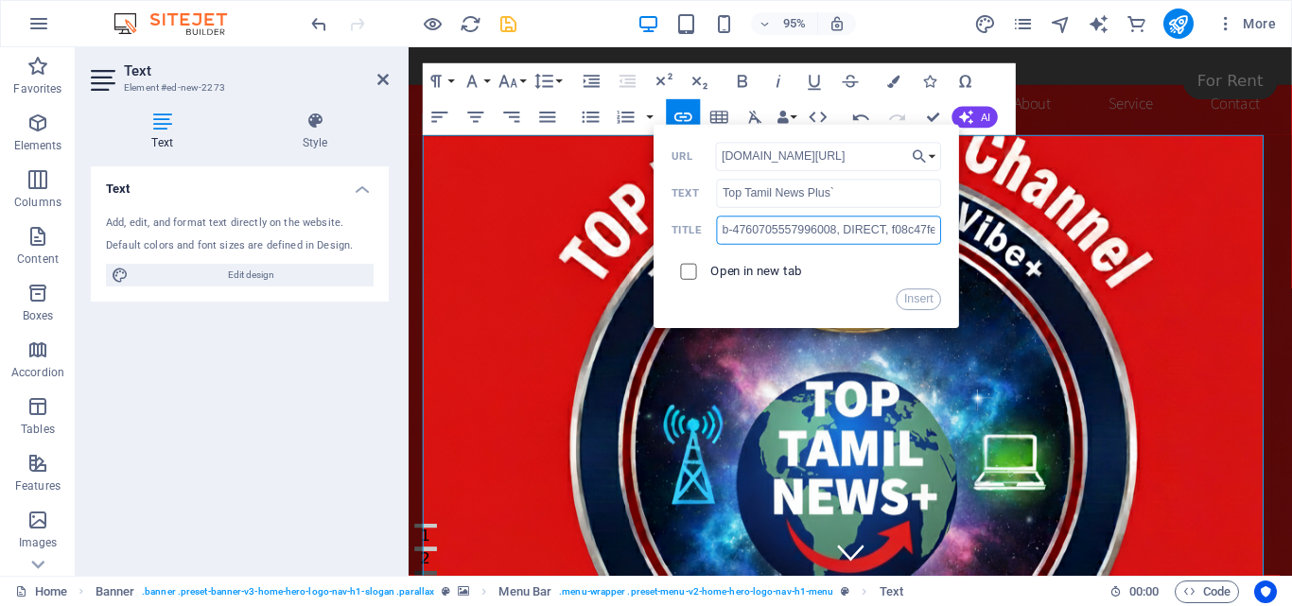
type input "Welcome to Top Tamil News Plus, led by [PERSON_NAME]. Here, we provide comprehe…"
click at [684, 272] on input "checkbox" at bounding box center [686, 269] width 16 height 16
checkbox input "true"
click at [915, 299] on button "Insert" at bounding box center [918, 299] width 45 height 22
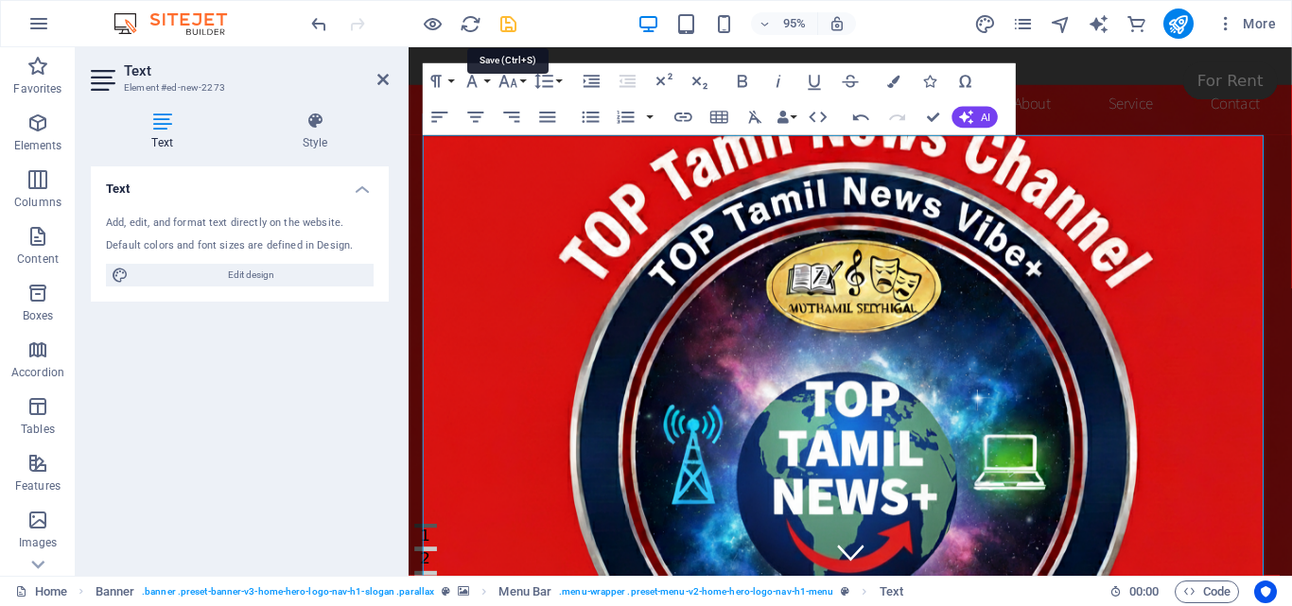
click at [508, 25] on icon "save" at bounding box center [508, 24] width 22 height 22
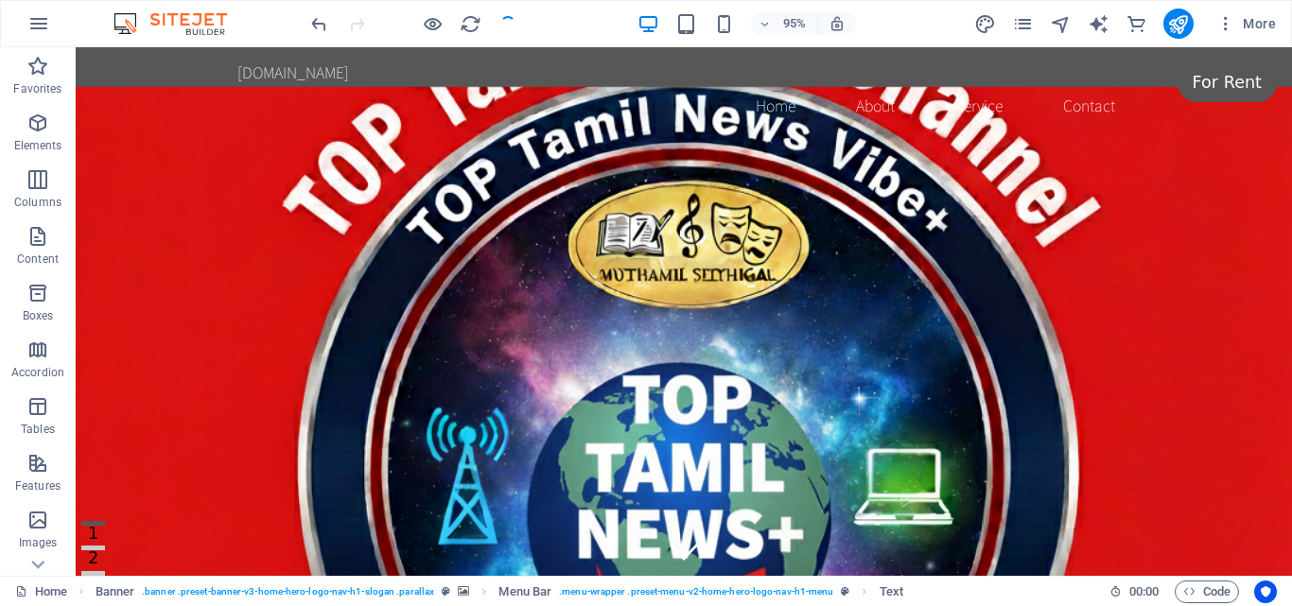
checkbox input "false"
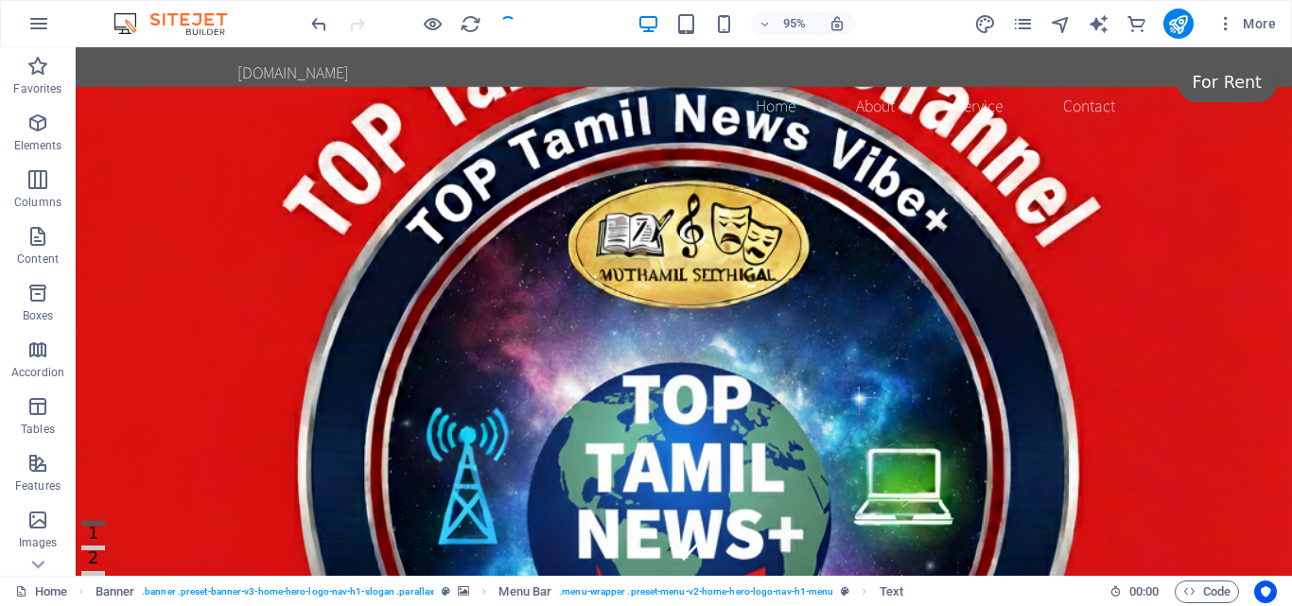
checkbox input "false"
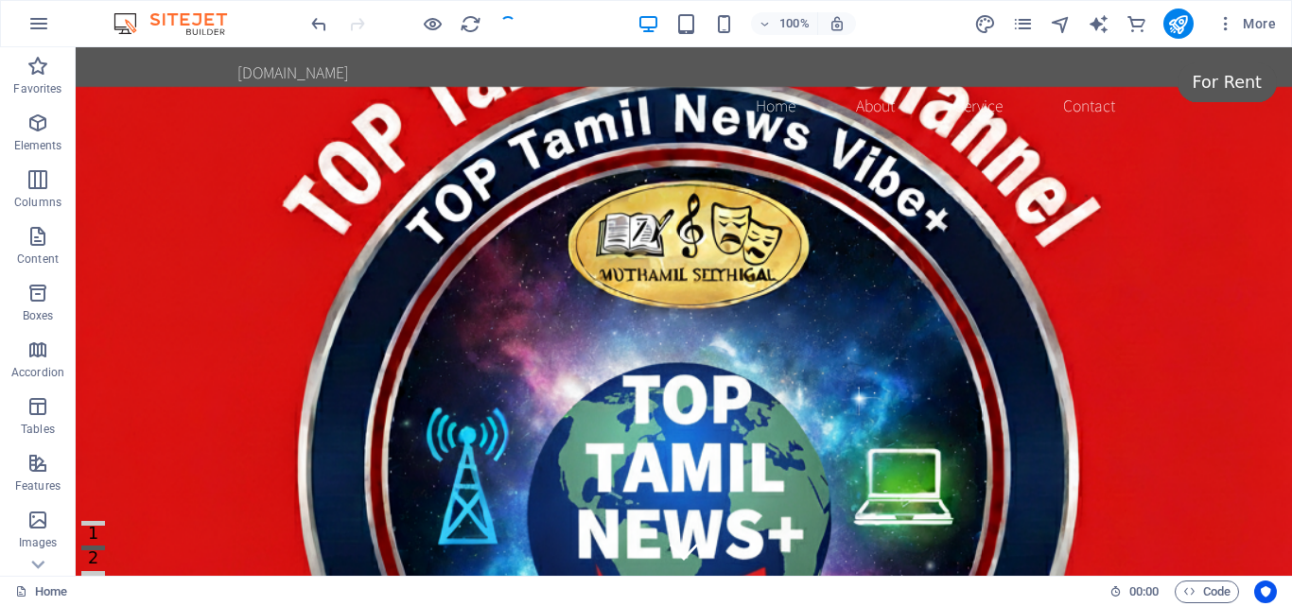
checkbox input "false"
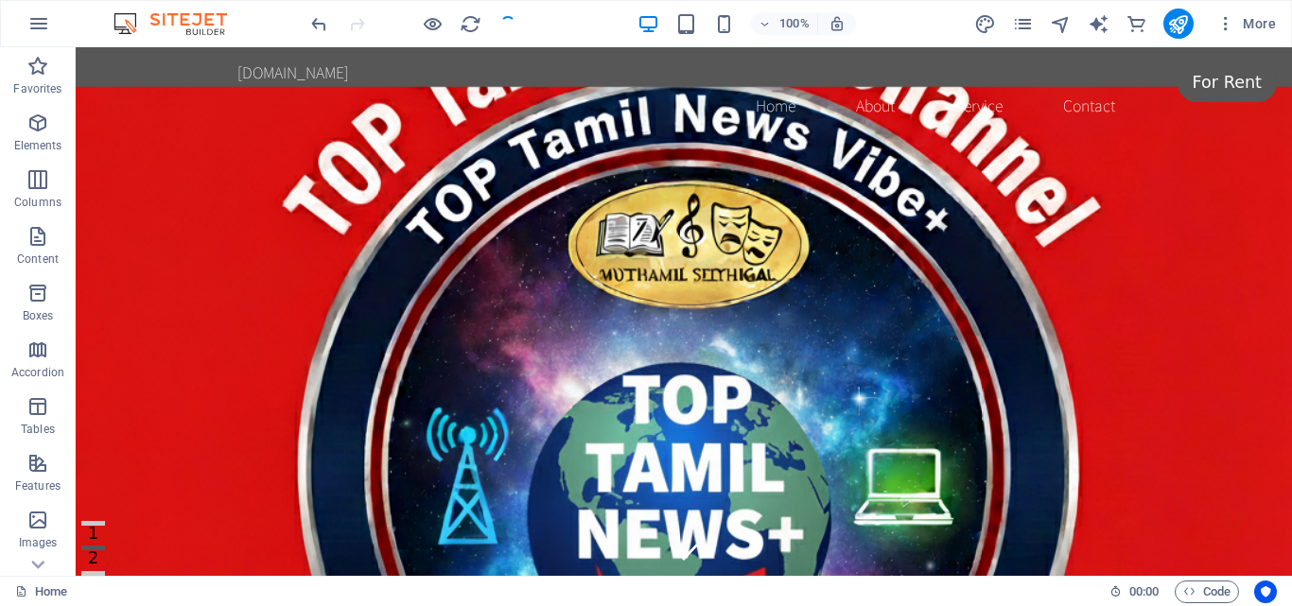
checkbox input "false"
click at [1174, 15] on icon "publish" at bounding box center [1178, 24] width 22 height 22
